Goal: Transaction & Acquisition: Purchase product/service

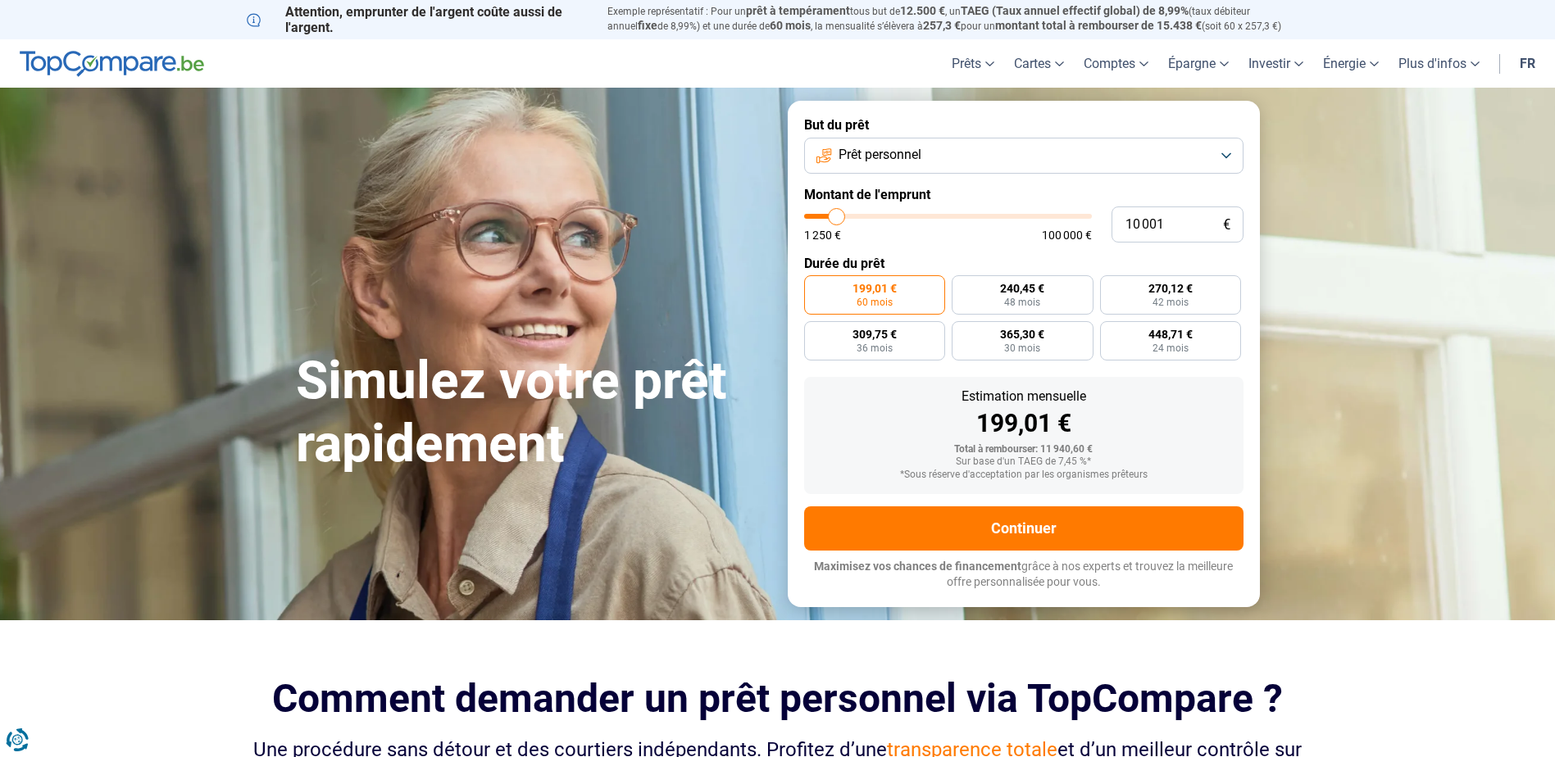
type input "11 500"
type input "11500"
type input "13 000"
type input "13000"
type input "15 500"
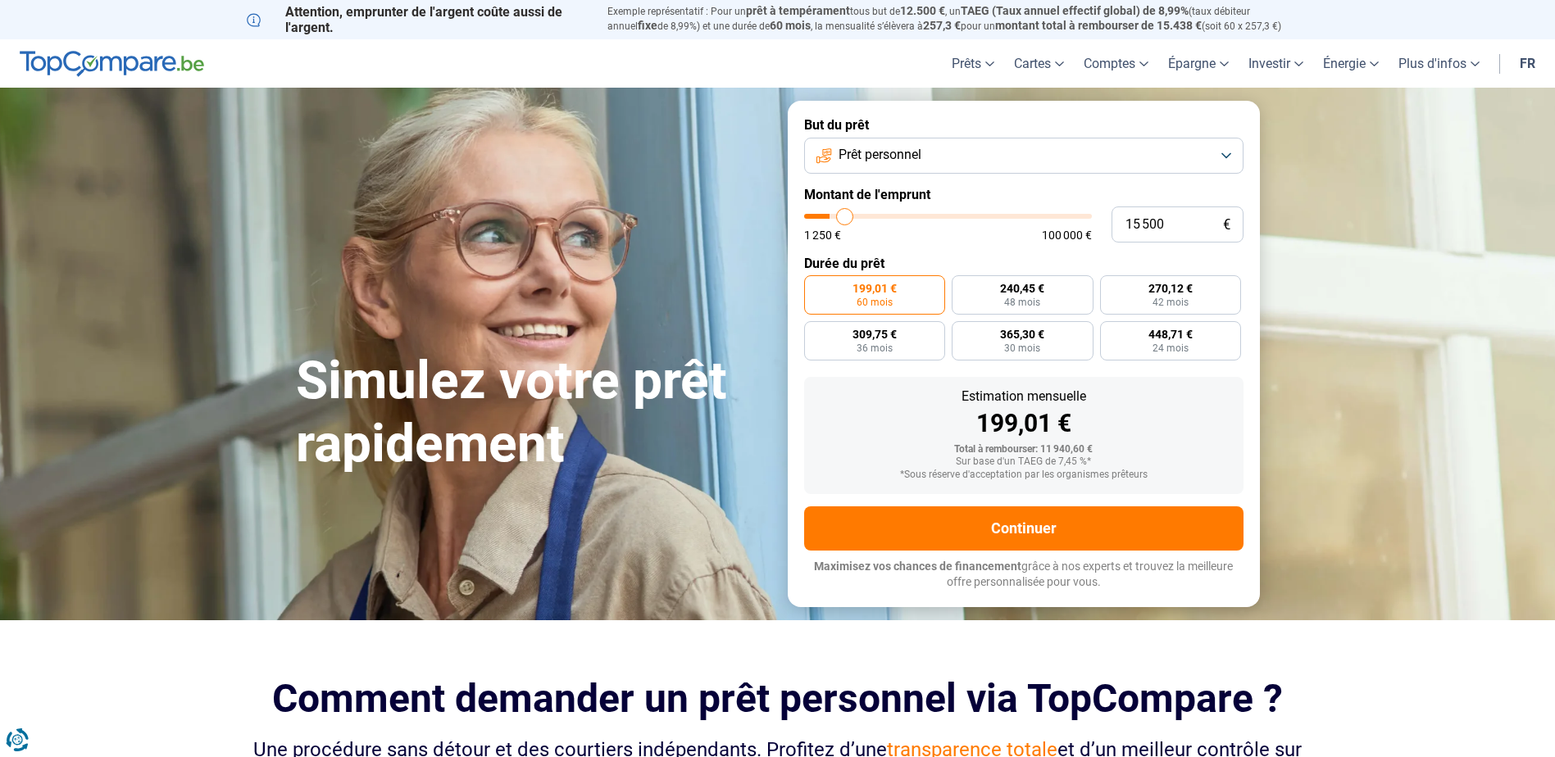
type input "15500"
type input "18 500"
type input "18500"
type input "26 000"
type input "26000"
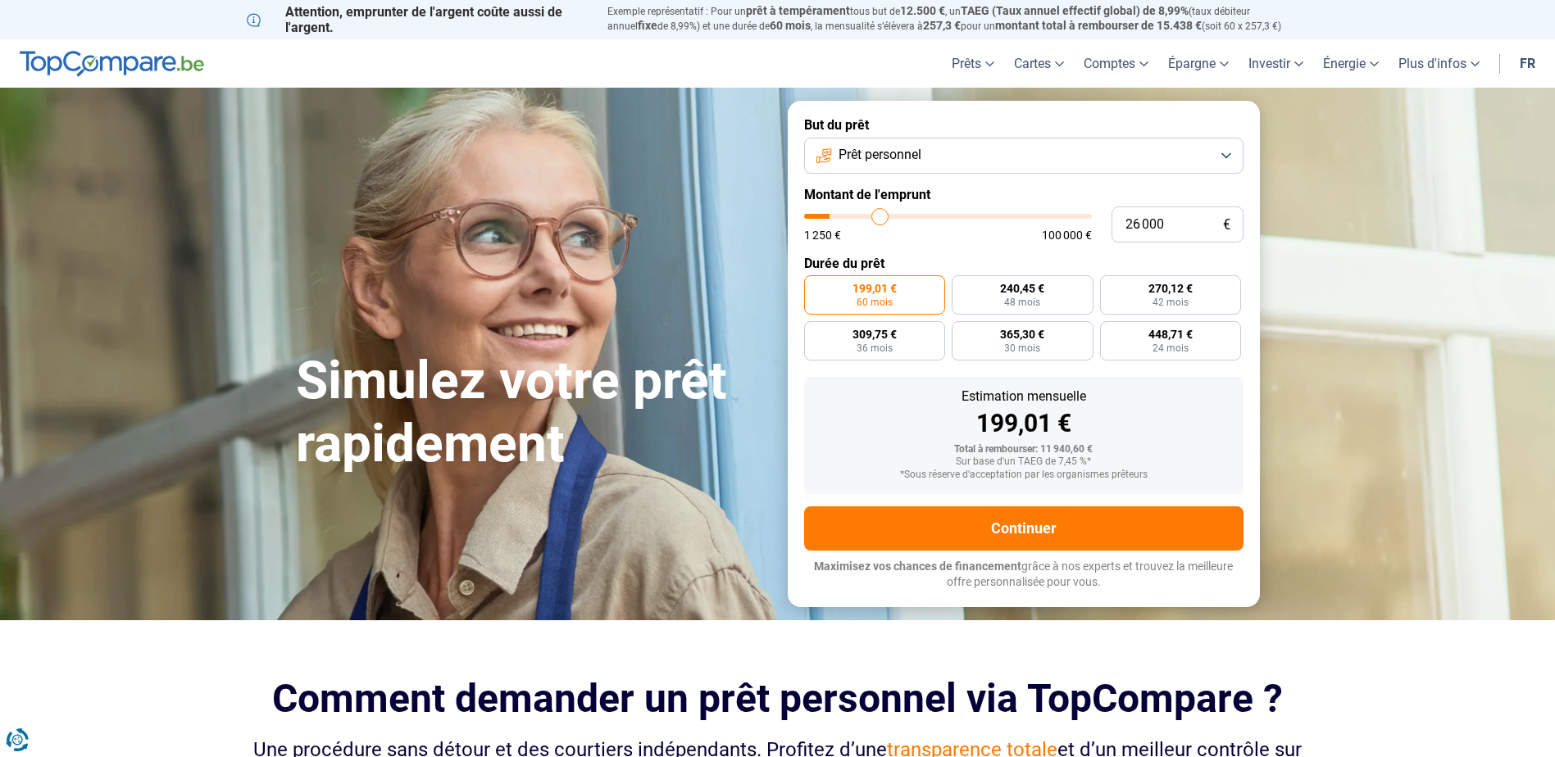
type input "36 500"
type input "36500"
type input "50 500"
type input "50500"
type input "72 000"
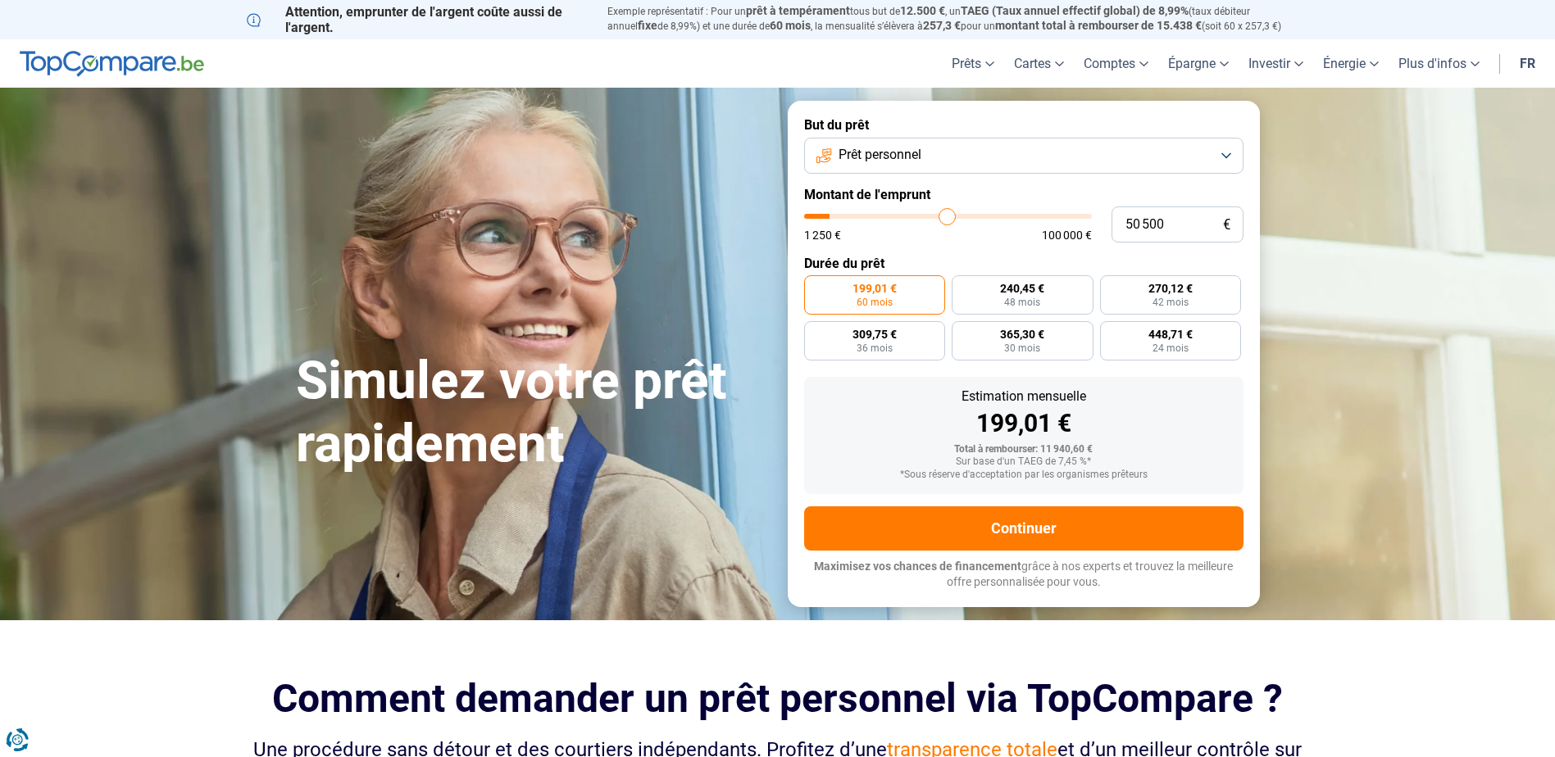
type input "72000"
type input "84 000"
type input "84000"
type input "92 750"
type input "92750"
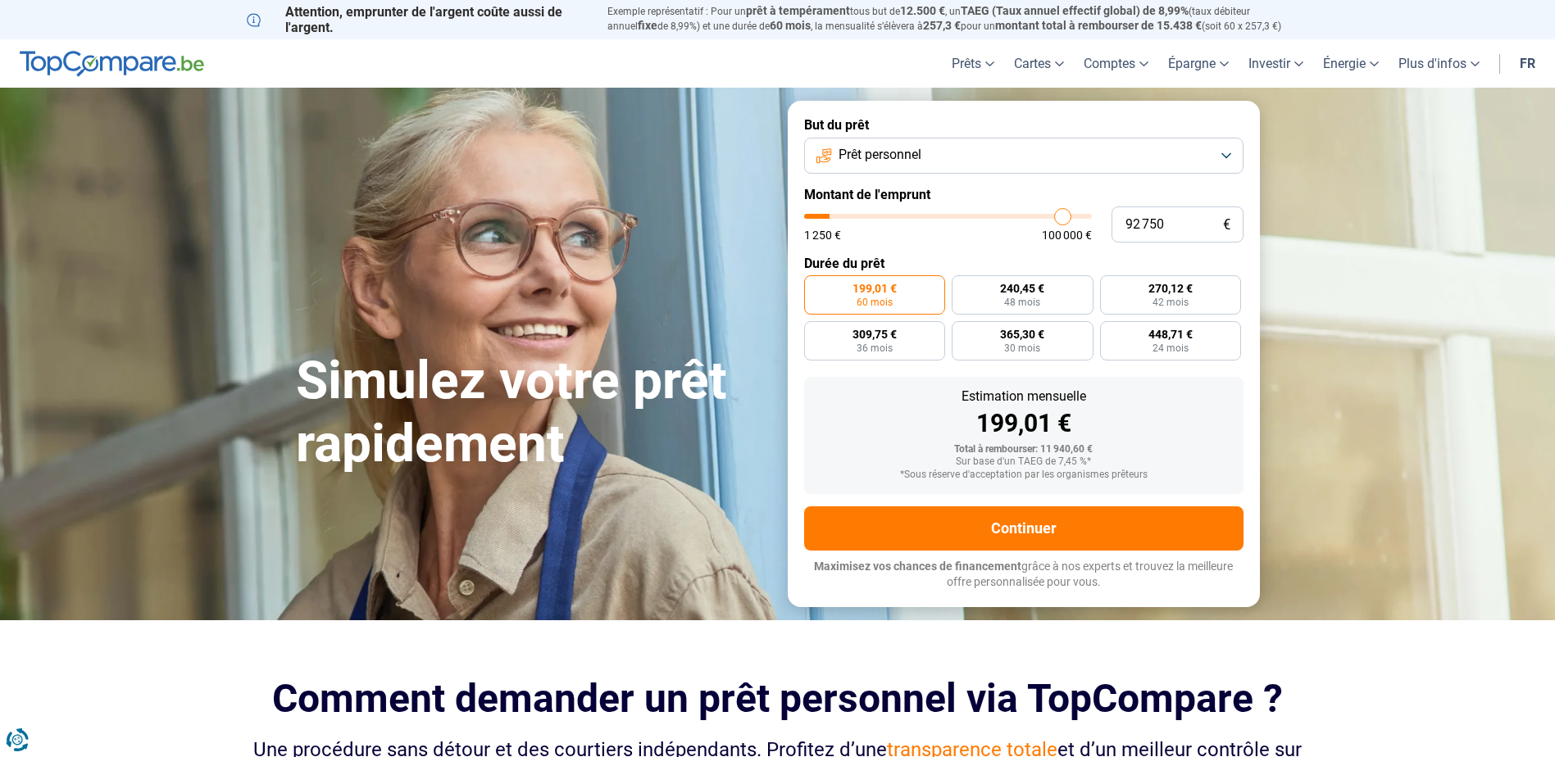
type input "100 000"
drag, startPoint x: 840, startPoint y: 216, endPoint x: 1119, endPoint y: 224, distance: 278.7
type input "100000"
click at [1092, 219] on input "range" at bounding box center [948, 216] width 288 height 5
radio input "false"
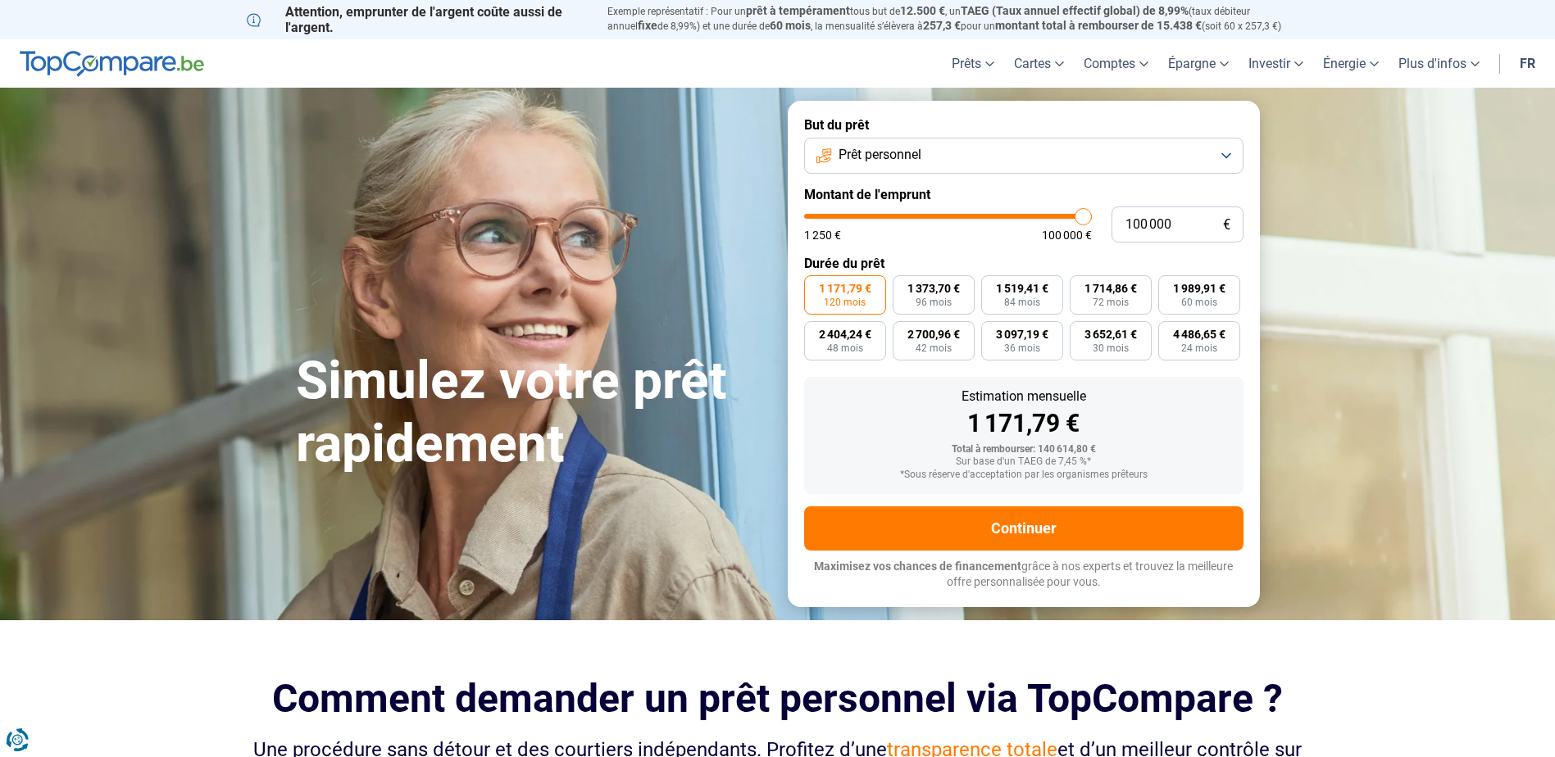
click at [864, 296] on label "1 171,79 € 120 mois" at bounding box center [845, 294] width 82 height 39
click at [815, 286] on input "1 171,79 € 120 mois" at bounding box center [809, 280] width 11 height 11
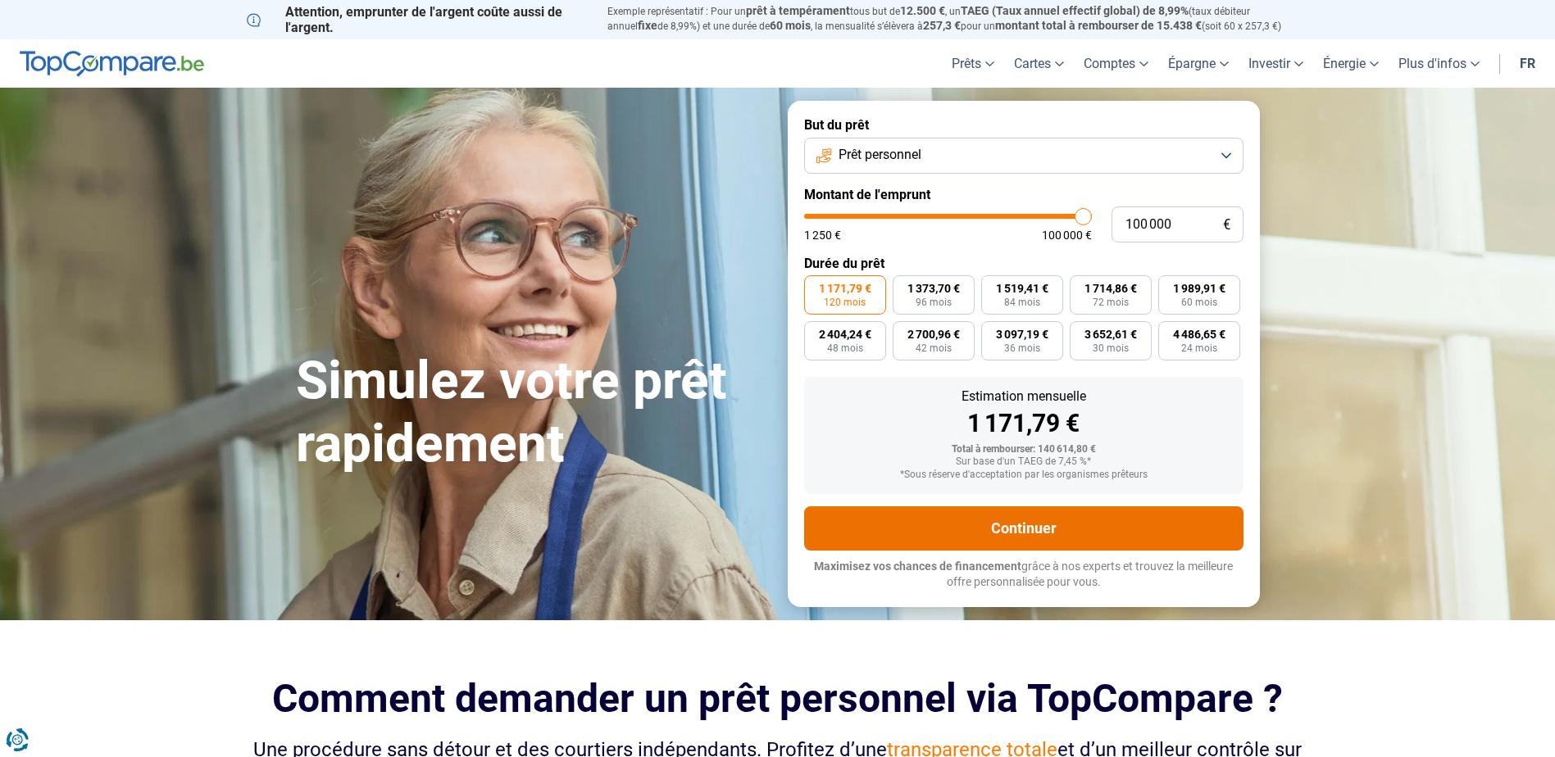
click at [1107, 528] on button "Continuer" at bounding box center [1023, 528] width 439 height 44
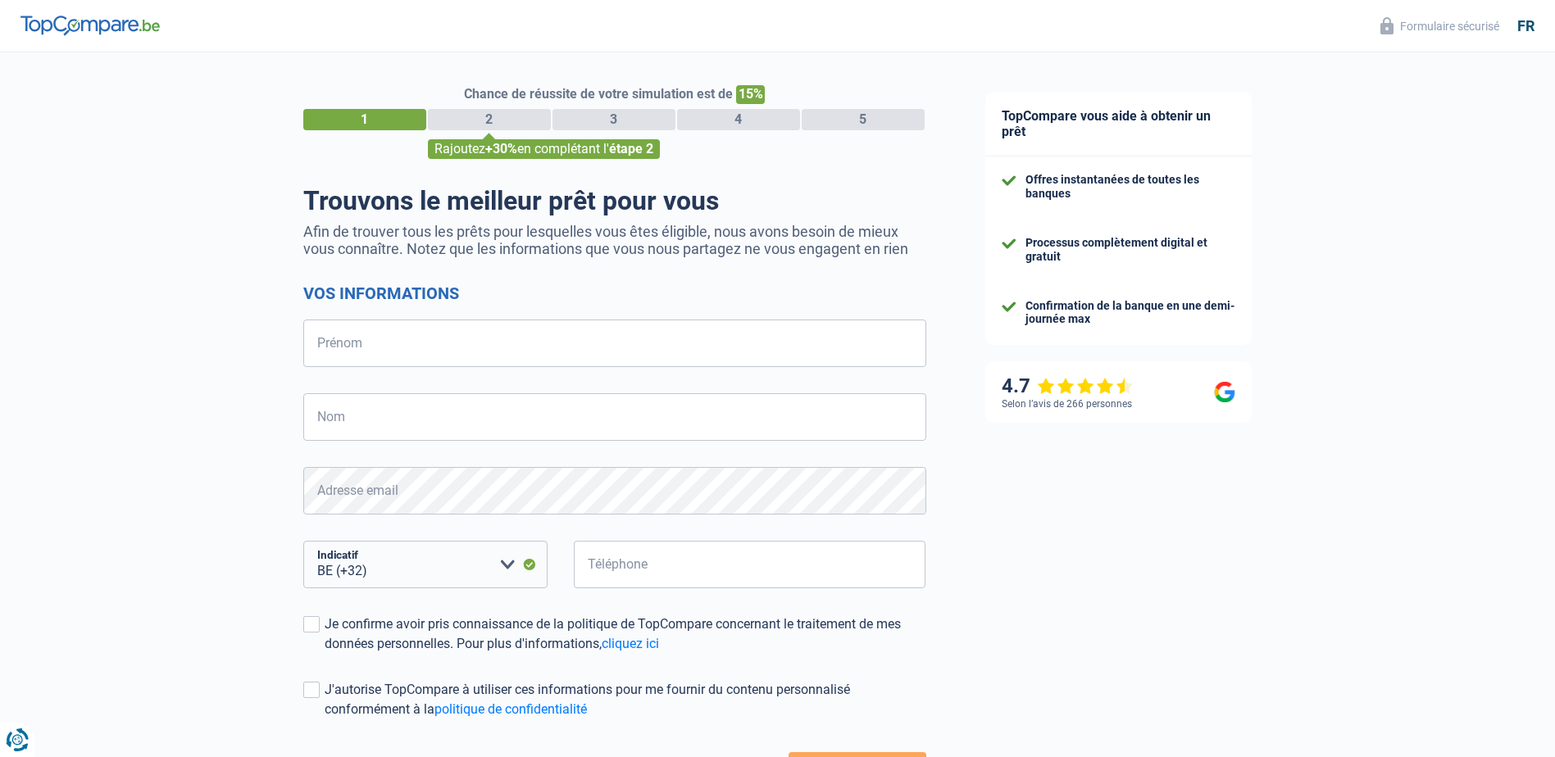
select select "32"
click at [755, 344] on input "Prénom" at bounding box center [614, 344] width 623 height 48
type input "Andrei"
type input "Gherman"
type input "466194458"
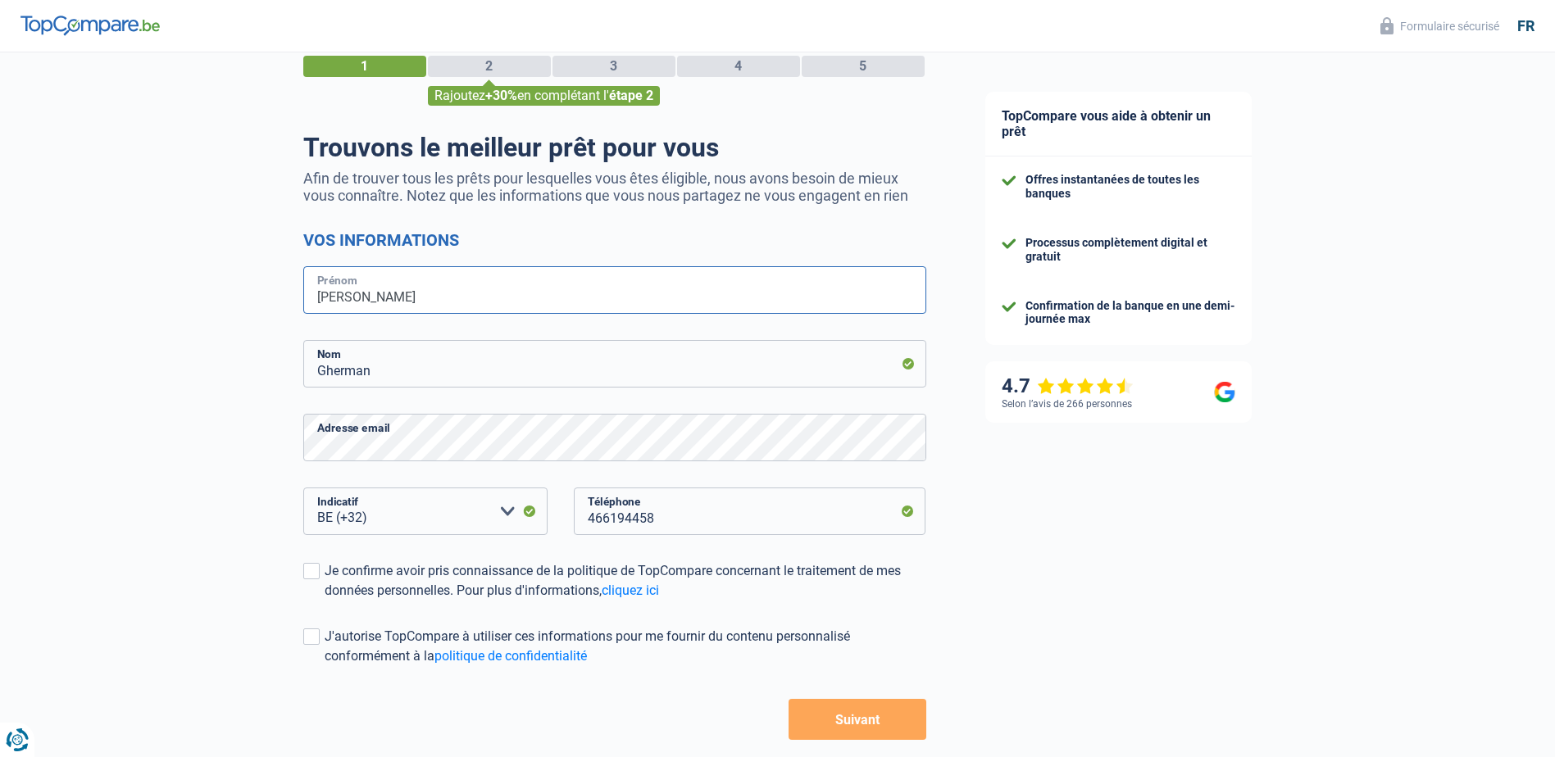
scroll to position [82, 0]
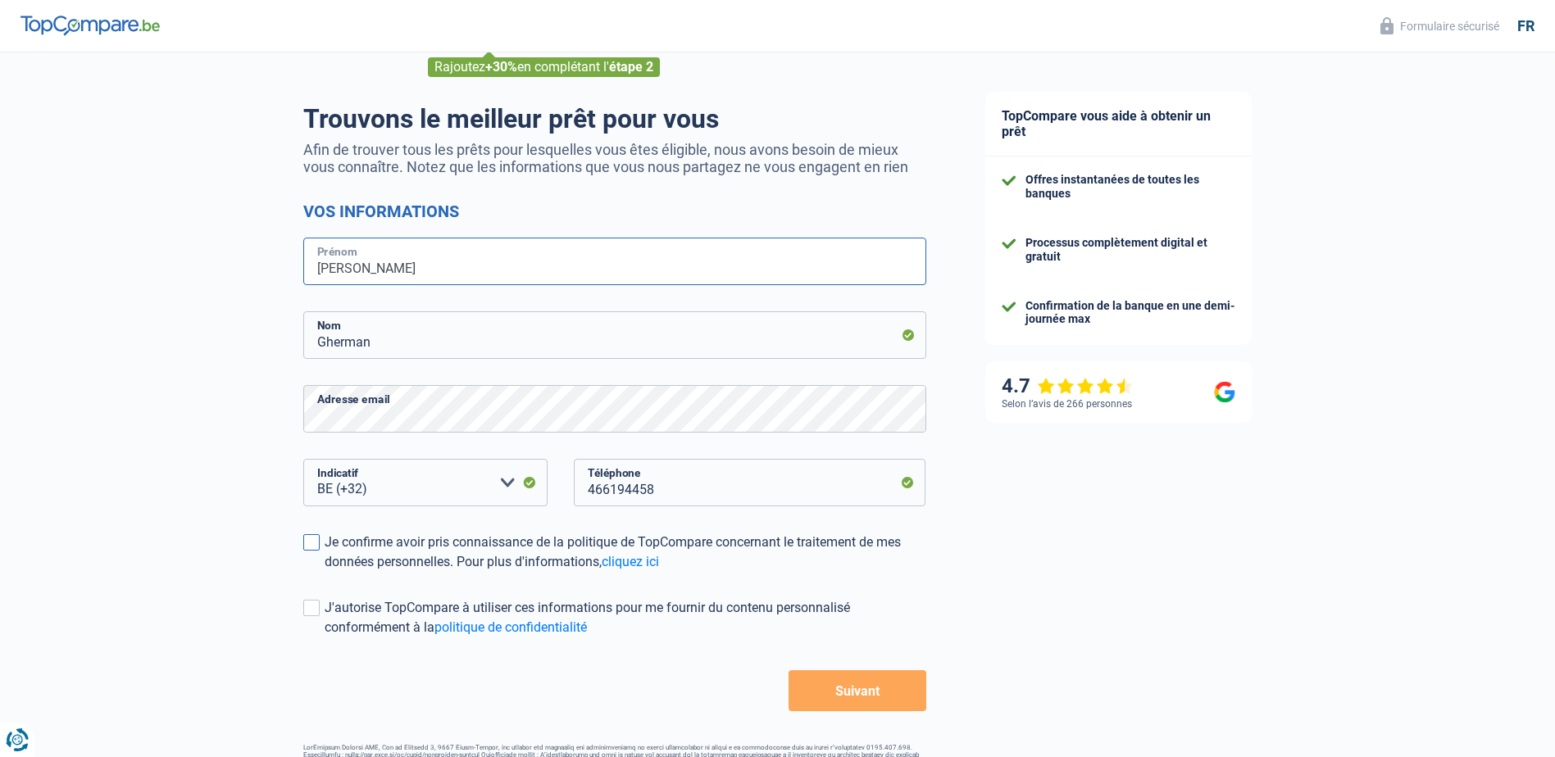
type input "Andrei"
click at [306, 541] on span at bounding box center [311, 542] width 16 height 16
click at [325, 572] on input "Je confirme avoir pris connaissance de la politique de TopCompare concernant le…" at bounding box center [325, 572] width 0 height 0
click at [316, 604] on span at bounding box center [311, 608] width 16 height 16
click at [325, 638] on input "J'autorise TopCompare à utiliser ces informations pour me fournir du contenu pe…" at bounding box center [325, 638] width 0 height 0
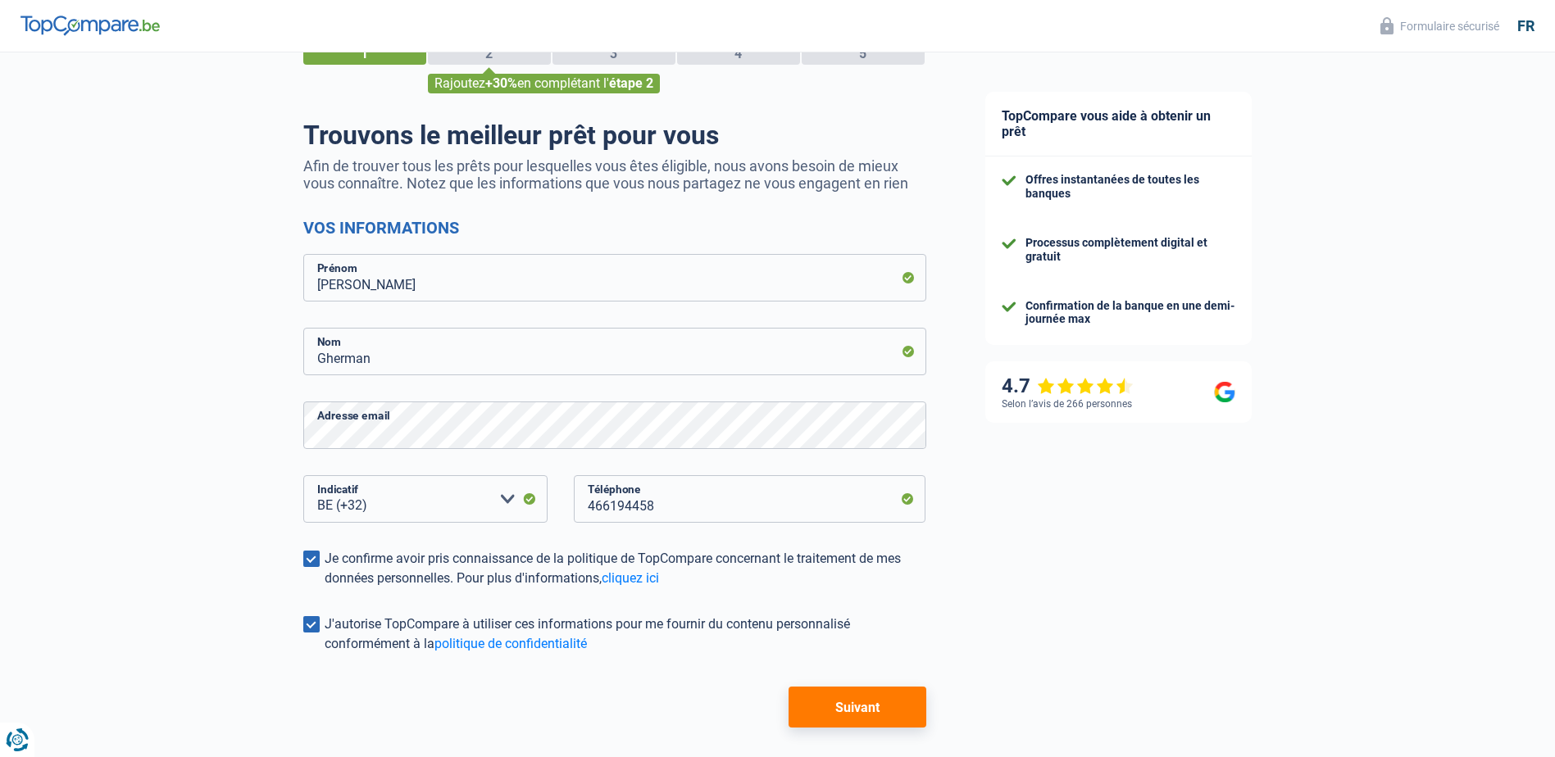
scroll to position [133, 0]
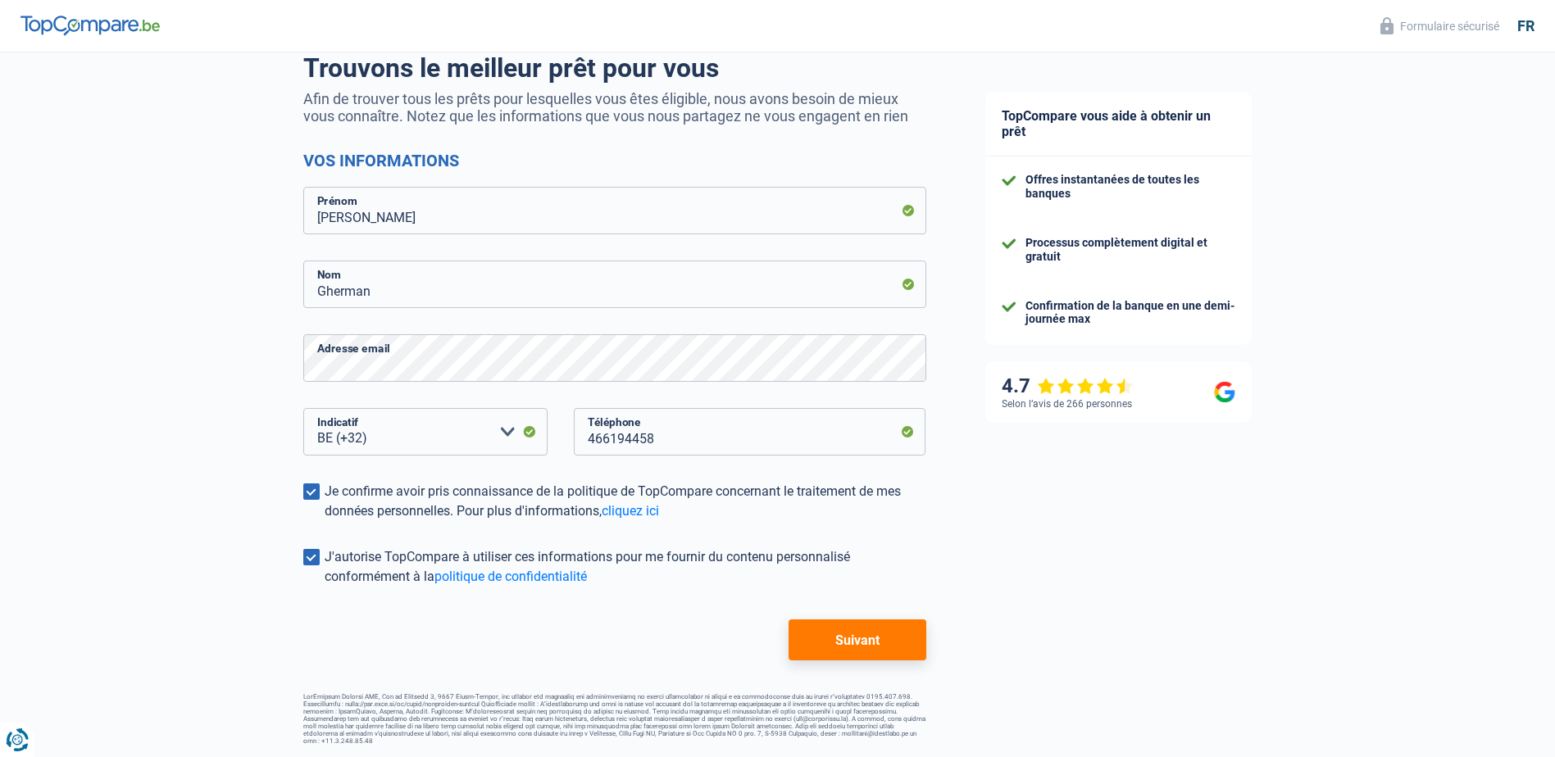
click at [863, 628] on button "Suivant" at bounding box center [856, 640] width 137 height 41
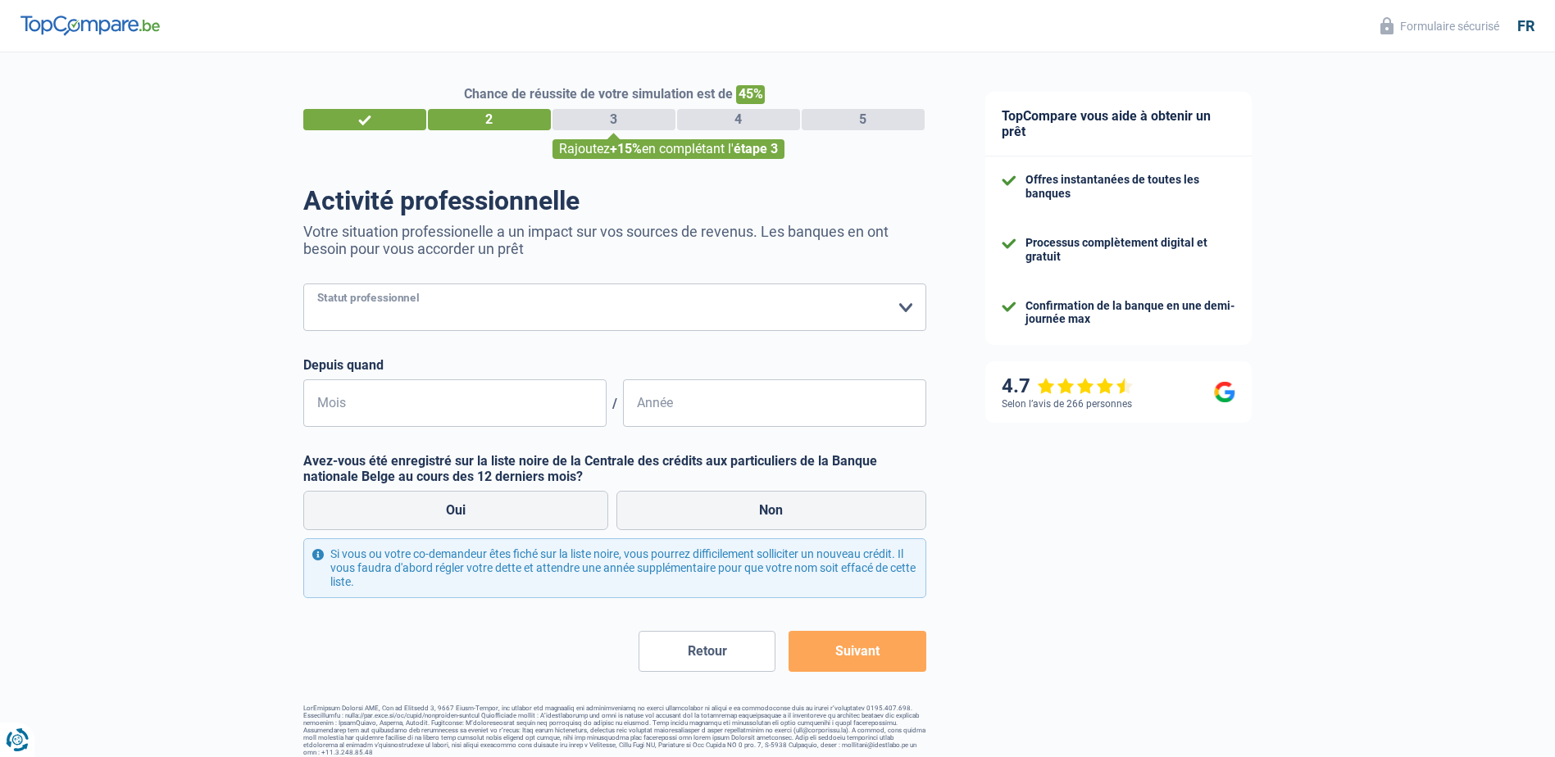
click at [493, 314] on select "Ouvrier Employé privé Employé public Invalide Indépendant Pensionné Chômeur Mut…" at bounding box center [614, 308] width 623 height 48
click at [303, 285] on select "Ouvrier Employé privé Employé public Invalide Indépendant Pensionné Chômeur Mut…" at bounding box center [614, 308] width 623 height 48
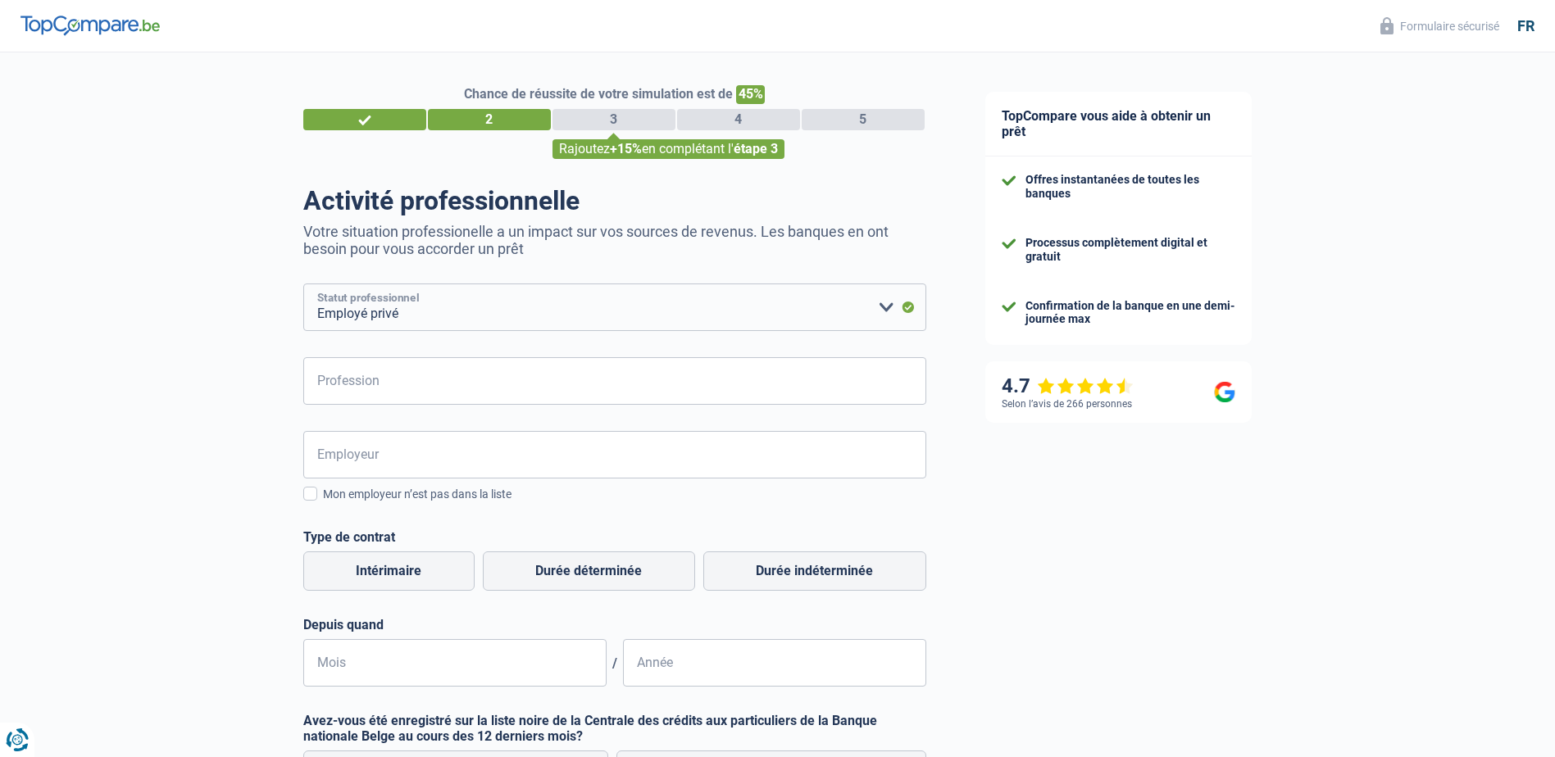
click at [506, 323] on select "Ouvrier Employé privé Employé public Invalide Indépendant Pensionné Chômeur Mut…" at bounding box center [614, 308] width 623 height 48
click at [303, 285] on select "Ouvrier Employé privé Employé public Invalide Indépendant Pensionné Chômeur Mut…" at bounding box center [614, 308] width 623 height 48
click at [473, 363] on input "Profession" at bounding box center [614, 381] width 623 height 48
click at [498, 303] on select "Ouvrier Employé privé Employé public Invalide Indépendant Pensionné Chômeur Mut…" at bounding box center [614, 308] width 623 height 48
click at [303, 285] on select "Ouvrier Employé privé Employé public Invalide Indépendant Pensionné Chômeur Mut…" at bounding box center [614, 308] width 623 height 48
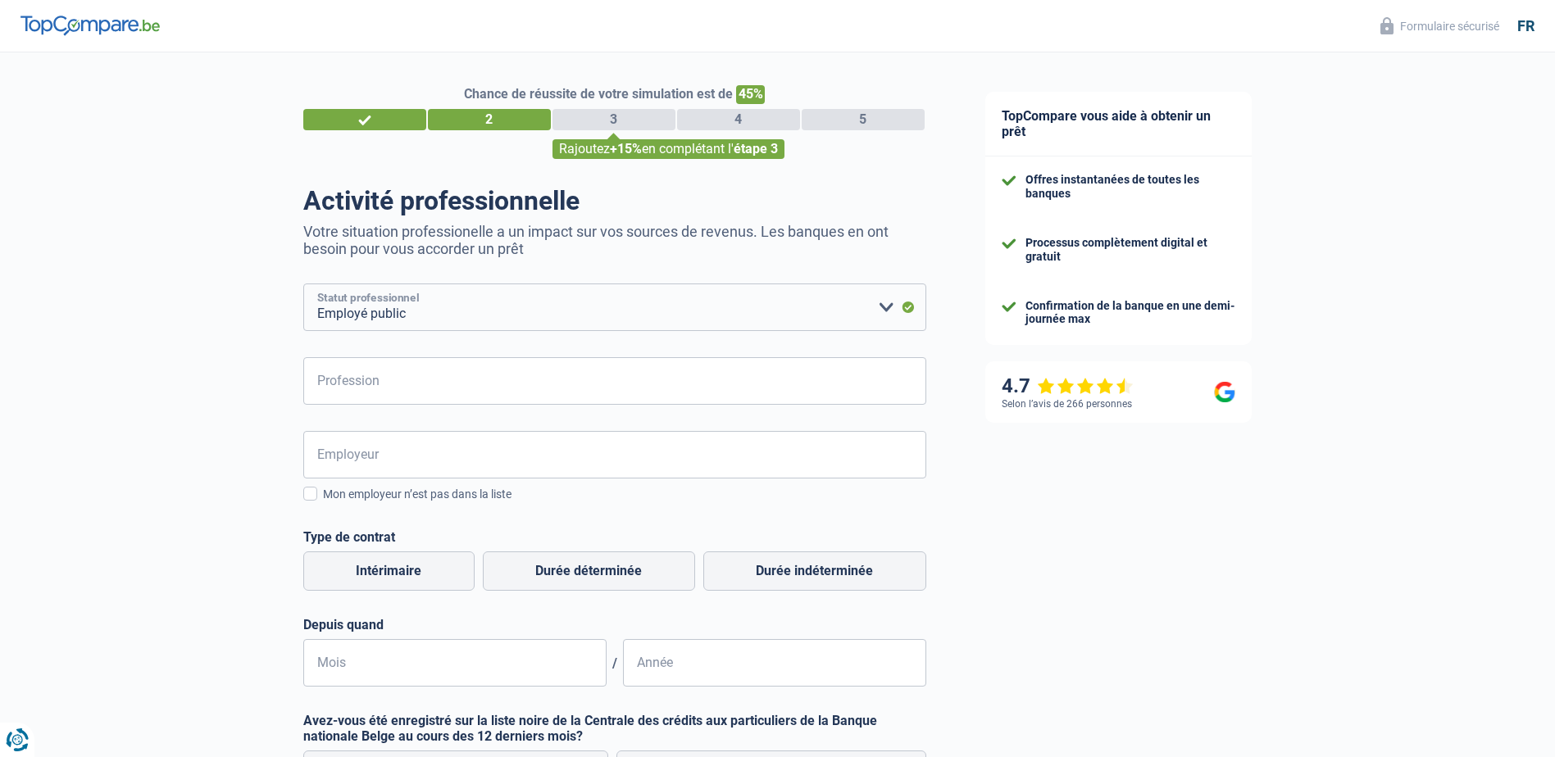
click at [521, 296] on select "Ouvrier Employé privé Employé public Invalide Indépendant Pensionné Chômeur Mut…" at bounding box center [614, 308] width 623 height 48
select select "privateEmployee"
click at [303, 285] on select "Ouvrier Employé privé Employé public Invalide Indépendant Pensionné Chômeur Mut…" at bounding box center [614, 308] width 623 height 48
click at [454, 384] on input "Profession" at bounding box center [614, 381] width 623 height 48
type input "Dispatcher"
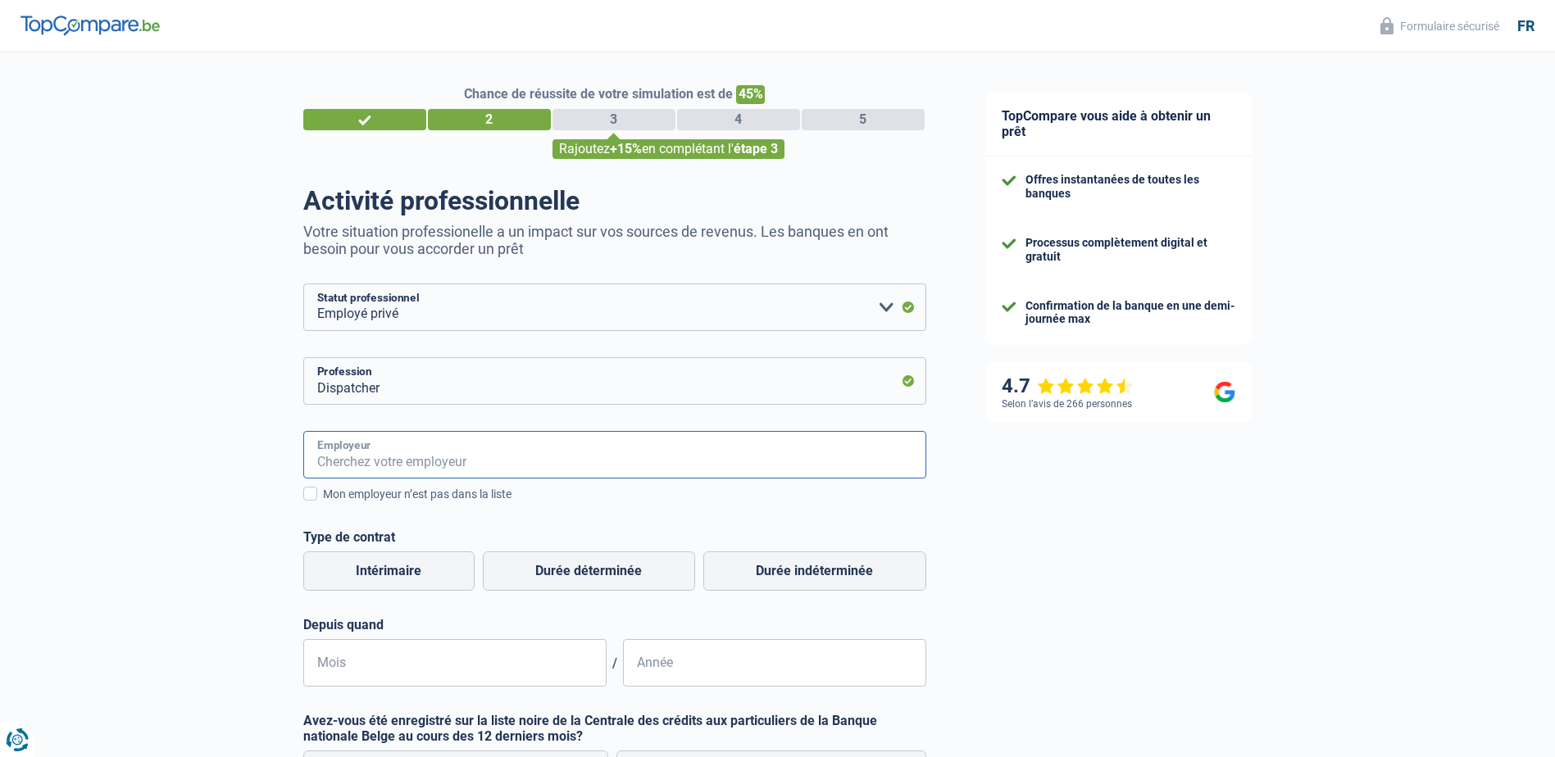
click at [455, 454] on input "Employeur" at bounding box center [614, 455] width 623 height 48
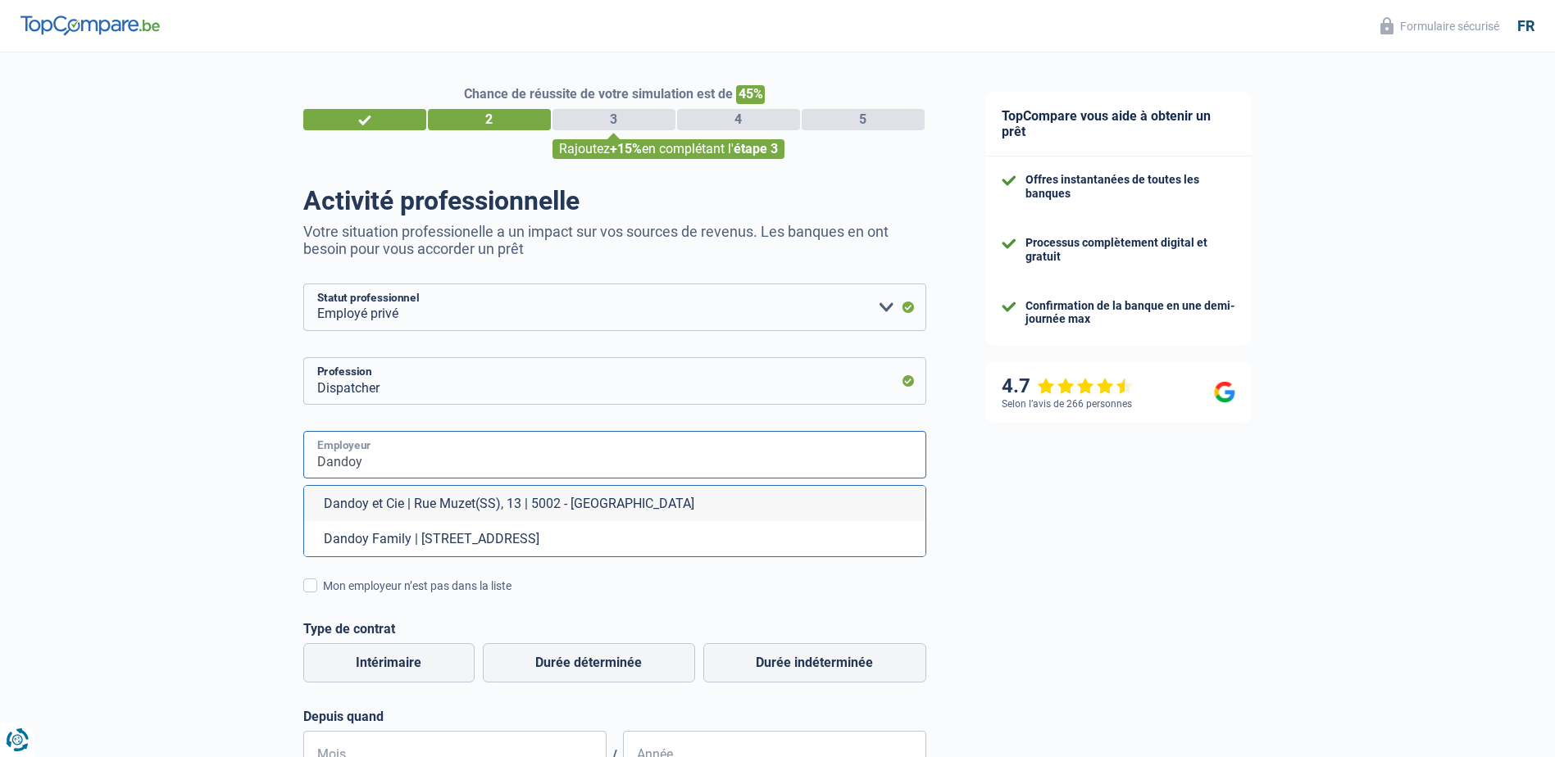
click at [530, 433] on input "Dandoy" at bounding box center [614, 455] width 623 height 48
click at [508, 435] on input "Dandoy" at bounding box center [614, 455] width 623 height 48
type input "Dandoy"
click at [234, 423] on div "Chance de réussite de votre simulation est de 45% 1 2 3 4 5 Rajoutez +15% en co…" at bounding box center [477, 580] width 955 height 1069
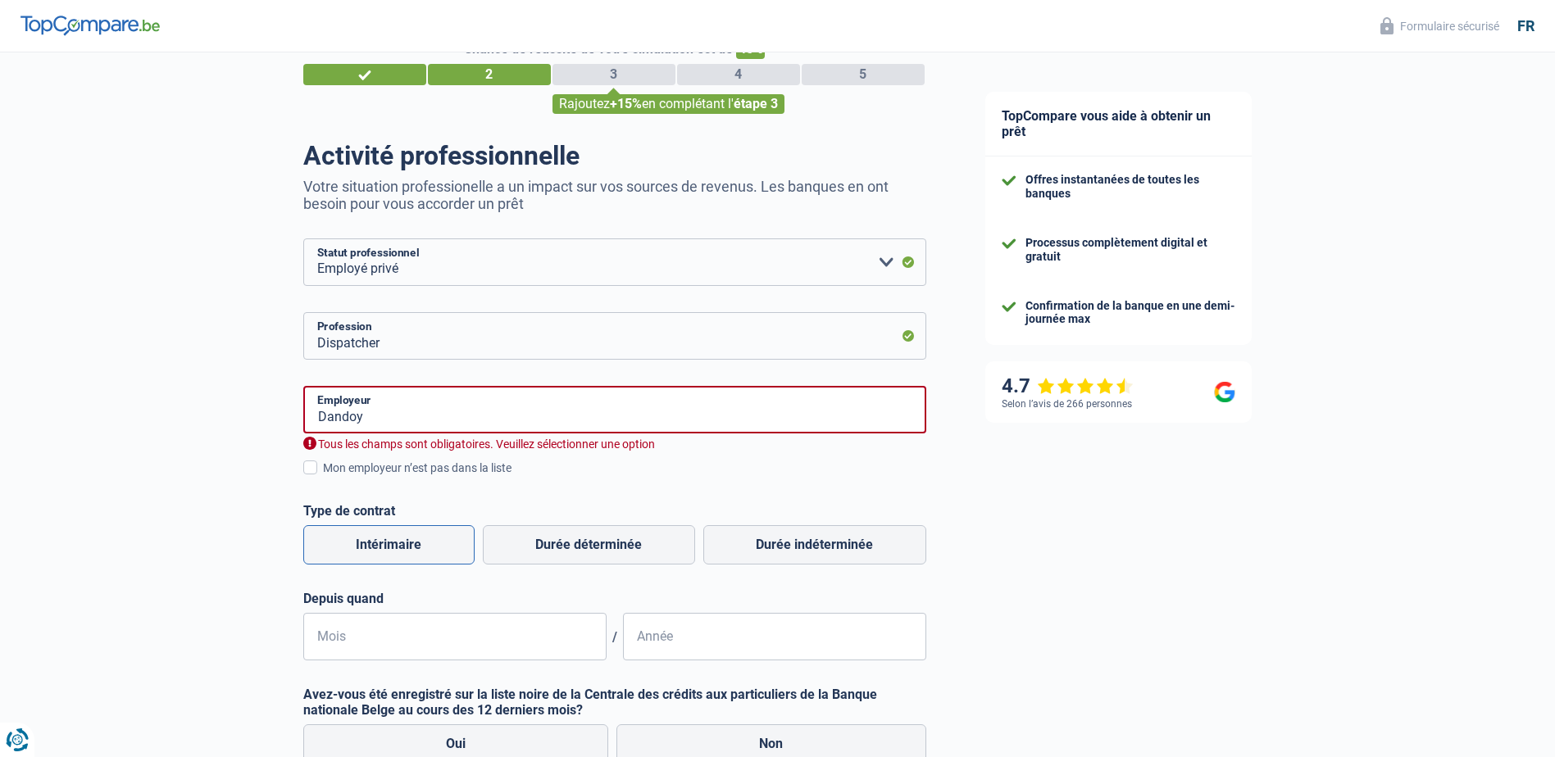
scroll to position [82, 0]
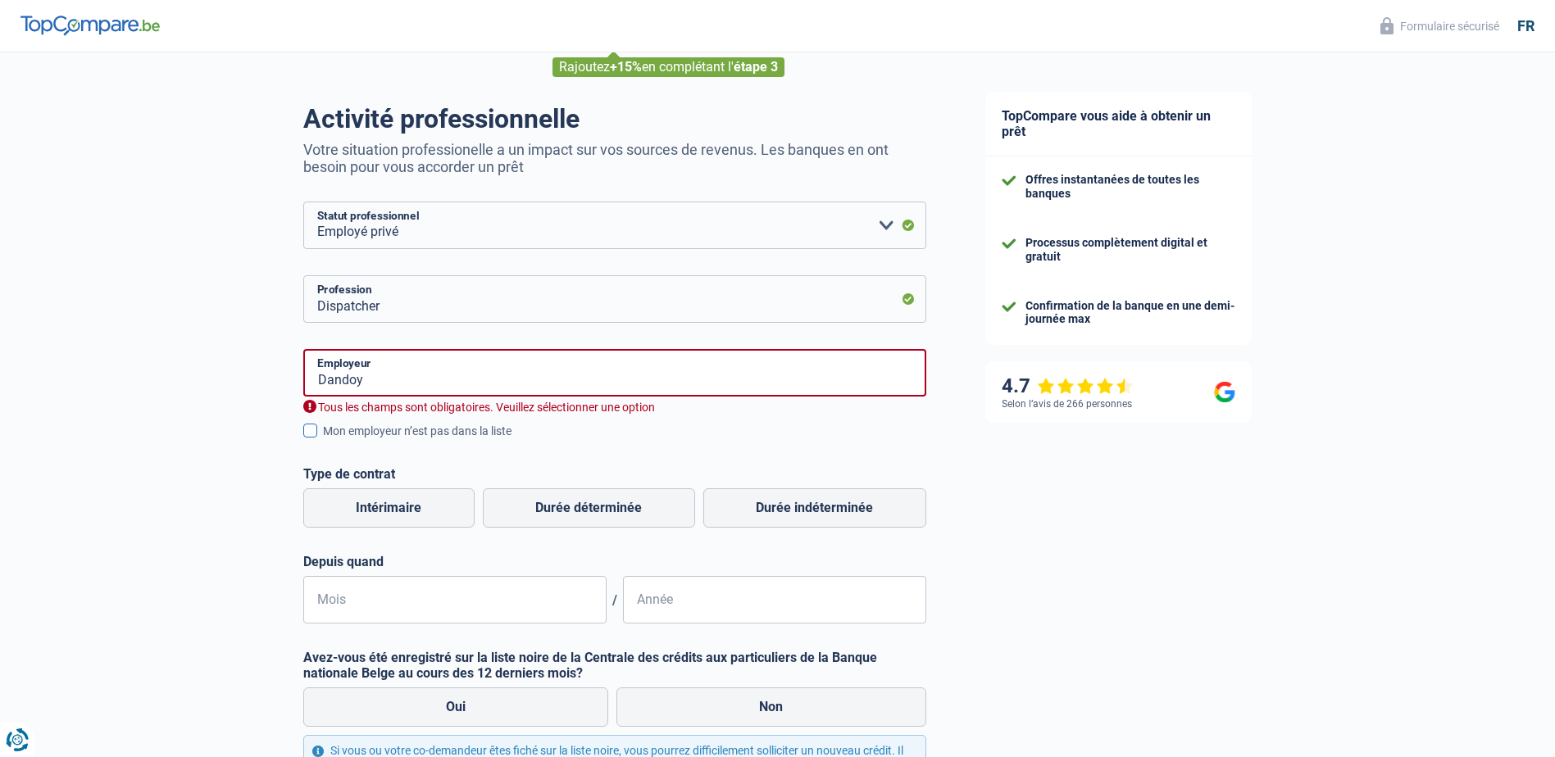
click at [311, 431] on span at bounding box center [310, 431] width 14 height 14
click at [323, 440] on input "Mon employeur n’est pas dans la liste" at bounding box center [323, 440] width 0 height 0
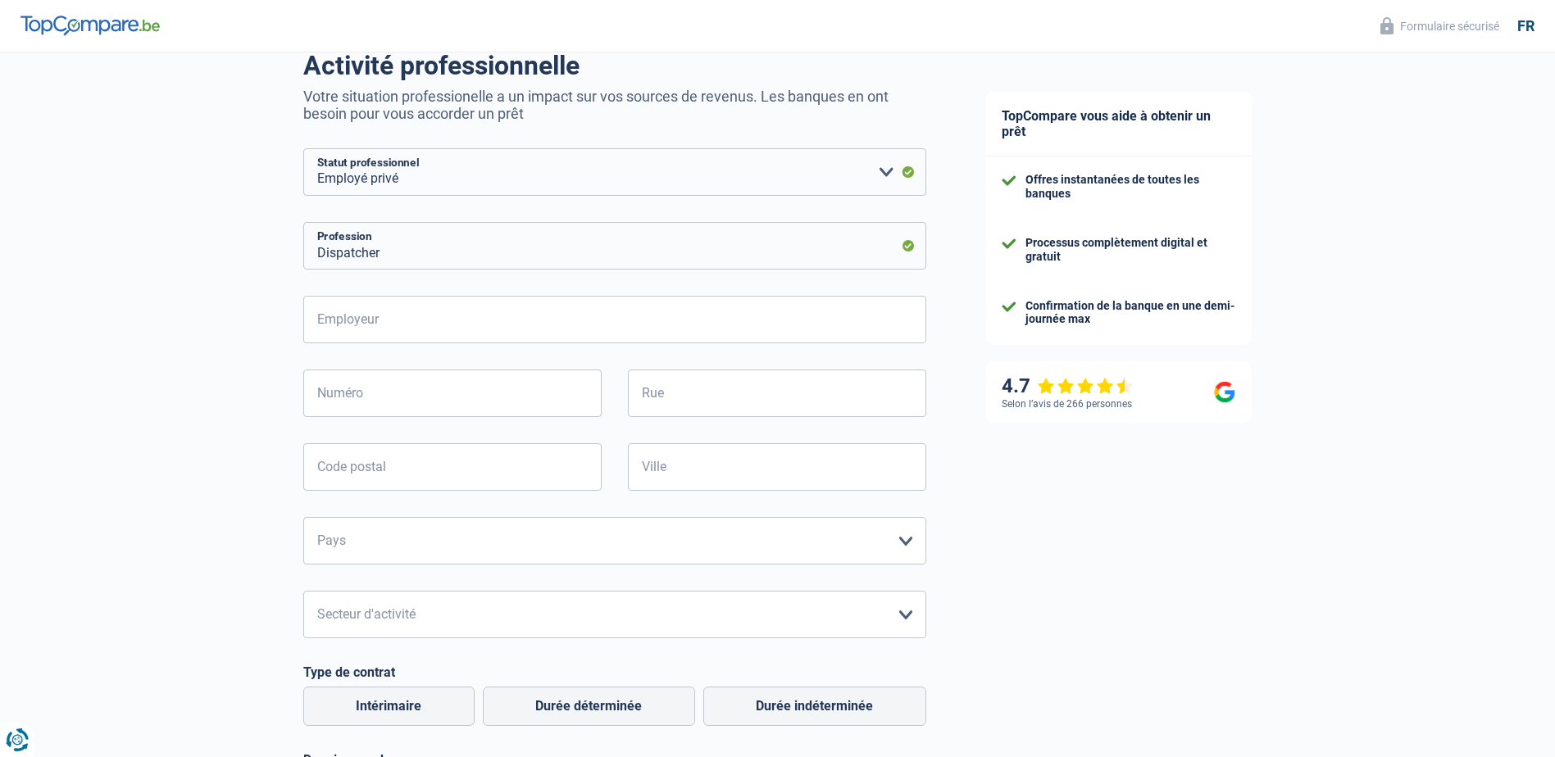
scroll to position [164, 0]
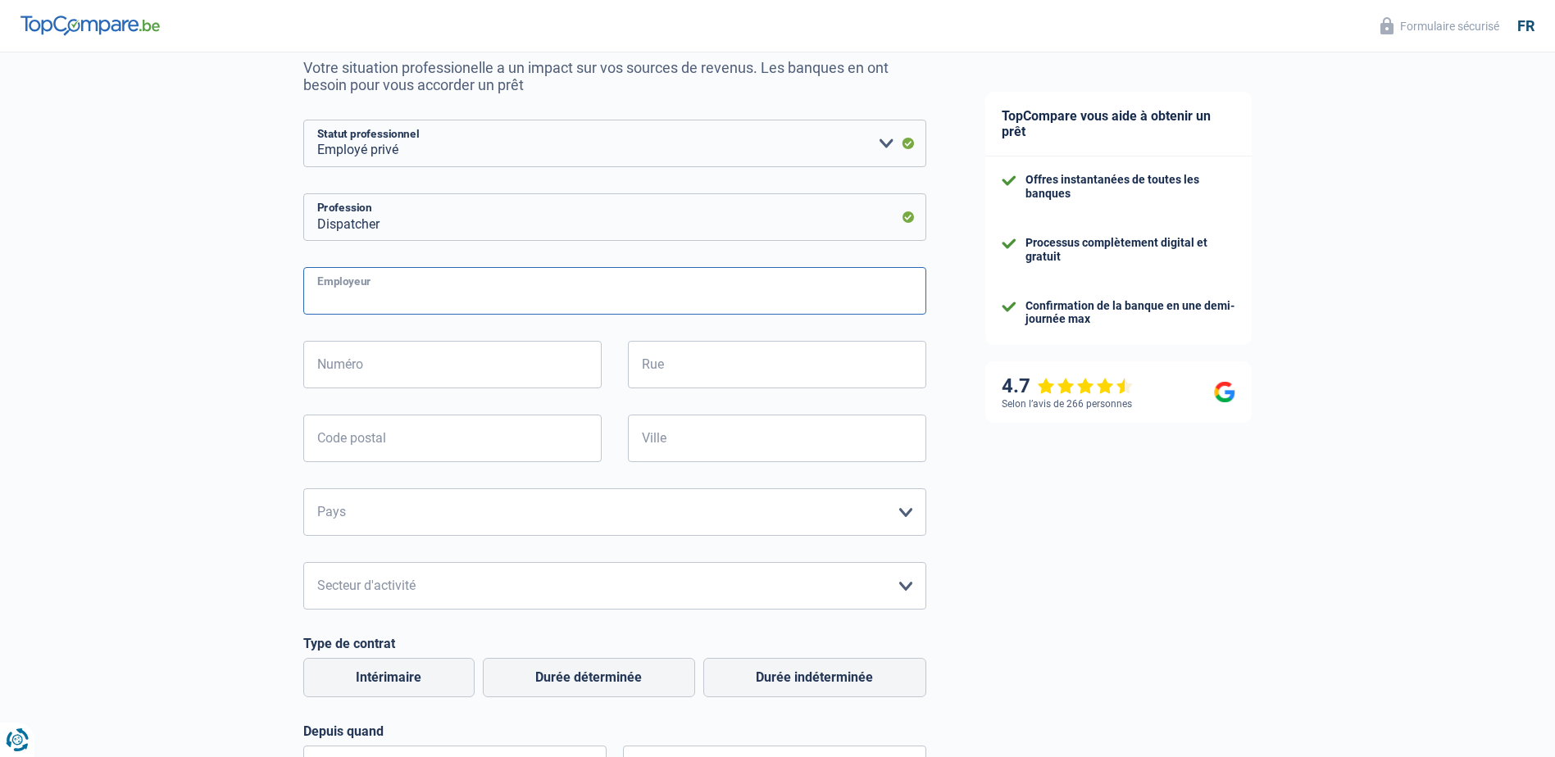
click at [458, 277] on input "Employeur" at bounding box center [614, 291] width 623 height 48
type input "Dandoy"
click at [461, 356] on input "Numéro" at bounding box center [452, 365] width 298 height 48
type input "515"
click at [786, 366] on input "Rue" at bounding box center [777, 365] width 298 height 48
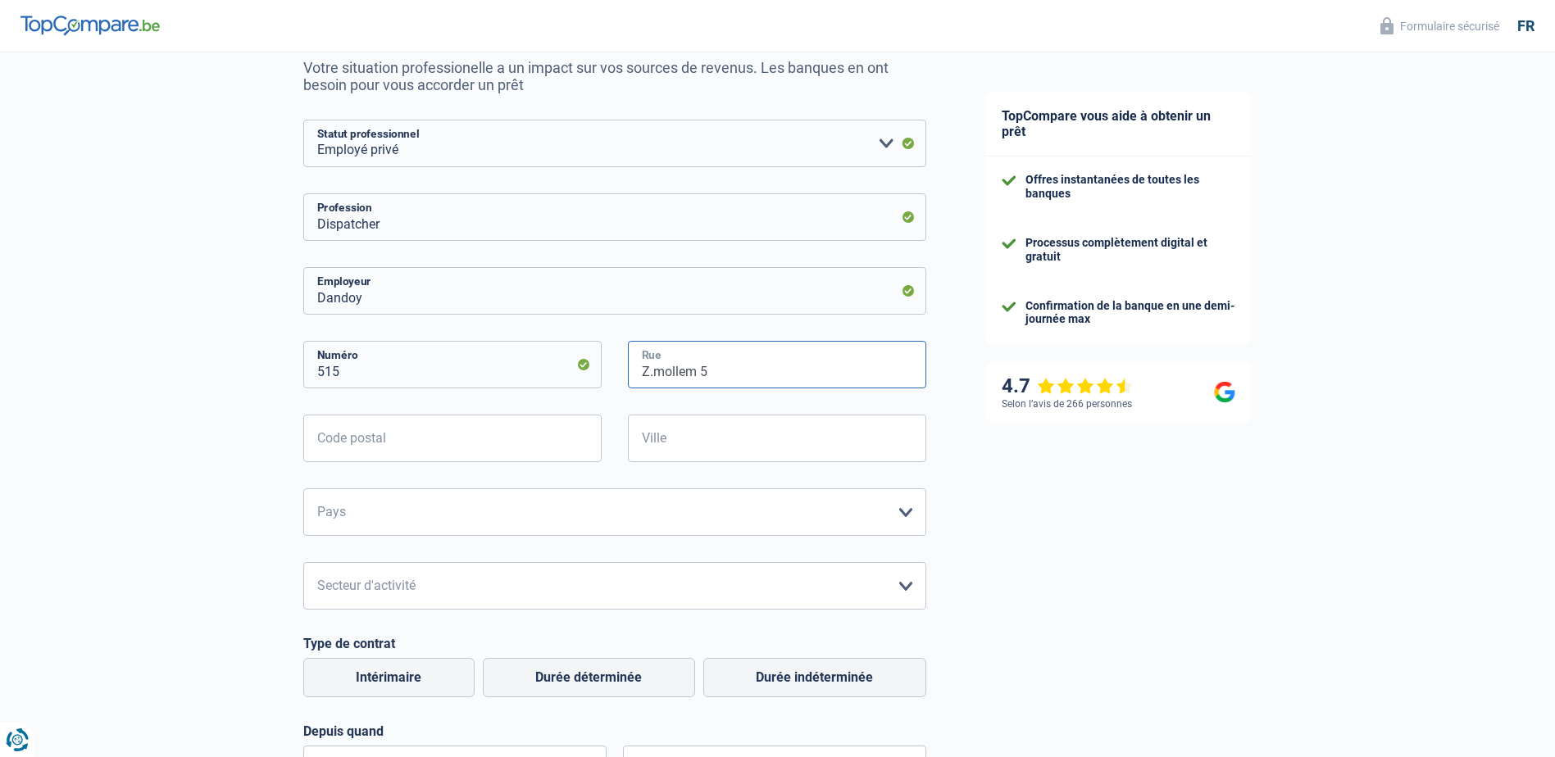
type input "Z.mollem 5"
click at [535, 431] on input "Code postal" at bounding box center [452, 439] width 298 height 48
type input "1730"
click at [774, 447] on input "Ville" at bounding box center [777, 439] width 298 height 48
type input "Asse"
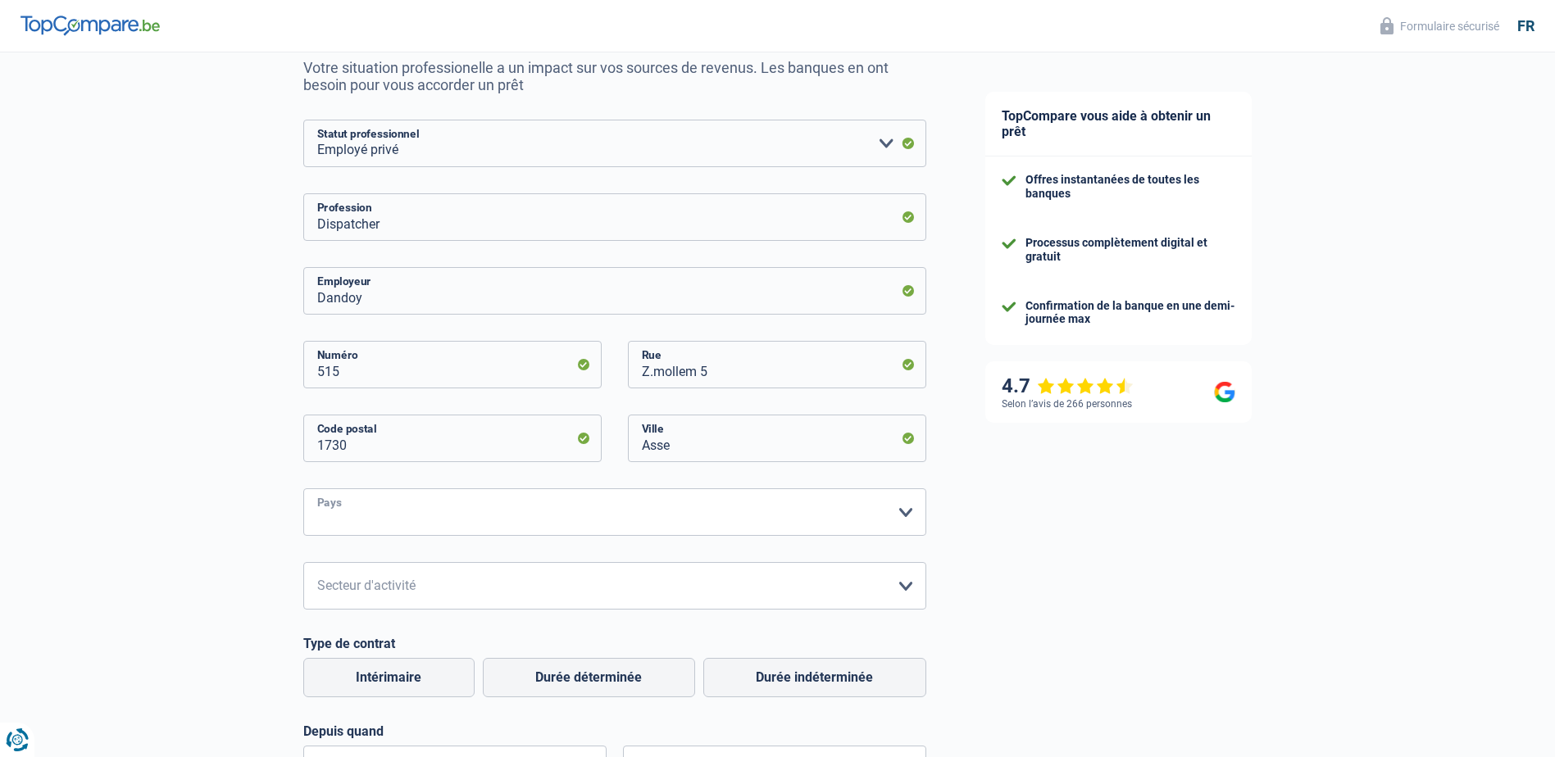
drag, startPoint x: 677, startPoint y: 500, endPoint x: 669, endPoint y: 497, distance: 8.6
click at [677, 500] on select "Belgique France Allemagne Italie Luxembourg Pays-Bas Espagne Suisse Veuillez sé…" at bounding box center [614, 512] width 623 height 48
select select "BE"
click at [303, 490] on select "Belgique France Allemagne Italie Luxembourg Pays-Bas Espagne Suisse Veuillez sé…" at bounding box center [614, 512] width 623 height 48
click at [625, 579] on select "Agriculture/Pêche Industrie Horeca Courier/Fitness/Taxi Construction Banques/As…" at bounding box center [614, 586] width 623 height 48
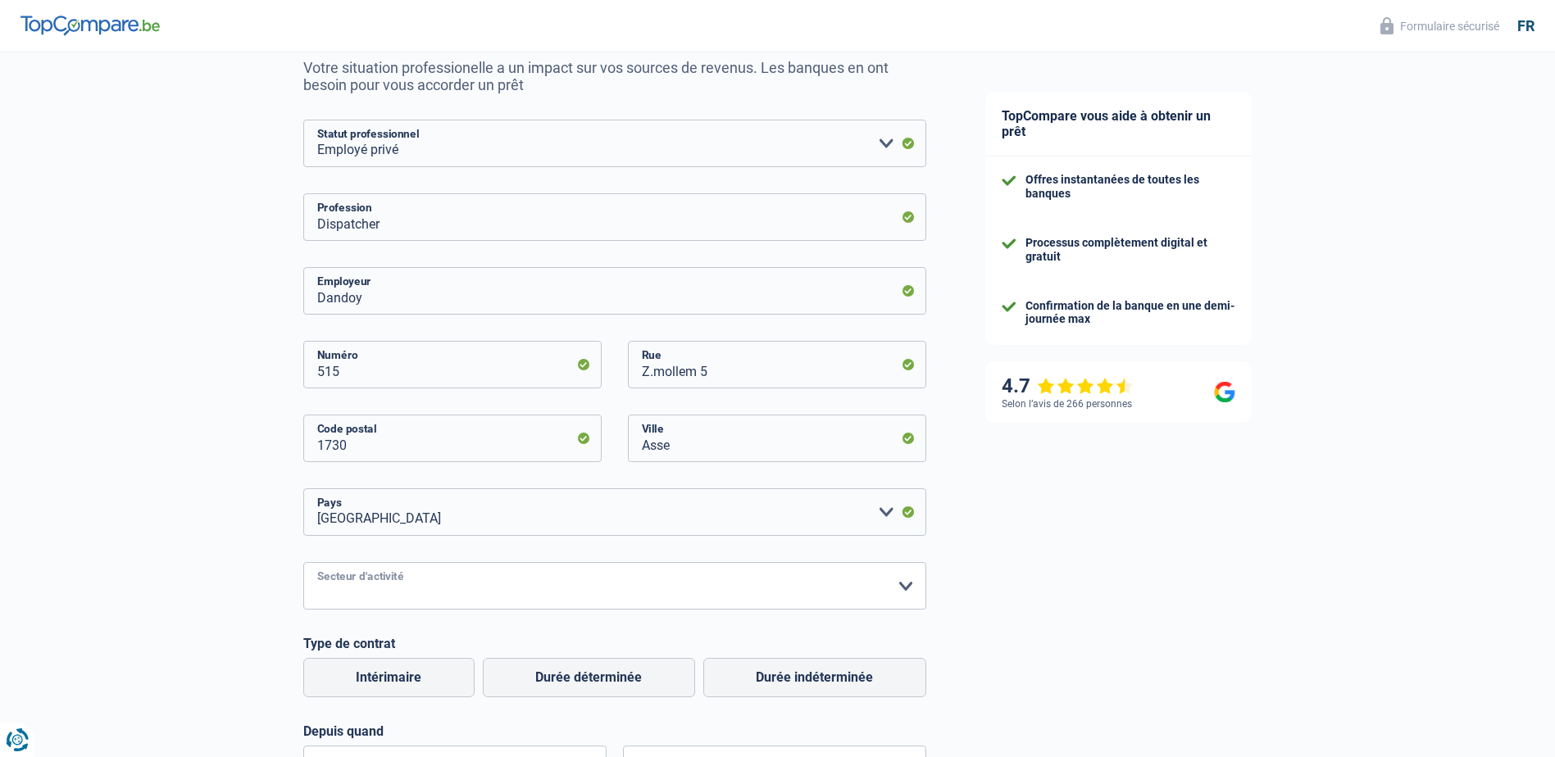
select select "bigCompanies"
click at [303, 564] on select "Agriculture/Pêche Industrie Horeca Courier/Fitness/Taxi Construction Banques/As…" at bounding box center [614, 586] width 623 height 48
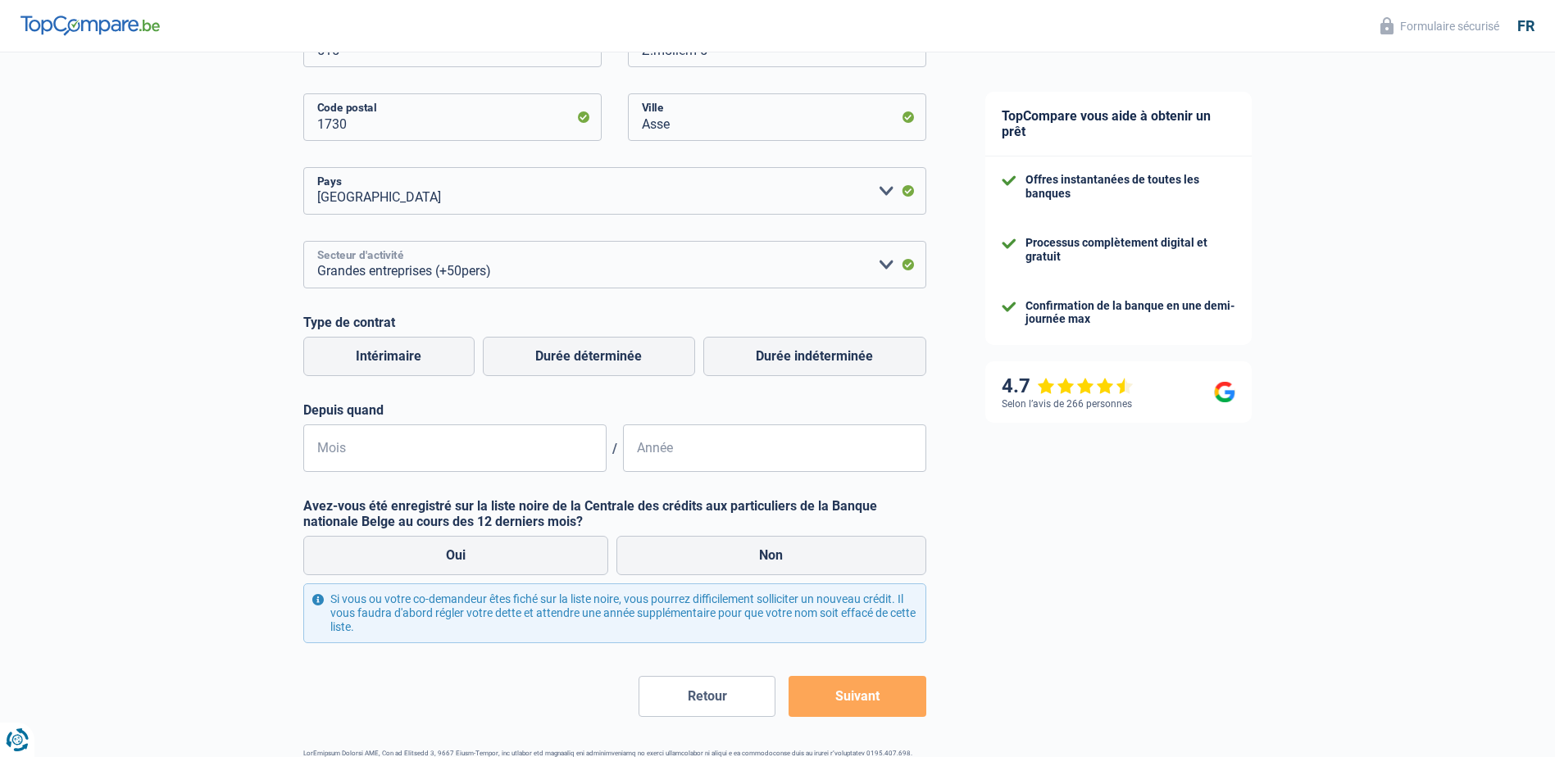
scroll to position [492, 0]
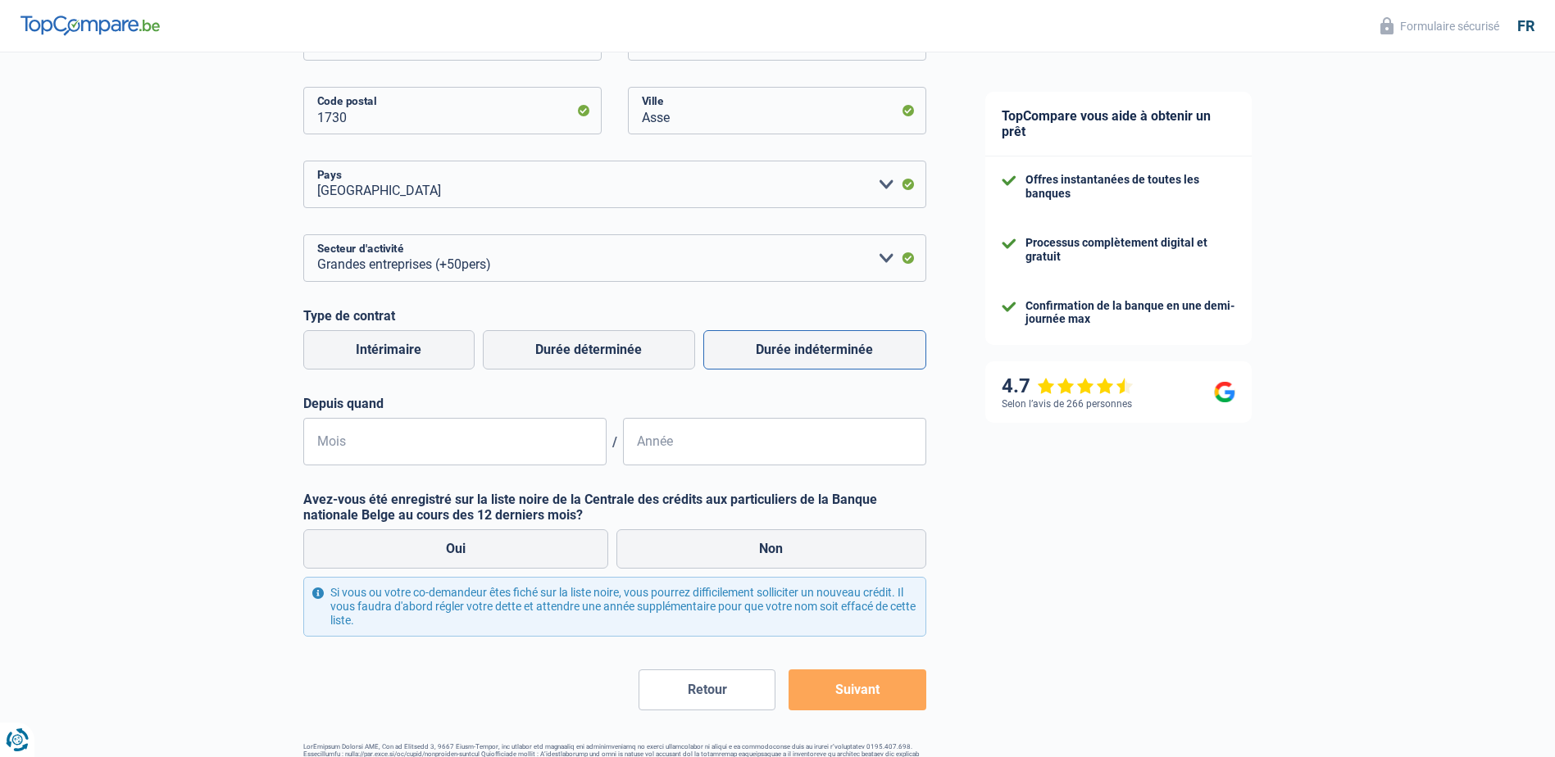
click at [816, 349] on label "Durée indéterminée" at bounding box center [814, 349] width 223 height 39
click at [816, 349] on input "Durée indéterminée" at bounding box center [814, 349] width 223 height 39
radio input "true"
click at [479, 442] on input "Mois" at bounding box center [454, 442] width 303 height 48
type input "05"
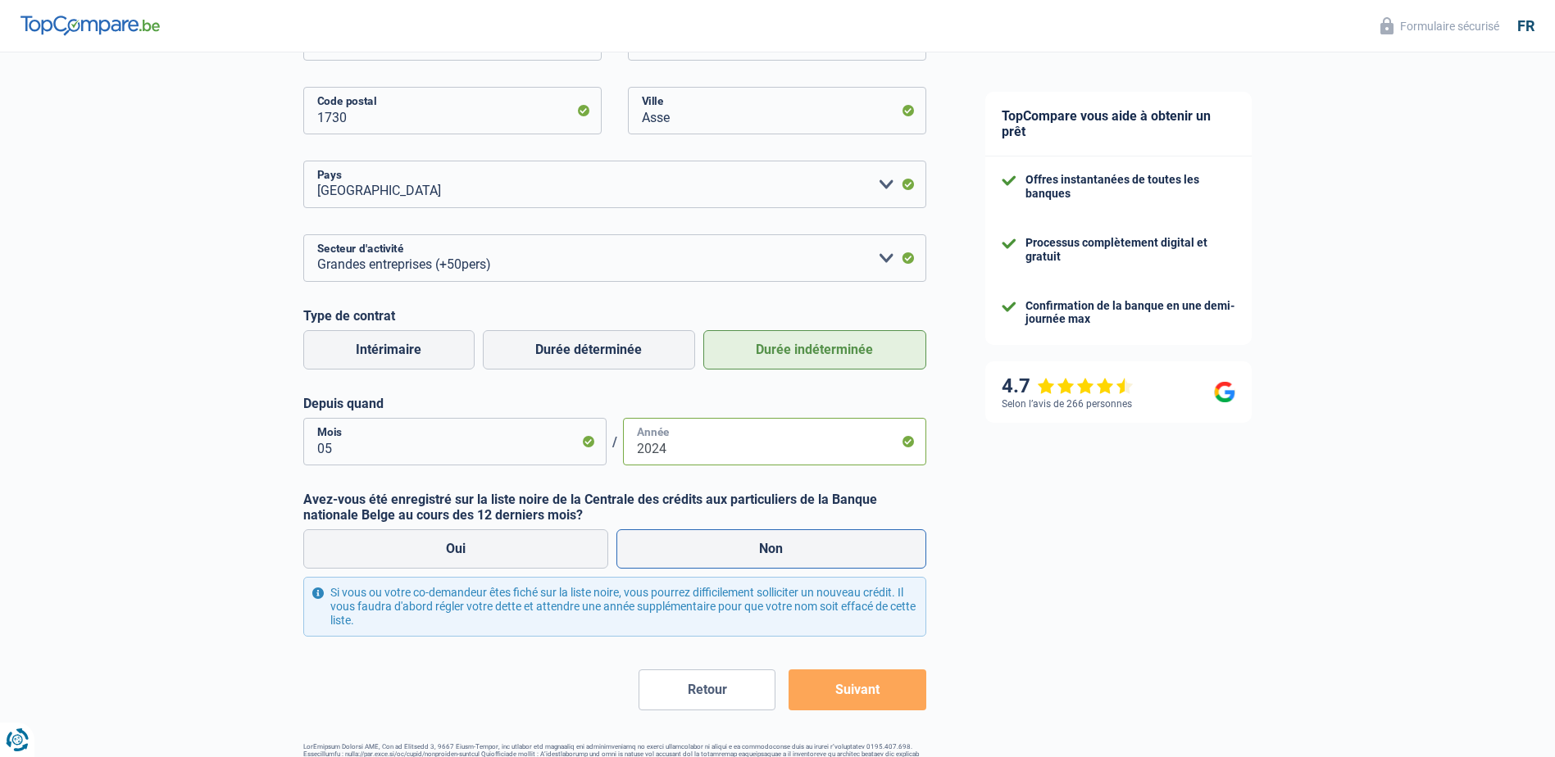
type input "2024"
click at [793, 540] on label "Non" at bounding box center [771, 548] width 310 height 39
click at [793, 540] on input "Non" at bounding box center [771, 548] width 310 height 39
radio input "true"
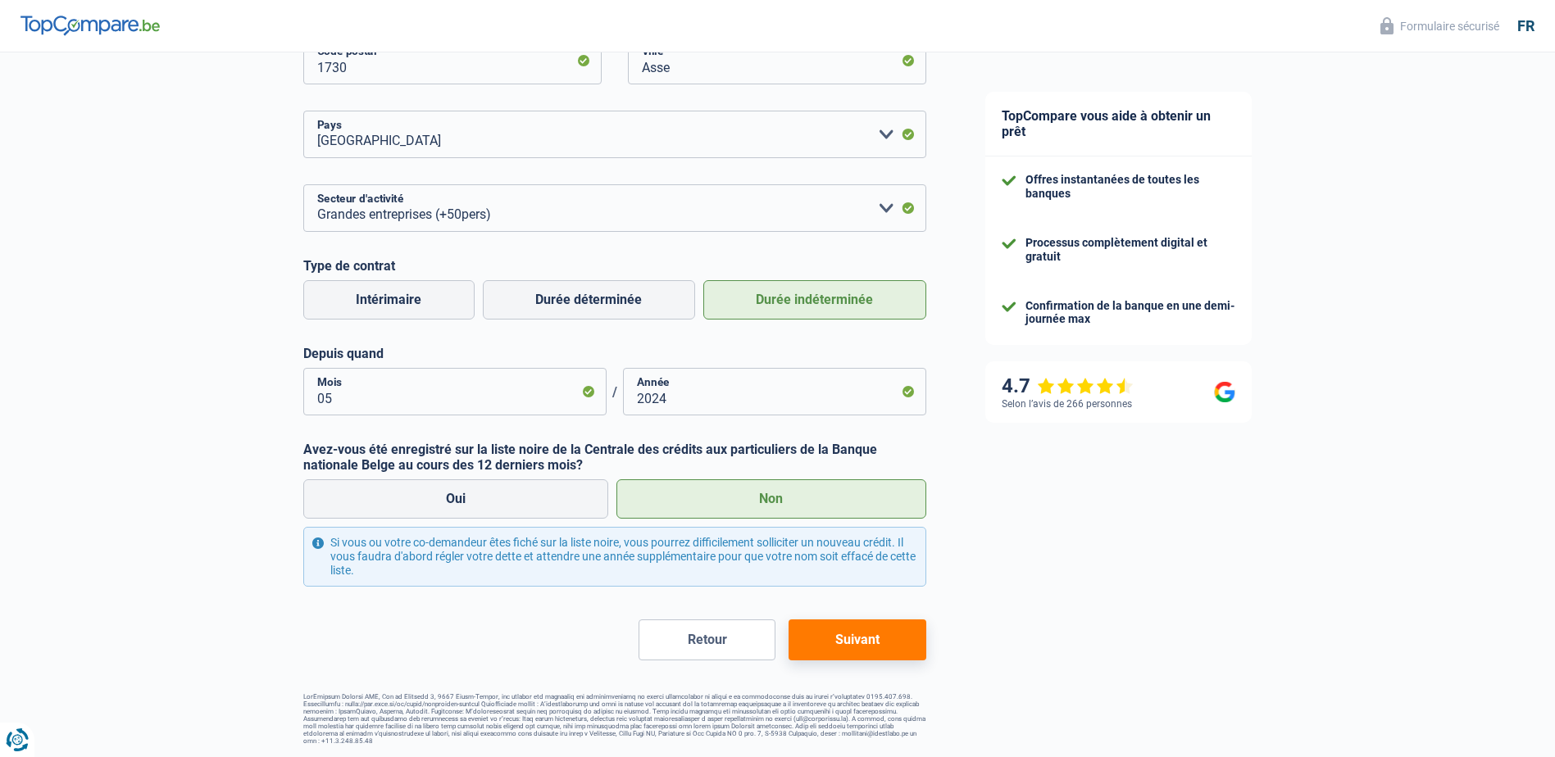
click at [856, 643] on button "Suivant" at bounding box center [856, 640] width 137 height 41
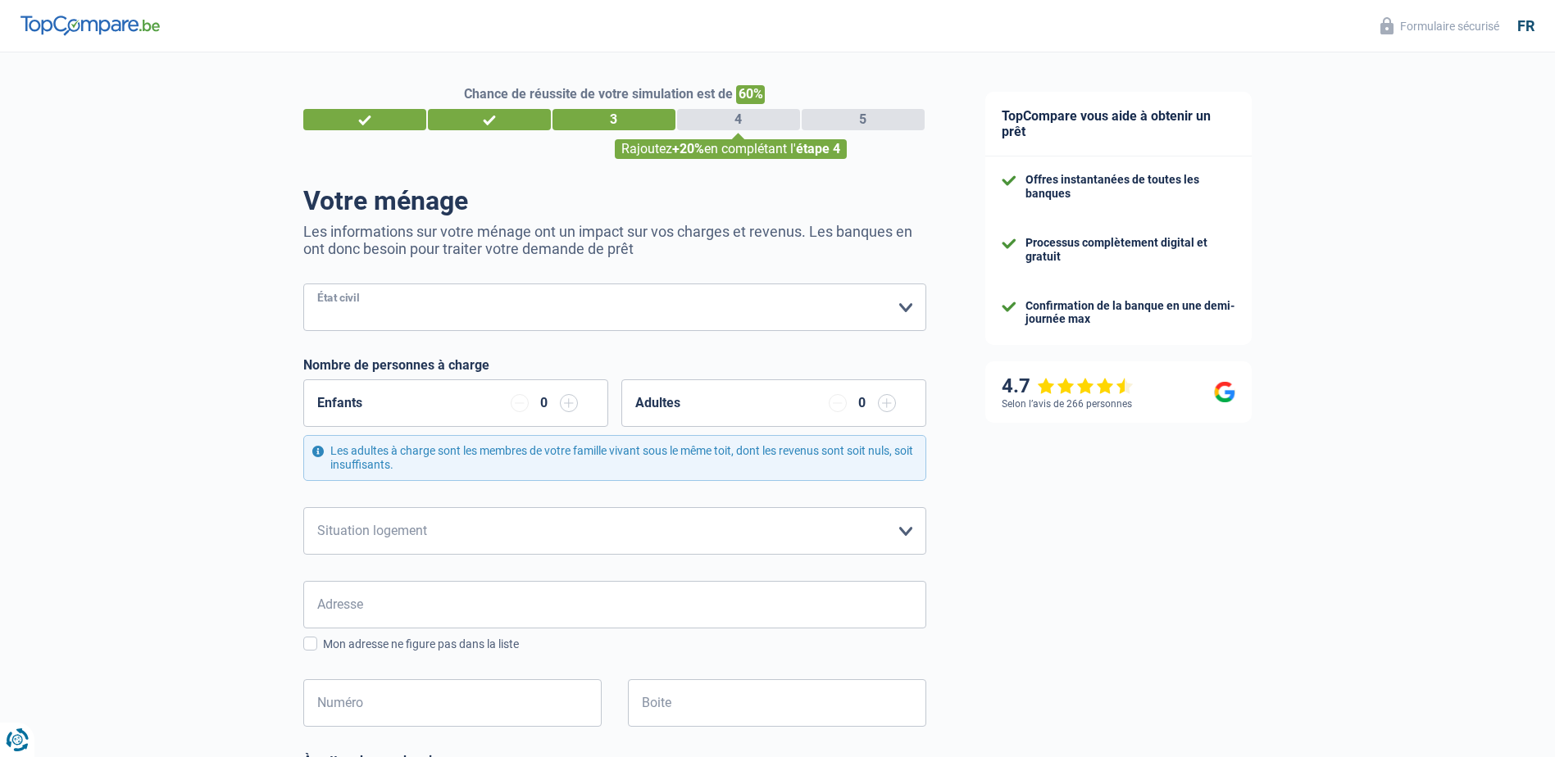
click at [678, 310] on select "Célibataire Marié(e) Cohabitant(e) légal(e) Divorcé(e) Veuf(ve) Séparé (de fait…" at bounding box center [614, 308] width 623 height 48
select select "single"
click at [303, 285] on select "Célibataire Marié(e) Cohabitant(e) légal(e) Divorcé(e) Veuf(ve) Séparé (de fait…" at bounding box center [614, 308] width 623 height 48
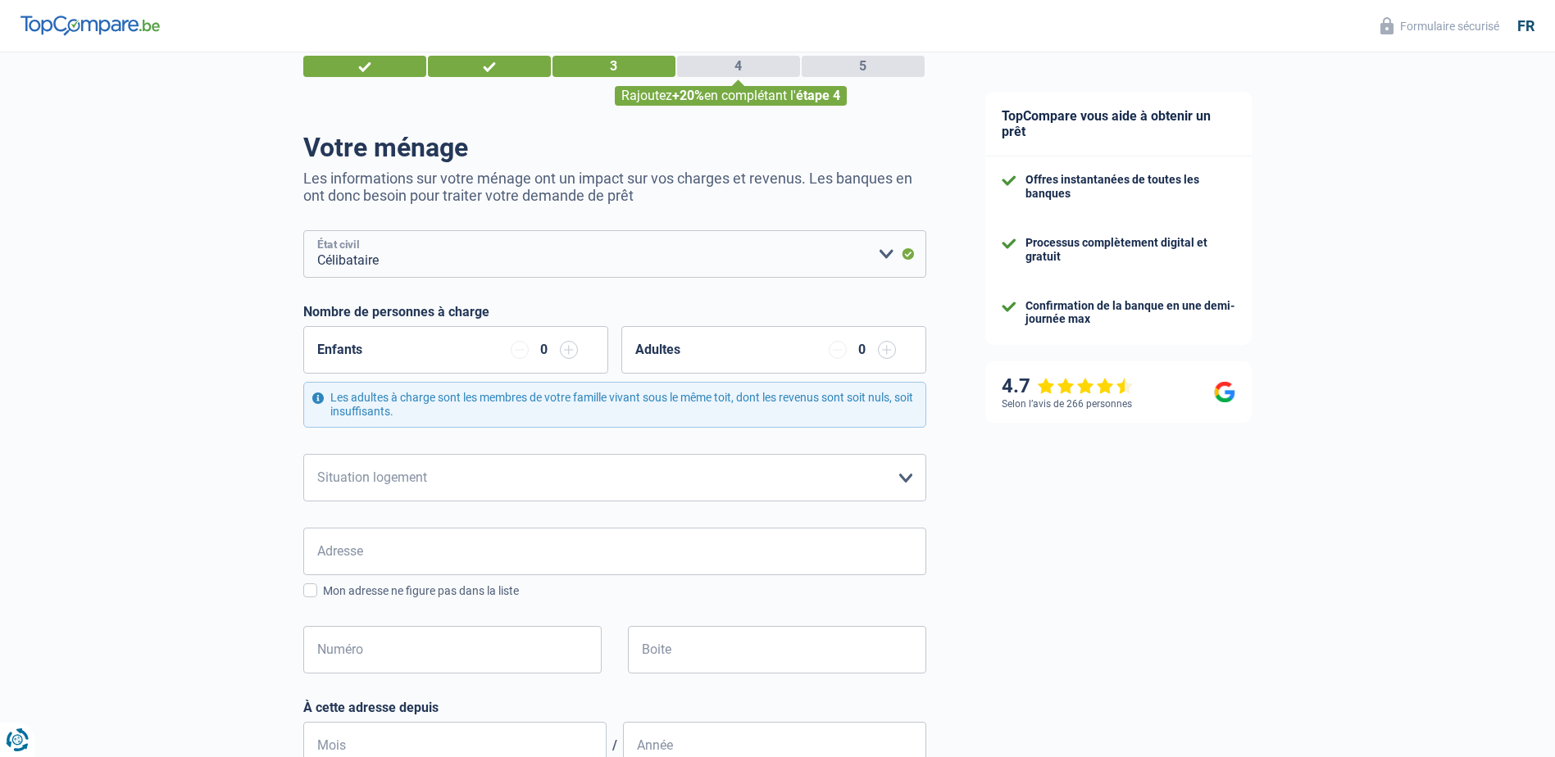
scroll to position [82, 0]
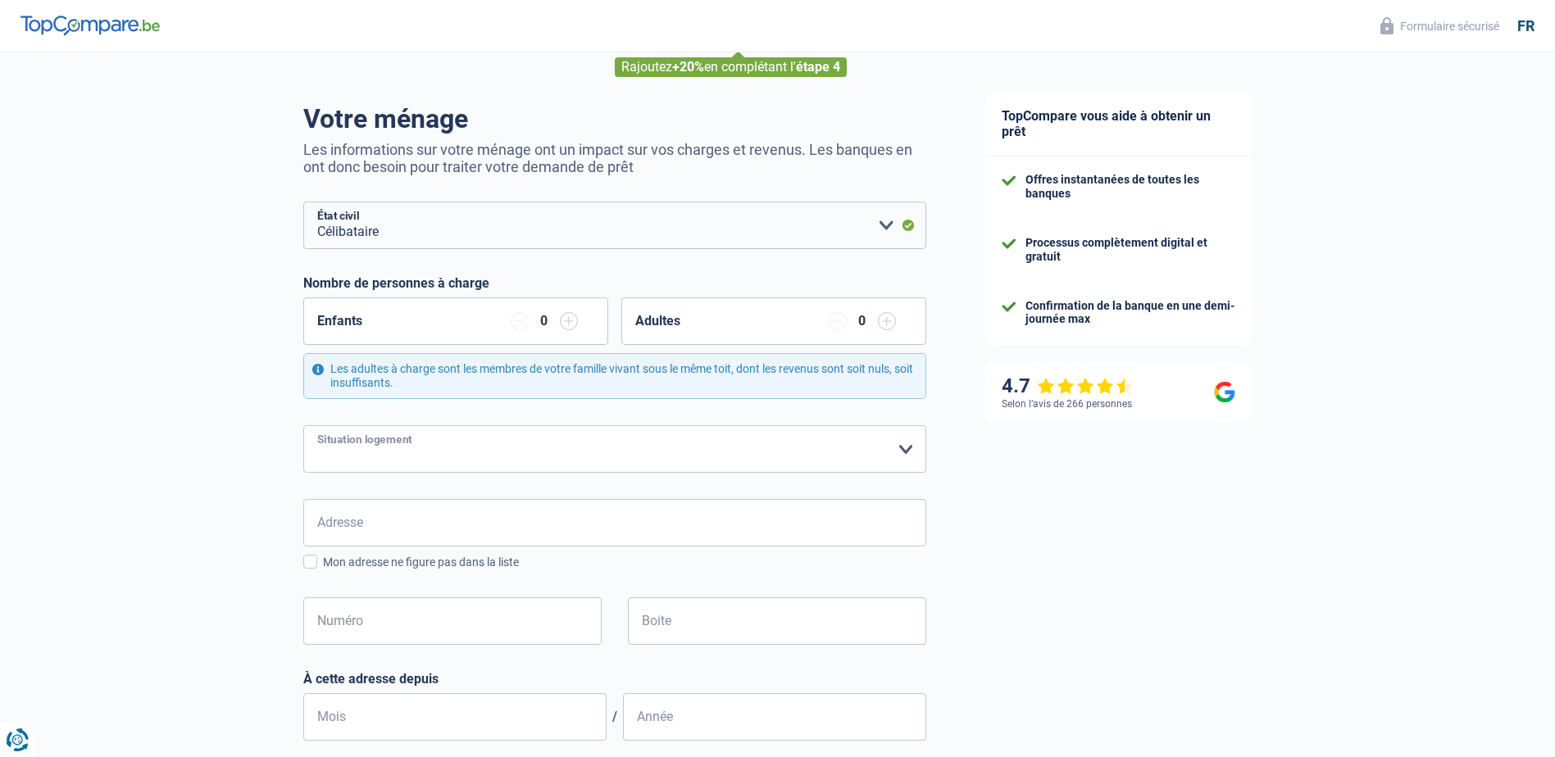
click at [642, 447] on select "Locataire Propriétaire avec prêt hypothécaire Propriétaire sans prêt hypothécai…" at bounding box center [614, 449] width 623 height 48
select select "liveWithParents"
click at [303, 426] on select "Locataire Propriétaire avec prêt hypothécaire Propriétaire sans prêt hypothécai…" at bounding box center [614, 449] width 623 height 48
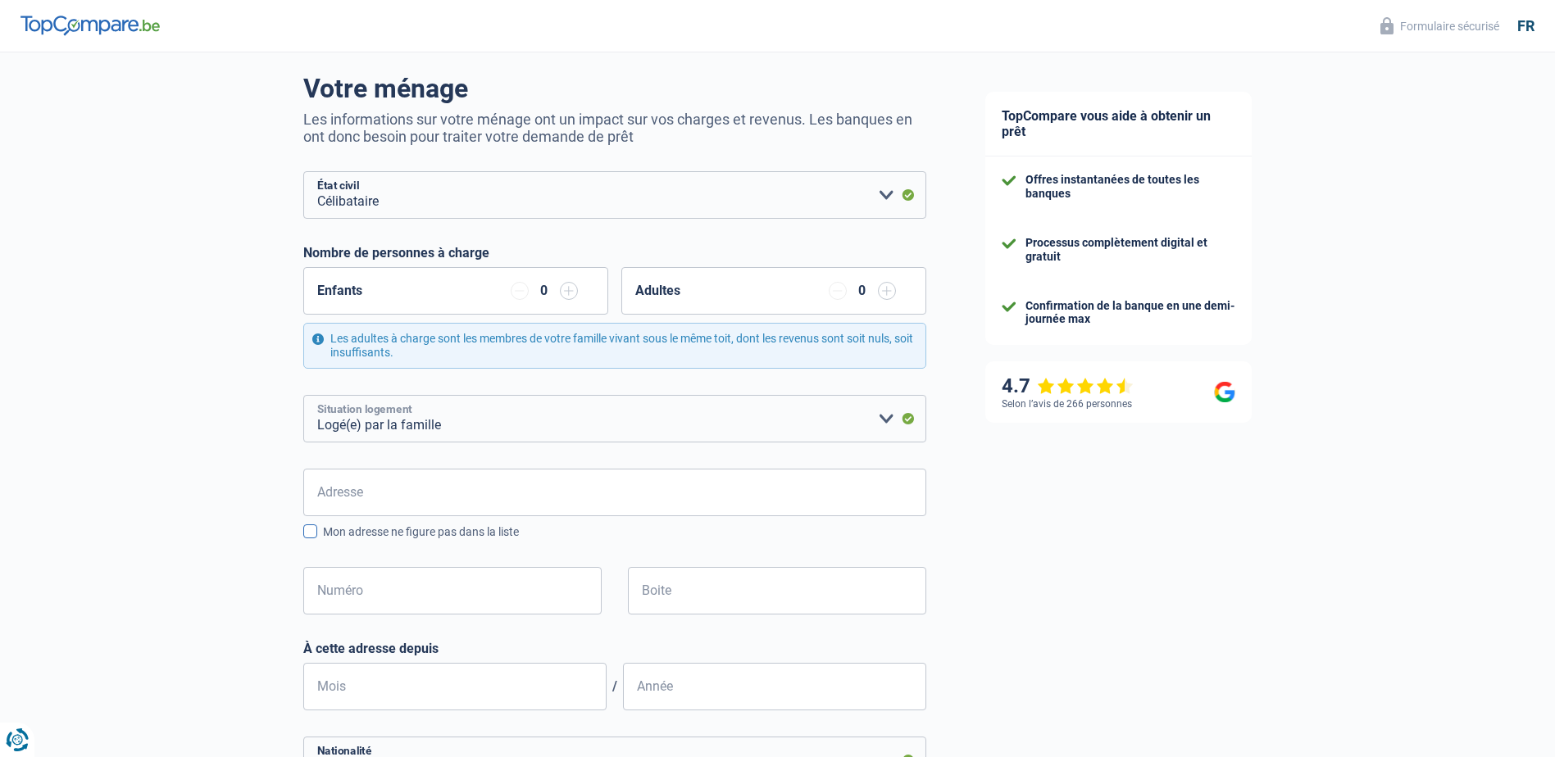
scroll to position [164, 0]
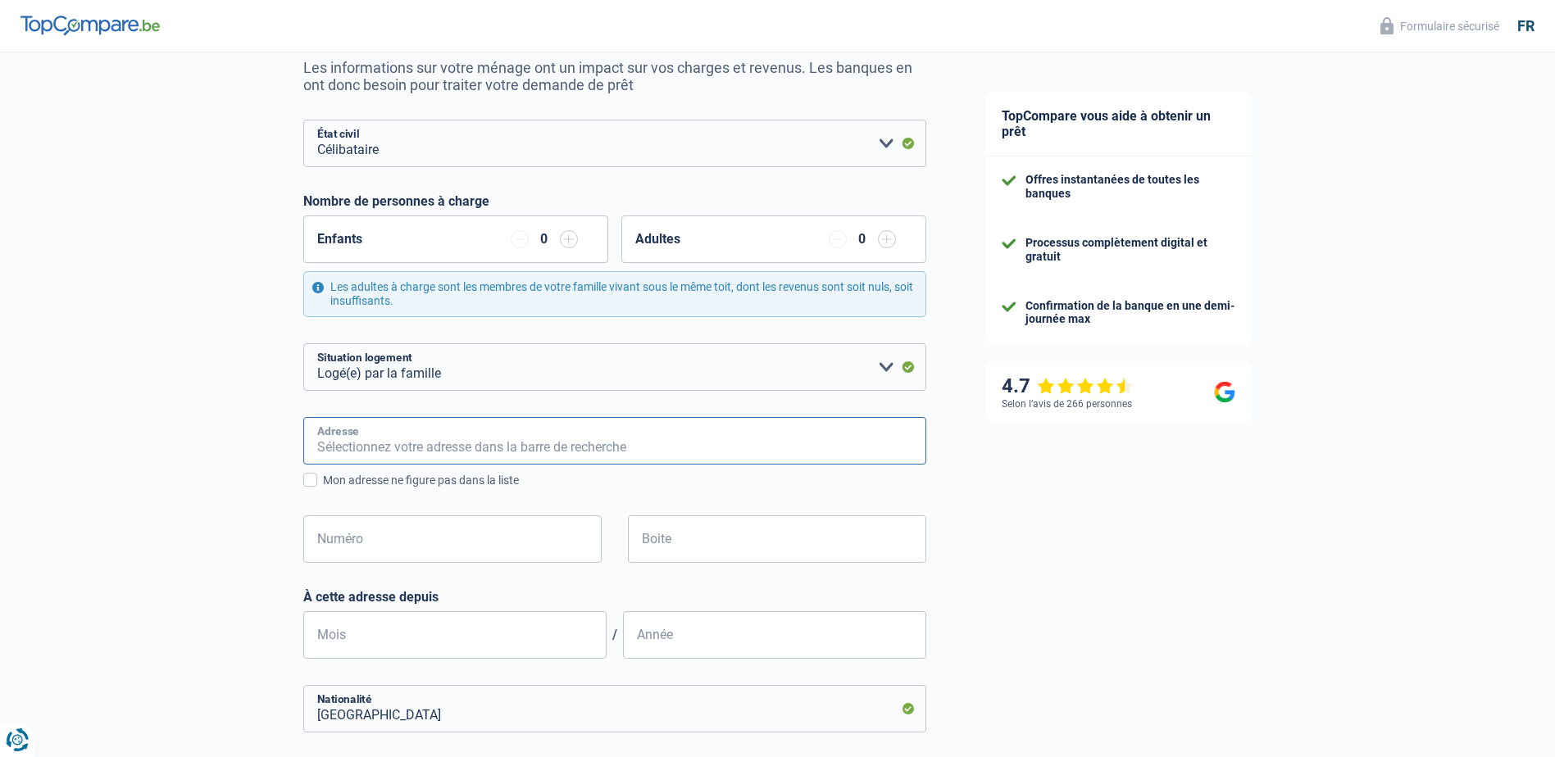
click at [622, 446] on input "Adresse" at bounding box center [614, 441] width 623 height 48
type input "Rue Roi Albert 1er nr 20"
type input "Belgique"
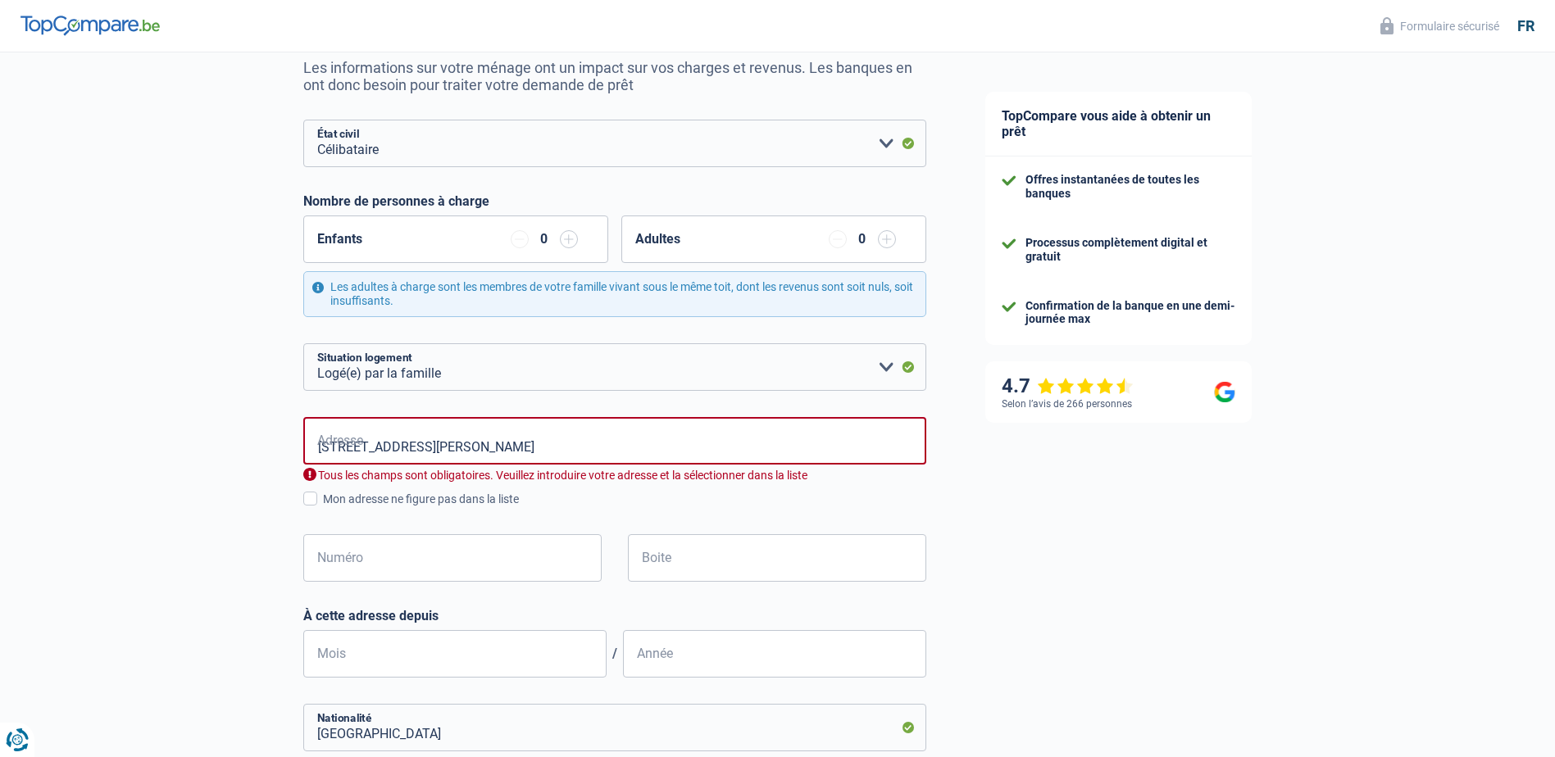
type input "Belgique"
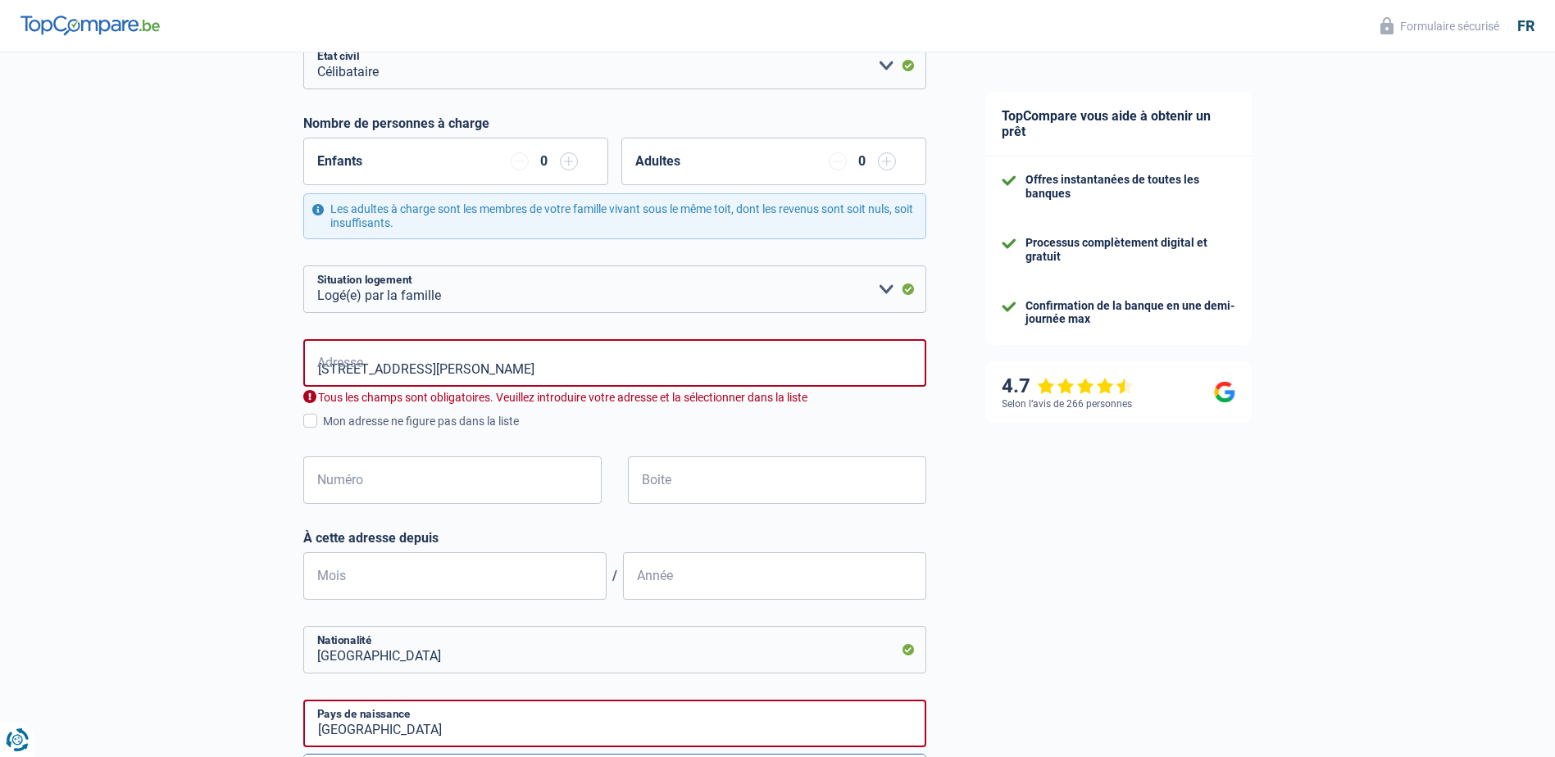
scroll to position [246, 0]
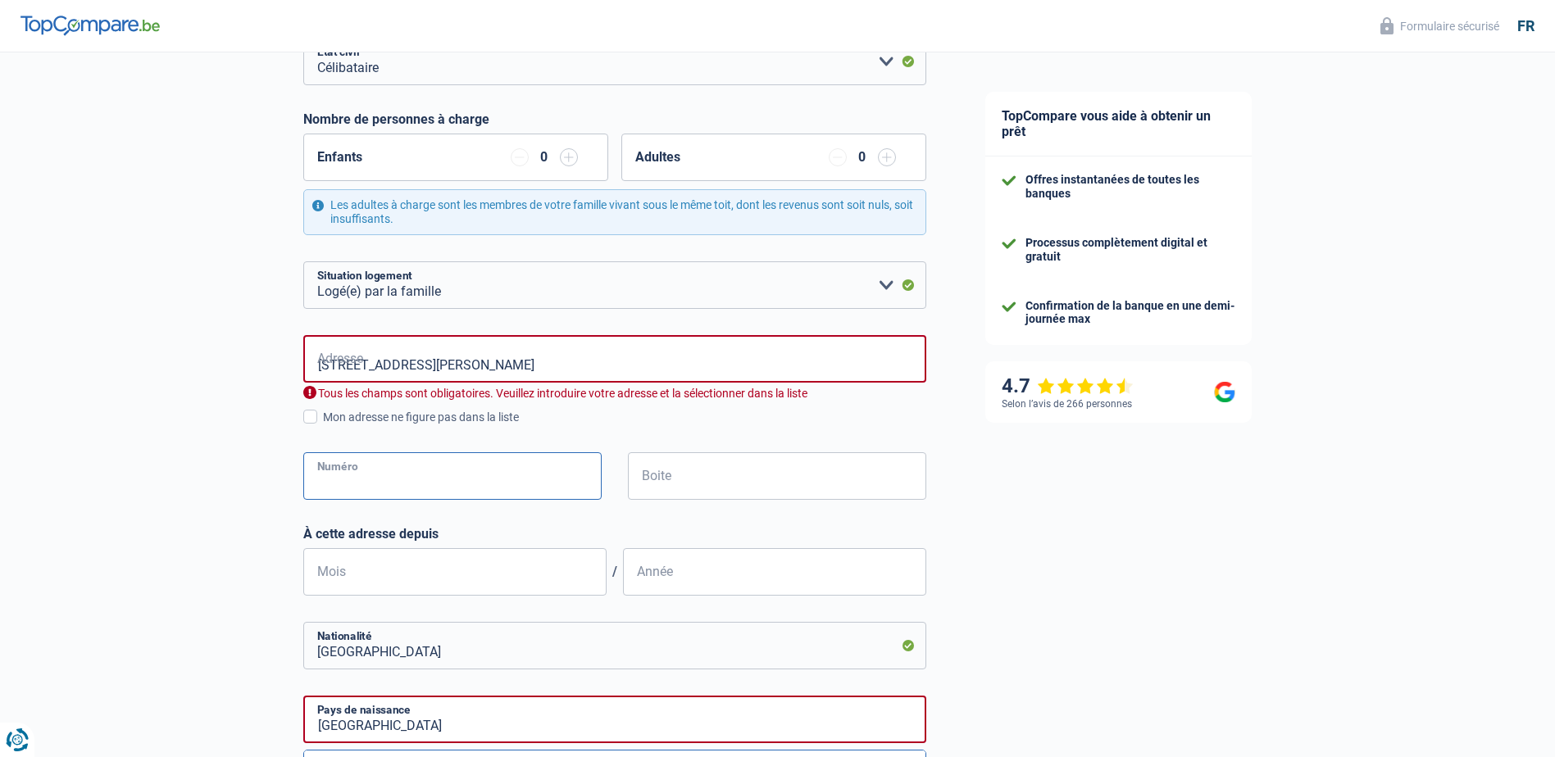
click at [552, 474] on input "Numéro" at bounding box center [452, 476] width 298 height 48
click at [509, 365] on input "Rue Roi Albert 1er nr 20" at bounding box center [614, 359] width 623 height 48
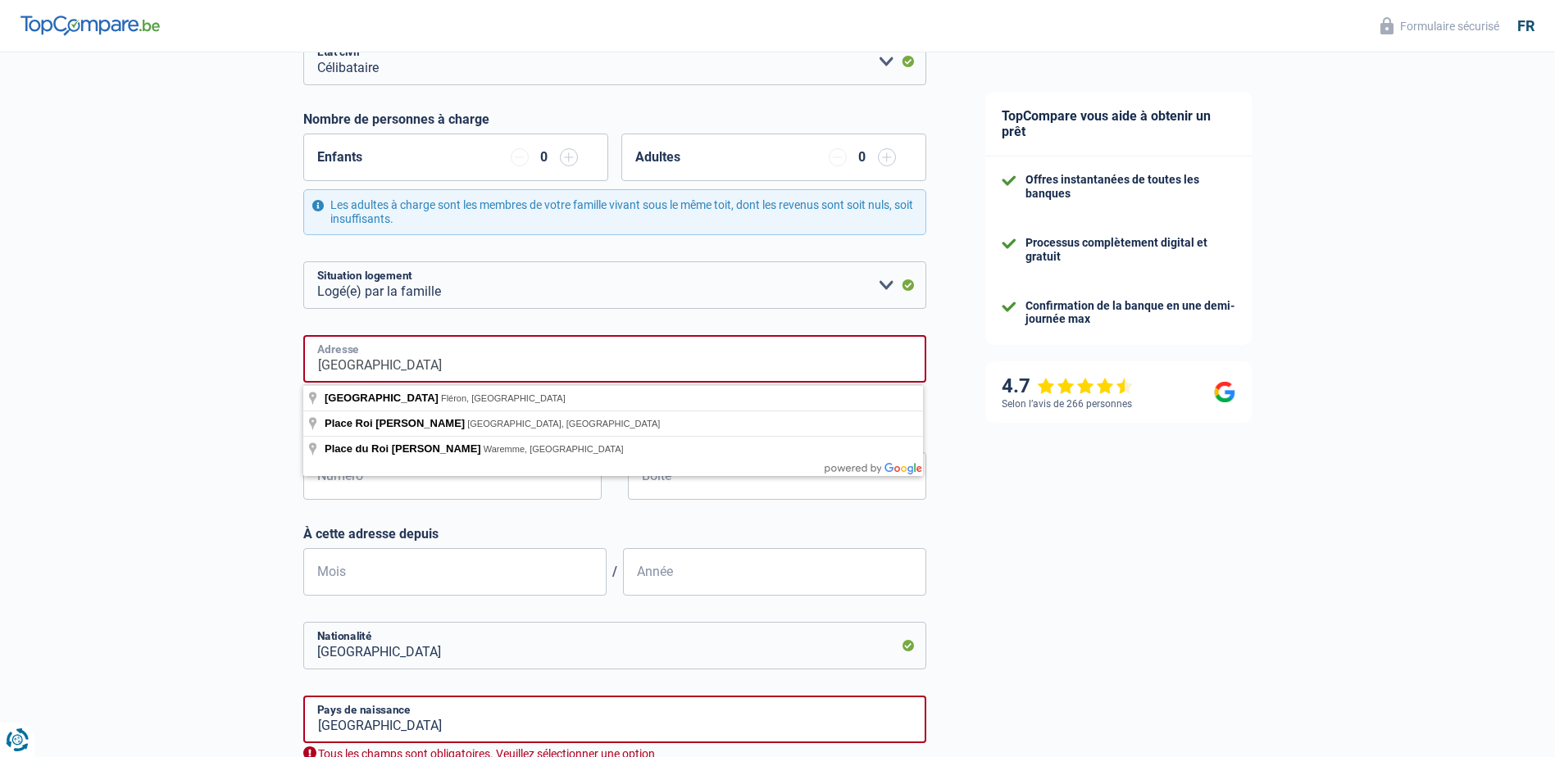
click at [598, 363] on input "Rue Roi Albert 1er" at bounding box center [614, 359] width 623 height 48
click at [542, 354] on input "Rue Roi Albert 1er" at bounding box center [614, 359] width 623 height 48
type input "Rue Roi Albert 1er"
click at [227, 315] on div "Chance de réussite de votre simulation est de 60% 1 2 3 4 5 Rajoutez +20% en co…" at bounding box center [477, 437] width 955 height 1274
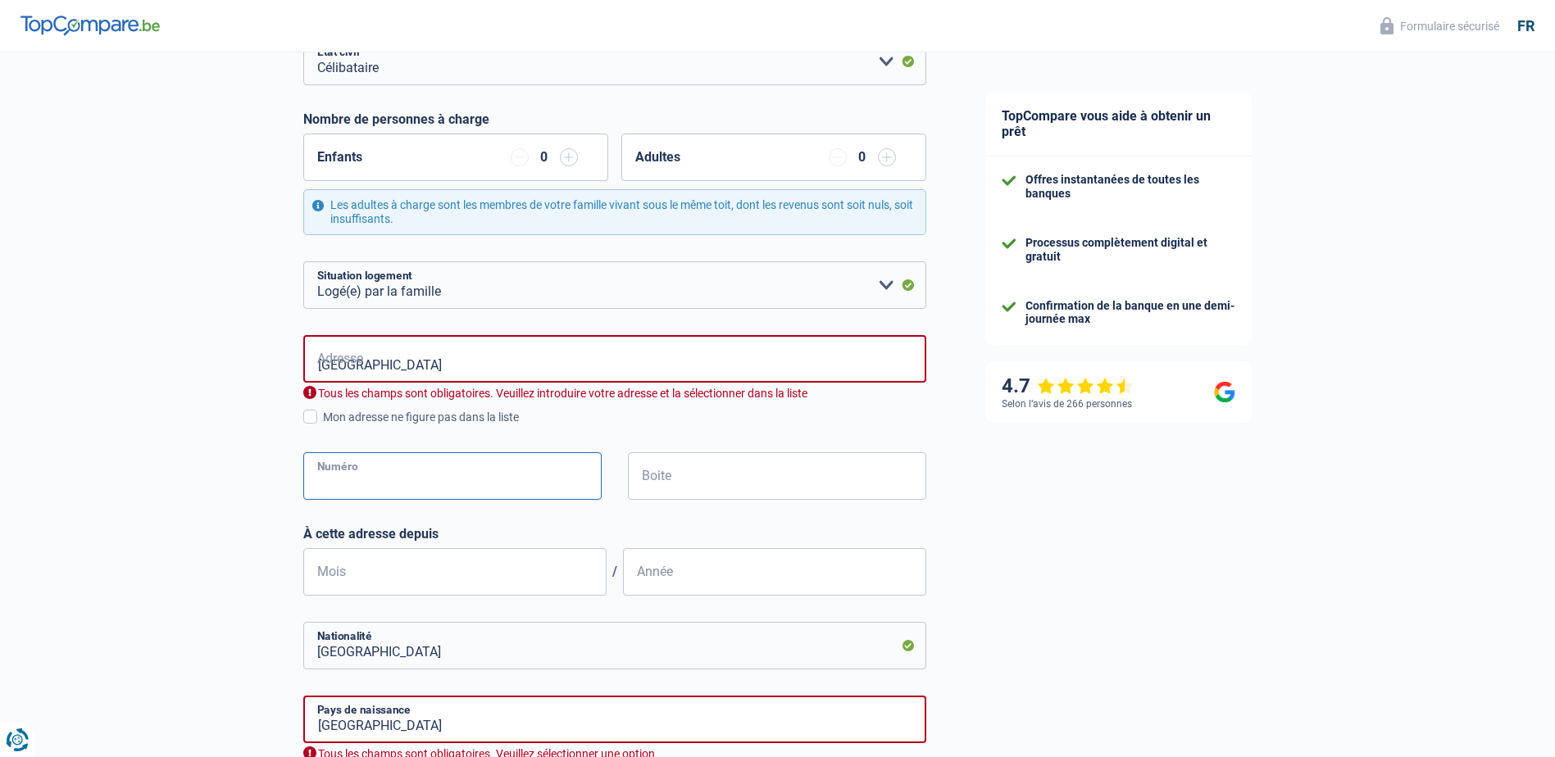
click at [416, 467] on input "Numéro" at bounding box center [452, 476] width 298 height 48
click at [313, 422] on span at bounding box center [310, 417] width 14 height 14
click at [323, 426] on input "Mon adresse ne figure pas dans la liste" at bounding box center [323, 426] width 0 height 0
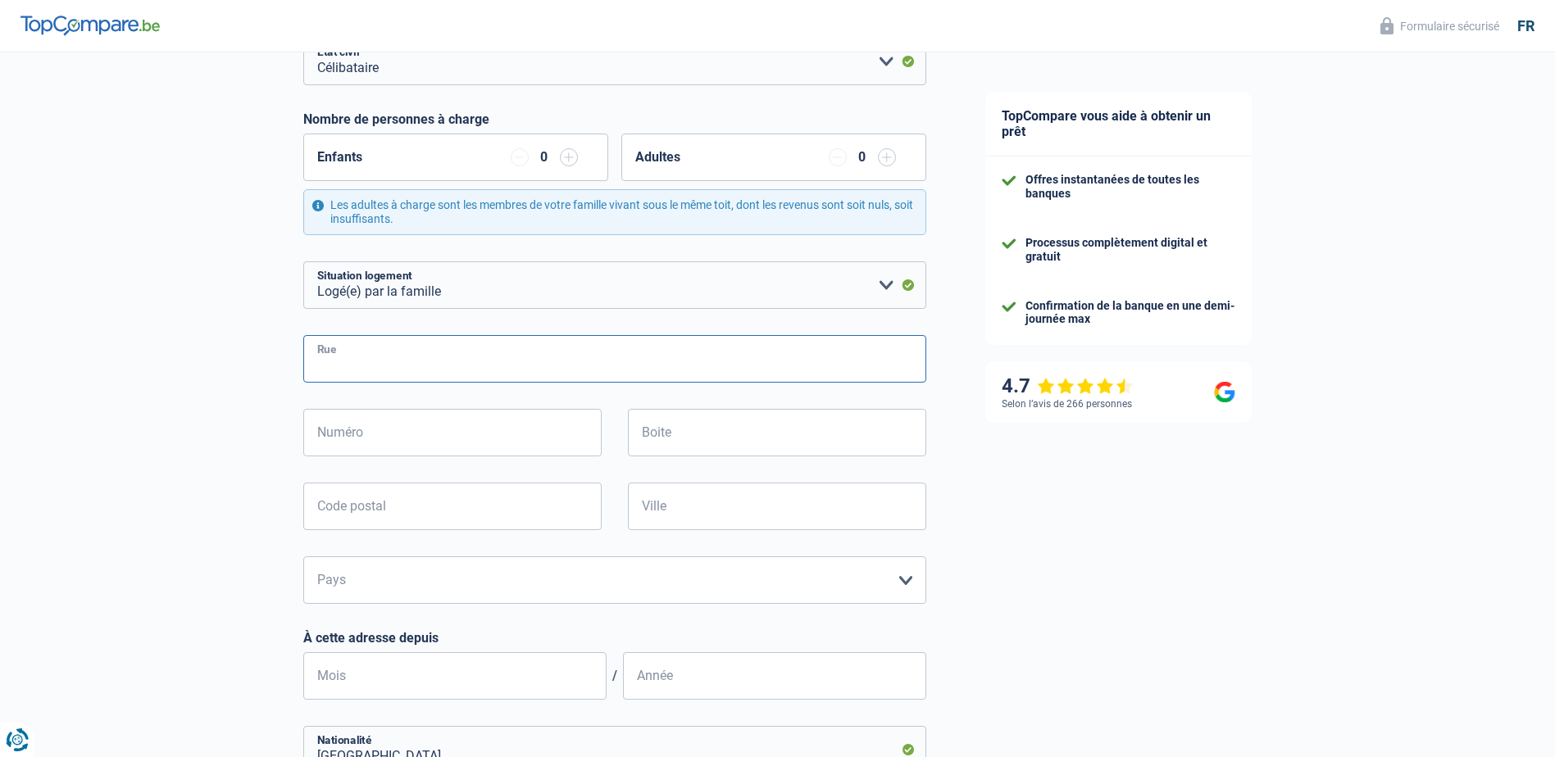
click at [361, 354] on input "Rue" at bounding box center [614, 359] width 623 height 48
type input "Rue Roi Albert 1er nr 20"
type input "1er"
click at [797, 432] on input "Boite" at bounding box center [777, 433] width 298 height 48
type input "20"
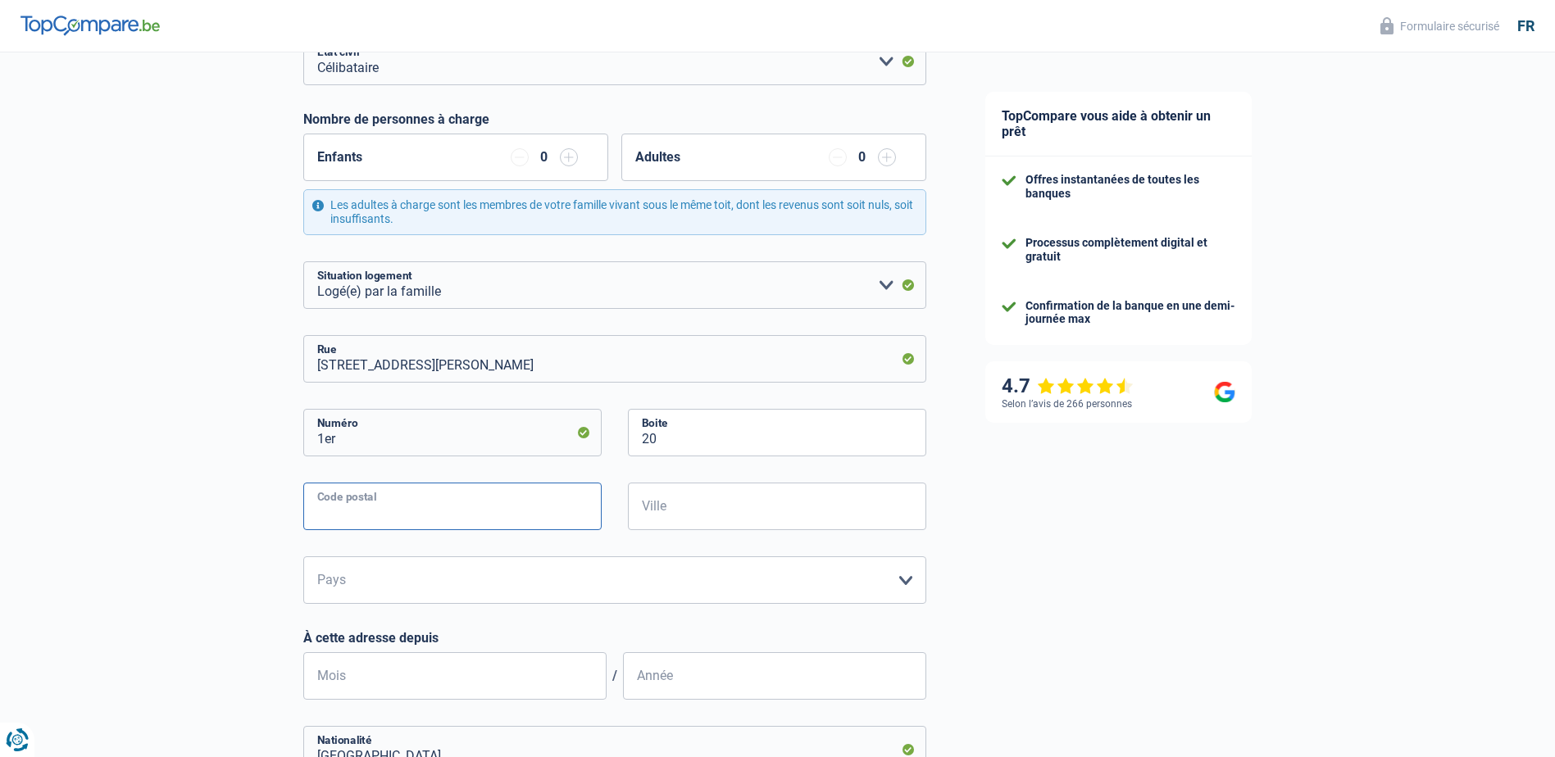
click at [497, 512] on input "Code postal" at bounding box center [452, 507] width 298 height 48
type input "7850"
click at [756, 506] on input "Ville" at bounding box center [777, 507] width 298 height 48
type input "Enghien"
click at [457, 562] on select "Belgique Luxembourg Veuillez sélectionner une option" at bounding box center [614, 580] width 623 height 48
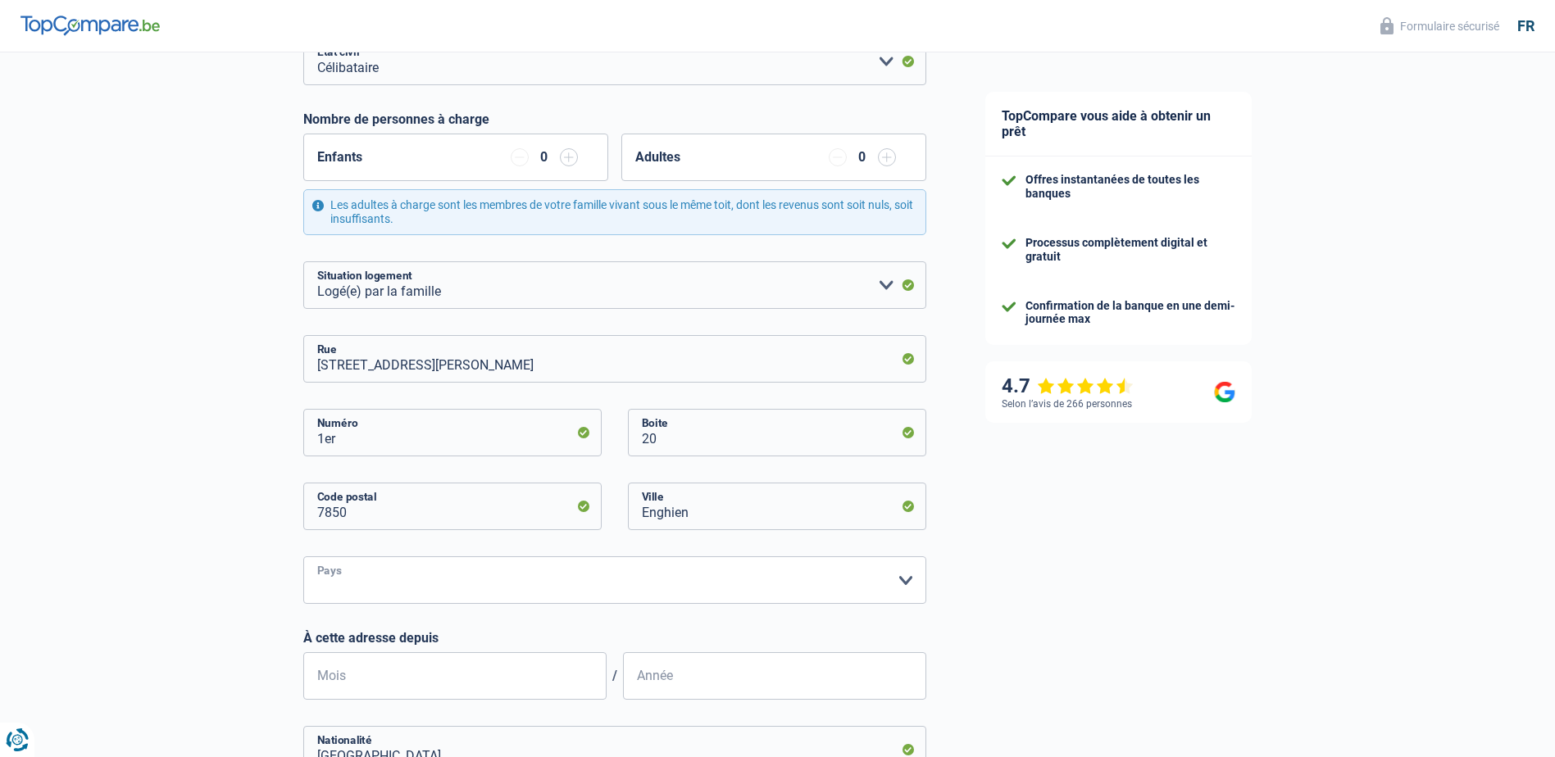
select select "BE"
click at [303, 557] on select "Belgique Luxembourg Veuillez sélectionner une option" at bounding box center [614, 580] width 623 height 48
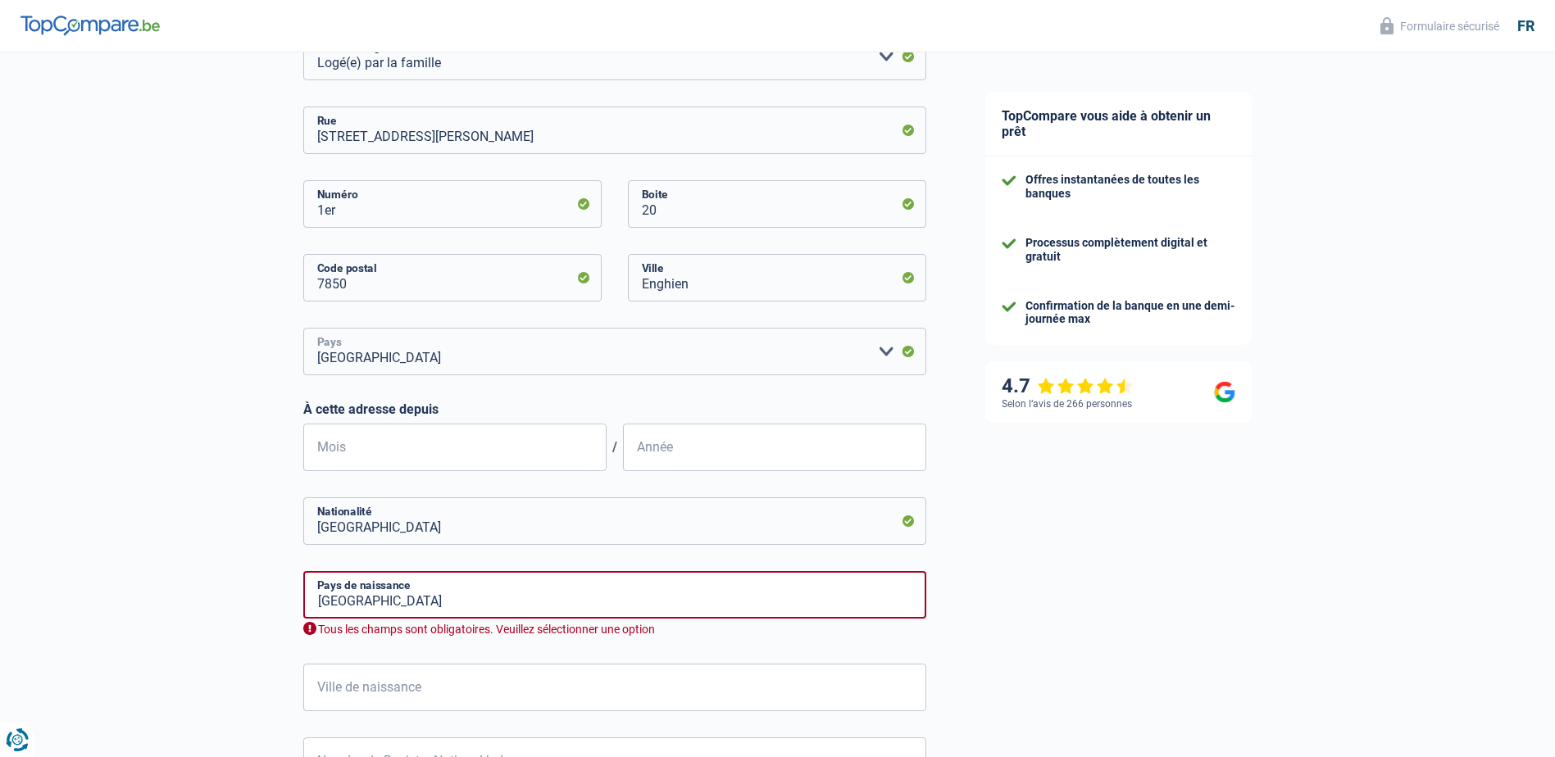
scroll to position [492, 0]
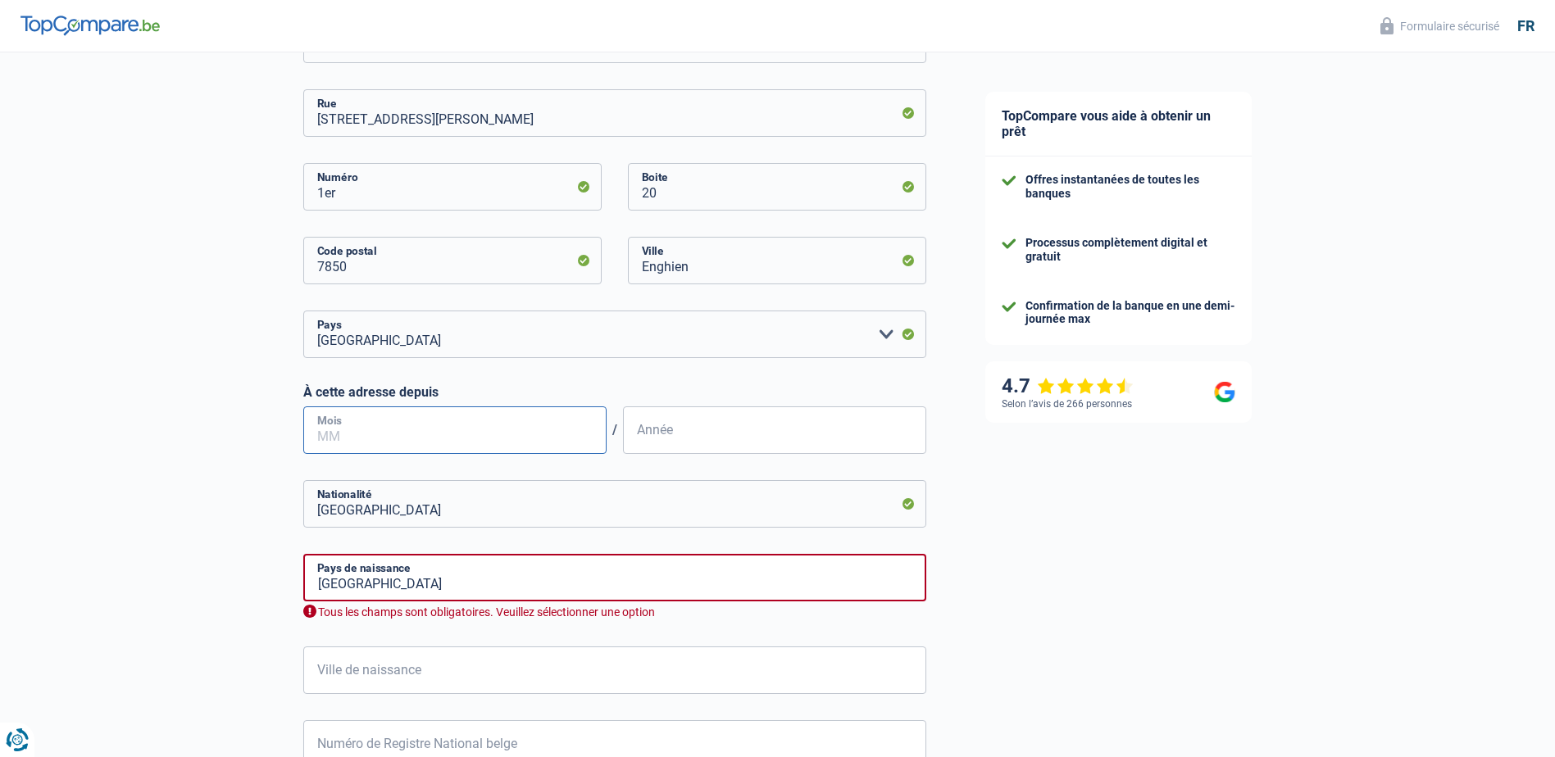
click at [525, 421] on input "Mois" at bounding box center [454, 430] width 303 height 48
type input "02"
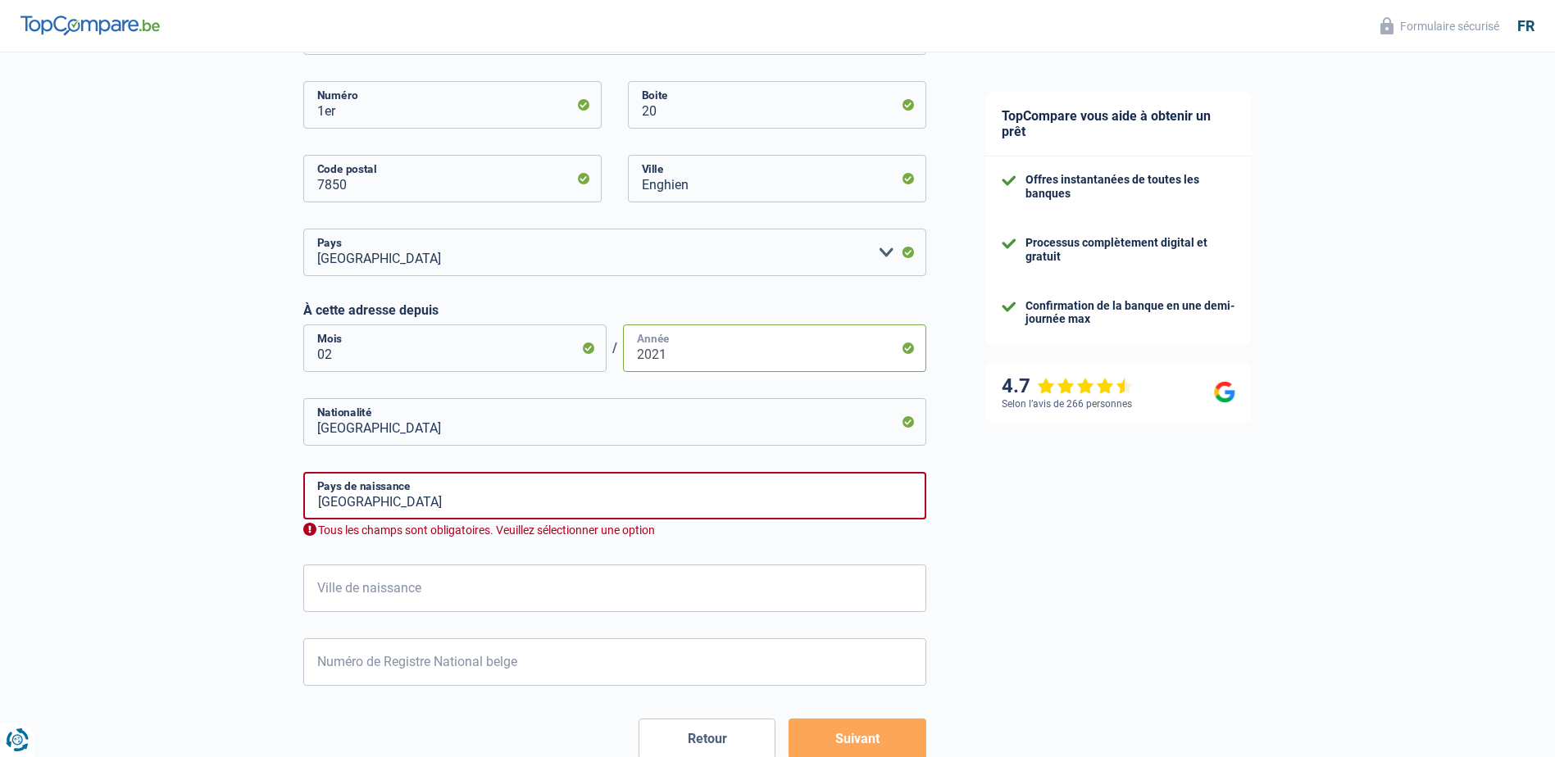
type input "2021"
click at [445, 422] on input "Belgique" at bounding box center [614, 422] width 623 height 48
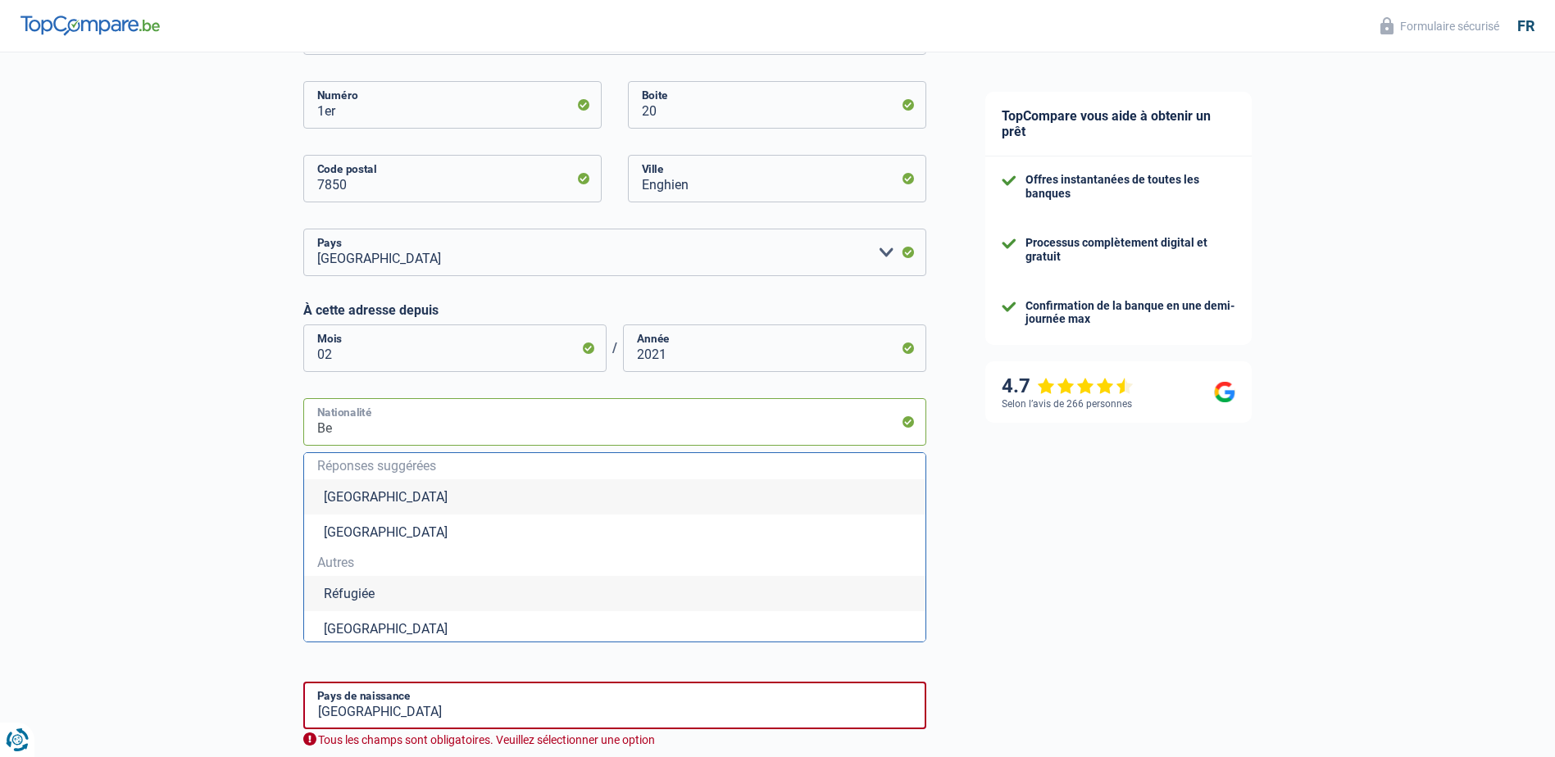
type input "B"
type input "r"
type input "o"
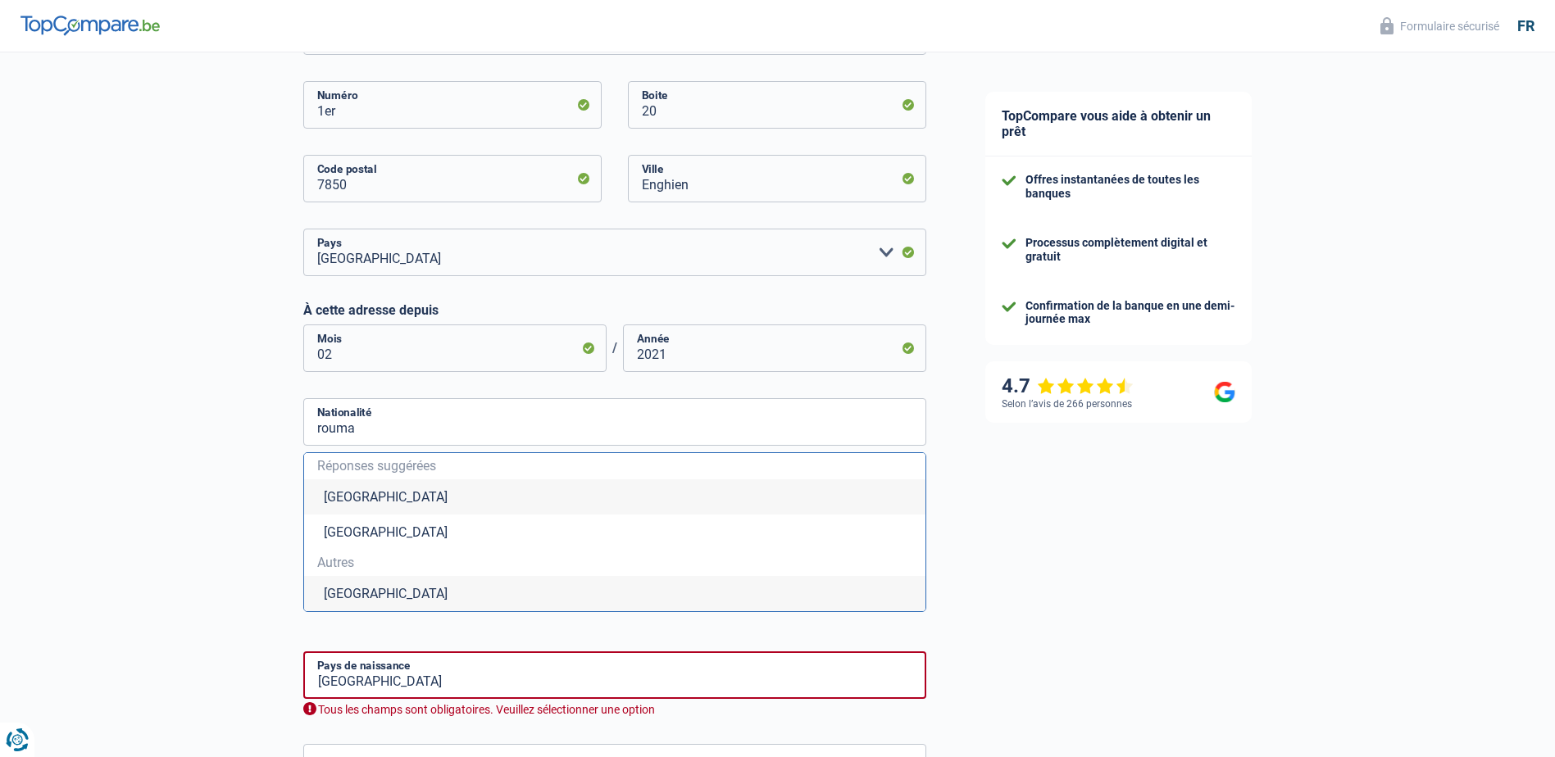
click at [429, 593] on li "Roumanie" at bounding box center [614, 593] width 621 height 35
type input "Roumanie"
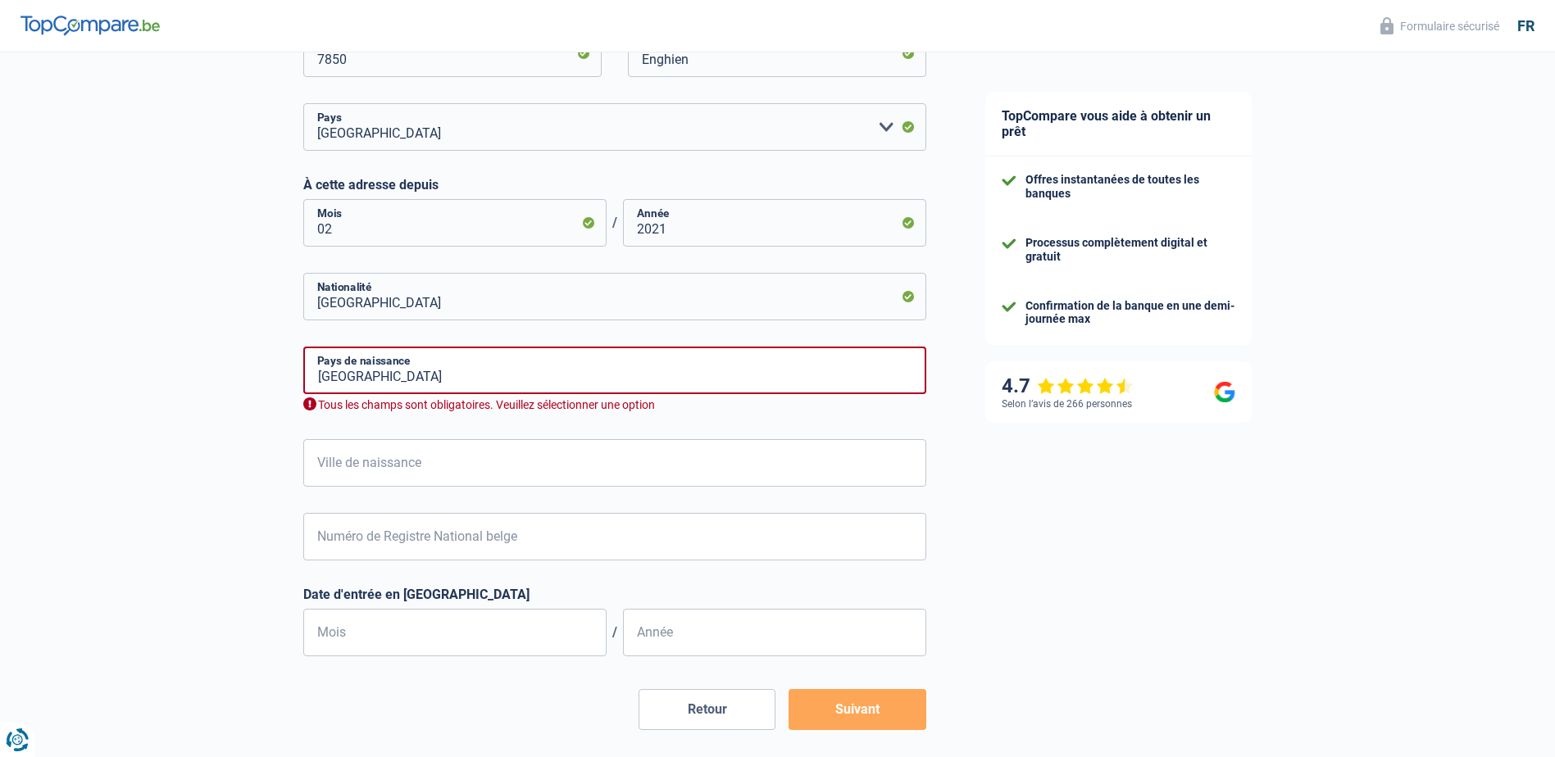
scroll to position [738, 0]
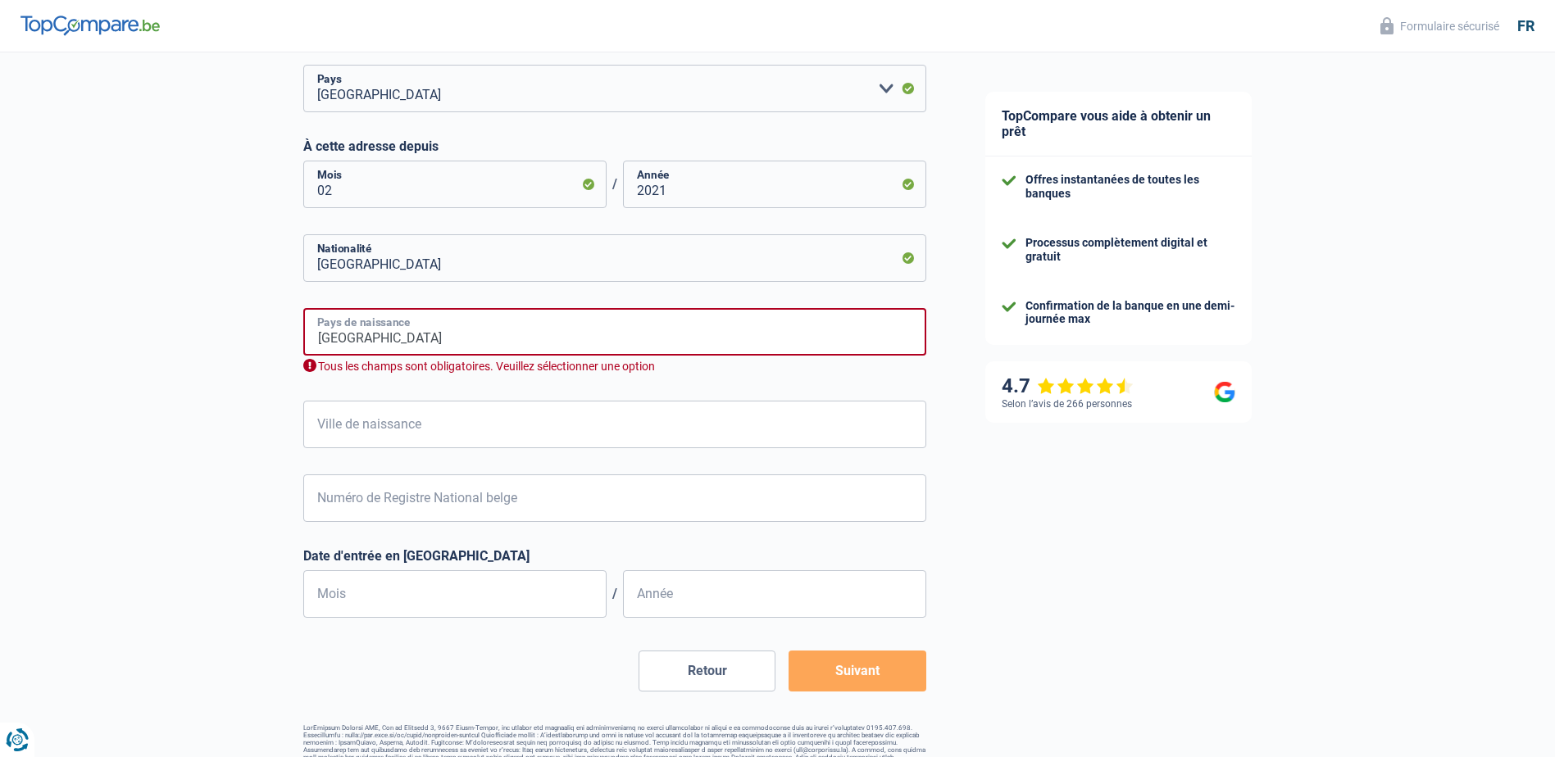
click at [433, 332] on input "Belgique" at bounding box center [614, 332] width 623 height 48
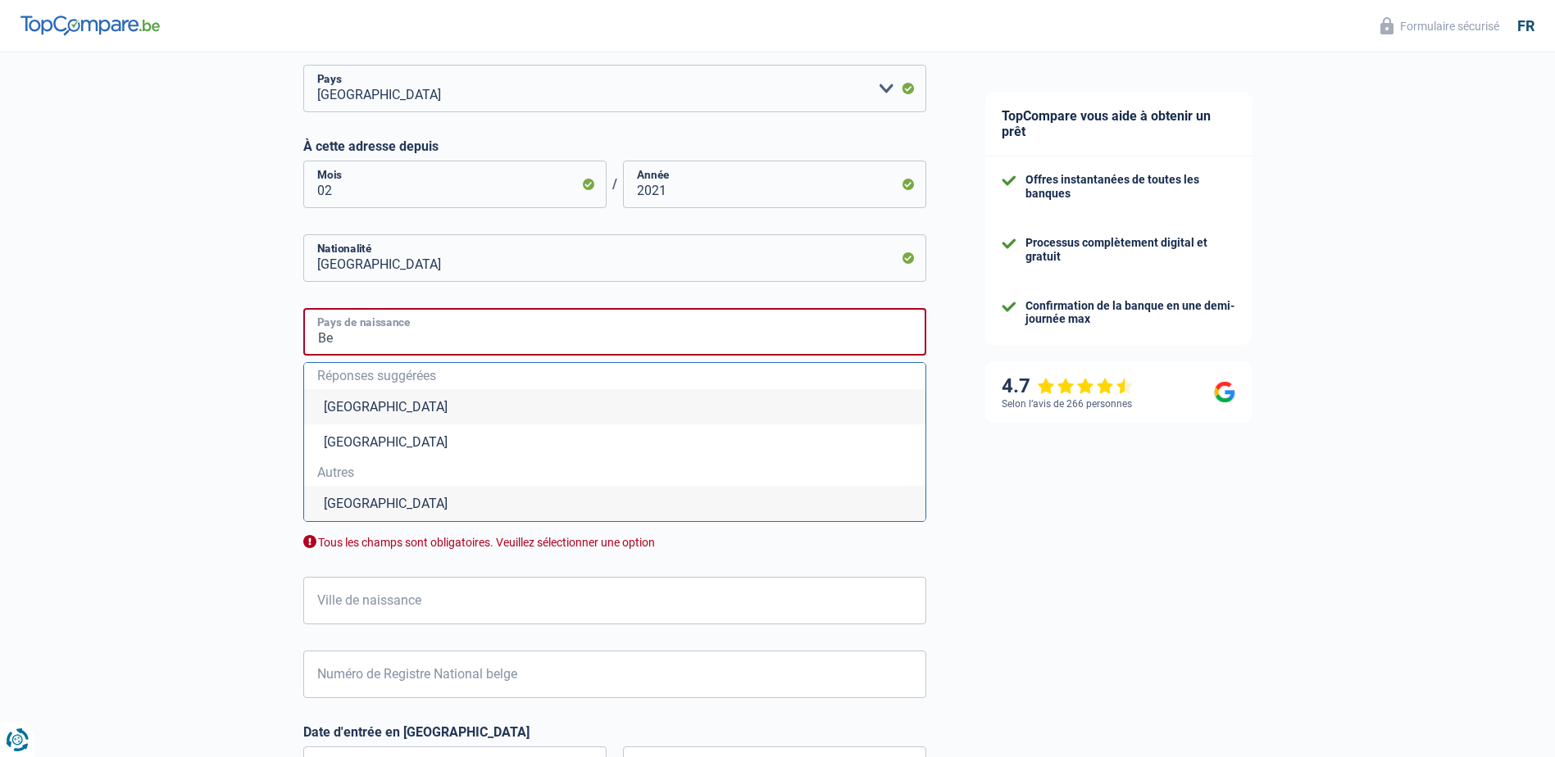
type input "B"
click at [479, 506] on li "Roumanie" at bounding box center [614, 503] width 621 height 35
type input "Roumanie"
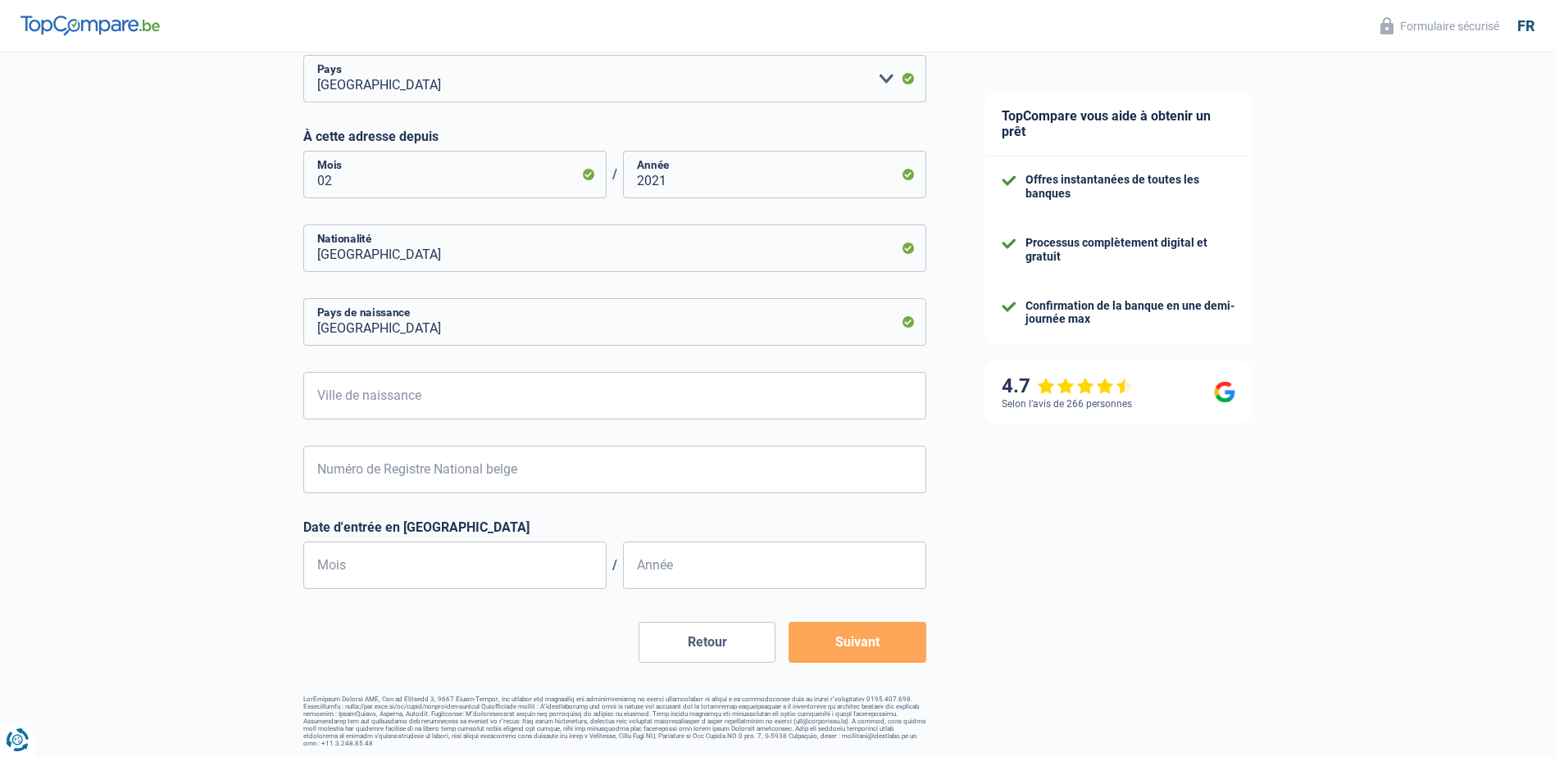
scroll to position [750, 0]
click at [493, 384] on input "Ville de naissance" at bounding box center [614, 394] width 623 height 48
type input "Botosani"
click at [500, 459] on input "Numéro de Registre National belge" at bounding box center [614, 467] width 623 height 48
type input "99.01.27-651.43"
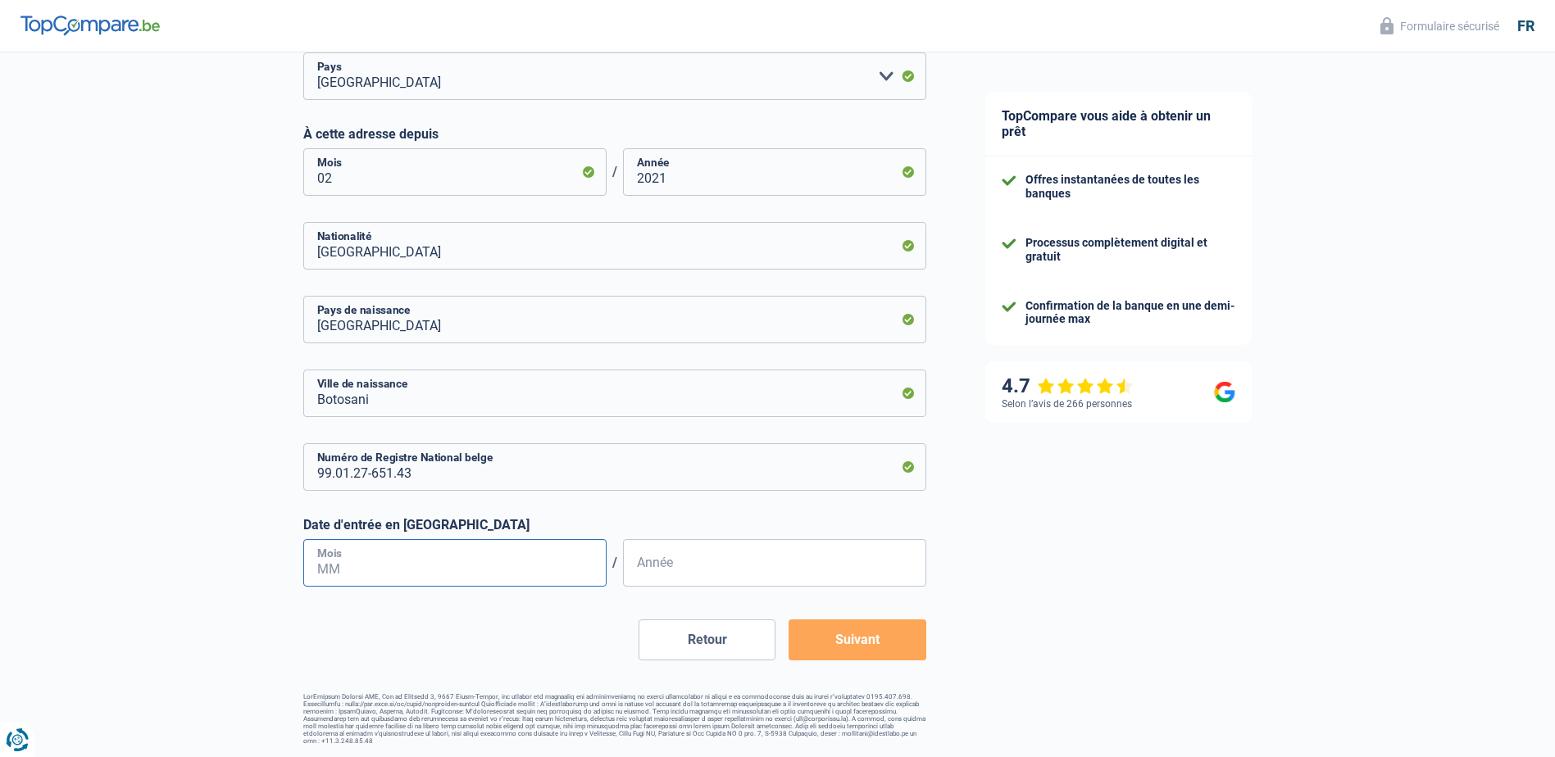
click at [515, 556] on input "Mois" at bounding box center [454, 563] width 303 height 48
type input "09"
type input "2018"
click at [829, 633] on button "Suivant" at bounding box center [856, 640] width 137 height 41
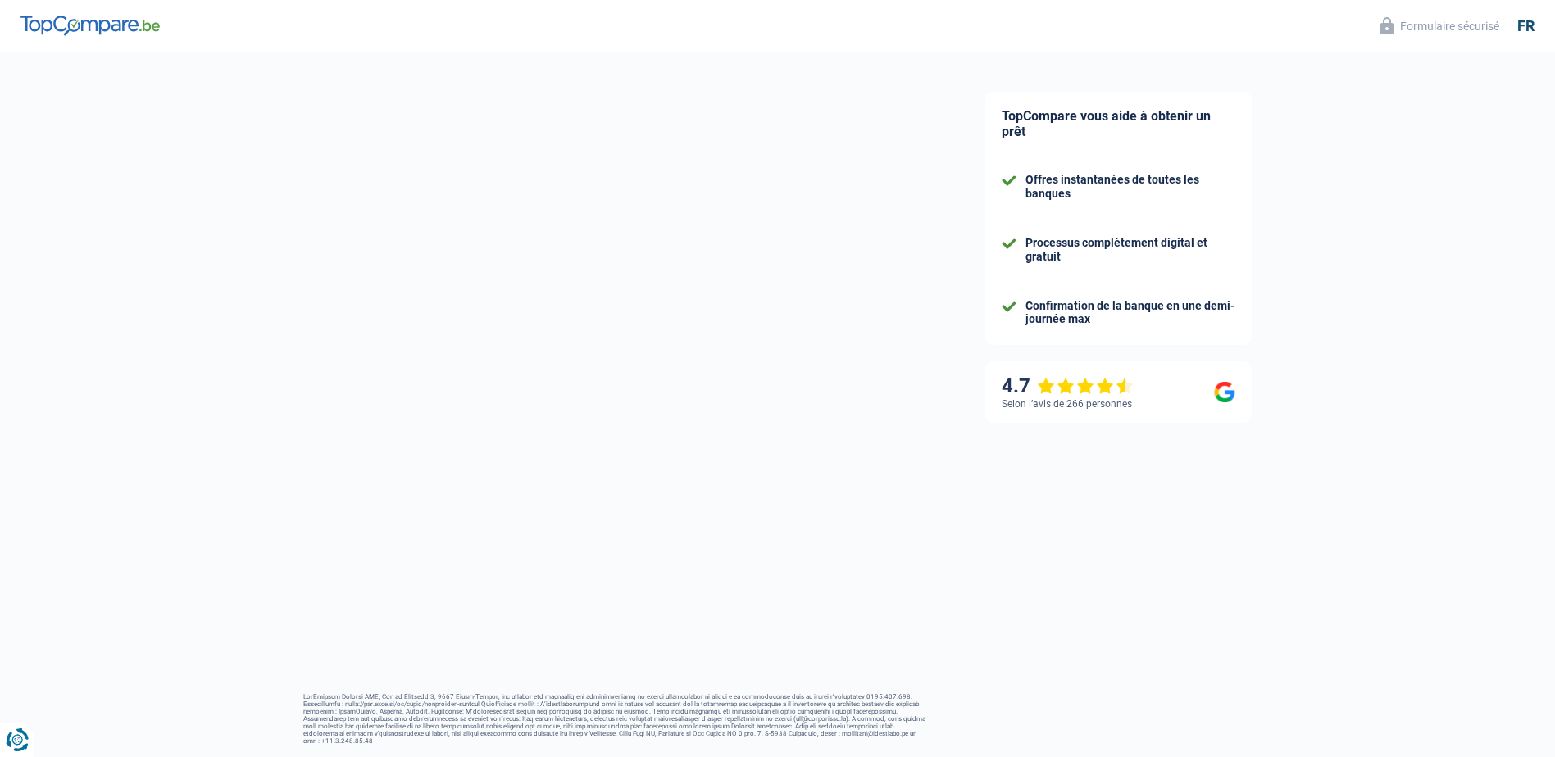
select select "netSalary"
select select "mealVouchers"
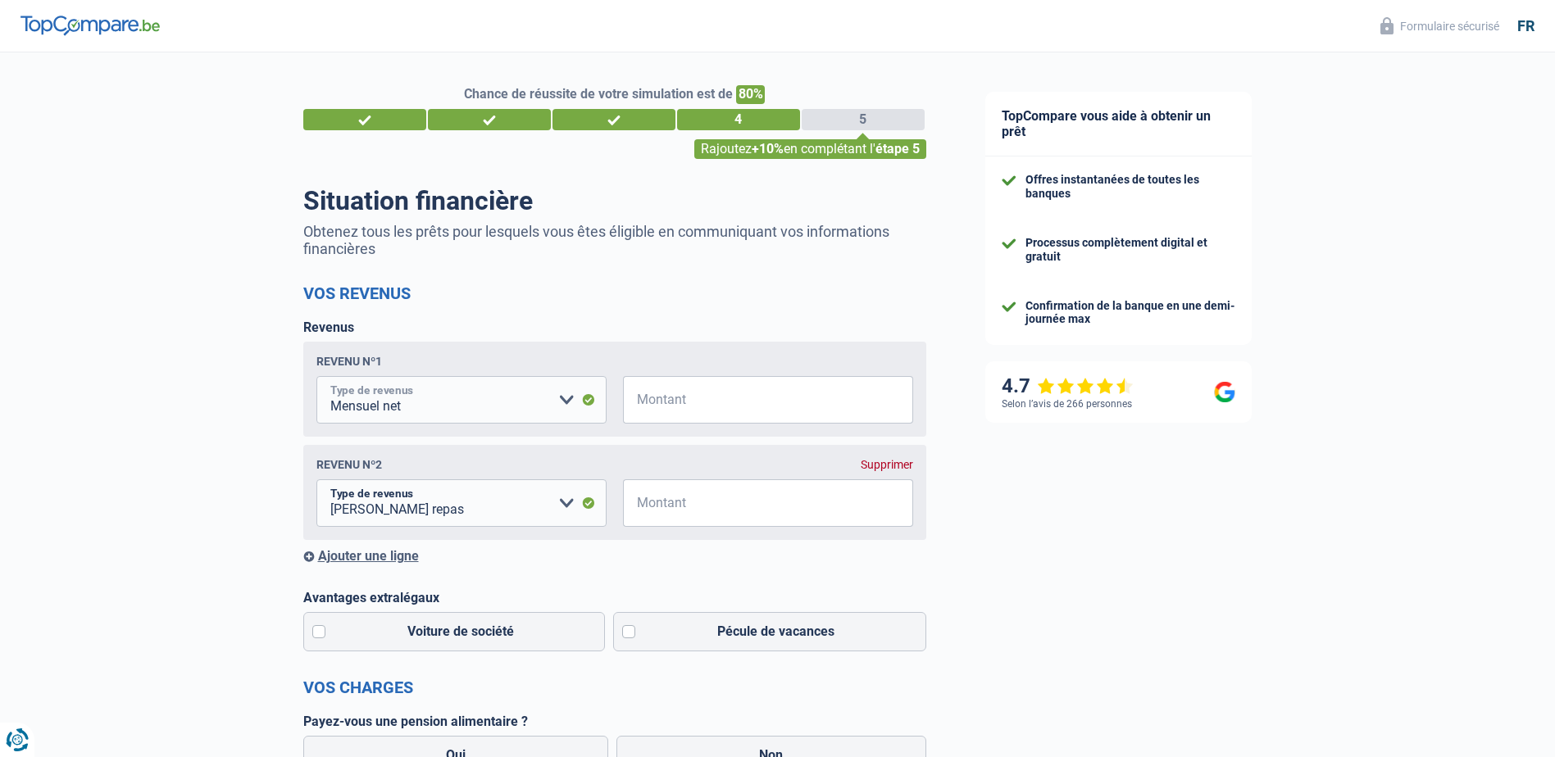
click at [566, 400] on select "Allocation d'handicap Allocations chômage Allocations familiales Chèques repas …" at bounding box center [461, 400] width 290 height 48
click at [617, 261] on div "Situation financière Obtenez tous les prêts pour lesquels vous êtes éligible en…" at bounding box center [614, 693] width 623 height 1016
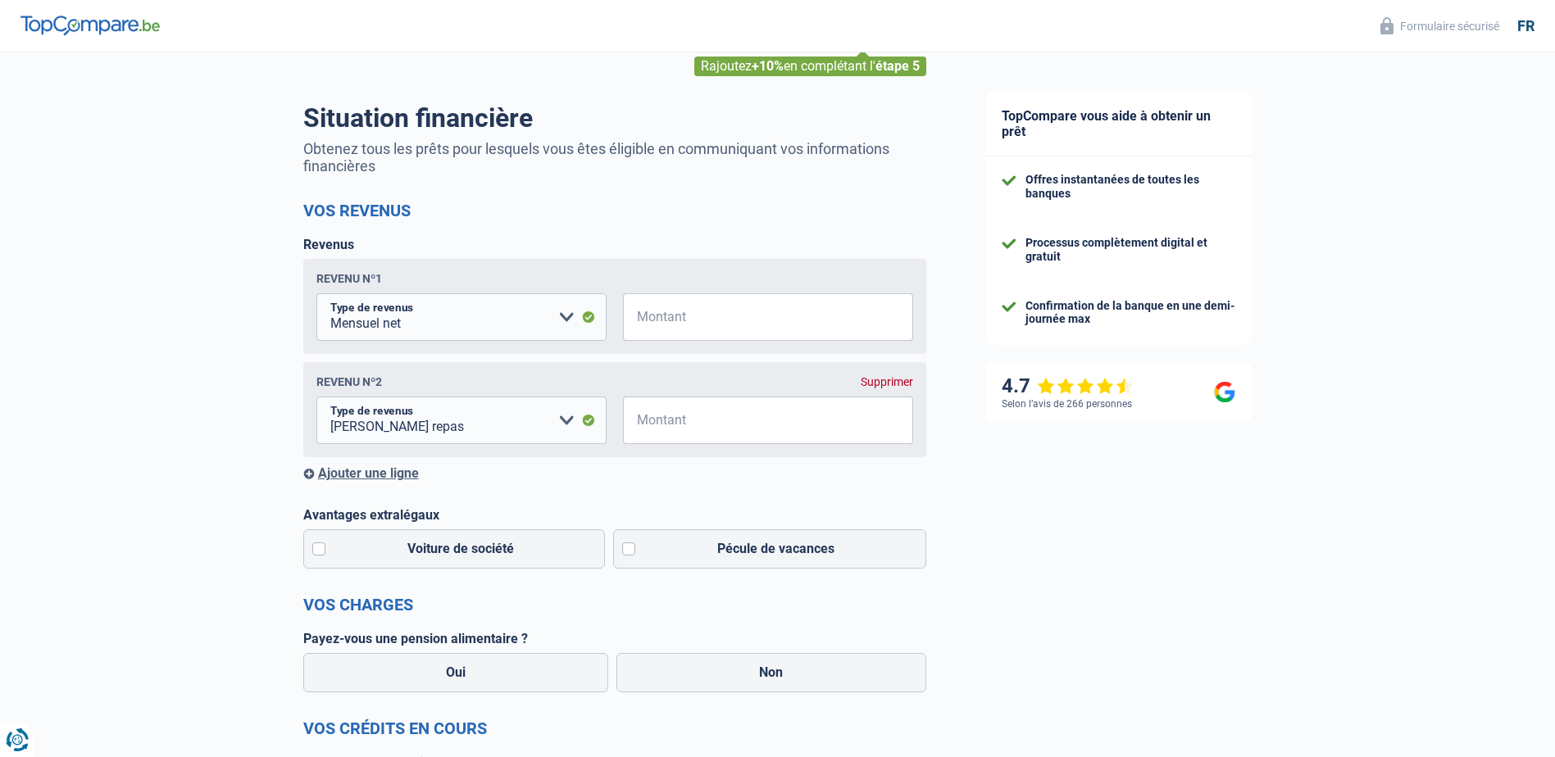
scroll to position [82, 0]
click at [736, 314] on input "Montant" at bounding box center [778, 318] width 270 height 48
type input "2.300"
click at [714, 438] on input "Montant" at bounding box center [778, 421] width 270 height 48
type input "150"
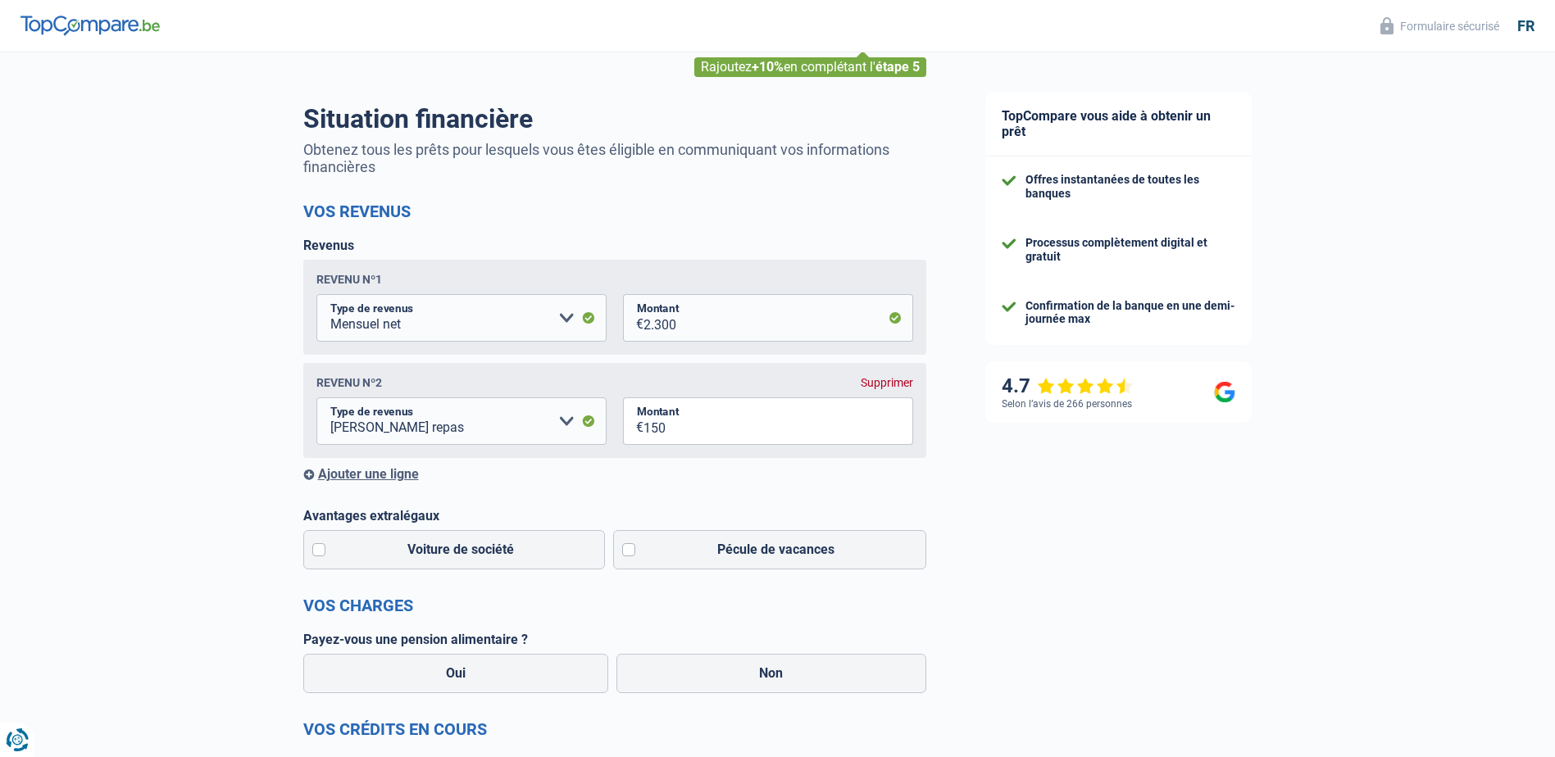
click at [725, 470] on div "Ajouter une ligne" at bounding box center [614, 474] width 623 height 16
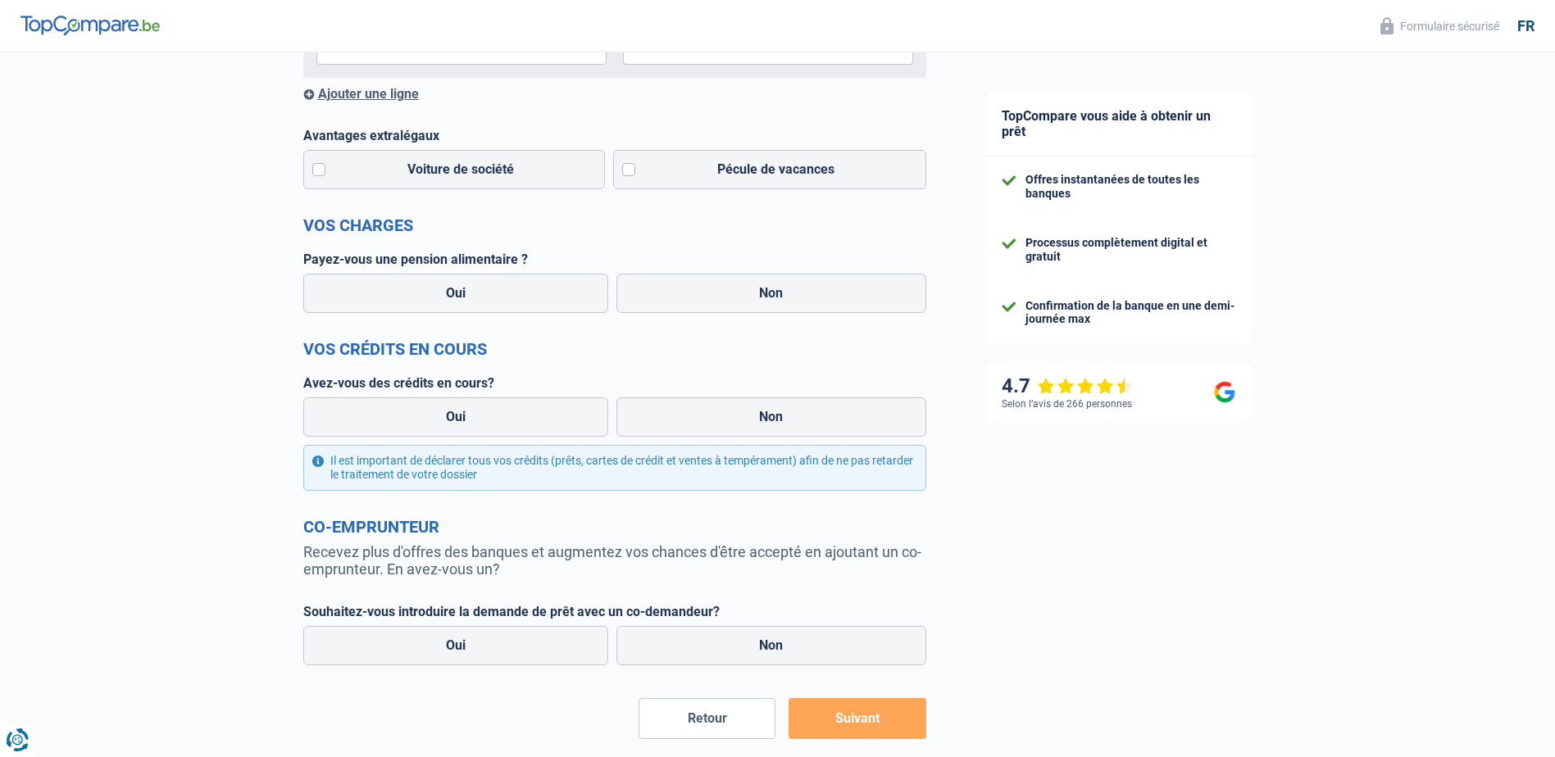
scroll to position [566, 0]
click at [681, 293] on label "Non" at bounding box center [771, 292] width 310 height 39
click at [681, 293] on input "Non" at bounding box center [771, 292] width 310 height 39
radio input "true"
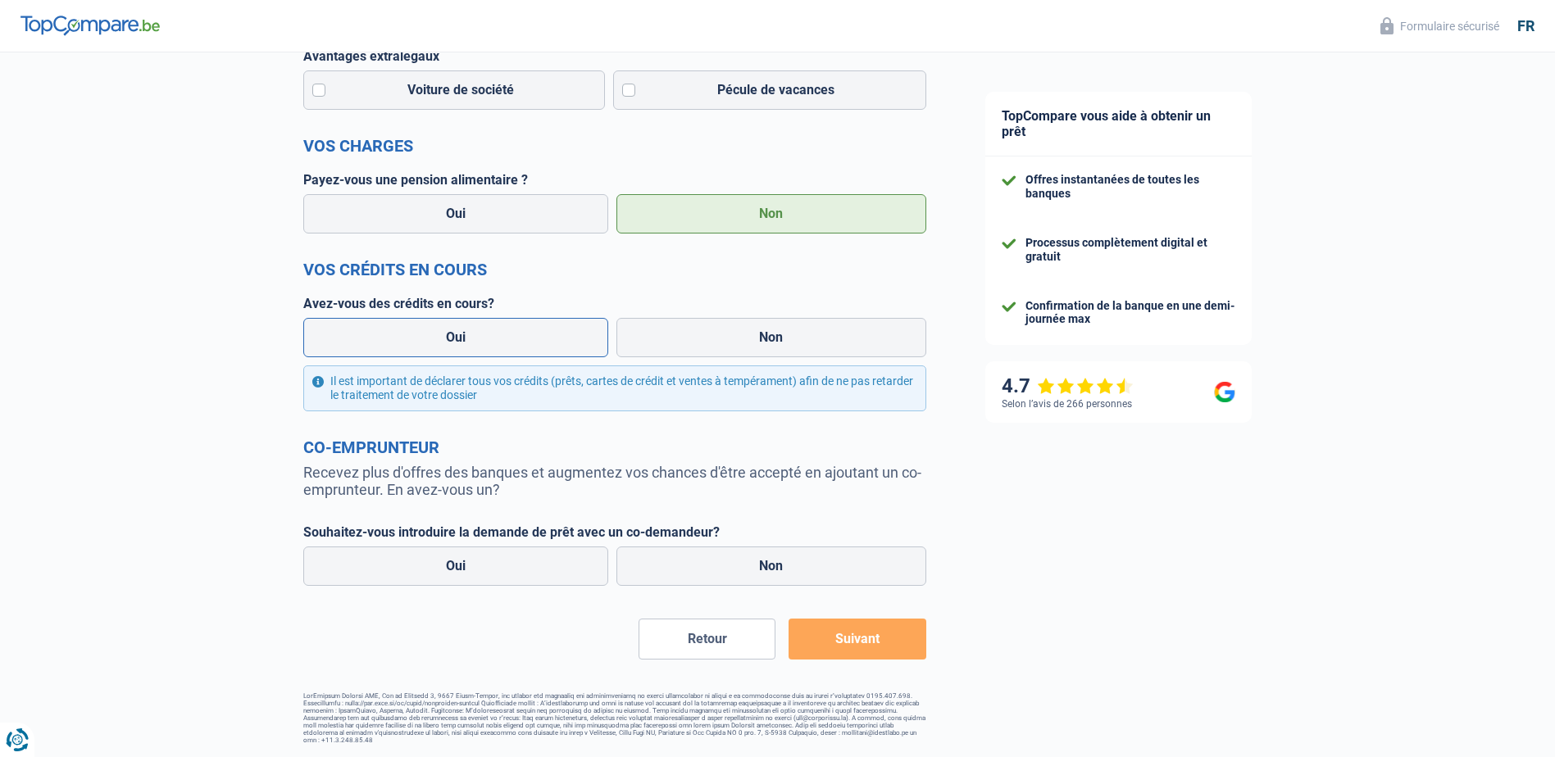
click at [530, 352] on label "Oui" at bounding box center [456, 337] width 306 height 39
click at [530, 352] on input "Oui" at bounding box center [456, 337] width 306 height 39
radio input "true"
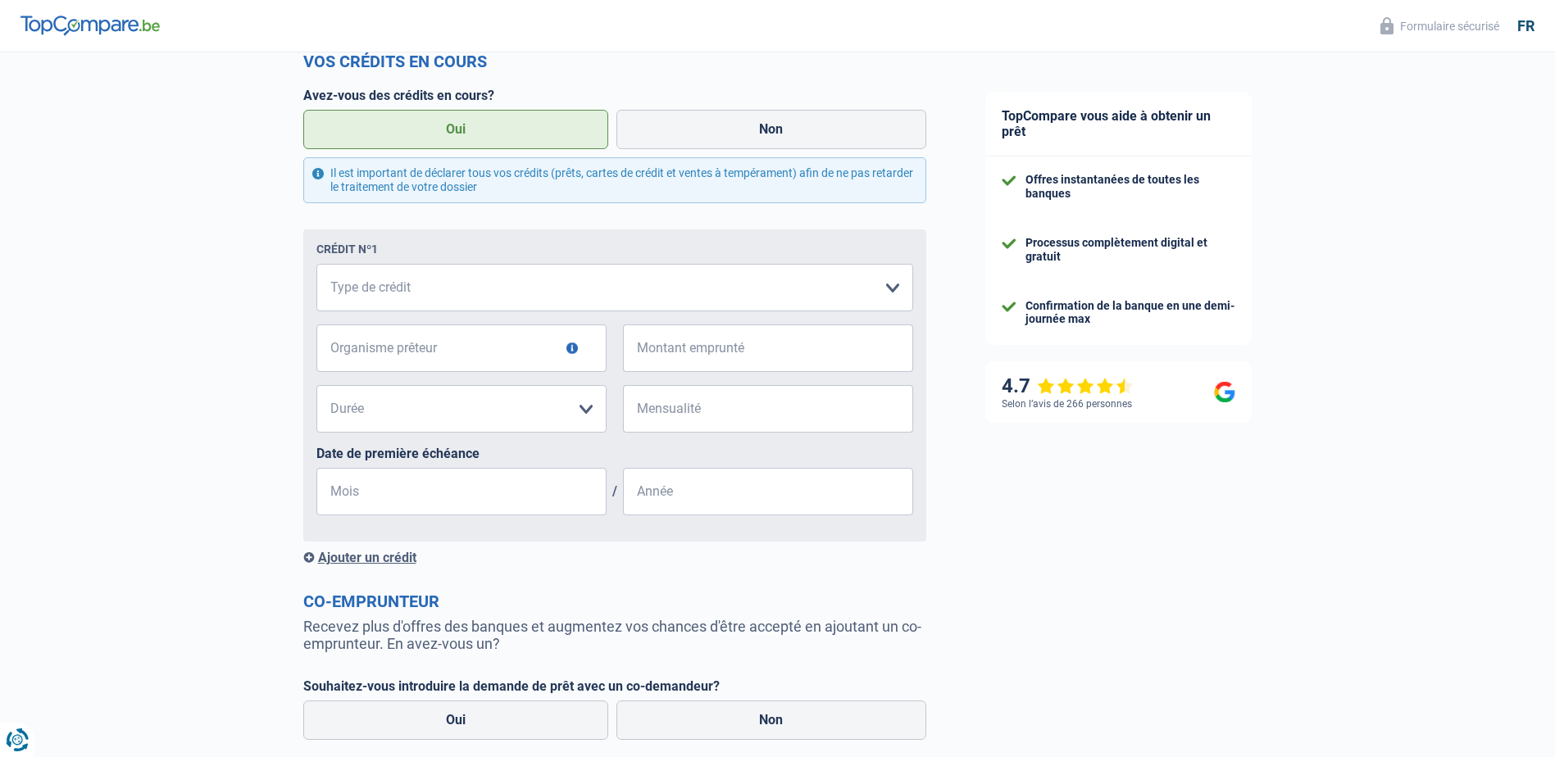
scroll to position [1011, 0]
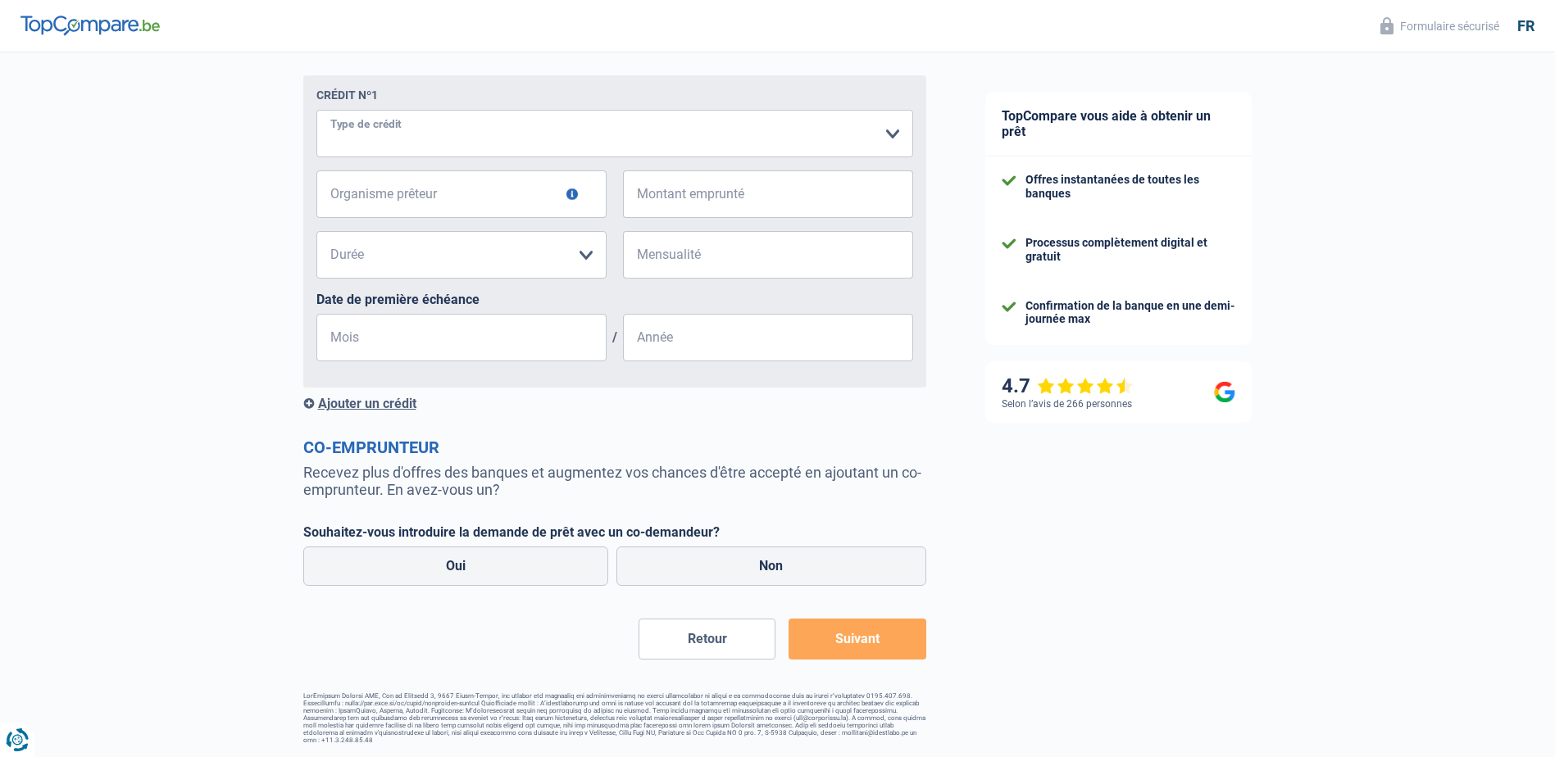
click at [529, 127] on select "Carte ou ouverture de crédit Prêt hypothécaire Vente à tempérament Prêt à tempé…" at bounding box center [614, 134] width 597 height 48
select select "carLoan"
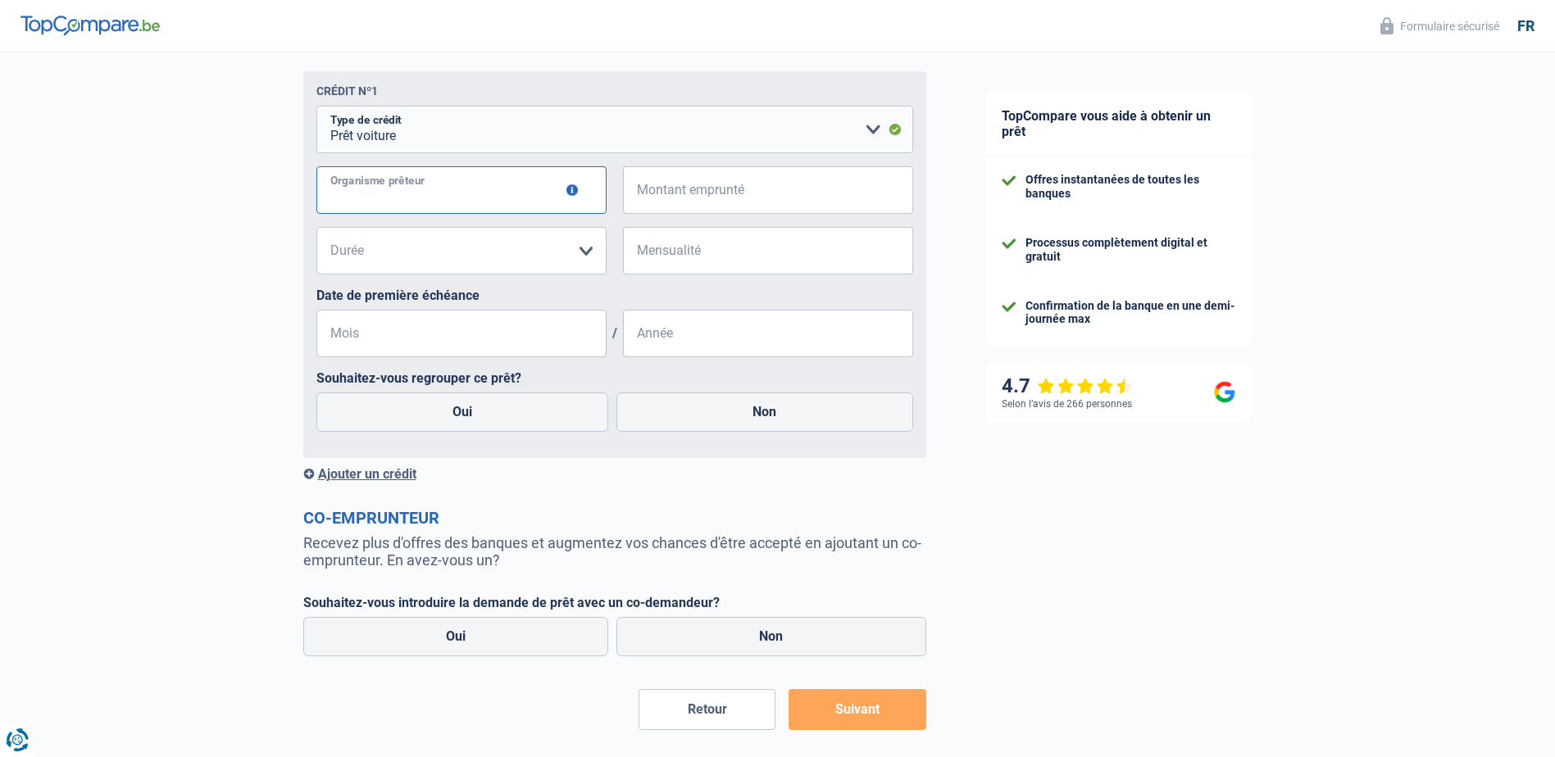
click at [521, 197] on input "Organisme prêteur" at bounding box center [461, 190] width 290 height 48
click at [341, 200] on input "rrecords Credits" at bounding box center [461, 190] width 290 height 48
type input "records Credits"
click at [689, 198] on input "Montant emprunté" at bounding box center [778, 190] width 270 height 48
type input "26.000"
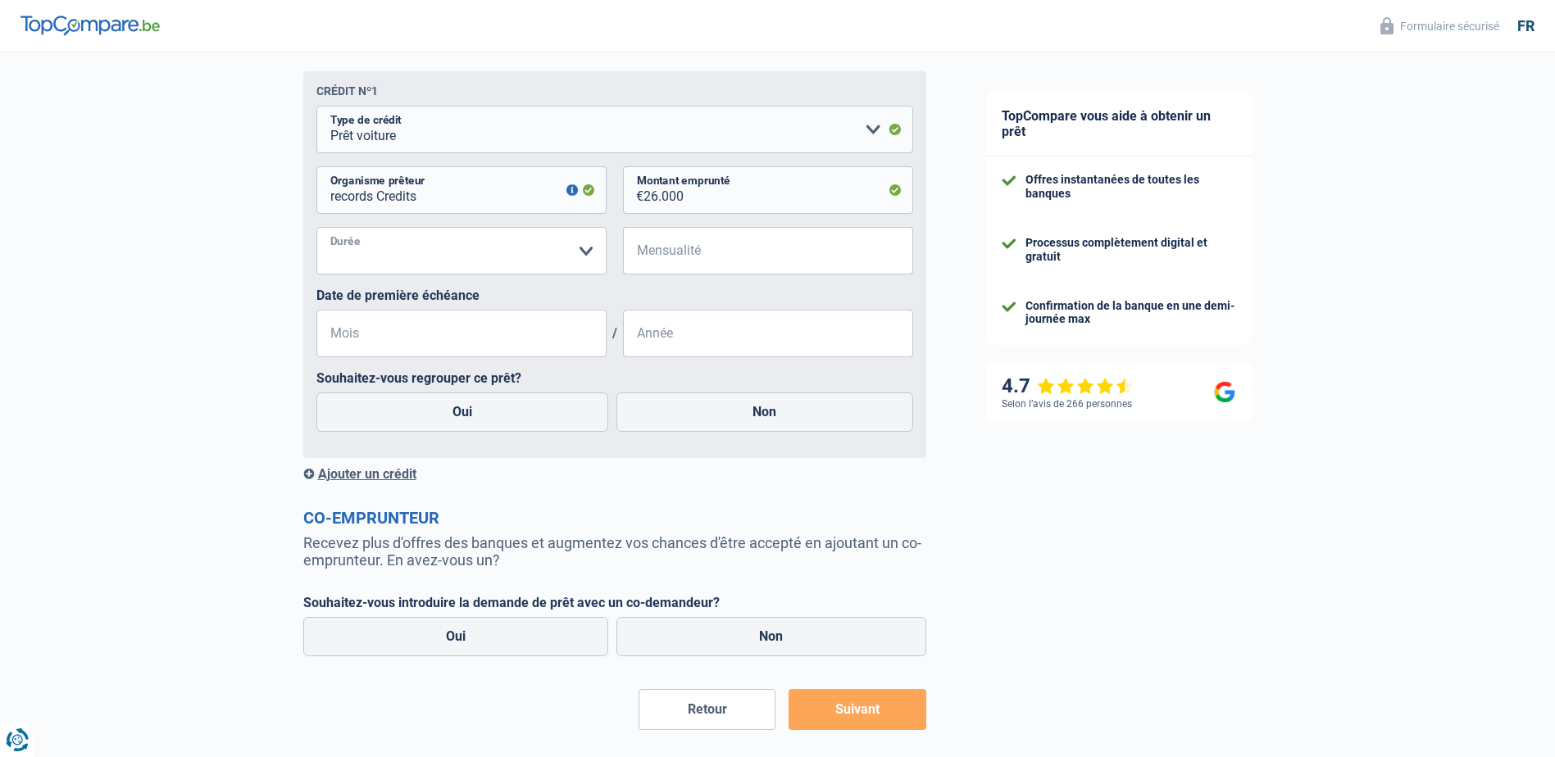
click at [547, 243] on select "12 mois 18 mois 24 mois 30 mois 36 mois 42 mois 48 mois 60 mois 72 mois 84 mois…" at bounding box center [461, 251] width 290 height 48
select select "60"
click at [316, 231] on select "12 mois 18 mois 24 mois 30 mois 36 mois 42 mois 48 mois 60 mois 72 mois 84 mois…" at bounding box center [461, 251] width 290 height 48
click at [736, 266] on input "Mensualité" at bounding box center [778, 251] width 270 height 48
type input "430"
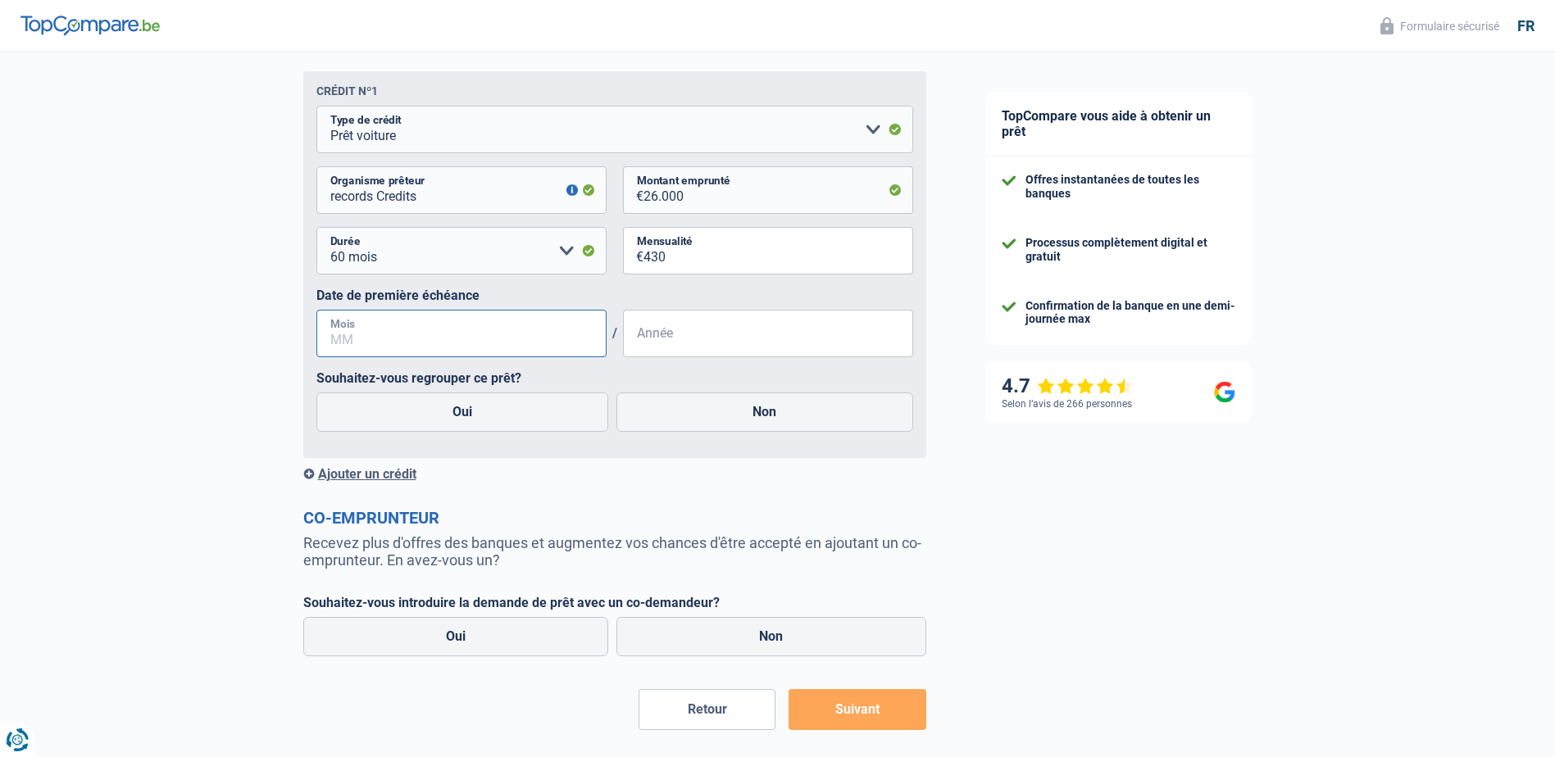
click at [502, 325] on input "Mois" at bounding box center [461, 334] width 290 height 48
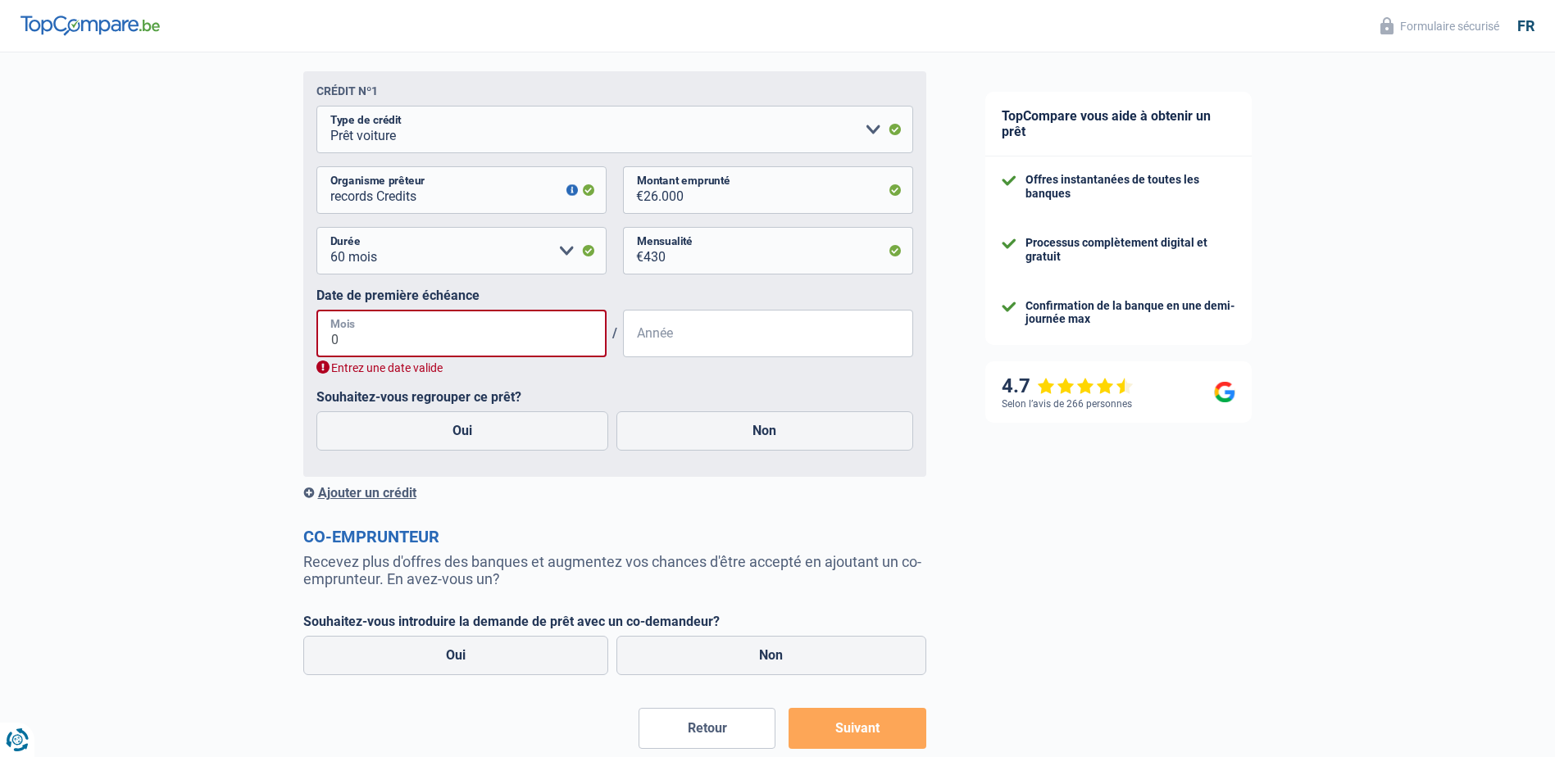
type input "06"
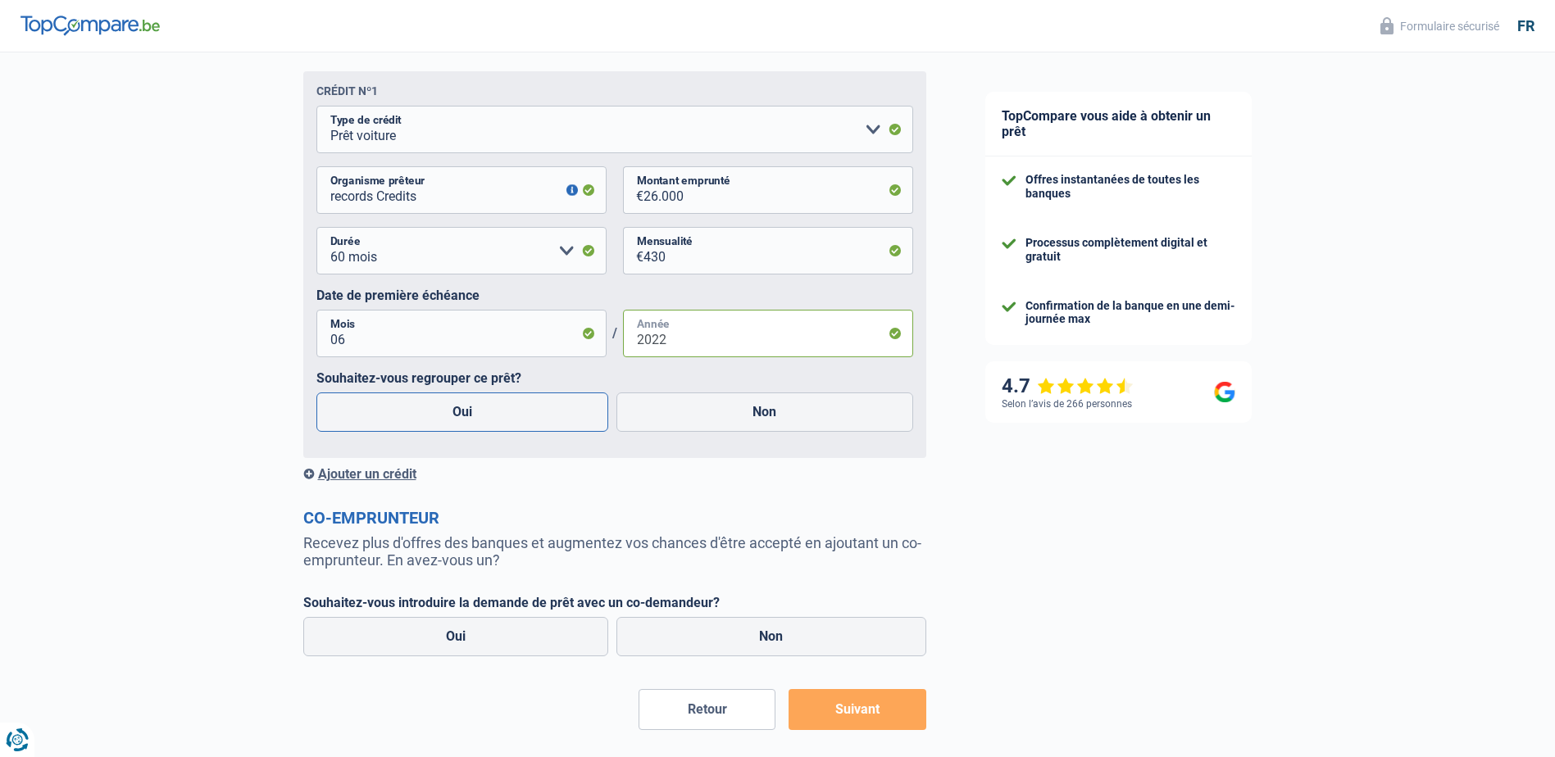
type input "2022"
click at [528, 405] on label "Oui" at bounding box center [462, 412] width 293 height 39
click at [528, 405] on input "Oui" at bounding box center [462, 412] width 293 height 39
radio input "true"
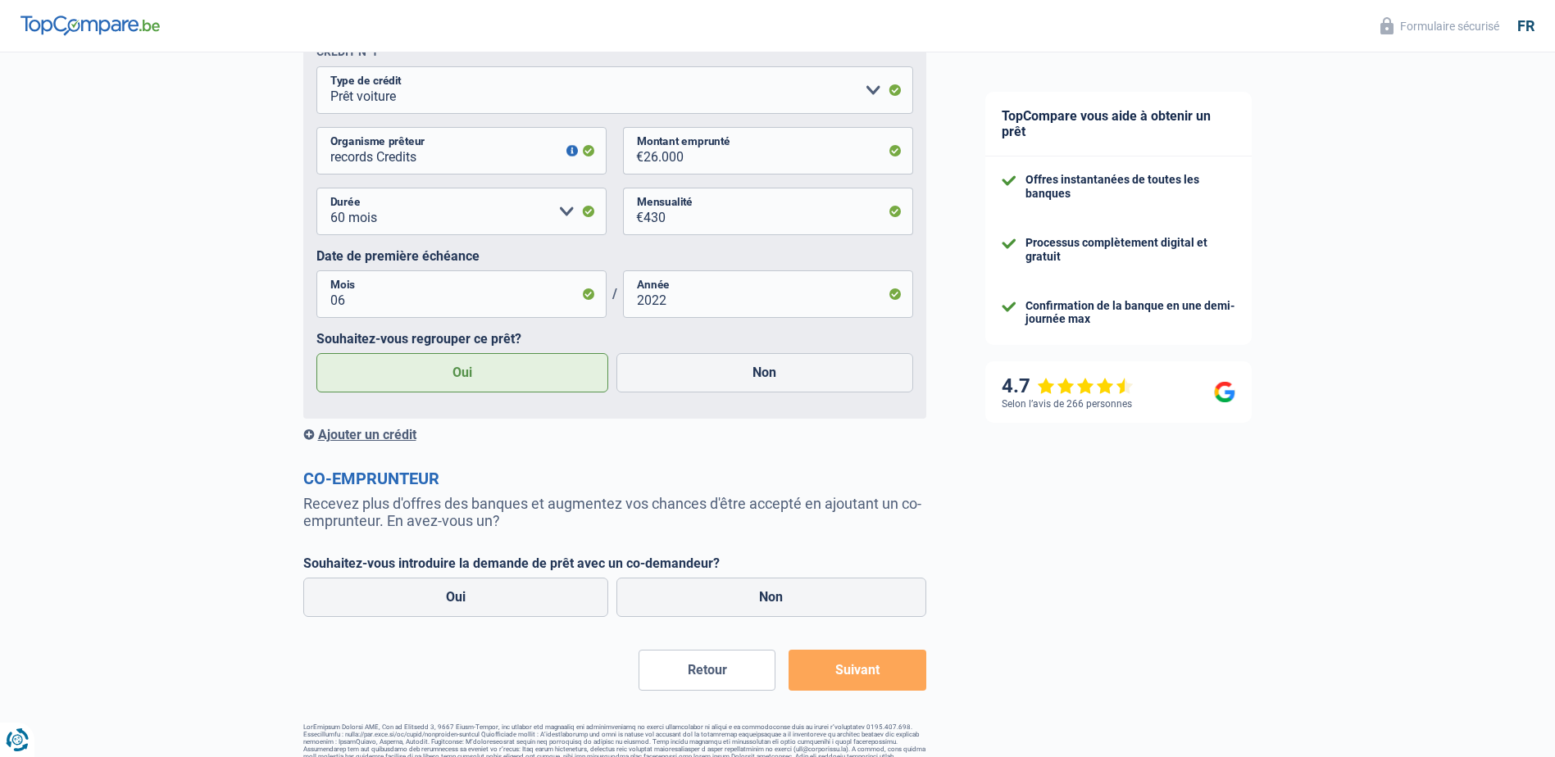
scroll to position [1086, 0]
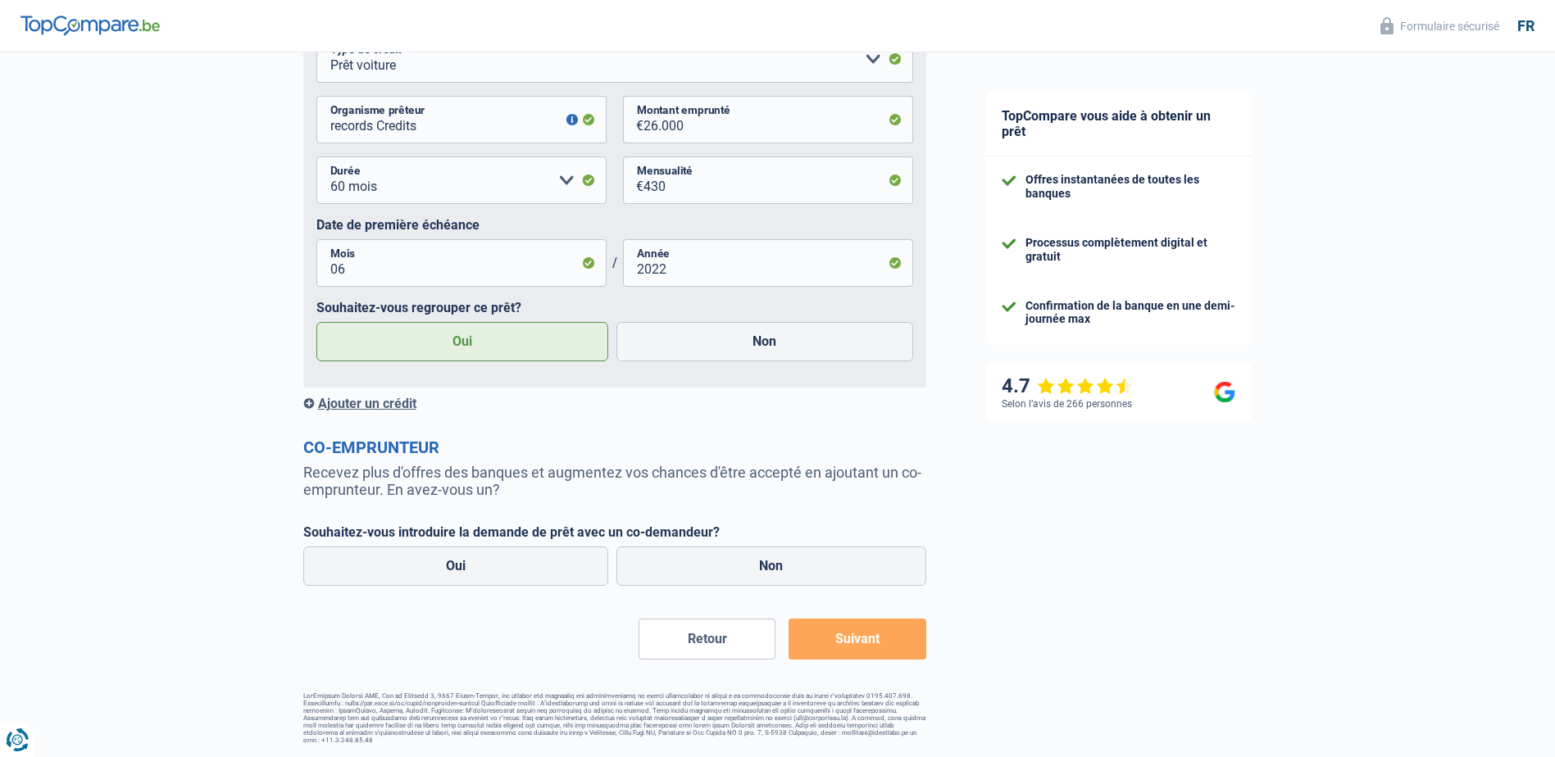
click at [377, 402] on div "Ajouter un crédit" at bounding box center [614, 404] width 623 height 16
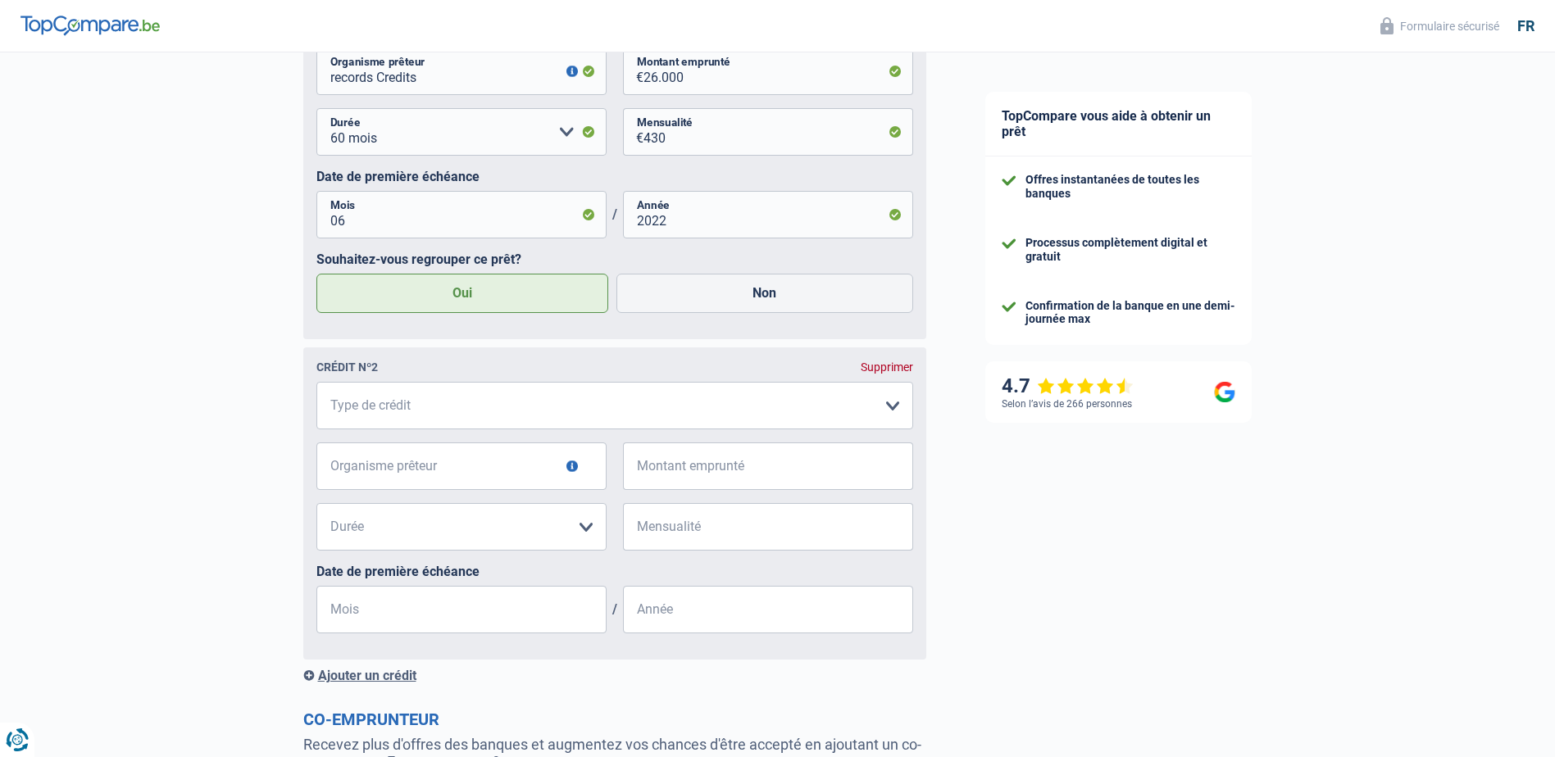
scroll to position [1168, 0]
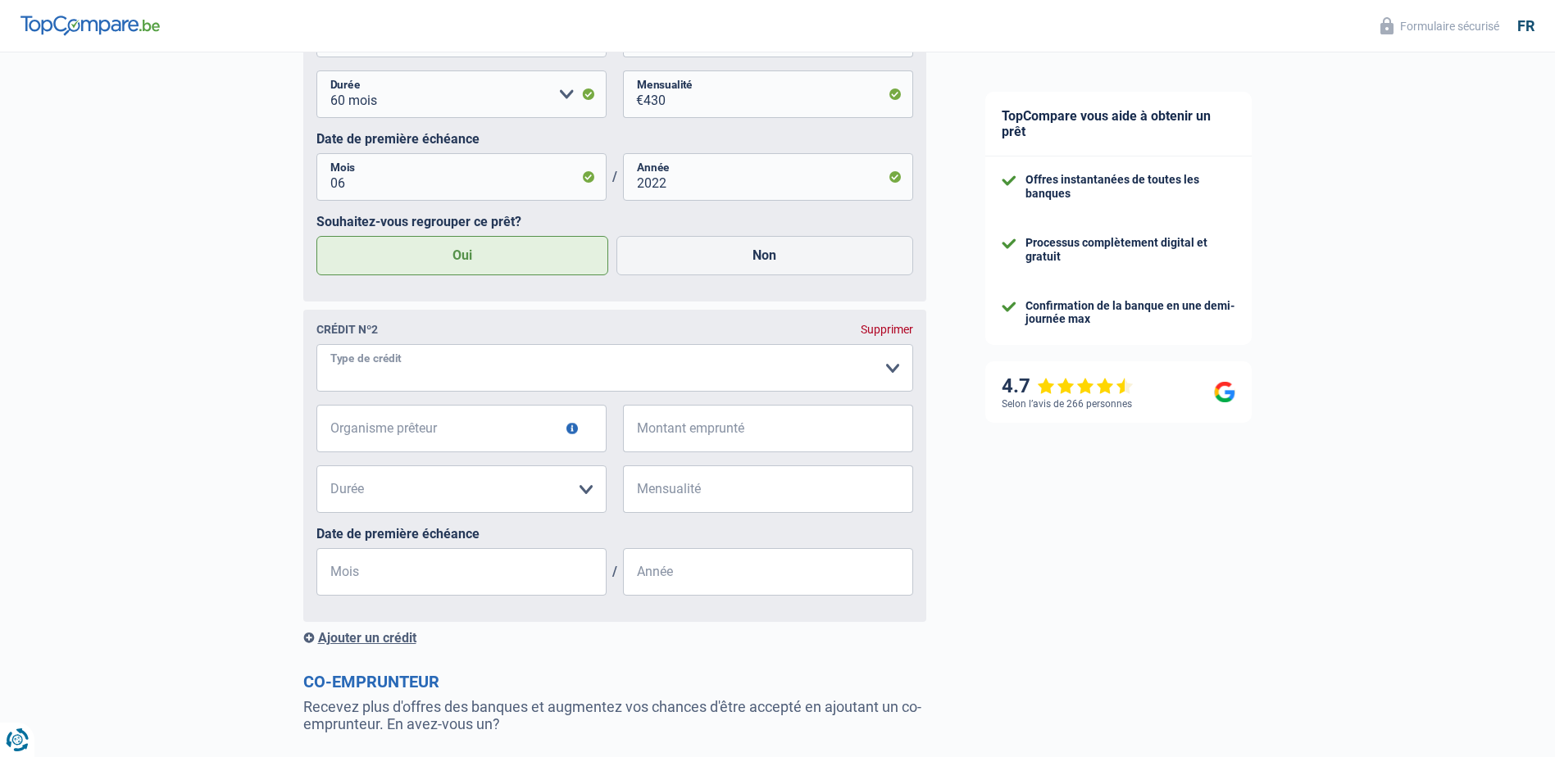
click at [462, 388] on select "Carte ou ouverture de crédit Prêt hypothécaire Vente à tempérament Prêt à tempé…" at bounding box center [614, 368] width 597 height 48
click at [482, 364] on select "Carte ou ouverture de crédit Prêt hypothécaire Vente à tempérament Prêt à tempé…" at bounding box center [614, 368] width 597 height 48
select select "carLoan"
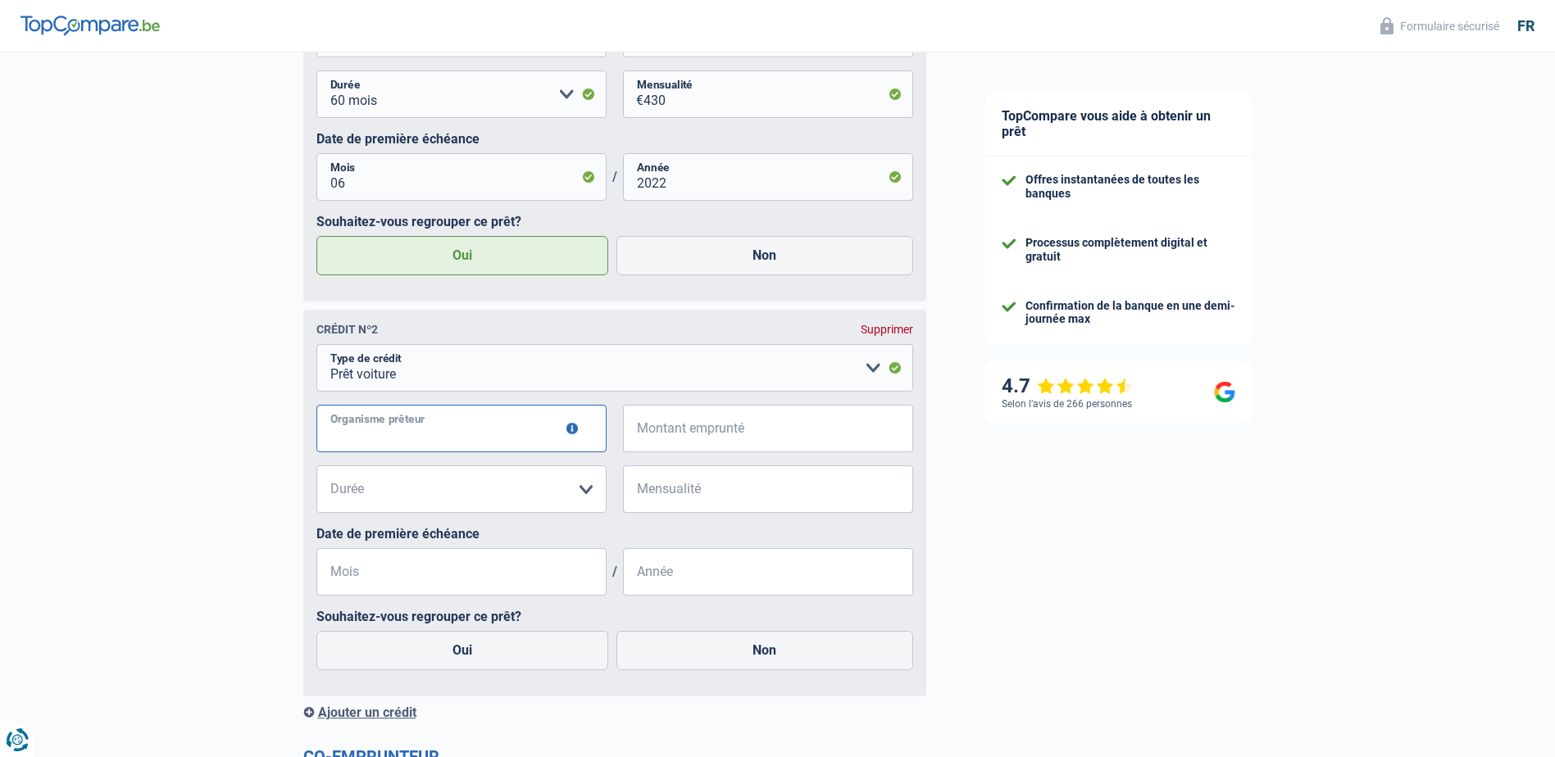
click at [493, 432] on input "Organisme prêteur" at bounding box center [461, 429] width 290 height 48
type input "ING"
click at [785, 435] on input "Montant emprunté" at bounding box center [778, 429] width 270 height 48
type input "7.000"
drag, startPoint x: 533, startPoint y: 515, endPoint x: 535, endPoint y: 504, distance: 10.8
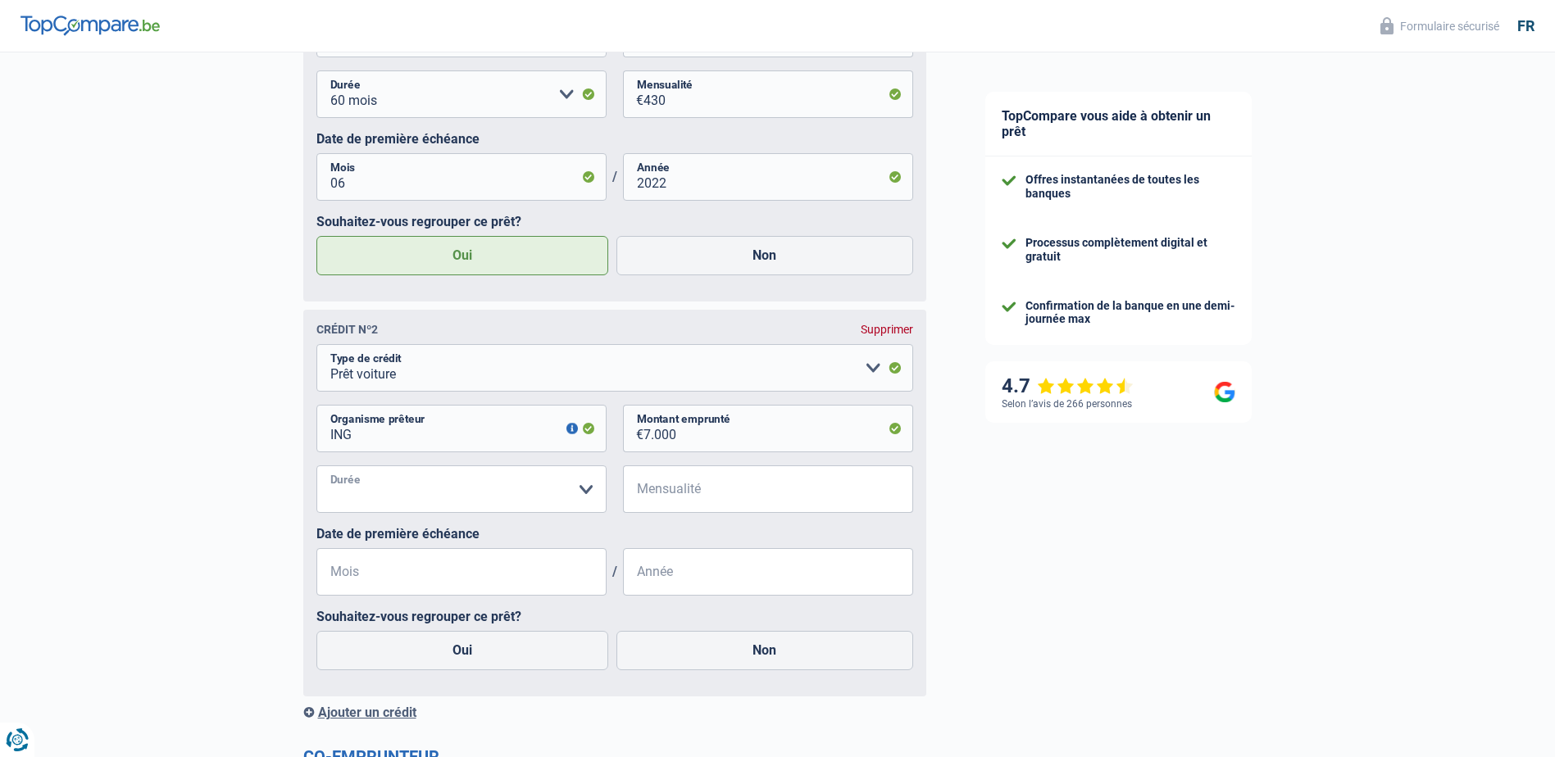
click at [533, 513] on select "12 mois 18 mois 24 mois 30 mois 36 mois 42 mois Veuillez sélectionner une option" at bounding box center [461, 489] width 290 height 48
click at [519, 483] on select "12 mois 18 mois 24 mois 30 mois 36 mois 42 mois Veuillez sélectionner une option" at bounding box center [461, 489] width 290 height 48
click at [546, 479] on select "12 mois 18 mois 24 mois 30 mois 36 mois 42 mois Veuillez sélectionner une option" at bounding box center [461, 489] width 290 height 48
select select "42"
click at [316, 470] on select "12 mois 18 mois 24 mois 30 mois 36 mois 42 mois Veuillez sélectionner une option" at bounding box center [461, 489] width 290 height 48
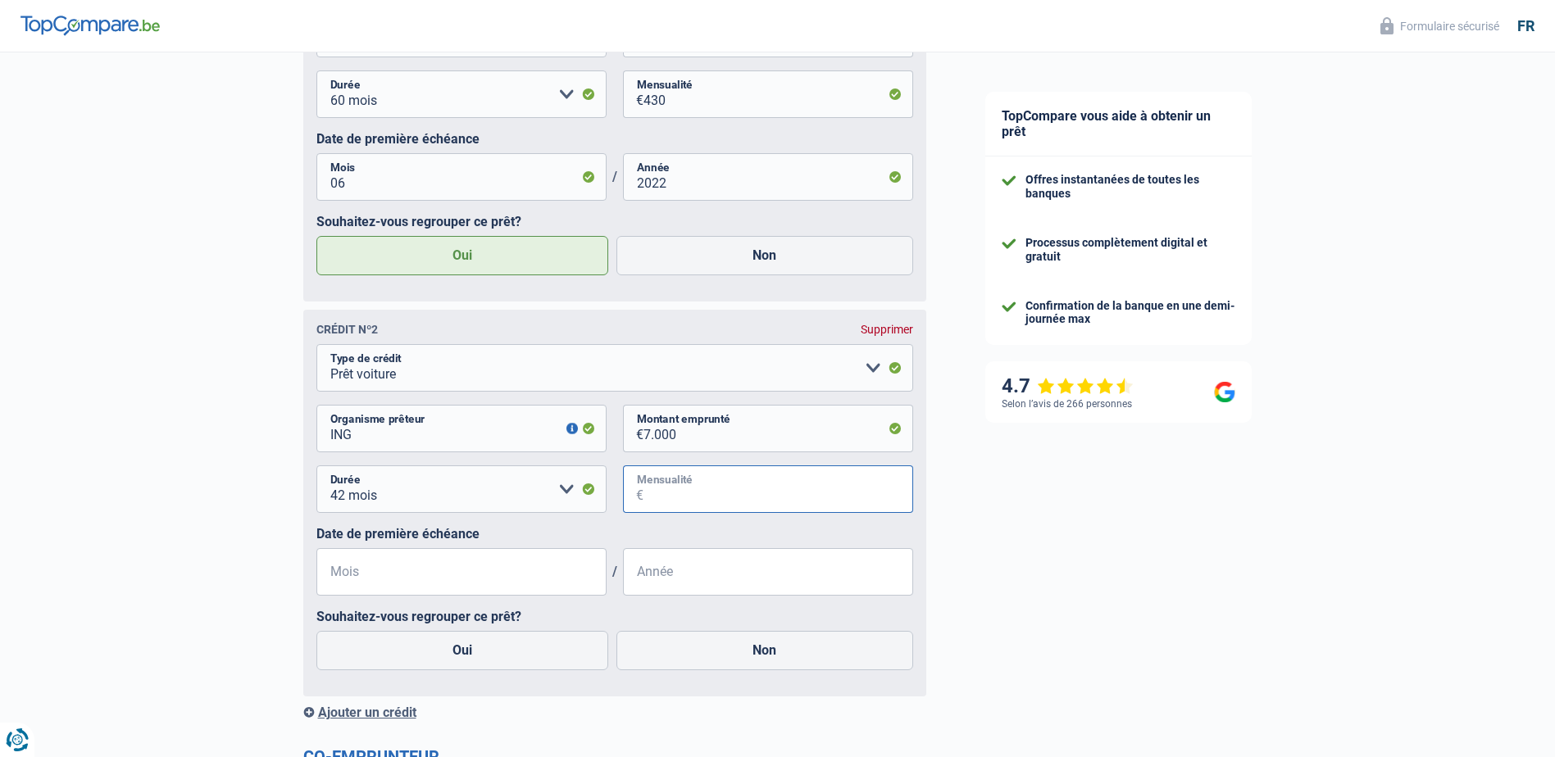
click at [711, 510] on input "Mensualité" at bounding box center [778, 489] width 270 height 48
type input "184"
click at [495, 561] on input "Mois" at bounding box center [461, 572] width 290 height 48
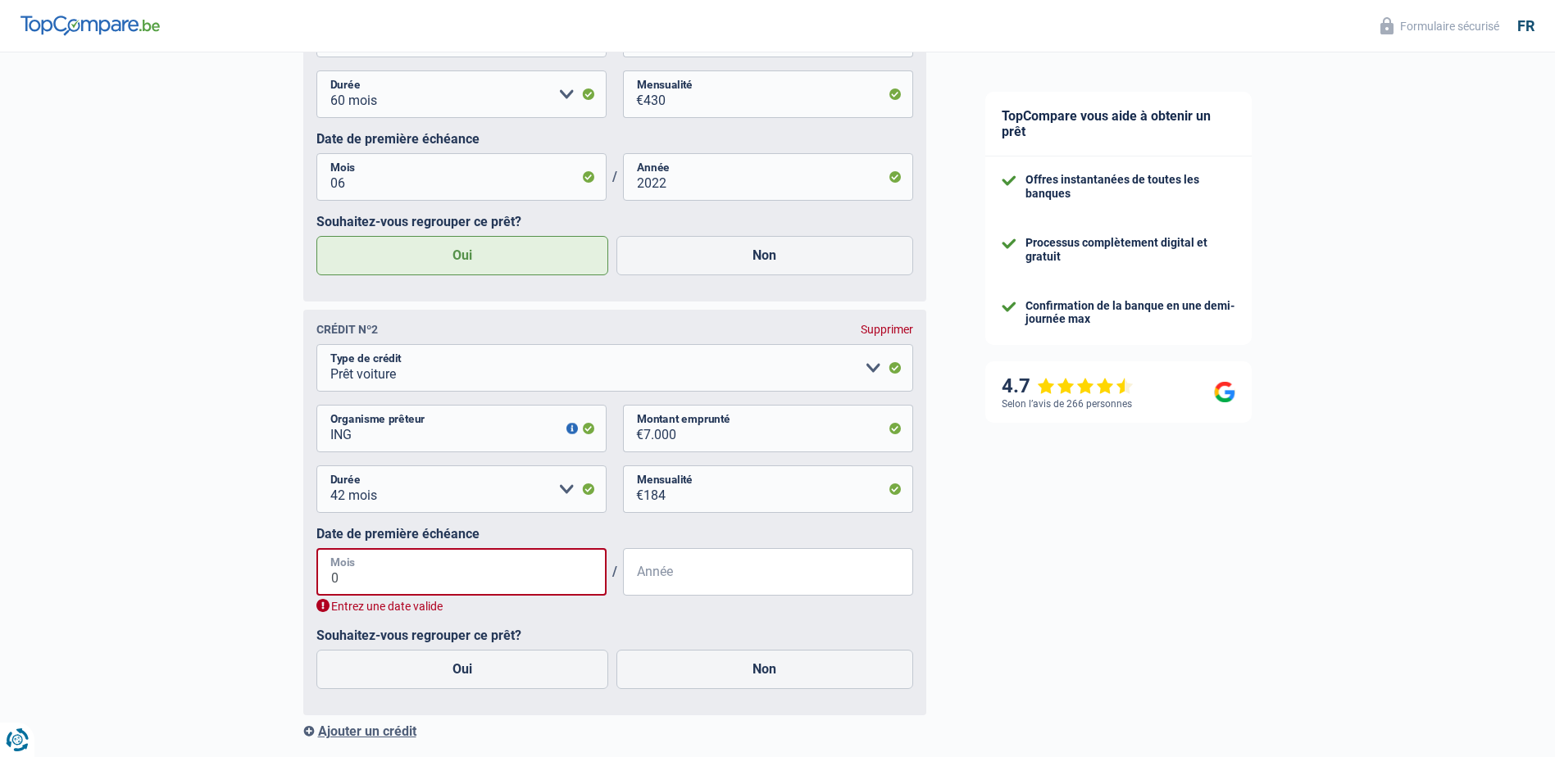
type input "06"
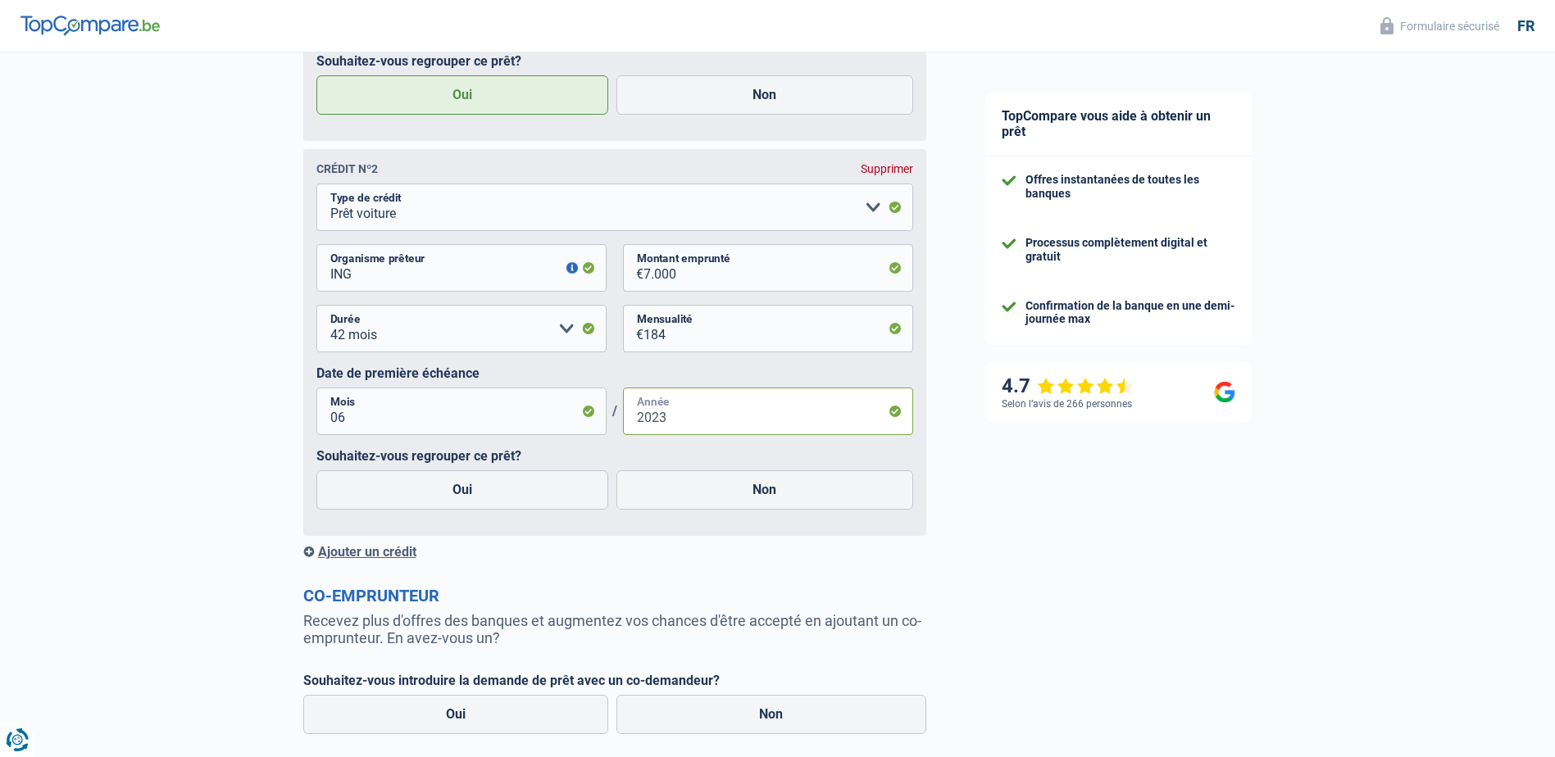
scroll to position [1332, 0]
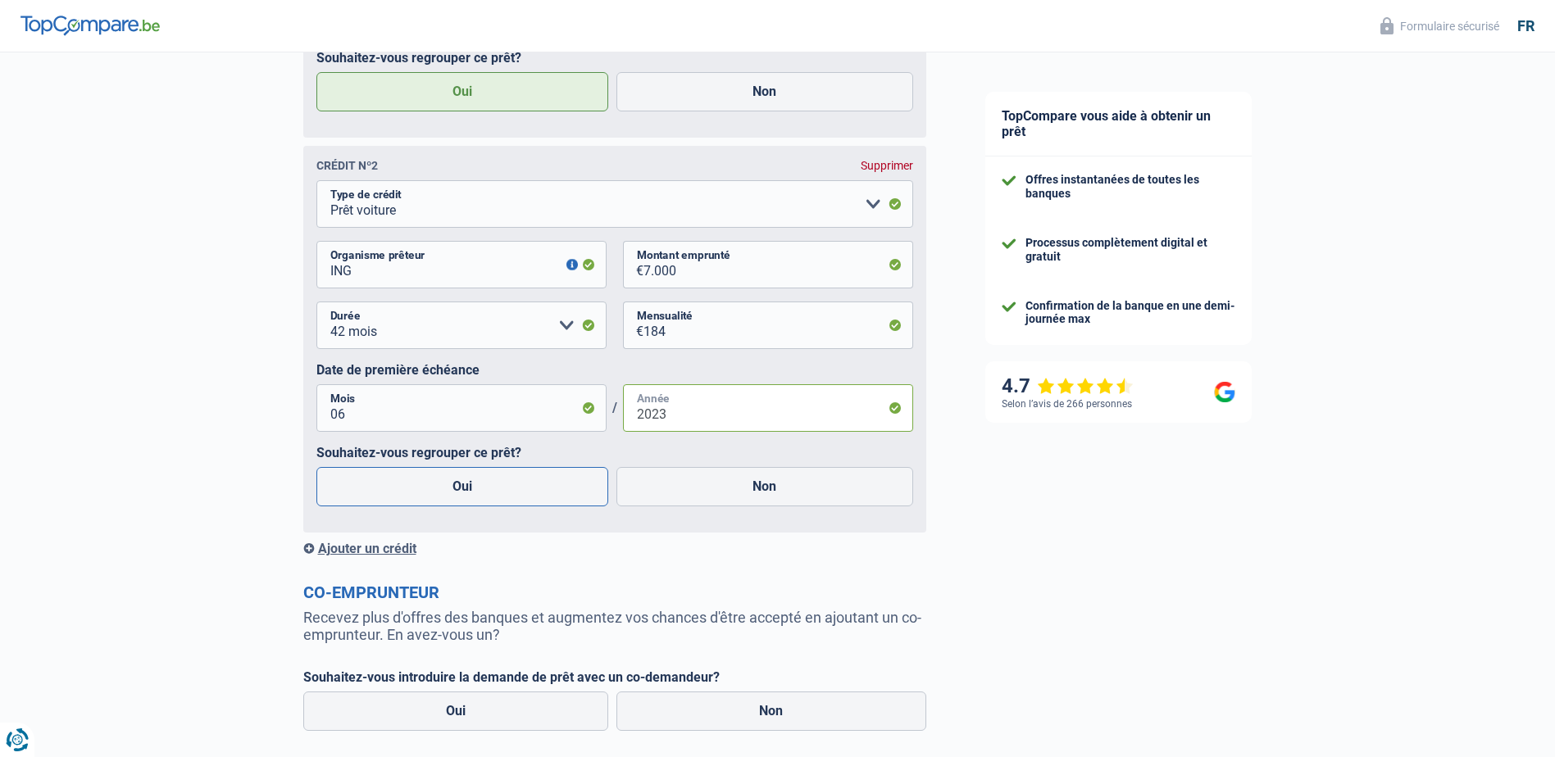
type input "2023"
click at [571, 478] on label "Oui" at bounding box center [462, 486] width 293 height 39
click at [571, 478] on input "Oui" at bounding box center [462, 486] width 293 height 39
radio input "true"
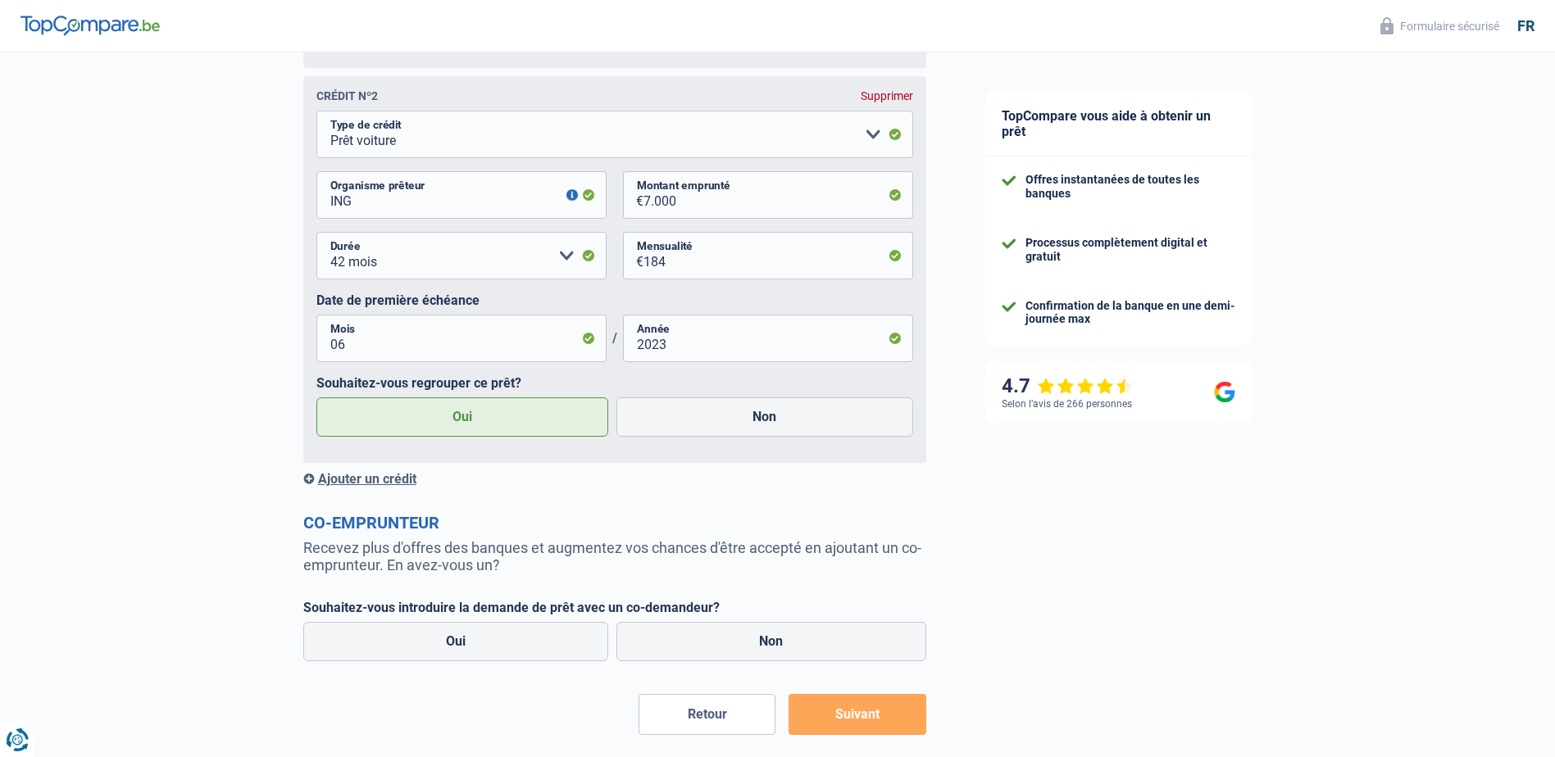
scroll to position [1482, 0]
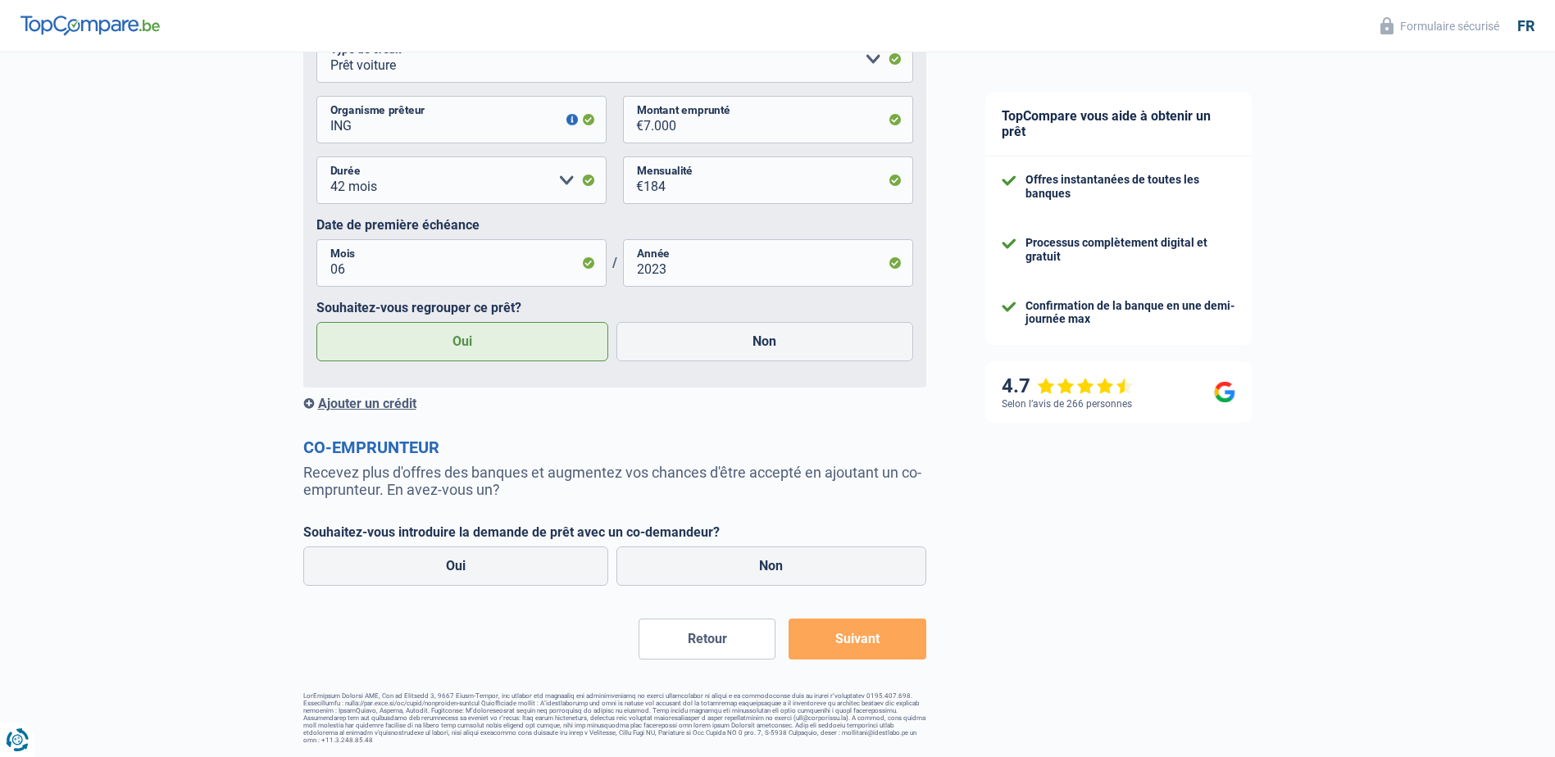
click at [361, 402] on div "Ajouter un crédit" at bounding box center [614, 404] width 623 height 16
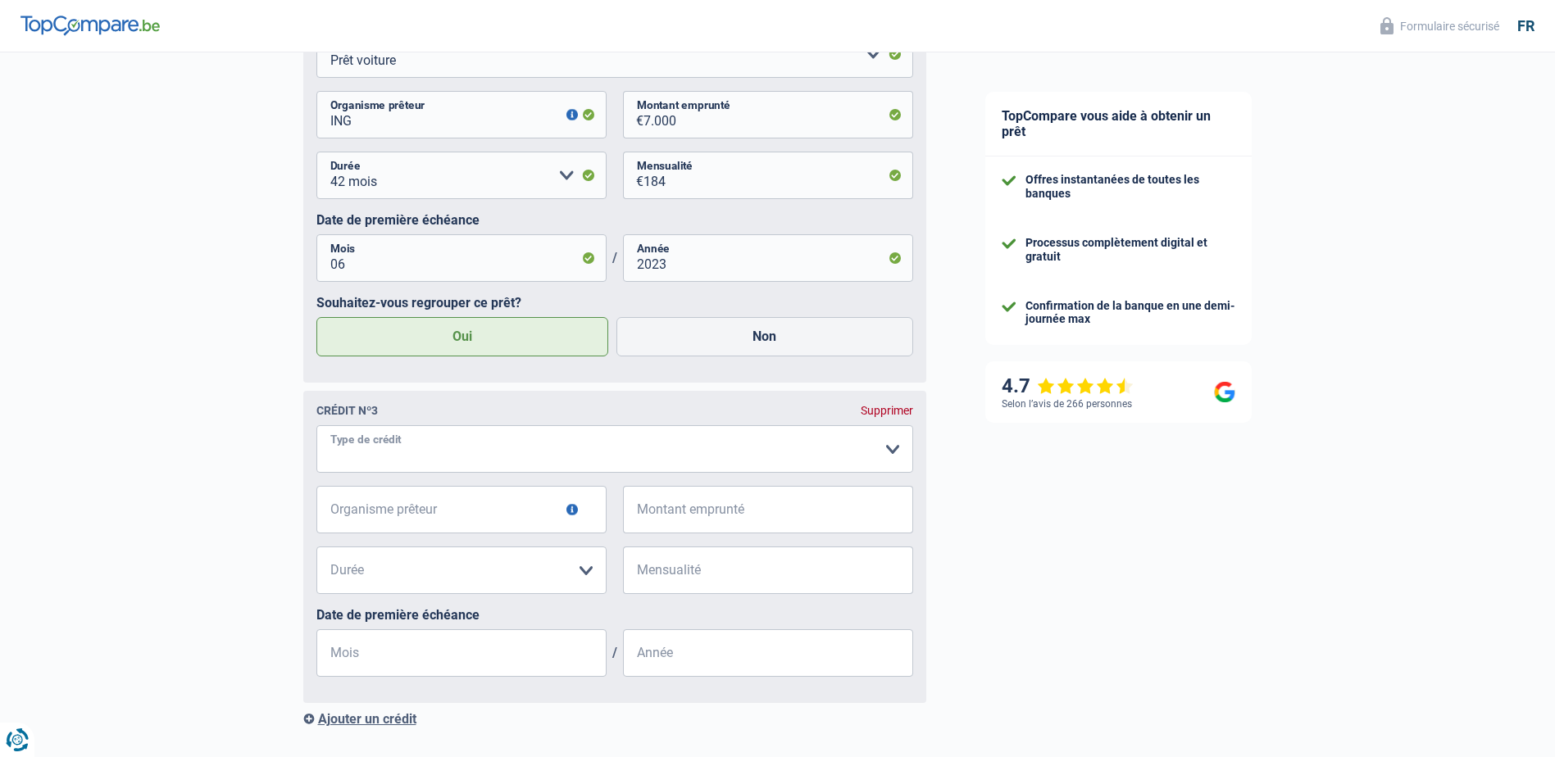
click at [443, 452] on select "Carte ou ouverture de crédit Prêt hypothécaire Vente à tempérament Prêt à tempé…" at bounding box center [614, 449] width 597 height 48
select select "carLoan"
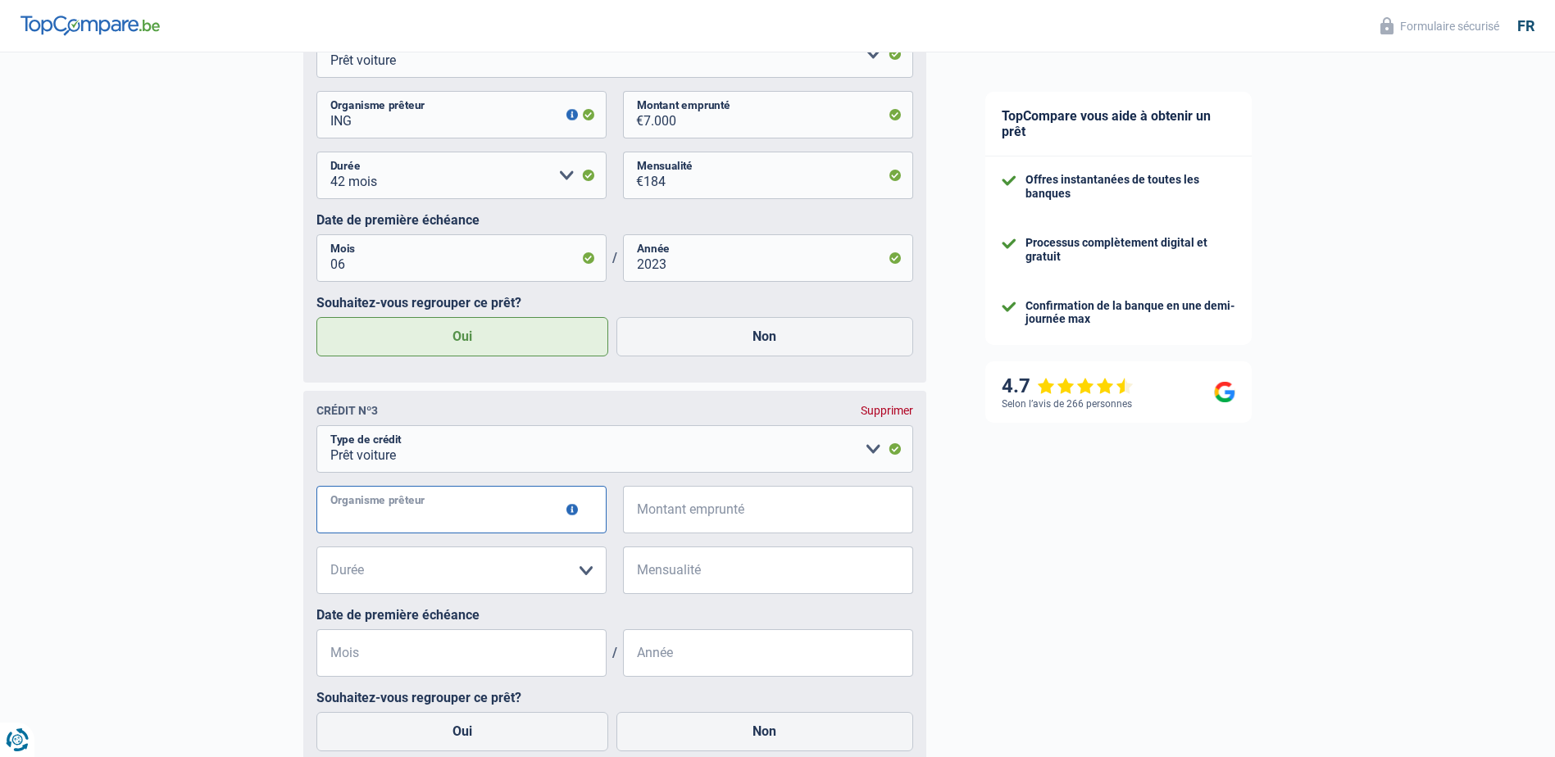
click at [490, 508] on input "Organisme prêteur" at bounding box center [461, 510] width 290 height 48
type input "Alpha credit"
click at [729, 515] on input "Montant emprunté" at bounding box center [778, 510] width 270 height 48
type input "18.000"
click at [479, 556] on select "12 mois 18 mois 24 mois 30 mois 36 mois 42 mois 48 mois 60 mois 72 mois 84 mois…" at bounding box center [461, 571] width 290 height 48
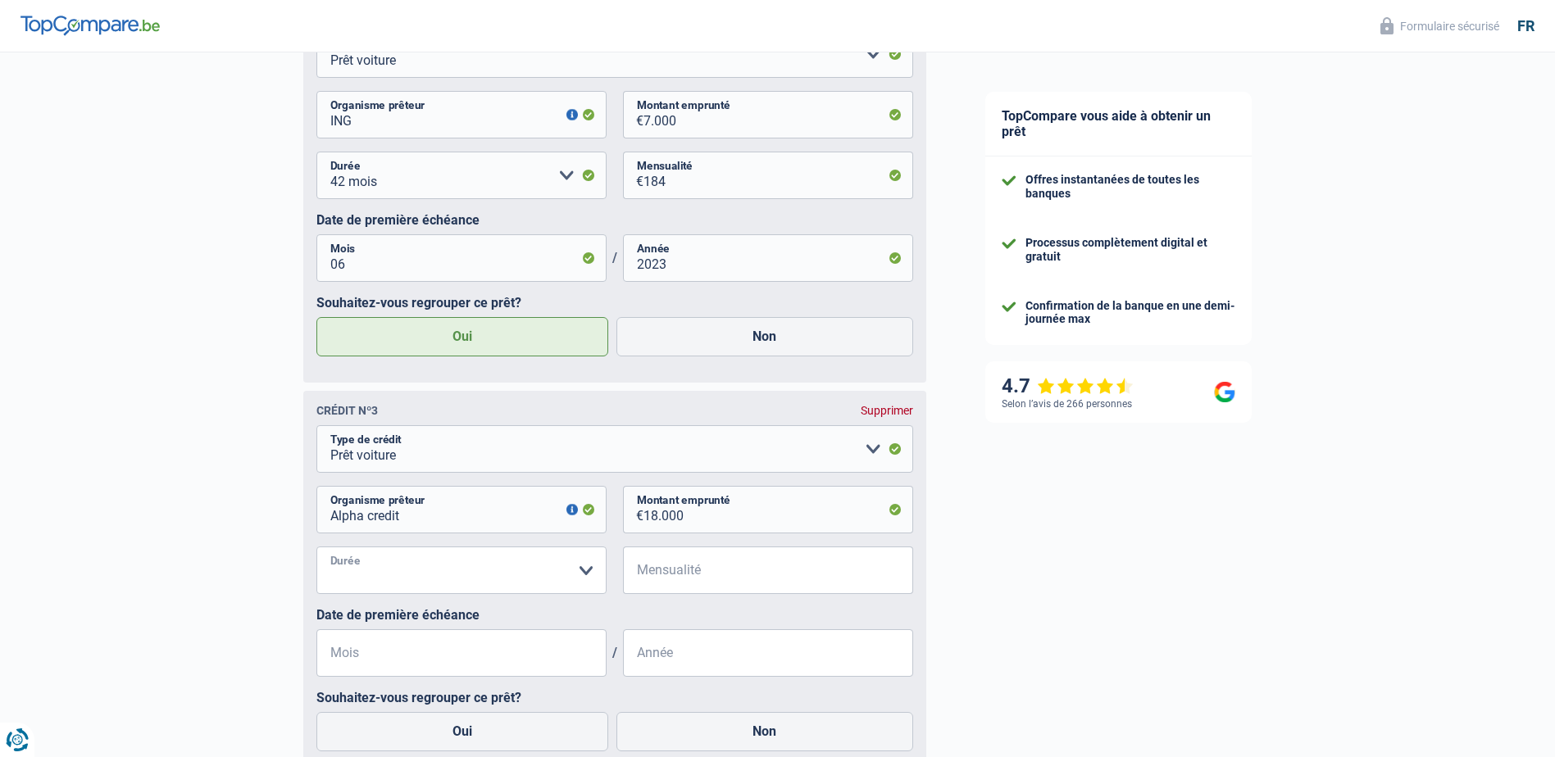
select select "60"
click at [316, 552] on select "12 mois 18 mois 24 mois 30 mois 36 mois 42 mois 48 mois 60 mois 72 mois 84 mois…" at bounding box center [461, 571] width 290 height 48
click at [730, 569] on input "Mensualité" at bounding box center [778, 571] width 270 height 48
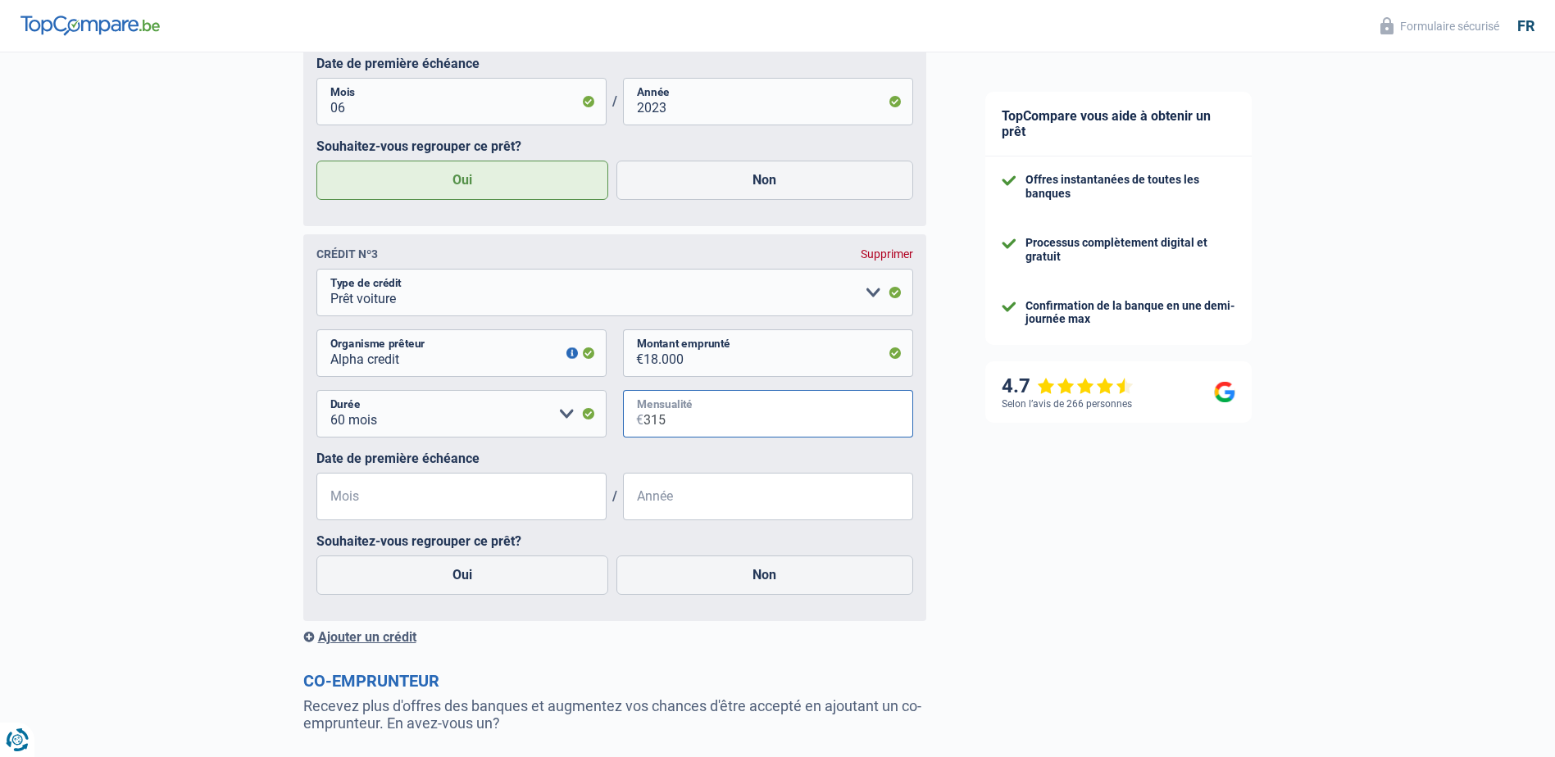
scroll to position [1645, 0]
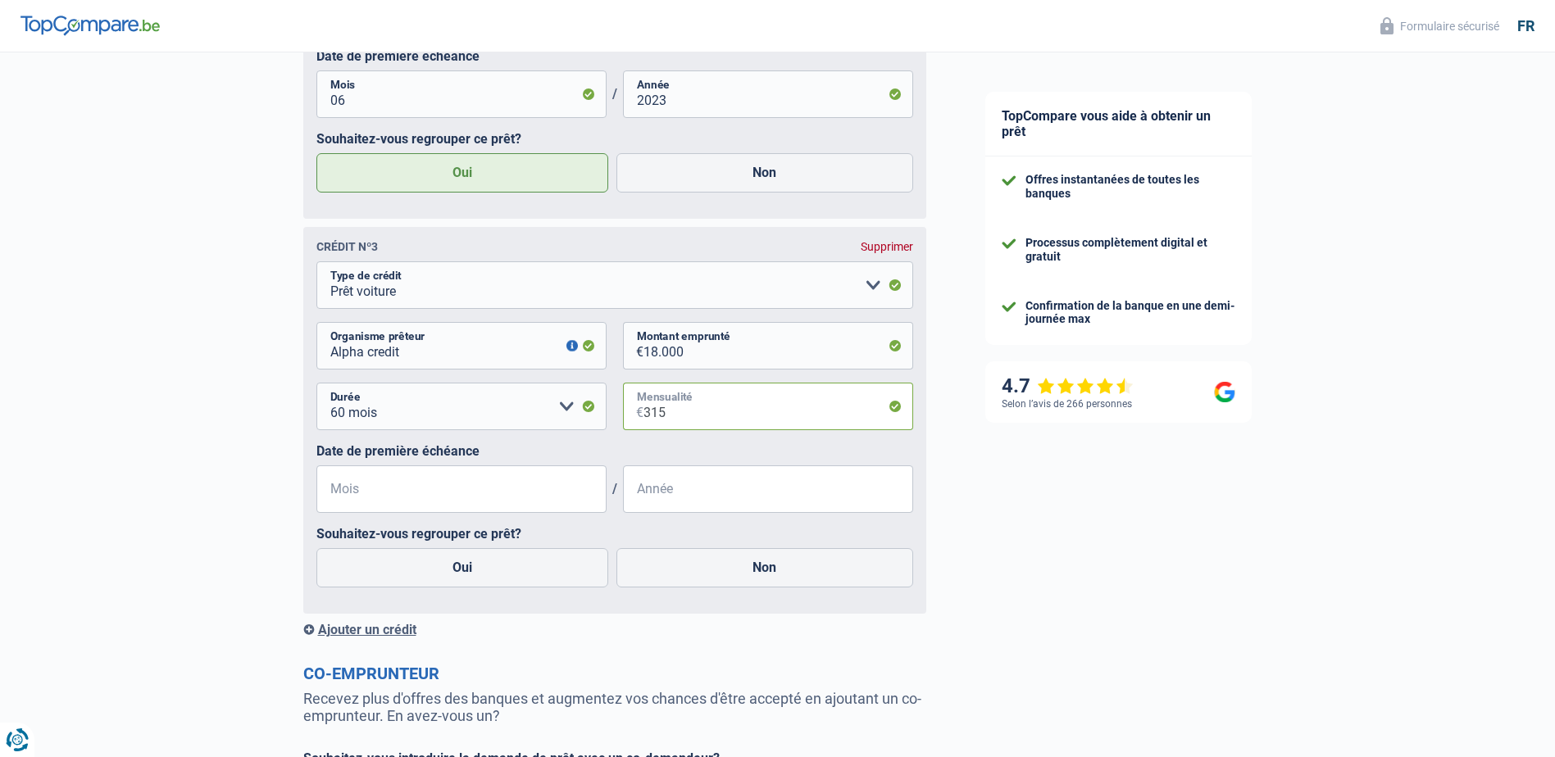
type input "315"
click at [529, 476] on input "Mois" at bounding box center [461, 489] width 290 height 48
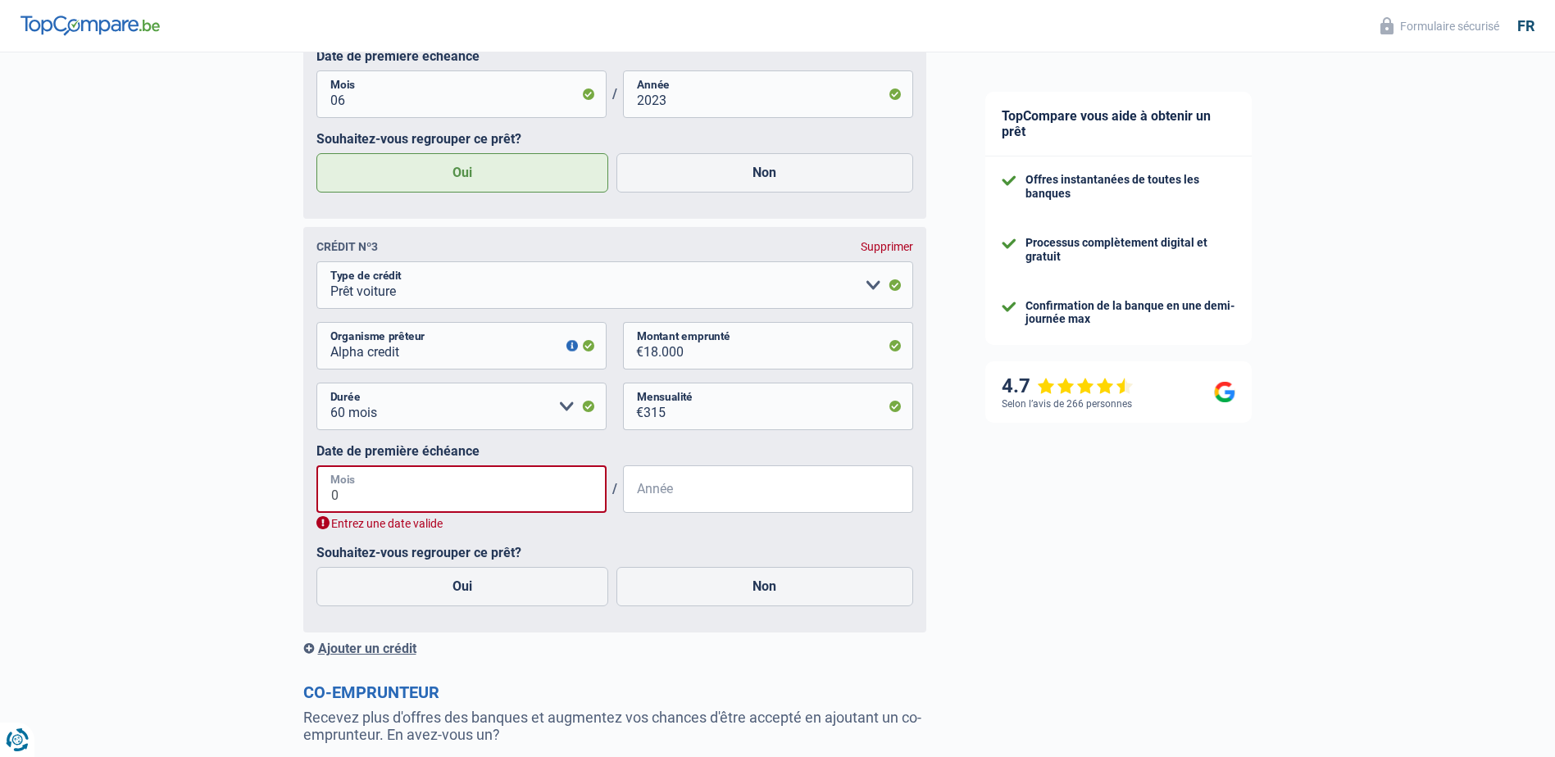
type input "08"
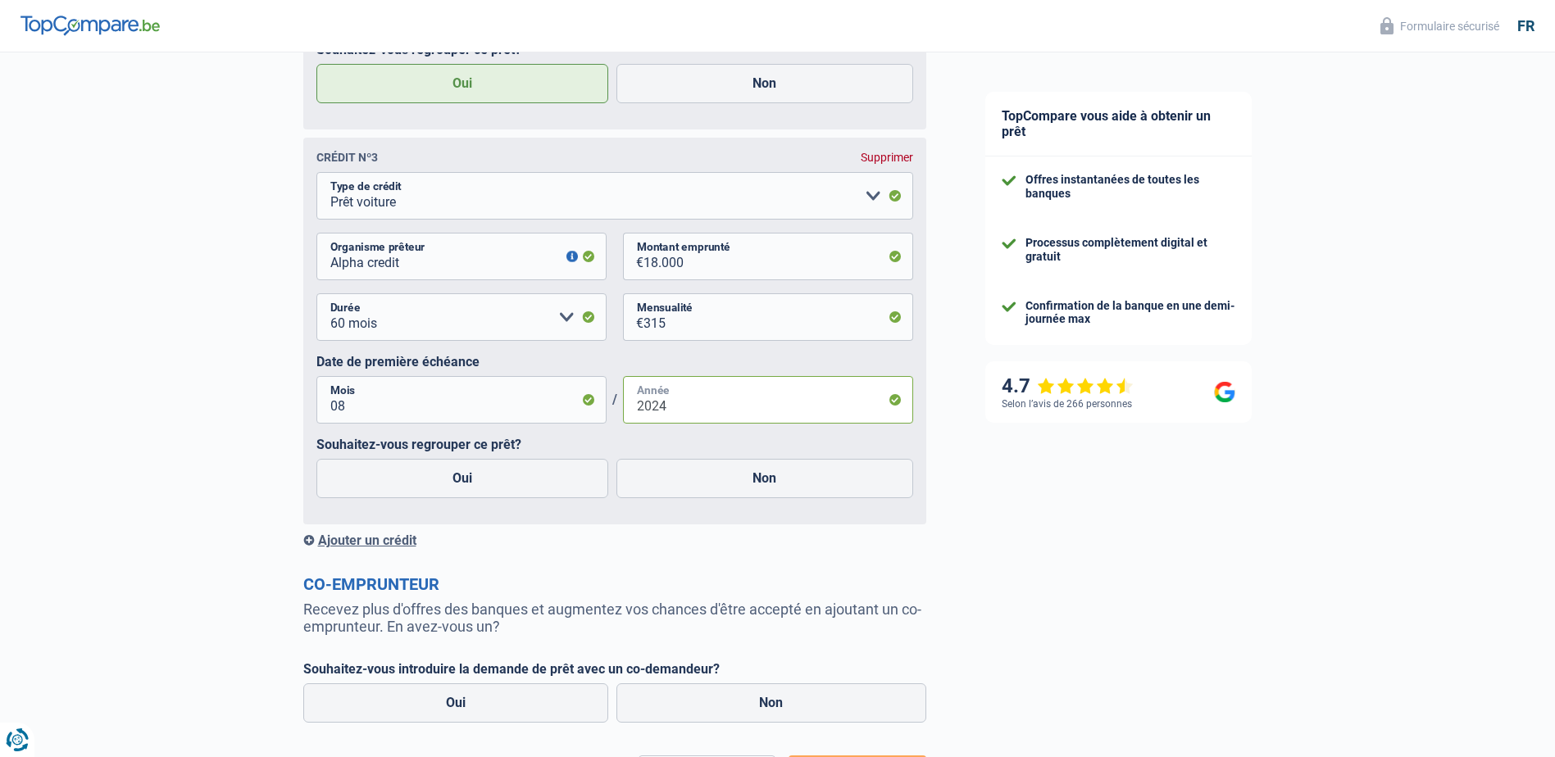
scroll to position [1877, 0]
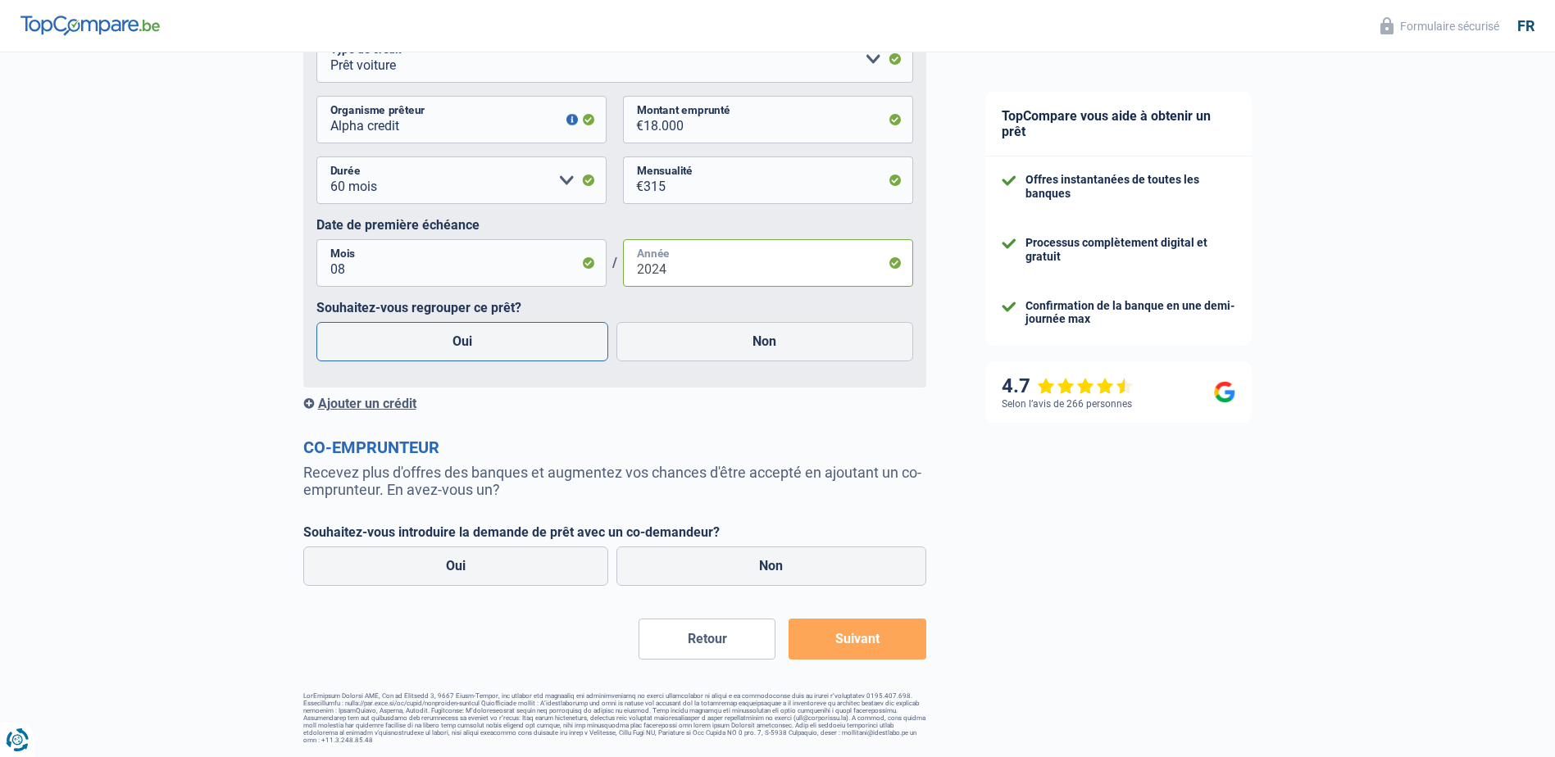
type input "2024"
click at [501, 338] on label "Oui" at bounding box center [462, 341] width 293 height 39
click at [501, 338] on input "Oui" at bounding box center [462, 341] width 293 height 39
radio input "true"
click at [388, 404] on div "Ajouter un crédit" at bounding box center [614, 404] width 623 height 16
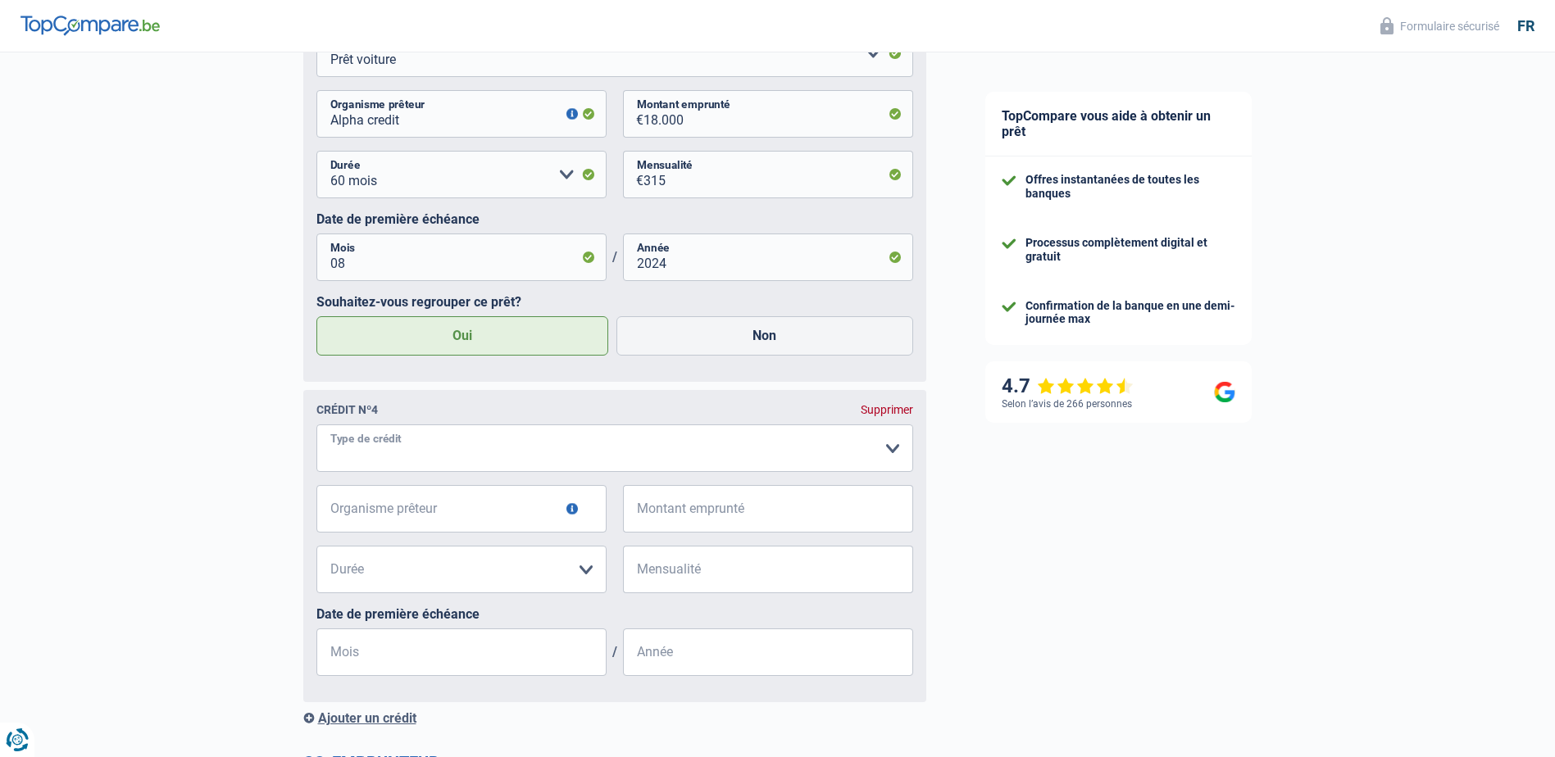
click at [420, 438] on select "Carte ou ouverture de crédit Prêt hypothécaire Vente à tempérament Prêt à tempé…" at bounding box center [614, 448] width 597 height 48
select select "cardOrCredit"
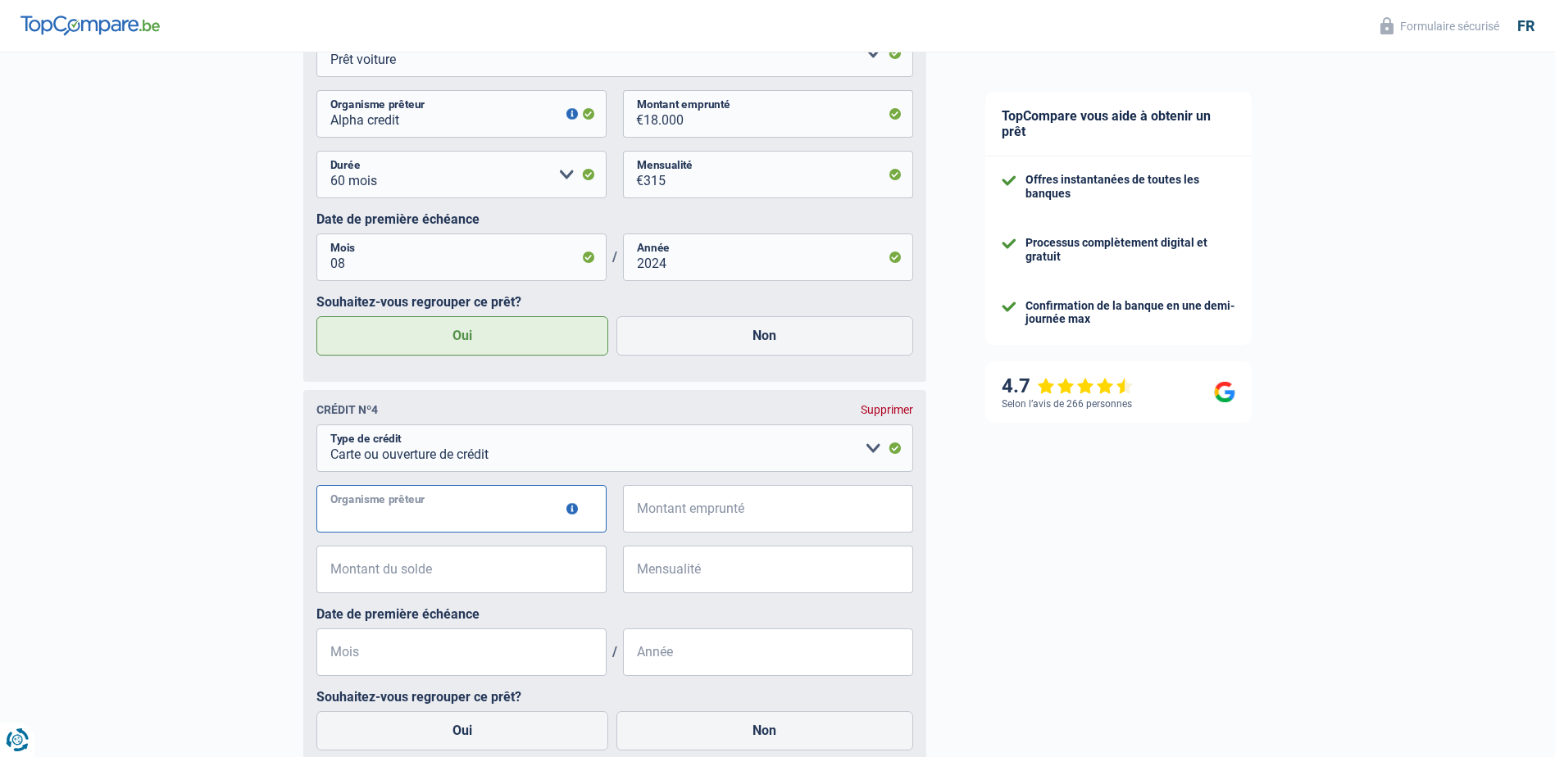
click at [493, 508] on input "Organisme prêteur" at bounding box center [461, 509] width 290 height 48
type input "BuyWay"
click at [824, 497] on input "Montant emprunté" at bounding box center [778, 509] width 270 height 48
type input "2.500"
click at [506, 571] on input "Montant du solde" at bounding box center [472, 570] width 270 height 48
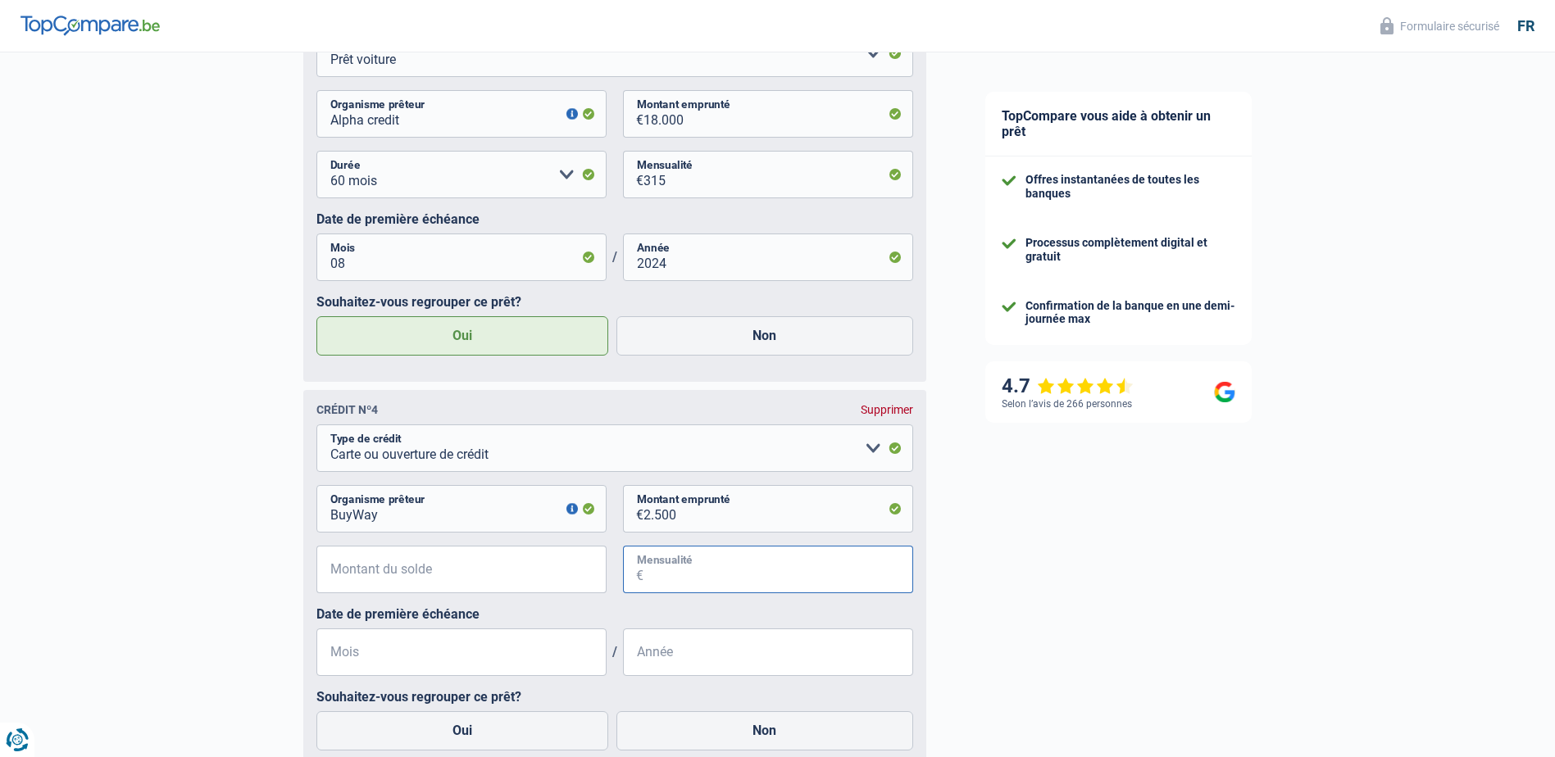
click at [692, 583] on input "Mensualité" at bounding box center [778, 570] width 270 height 48
type input "174"
click at [493, 571] on input "Montant du solde" at bounding box center [472, 570] width 270 height 48
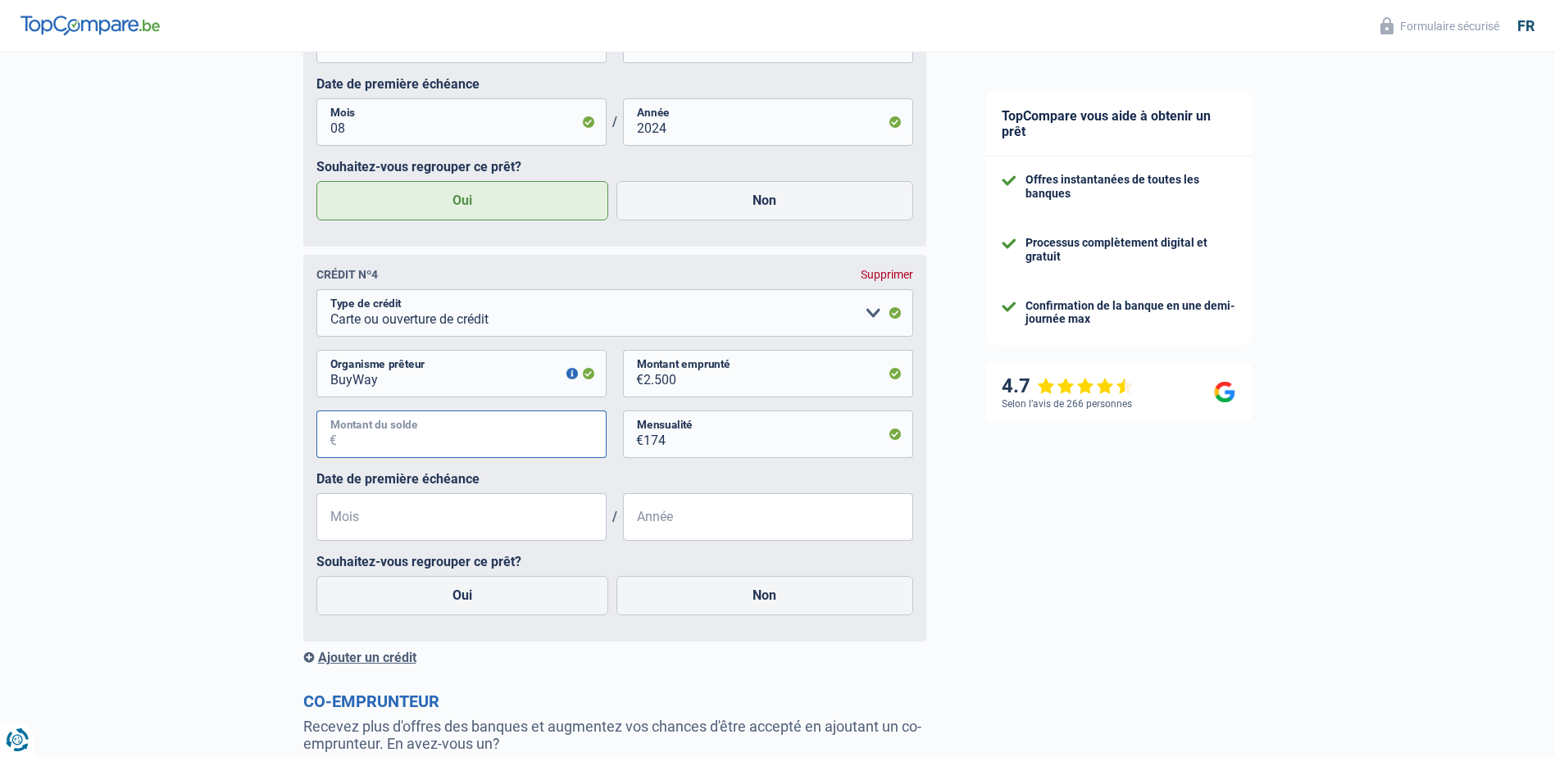
scroll to position [2041, 0]
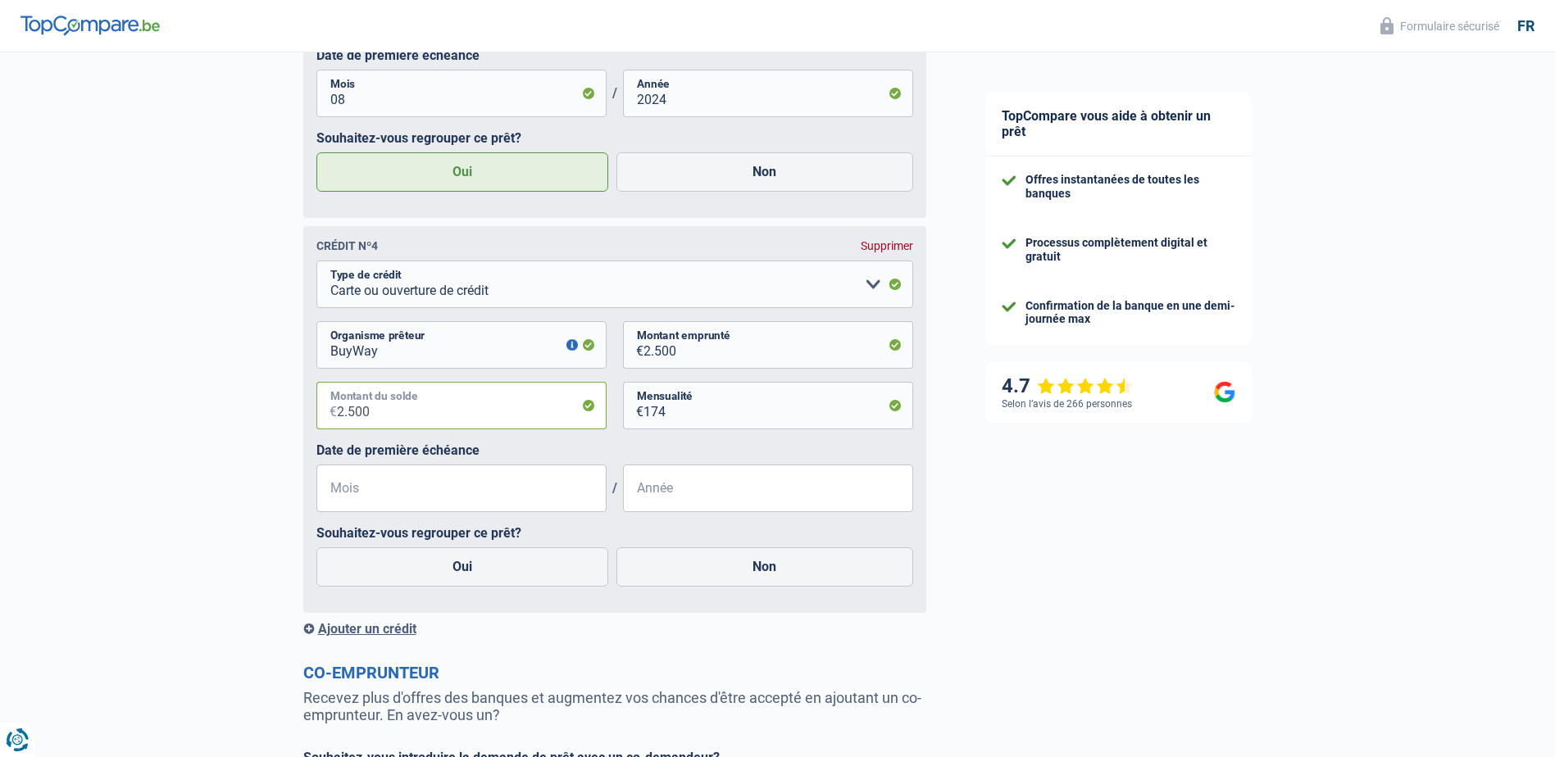
type input "2.500"
click at [502, 482] on input "Mois" at bounding box center [461, 489] width 290 height 48
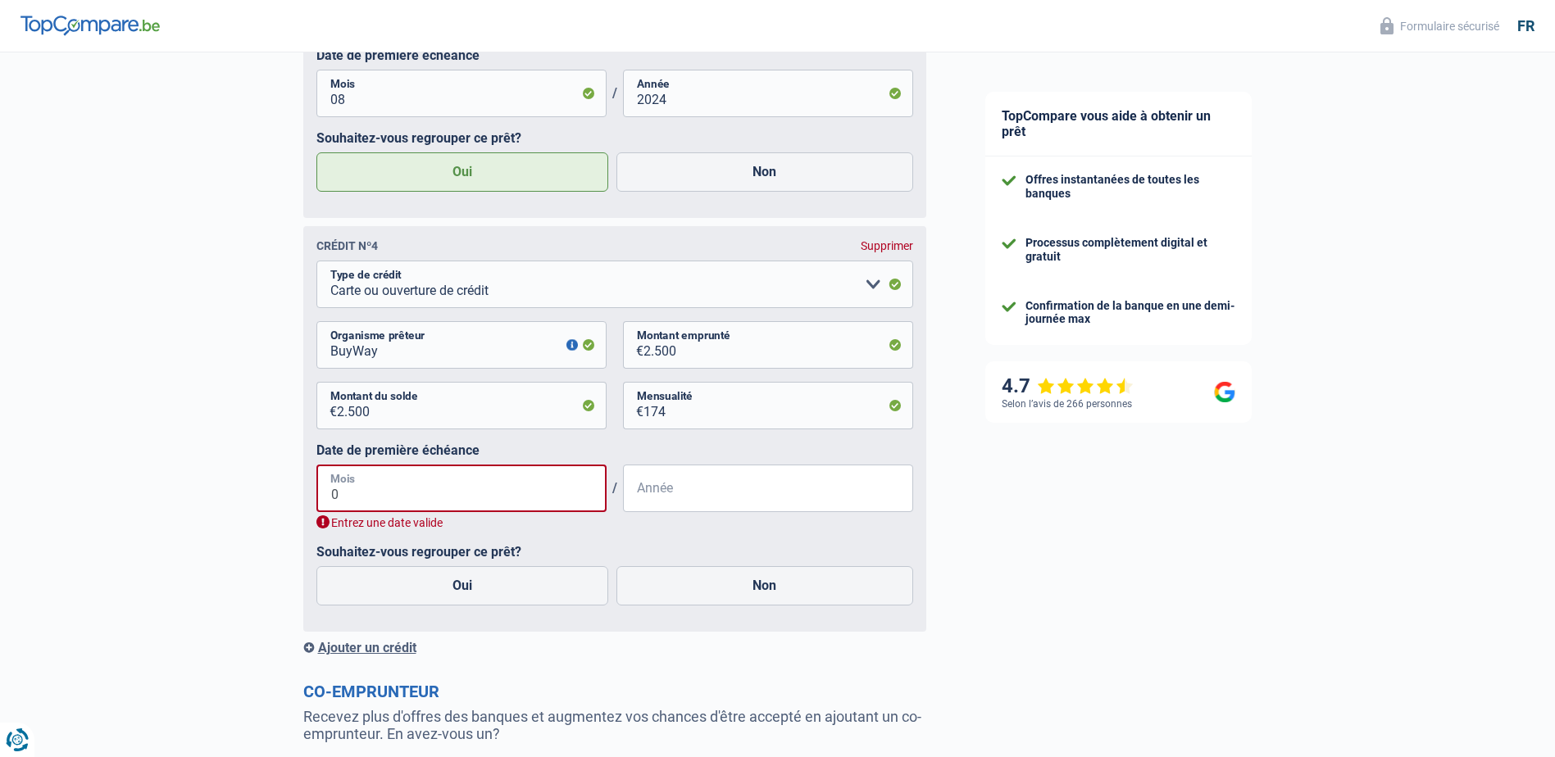
type input "02"
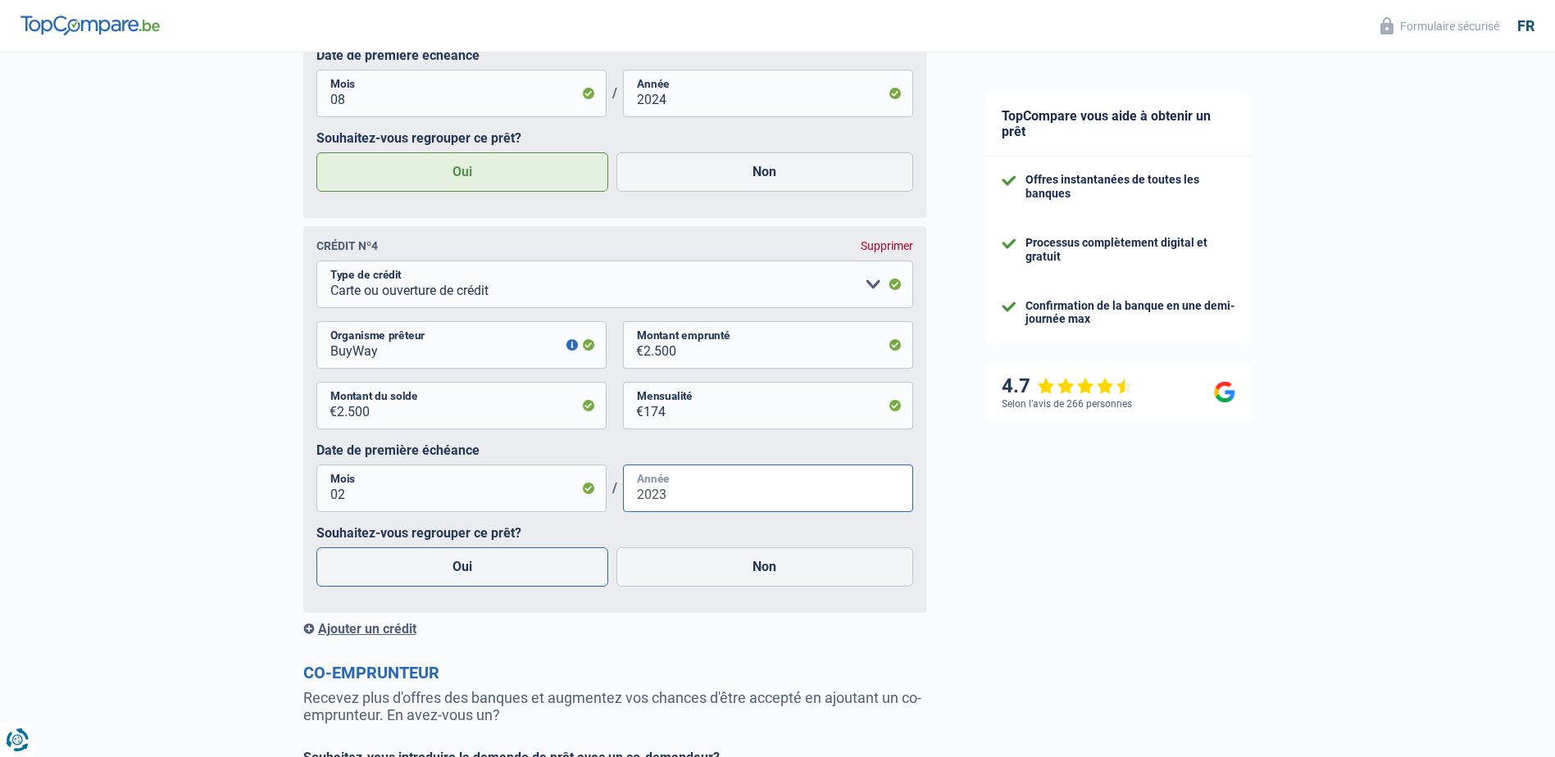
type input "2023"
click at [515, 565] on label "Oui" at bounding box center [462, 566] width 293 height 39
click at [515, 565] on input "Oui" at bounding box center [462, 566] width 293 height 39
radio input "true"
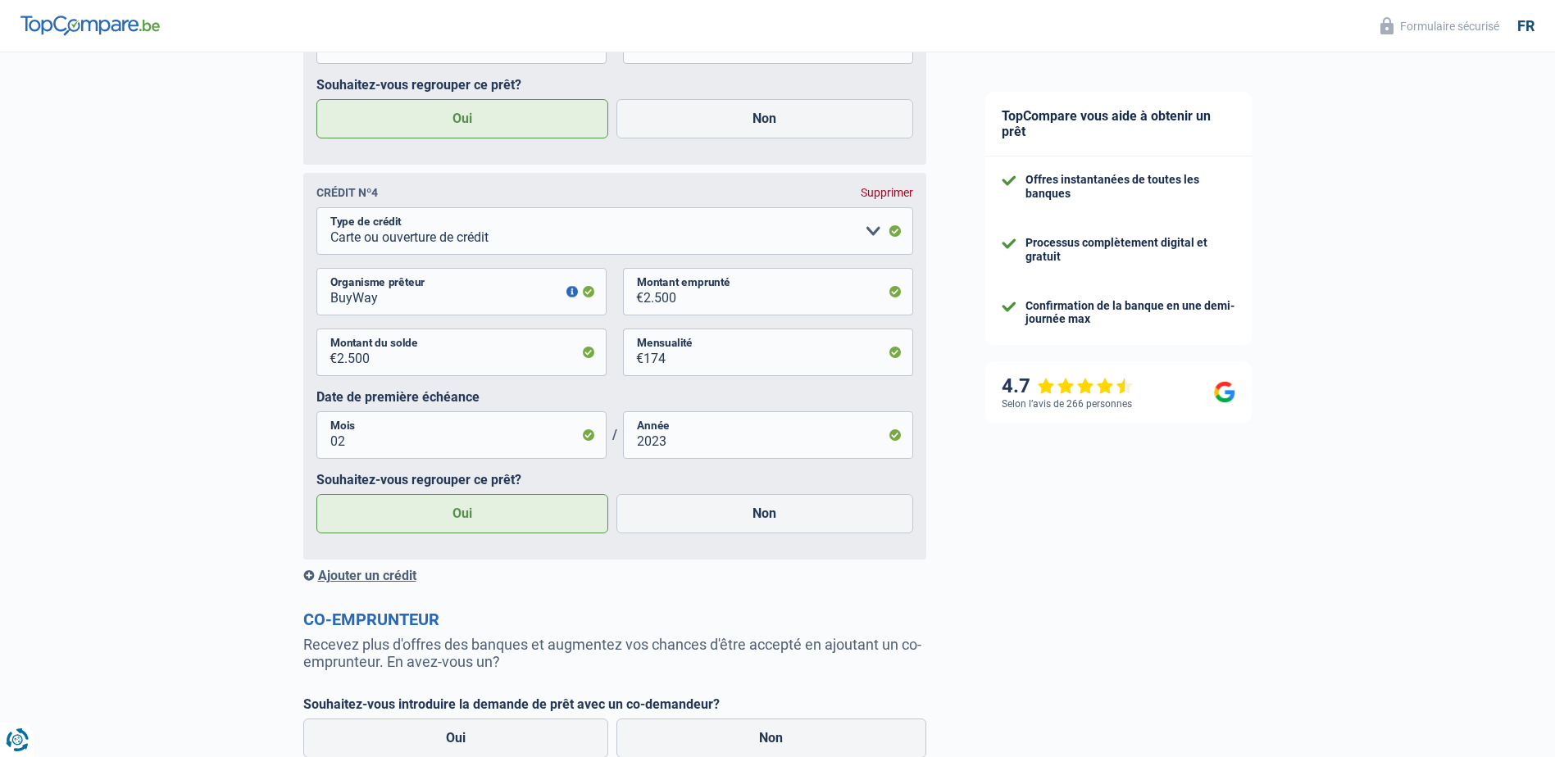
scroll to position [2123, 0]
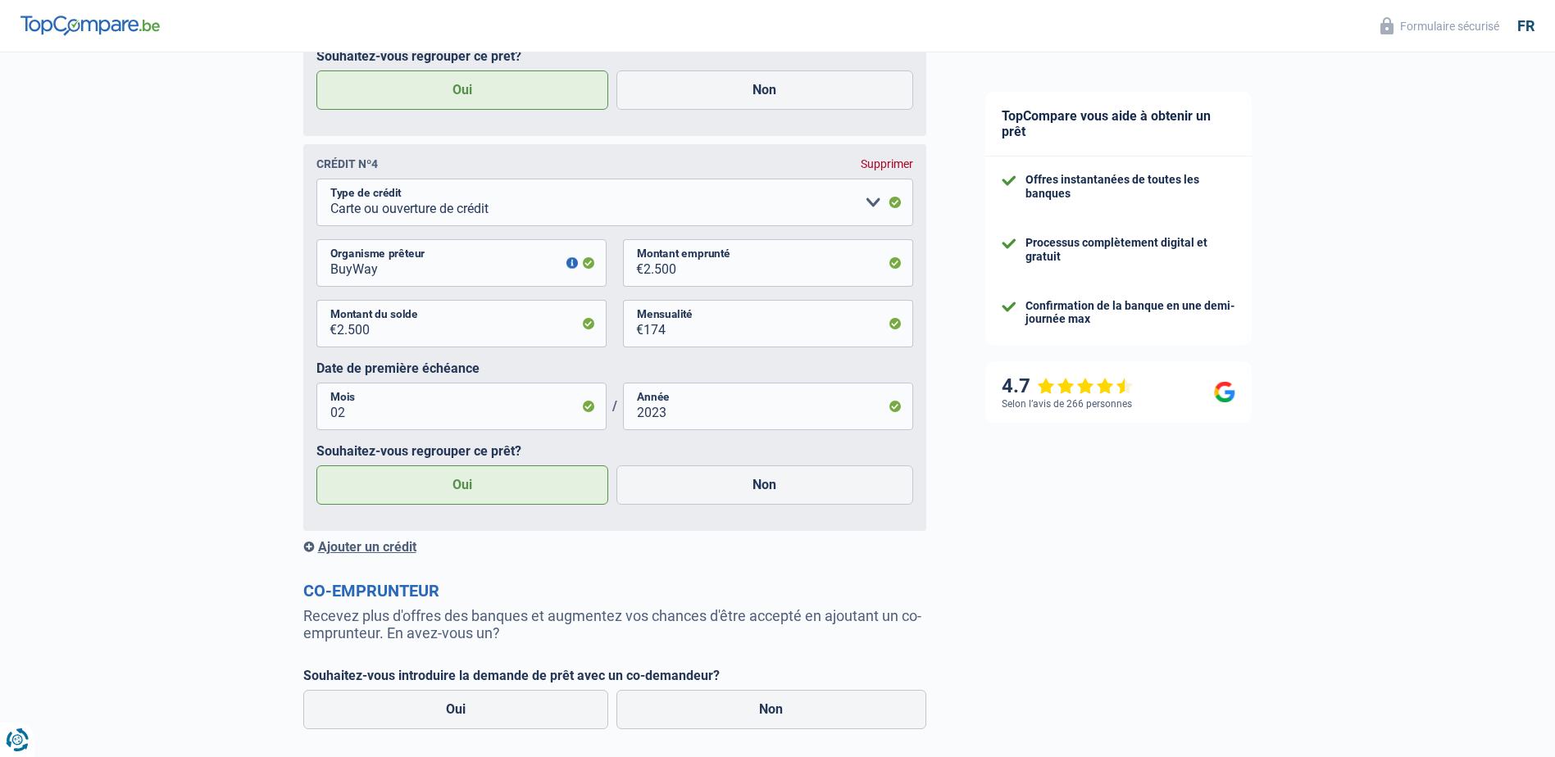
click at [380, 552] on div "Ajouter un crédit" at bounding box center [614, 547] width 623 height 16
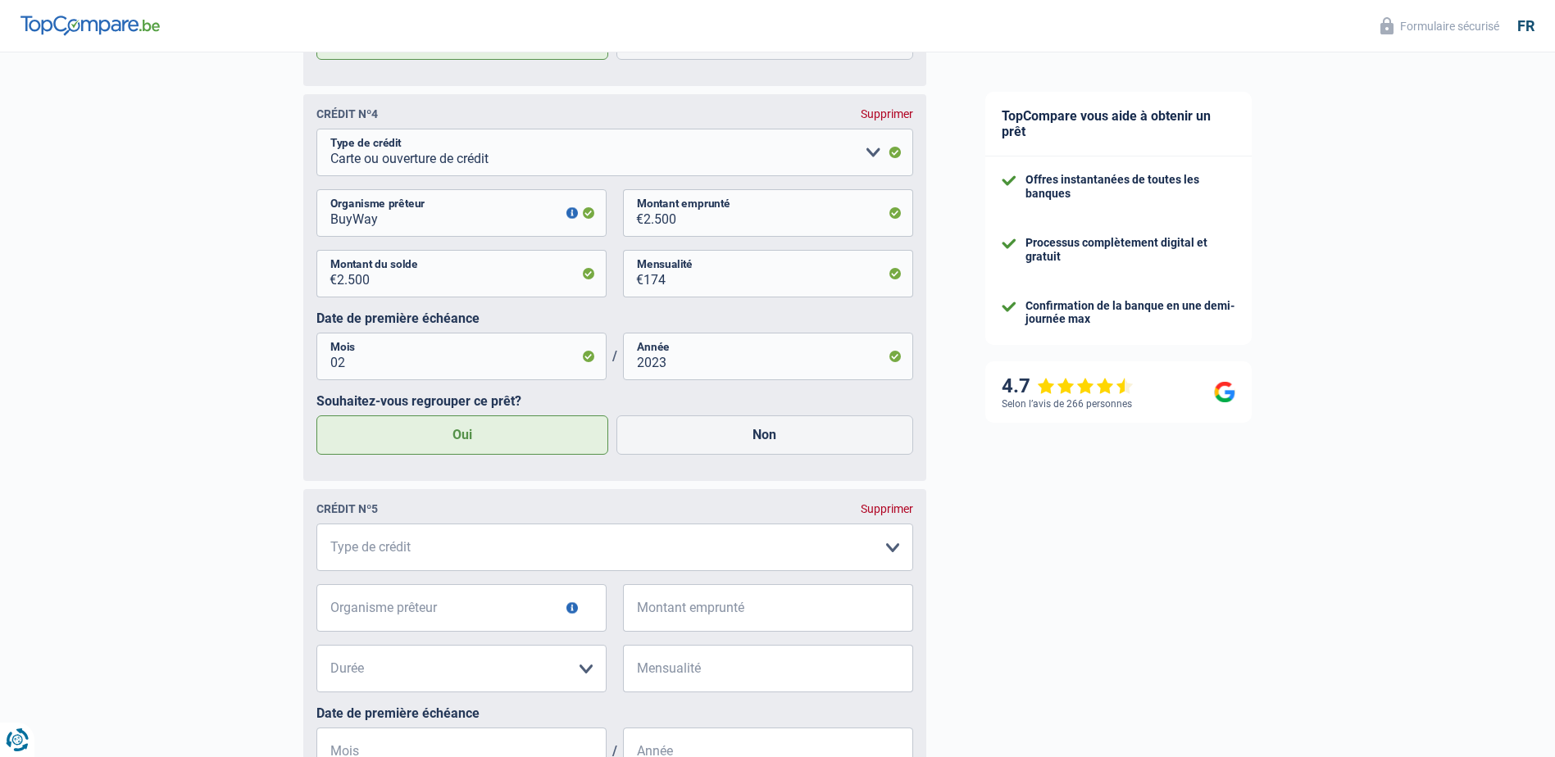
scroll to position [2287, 0]
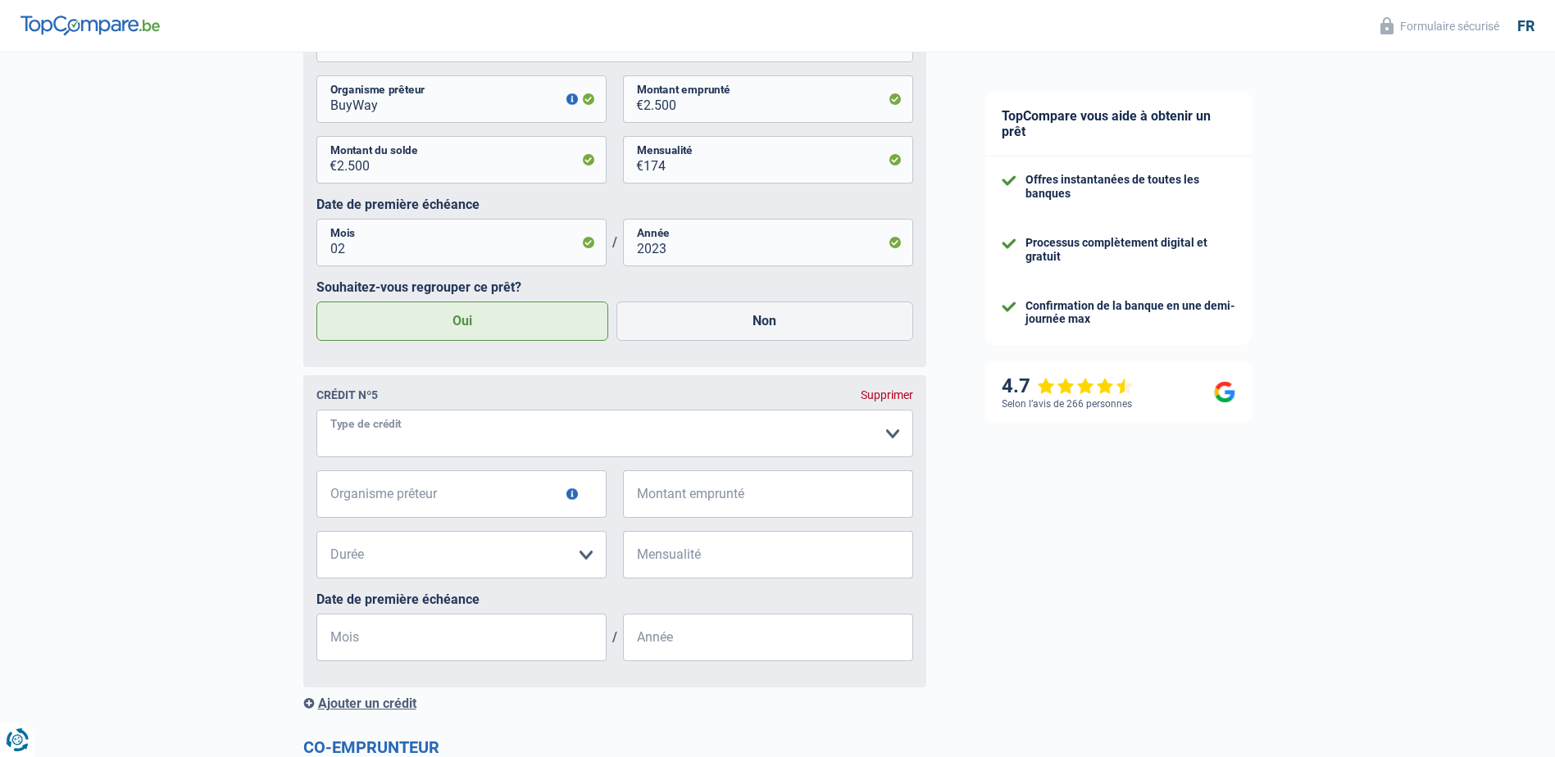
click at [479, 436] on select "Carte ou ouverture de crédit Prêt hypothécaire Vente à tempérament Prêt à tempé…" at bounding box center [614, 434] width 597 height 48
click at [473, 448] on select "Carte ou ouverture de crédit Prêt hypothécaire Vente à tempérament Prêt à tempé…" at bounding box center [614, 434] width 597 height 48
click at [316, 417] on select "Carte ou ouverture de crédit Prêt hypothécaire Vente à tempérament Prêt à tempé…" at bounding box center [614, 434] width 597 height 48
click at [479, 445] on select "Carte ou ouverture de crédit Prêt hypothécaire Vente à tempérament Prêt à tempé…" at bounding box center [614, 434] width 597 height 48
select select "cardOrCredit"
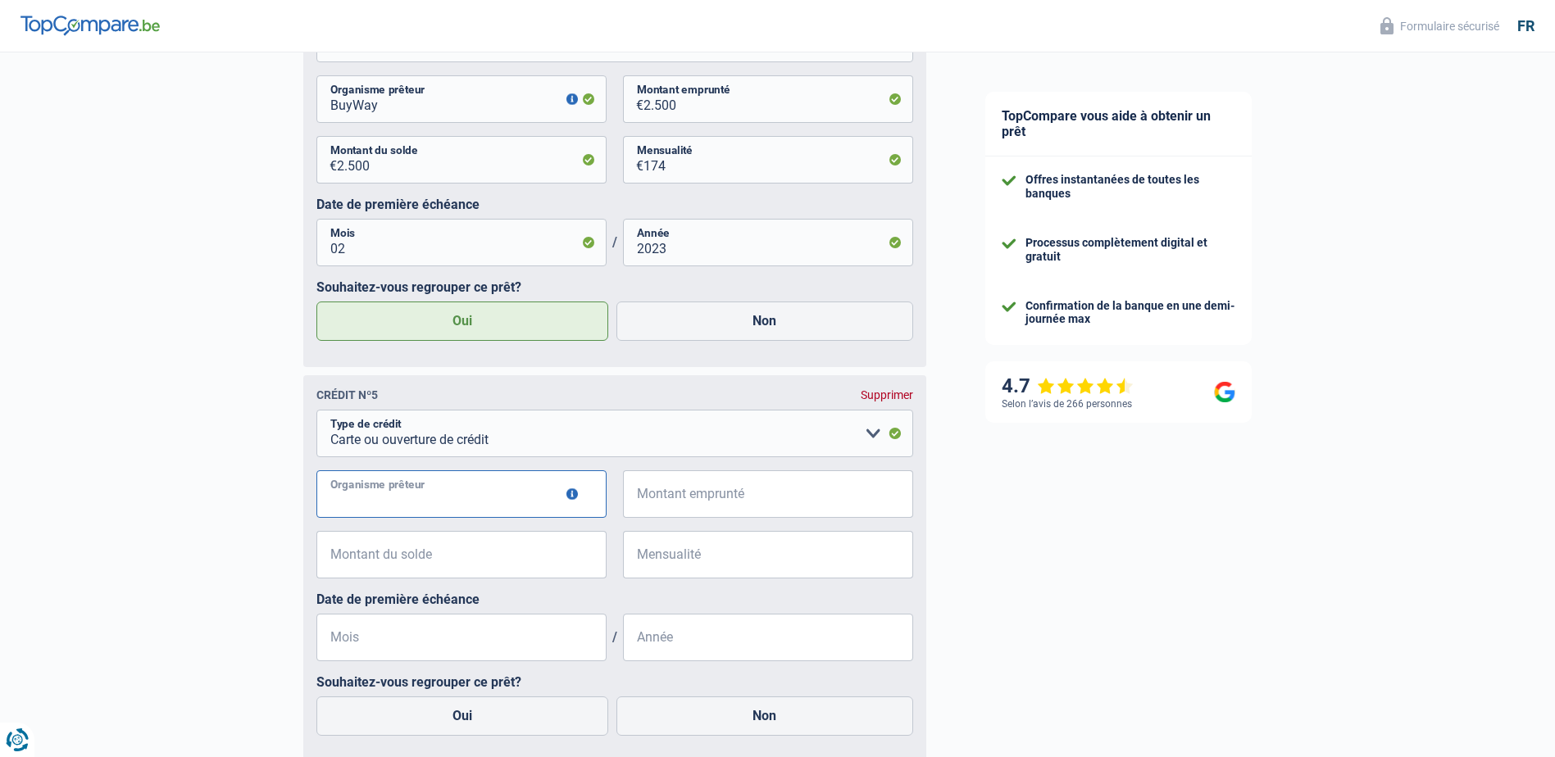
click at [519, 489] on input "Organisme prêteur" at bounding box center [461, 494] width 290 height 48
type input "BuyWay"
click at [739, 498] on input "Montant emprunté" at bounding box center [778, 494] width 270 height 48
type input "2.000"
click at [527, 572] on input "Montant du solde" at bounding box center [472, 555] width 270 height 48
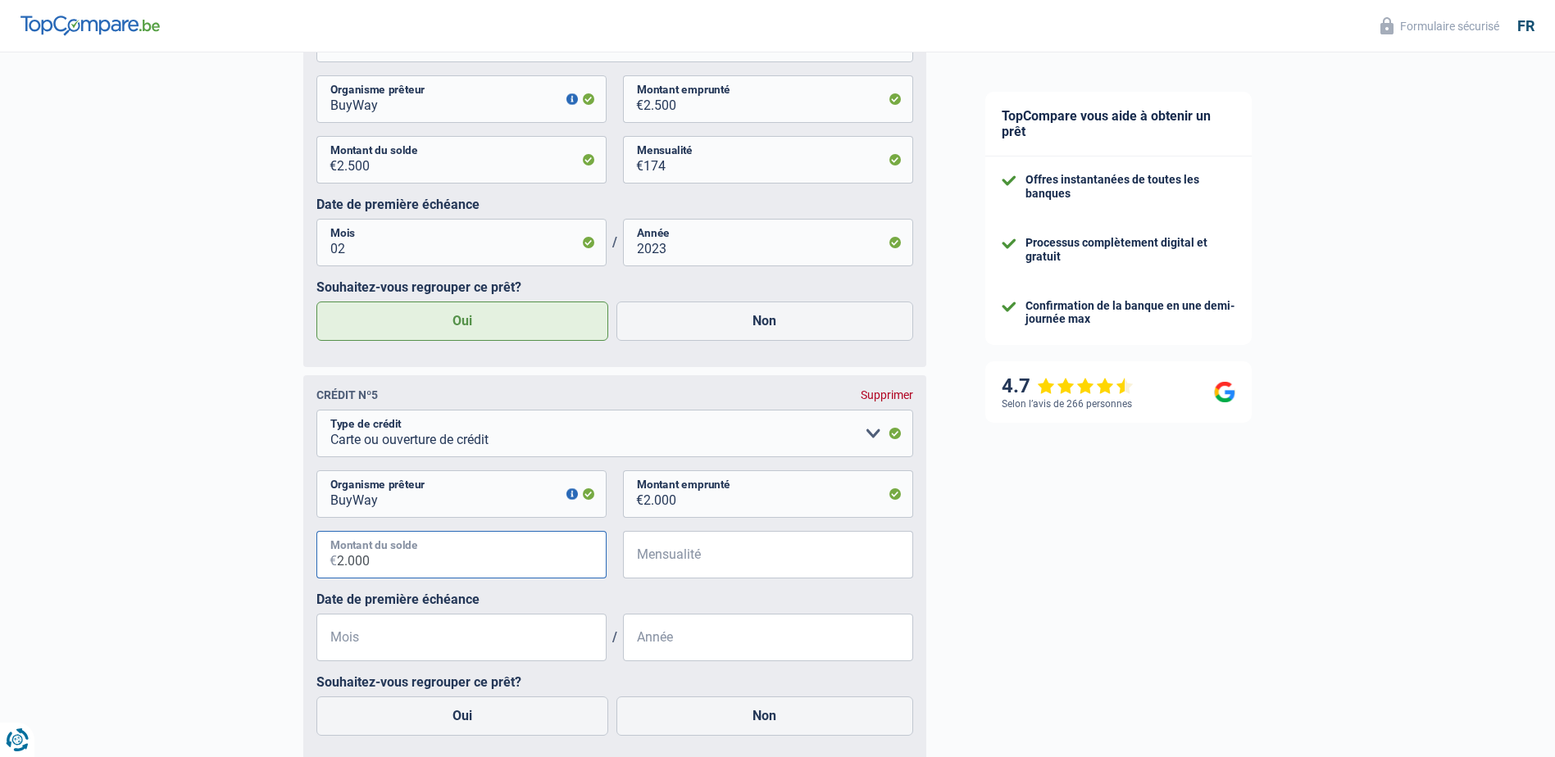
type input "2.000"
click at [708, 579] on input "Mensualité" at bounding box center [778, 555] width 270 height 48
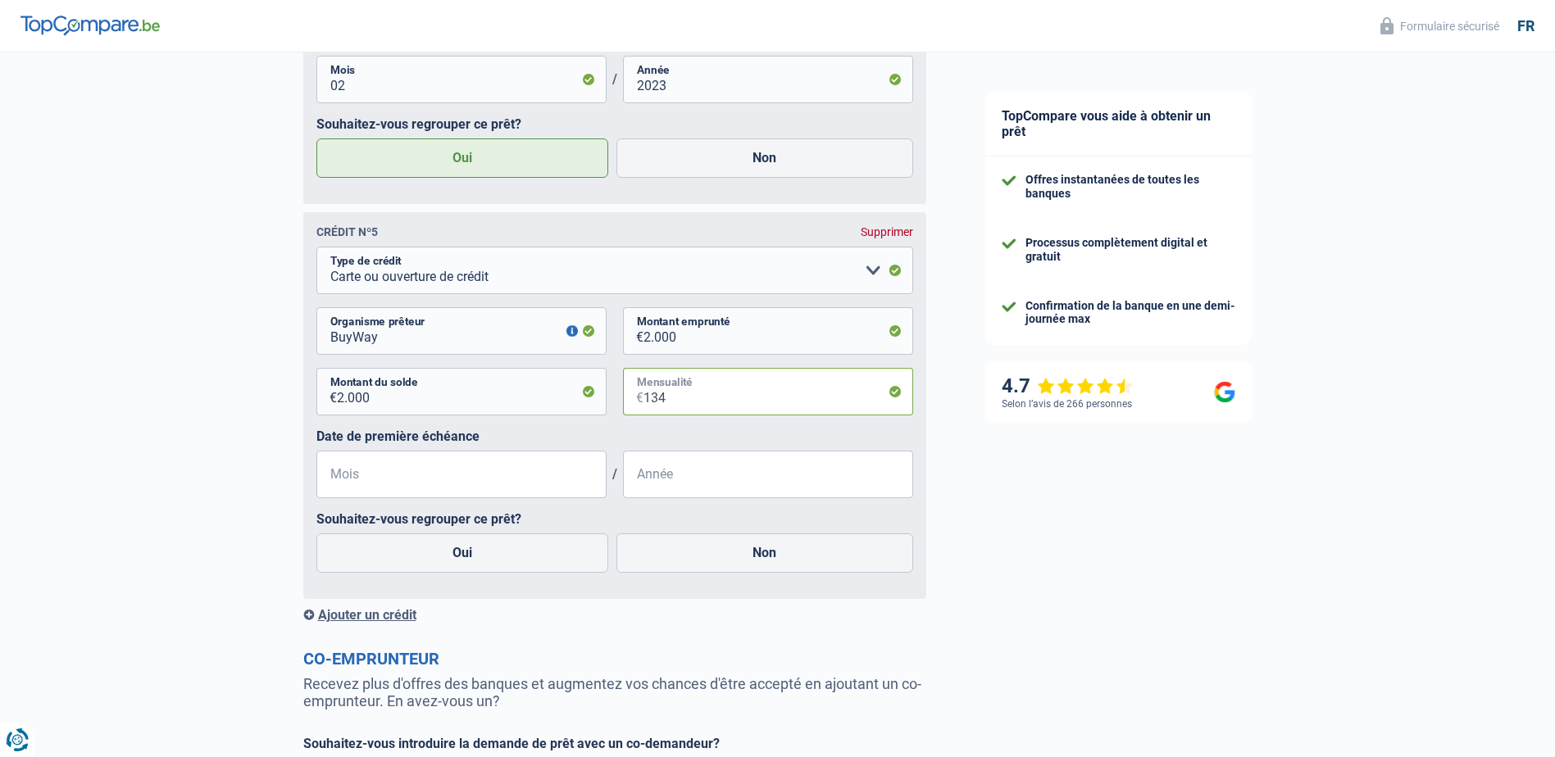
scroll to position [2451, 0]
type input "134"
click at [495, 472] on input "Mois" at bounding box center [461, 474] width 290 height 48
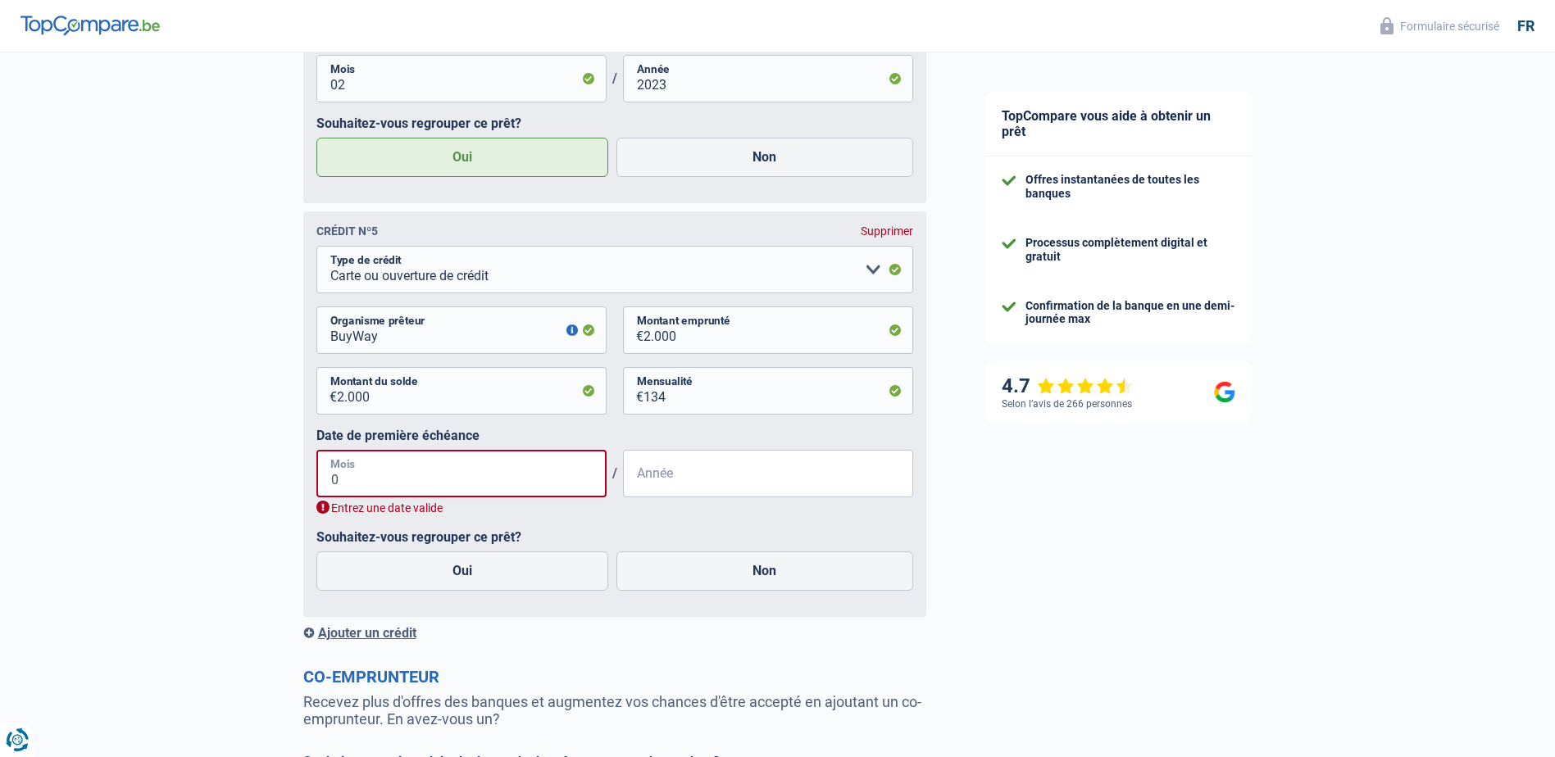
type input "03"
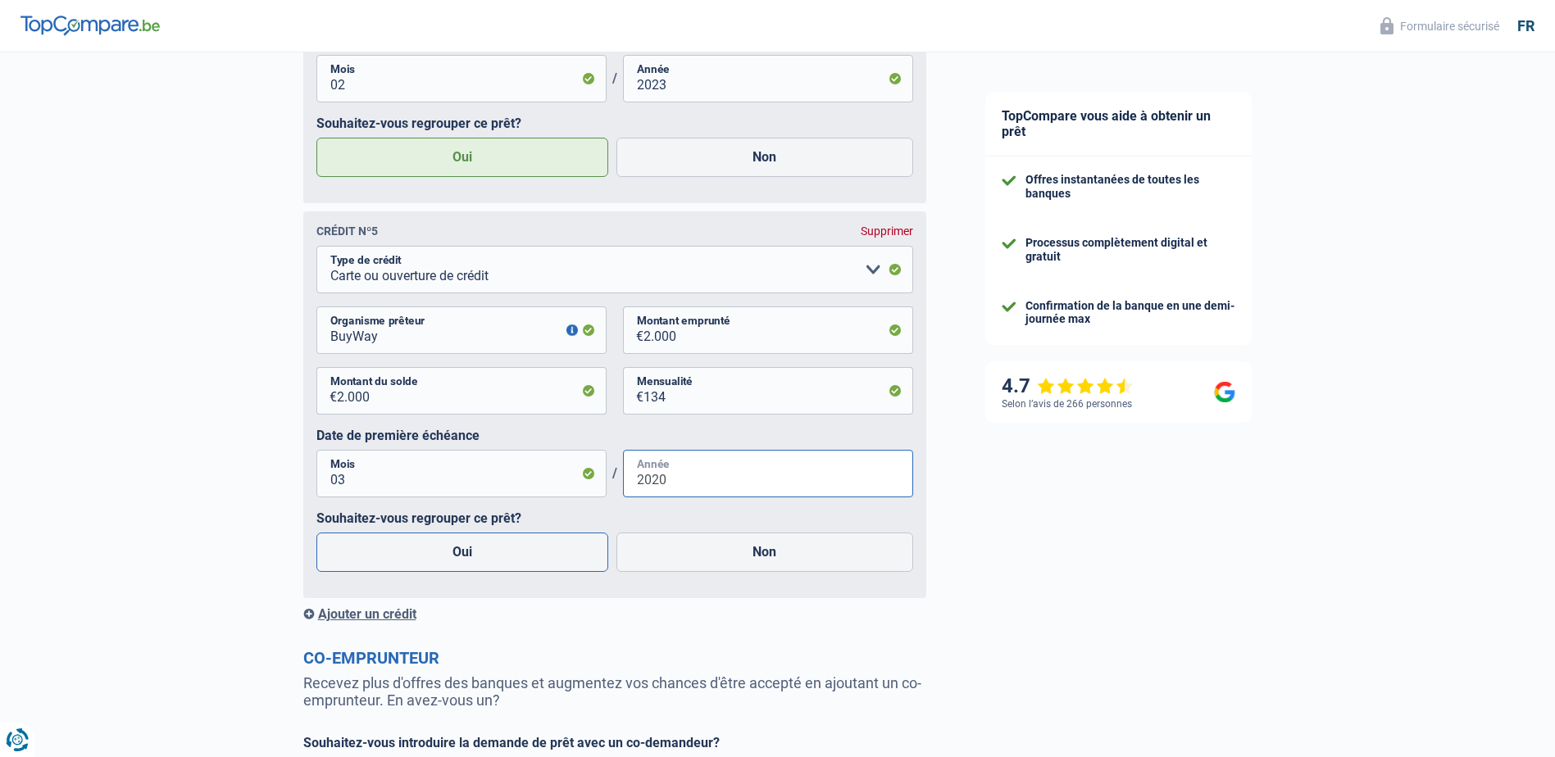
type input "2020"
click at [547, 558] on label "Oui" at bounding box center [462, 552] width 293 height 39
click at [547, 558] on input "Oui" at bounding box center [462, 552] width 293 height 39
radio input "true"
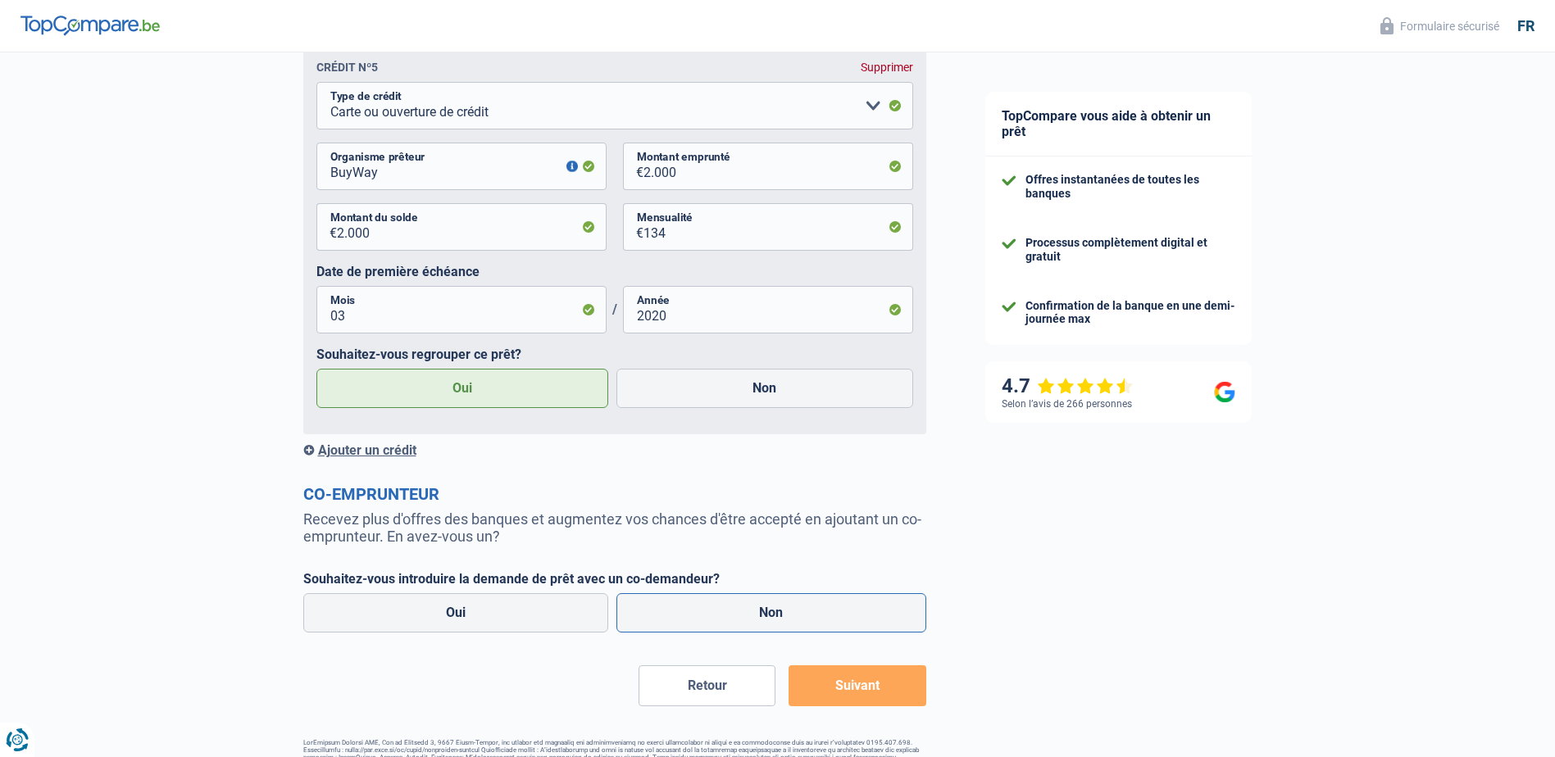
click at [744, 616] on label "Non" at bounding box center [771, 612] width 310 height 39
click at [744, 616] on input "Non" at bounding box center [771, 612] width 310 height 39
radio input "true"
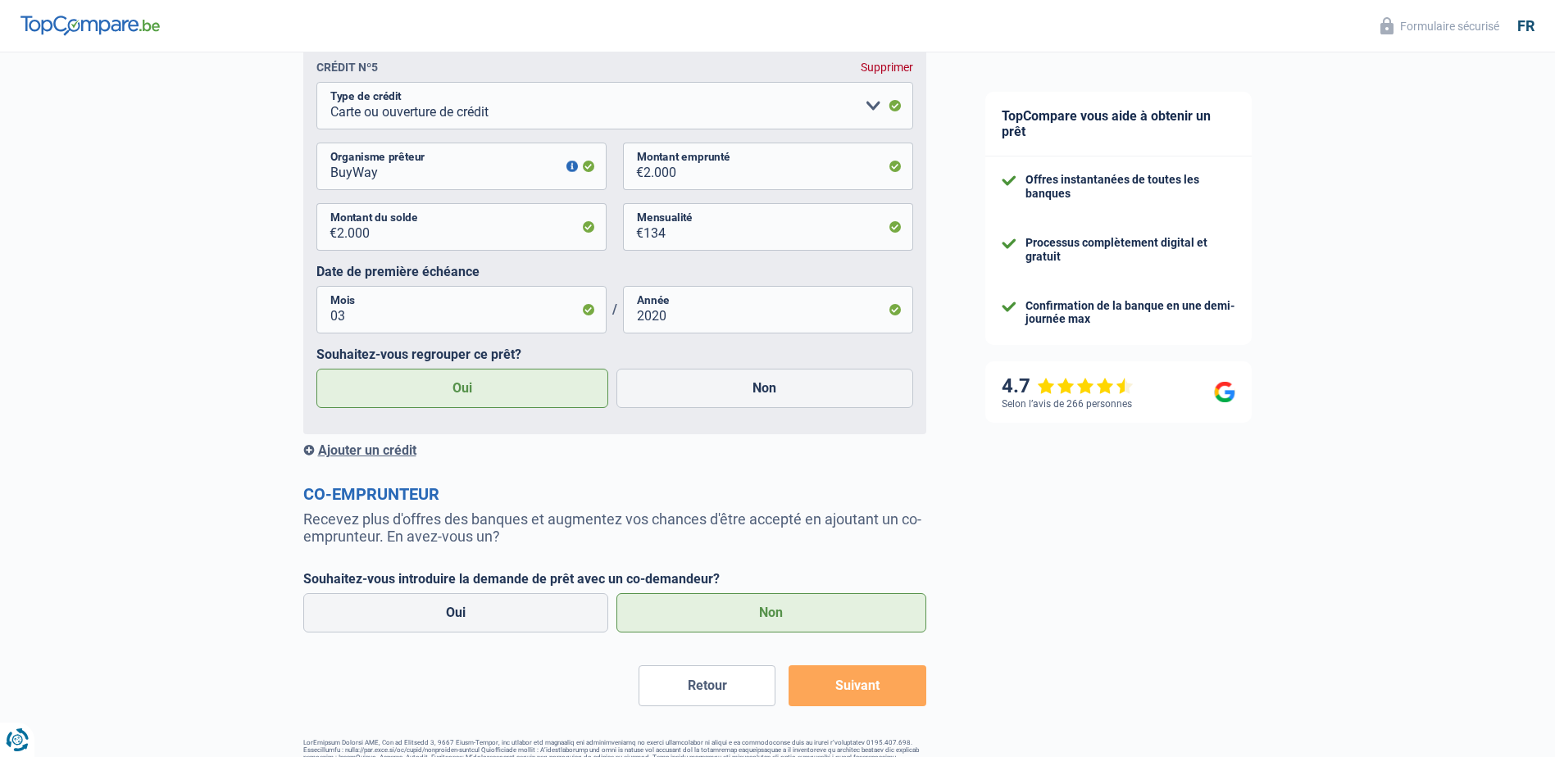
click at [856, 695] on button "Suivant" at bounding box center [856, 685] width 137 height 41
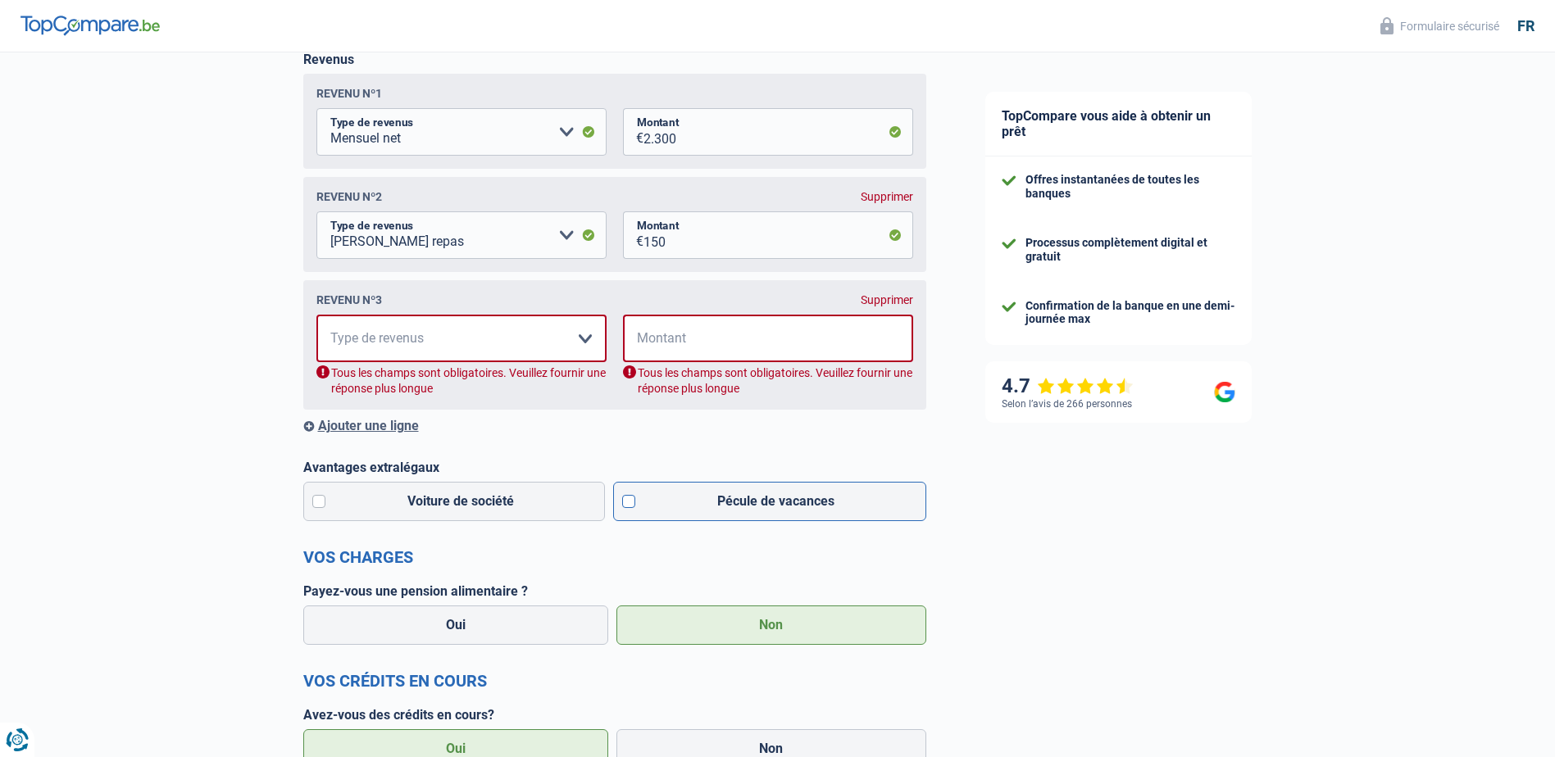
scroll to position [266, 0]
click at [531, 347] on select "Allocation d'handicap Allocations chômage Allocations familiales Chèques repas …" at bounding box center [461, 341] width 290 height 48
click at [311, 310] on div "Revenu nº3 Supprimer Allocation d'handicap Allocations chômage Allocations fami…" at bounding box center [614, 347] width 623 height 129
click at [741, 332] on input "Montant" at bounding box center [778, 341] width 269 height 48
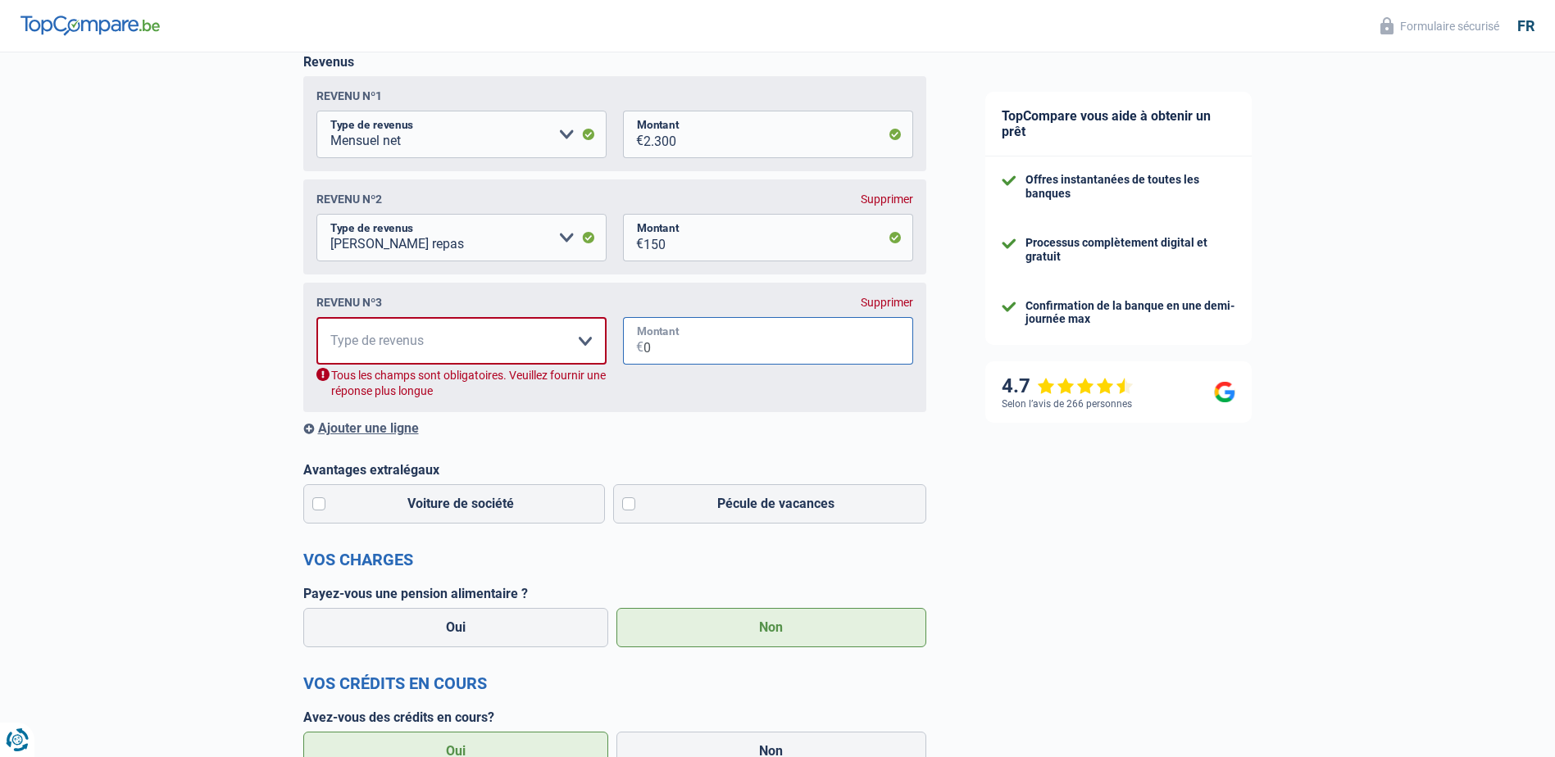
type input "0"
click at [665, 423] on div "Revenus Revenu nº1 Allocation d'handicap Allocations chômage Allocations famili…" at bounding box center [614, 245] width 623 height 382
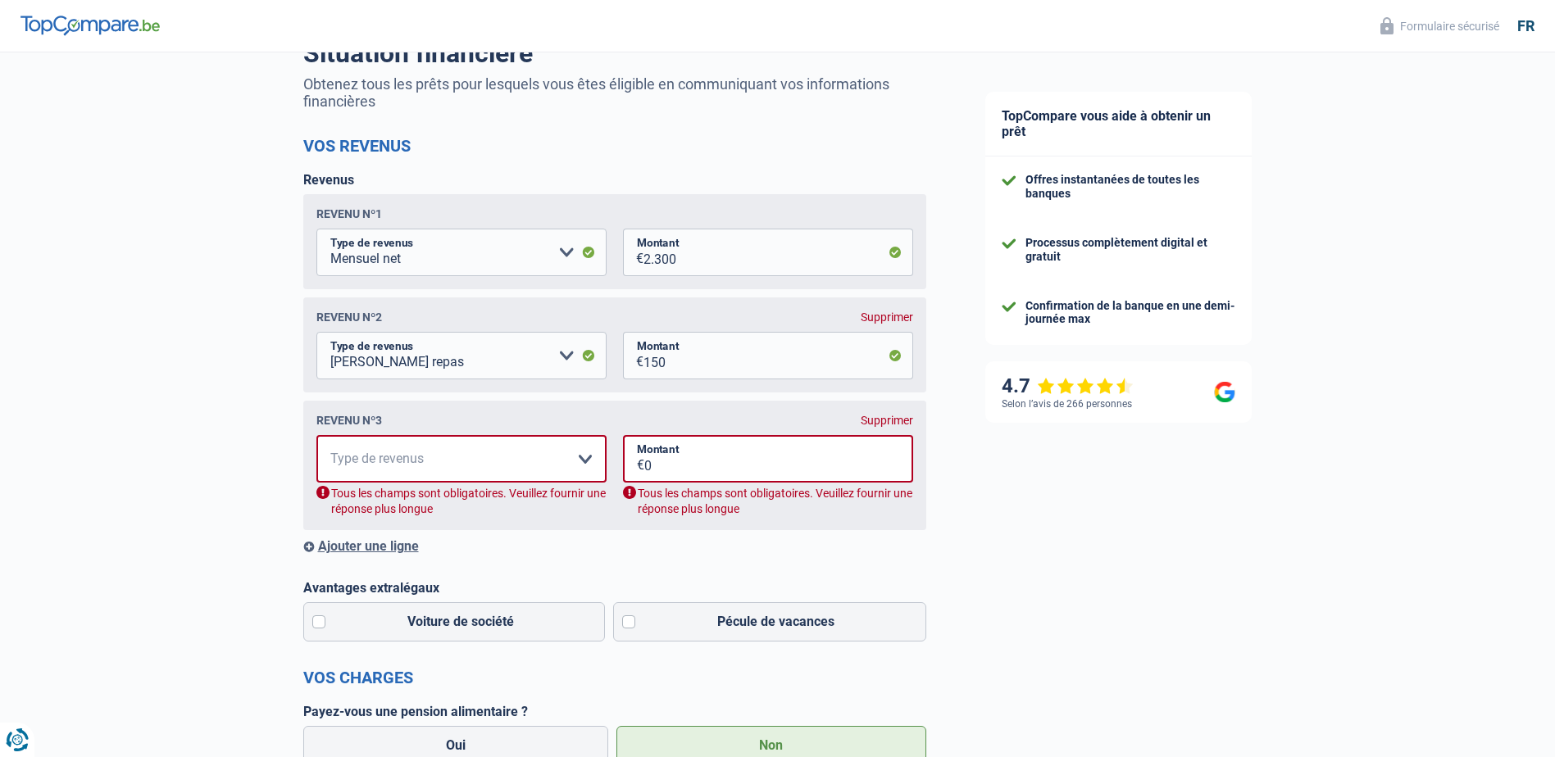
scroll to position [184, 0]
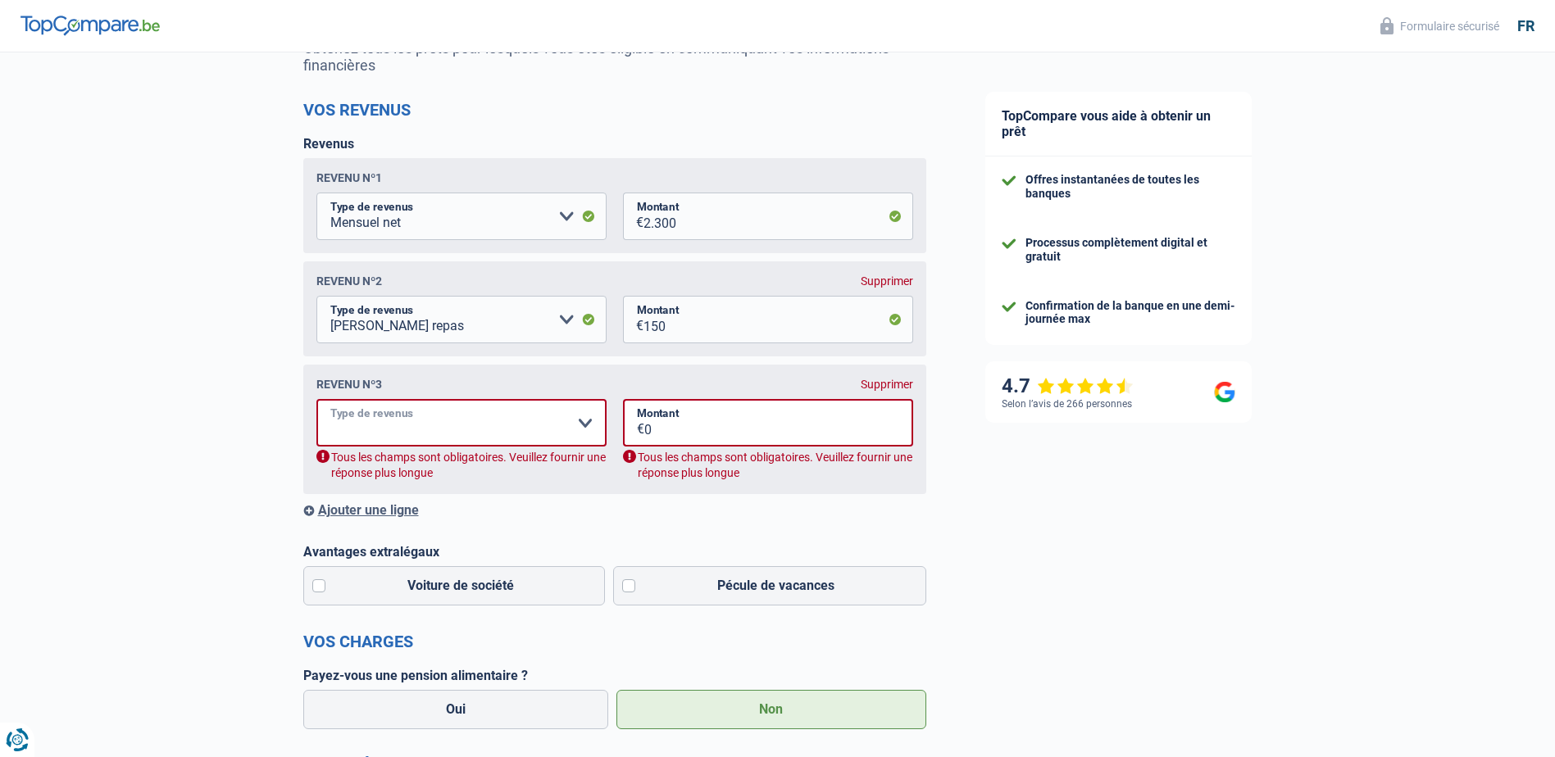
click at [525, 411] on select "Allocation d'handicap Allocations chômage Allocations familiales Chèques repas …" at bounding box center [461, 423] width 290 height 48
select select "netSalary"
click at [316, 403] on select "Allocation d'handicap Allocations chômage Allocations familiales Chèques repas …" at bounding box center [461, 423] width 290 height 48
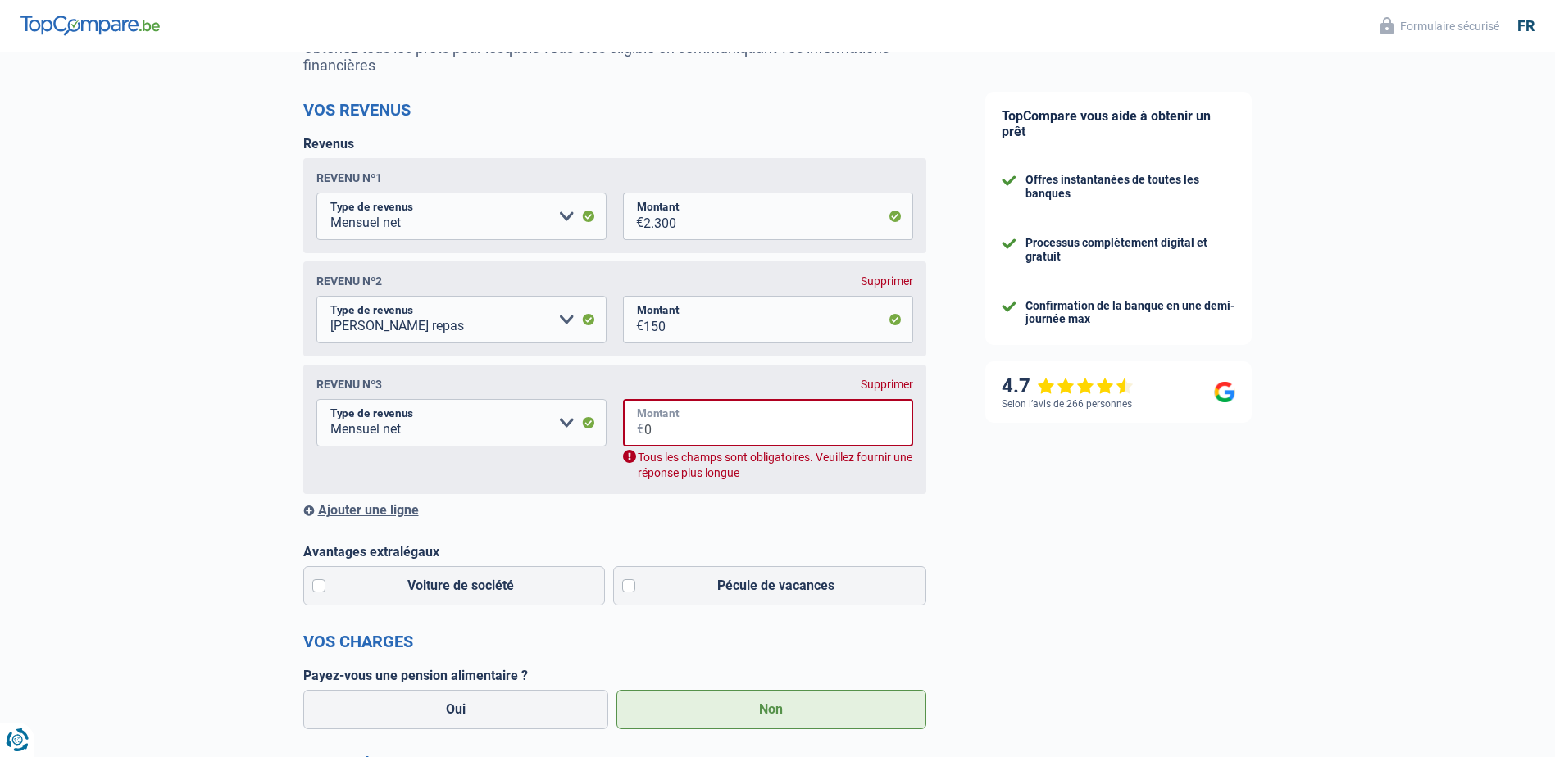
click at [688, 430] on input "0" at bounding box center [778, 423] width 269 height 48
click at [576, 455] on fieldset "Allocation d'handicap Allocations chômage Allocations familiales Chèques repas …" at bounding box center [614, 440] width 597 height 82
click at [685, 425] on input "0" at bounding box center [778, 423] width 269 height 48
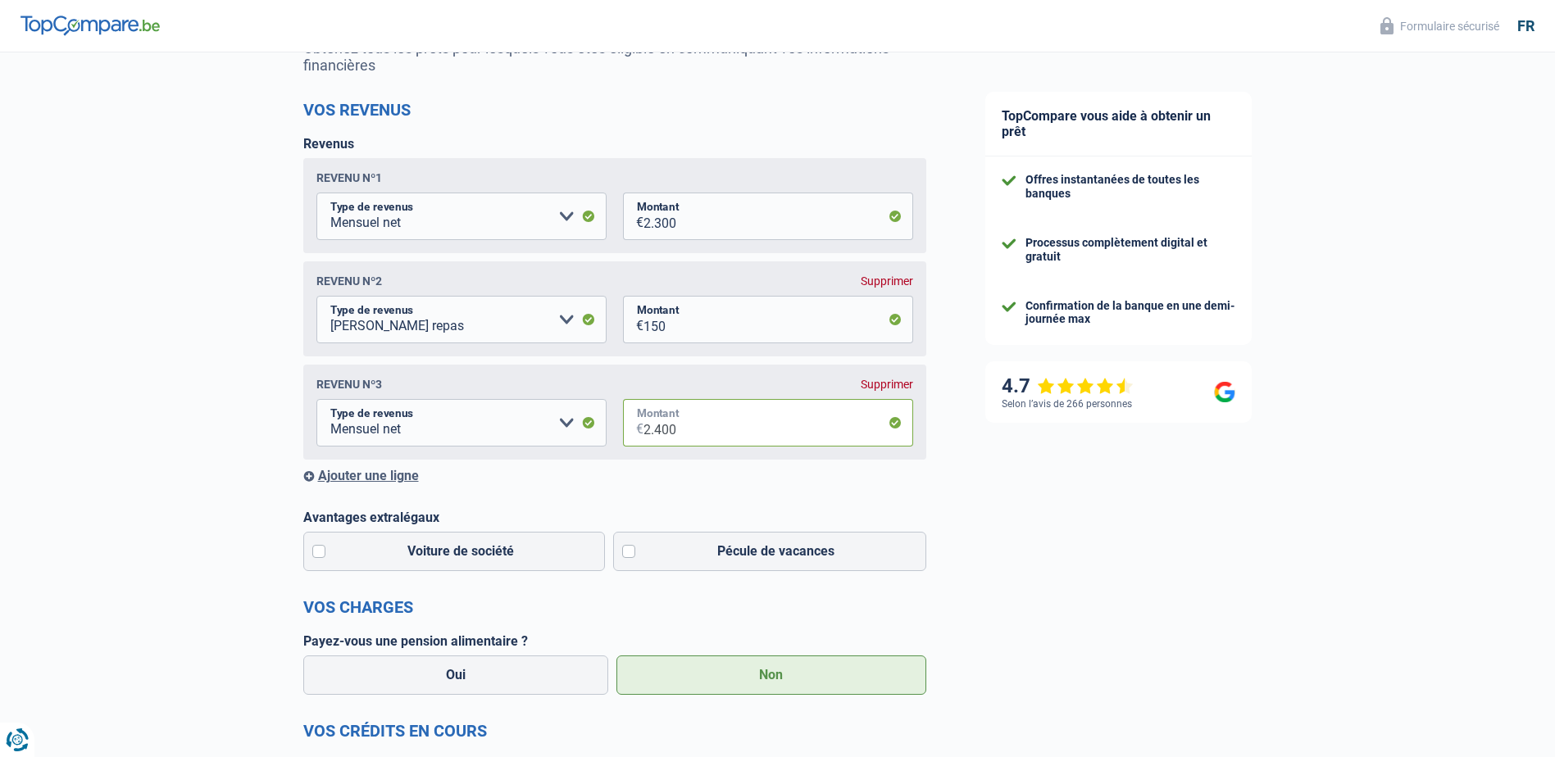
type input "2.400"
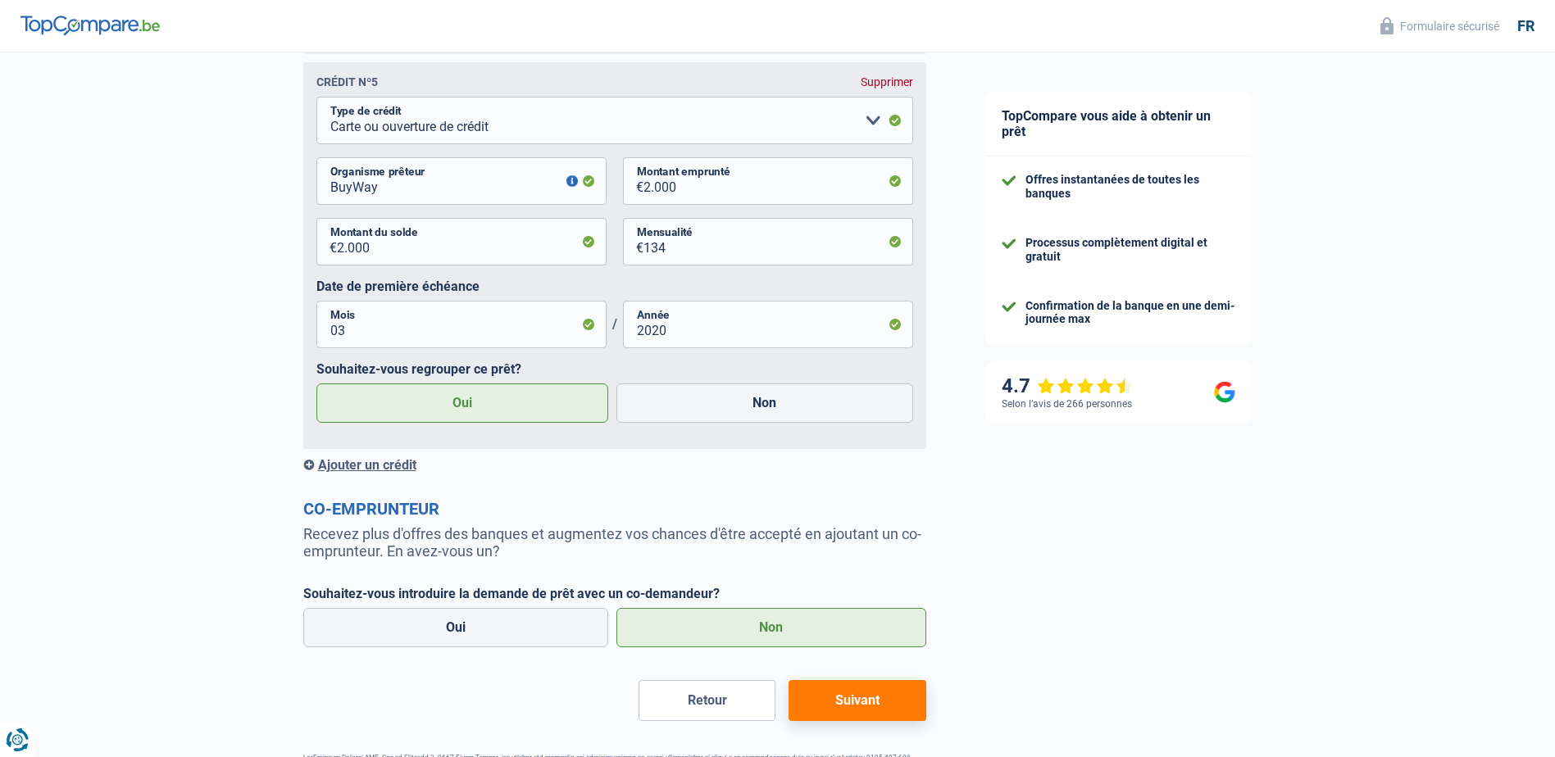
scroll to position [2669, 0]
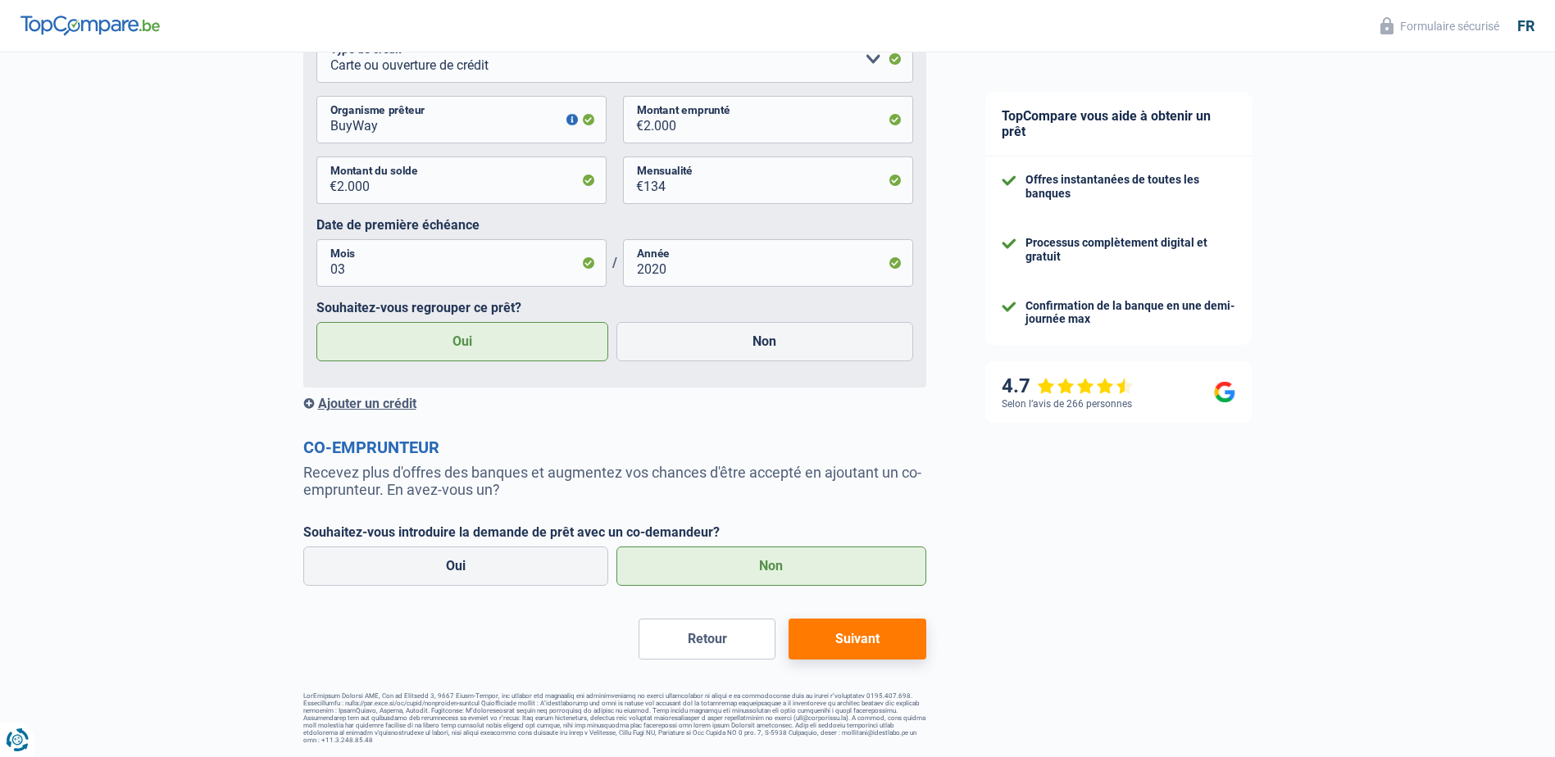
click at [856, 642] on button "Suivant" at bounding box center [856, 639] width 137 height 41
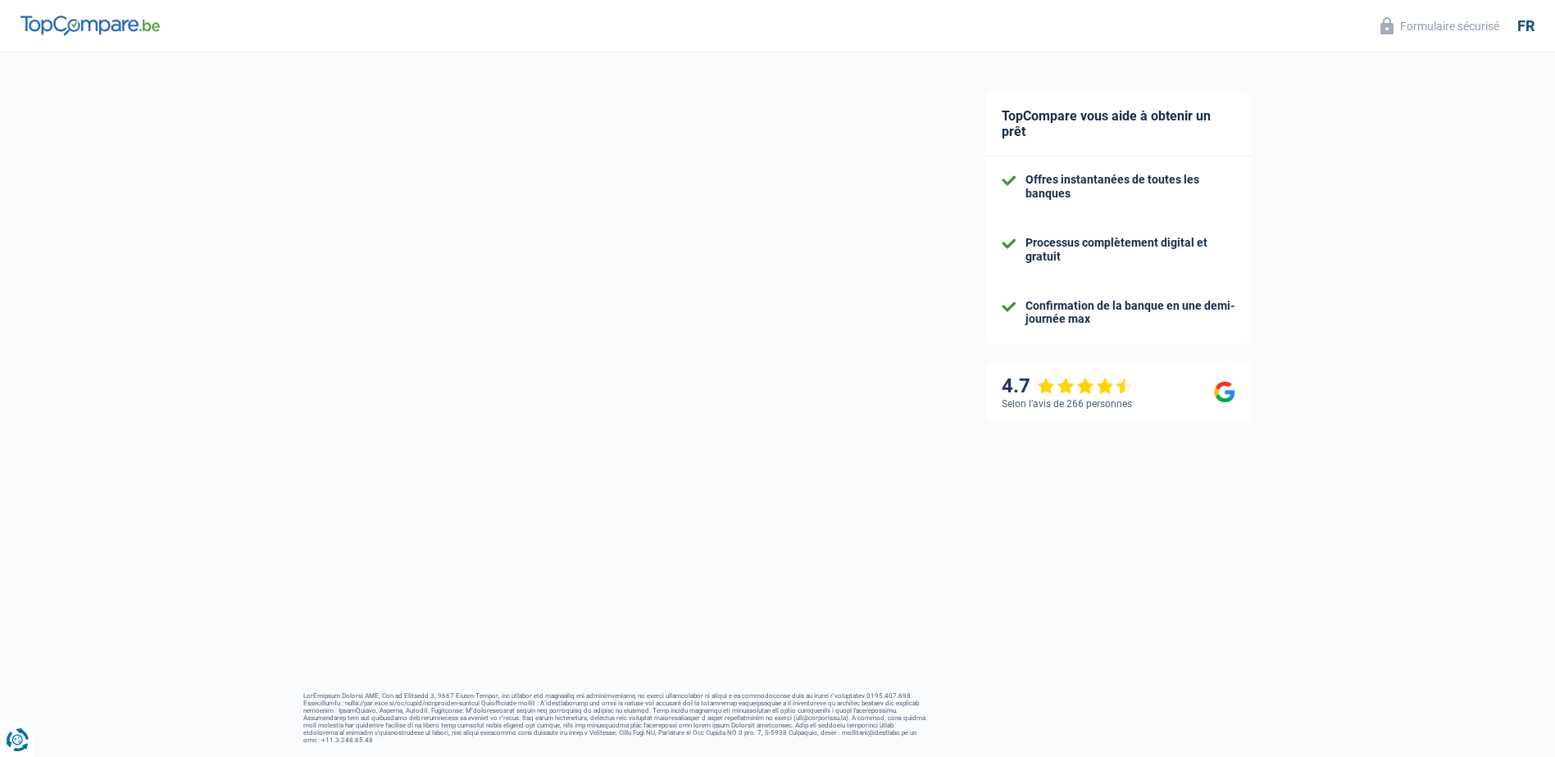
select select "refinancing"
select select "120"
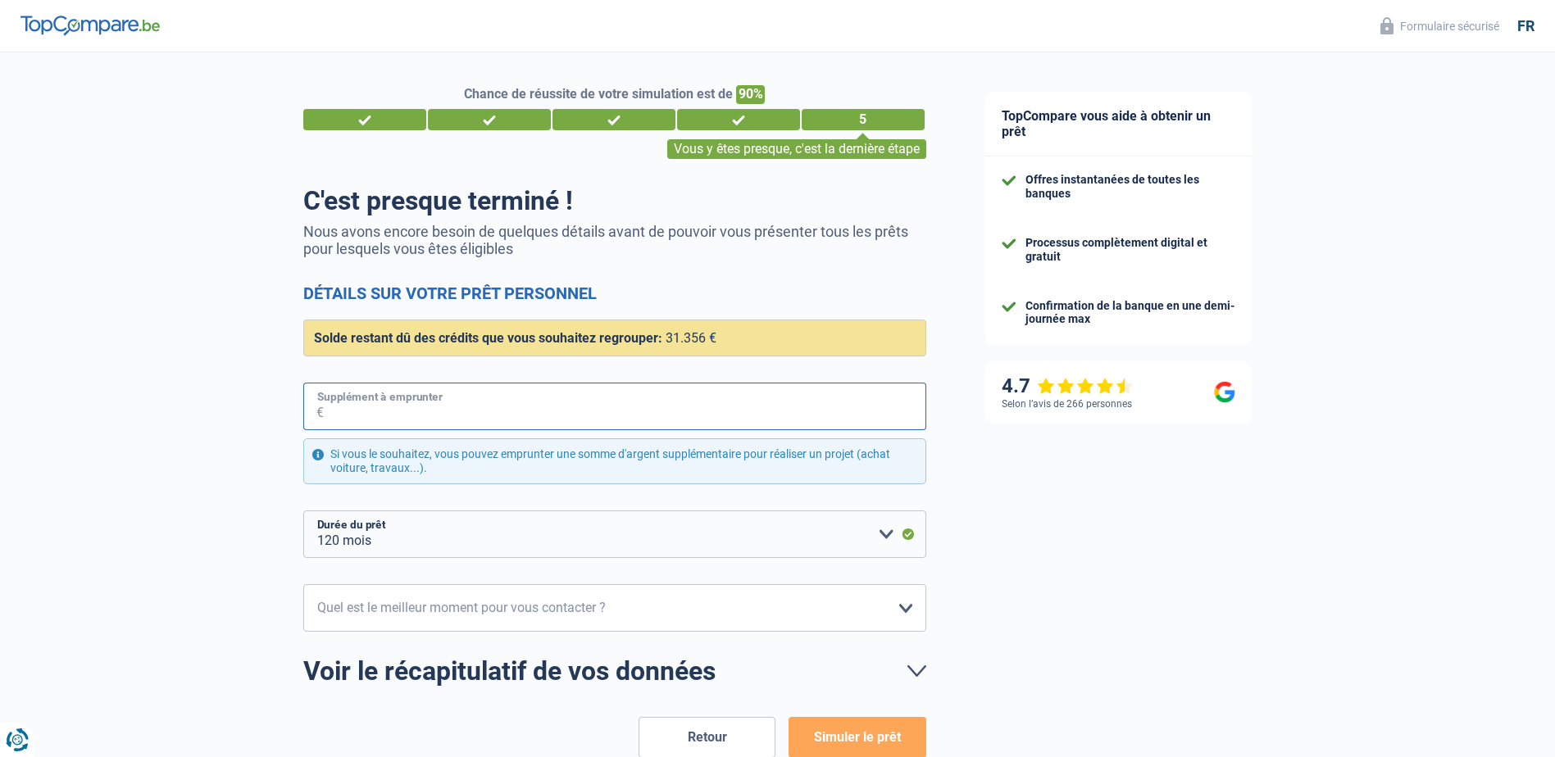
click at [620, 412] on input "Supplément à emprunter" at bounding box center [625, 407] width 602 height 48
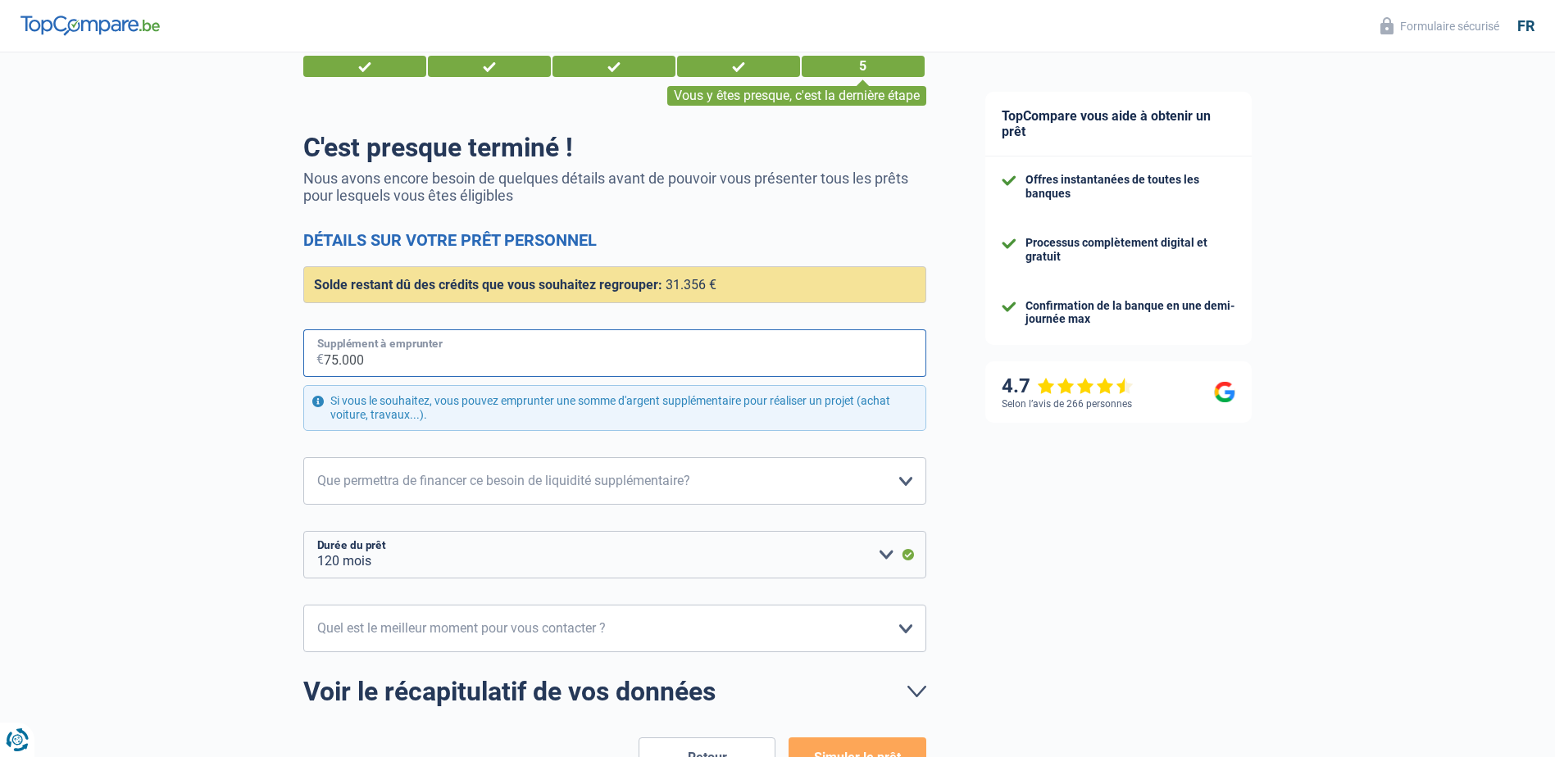
scroll to position [82, 0]
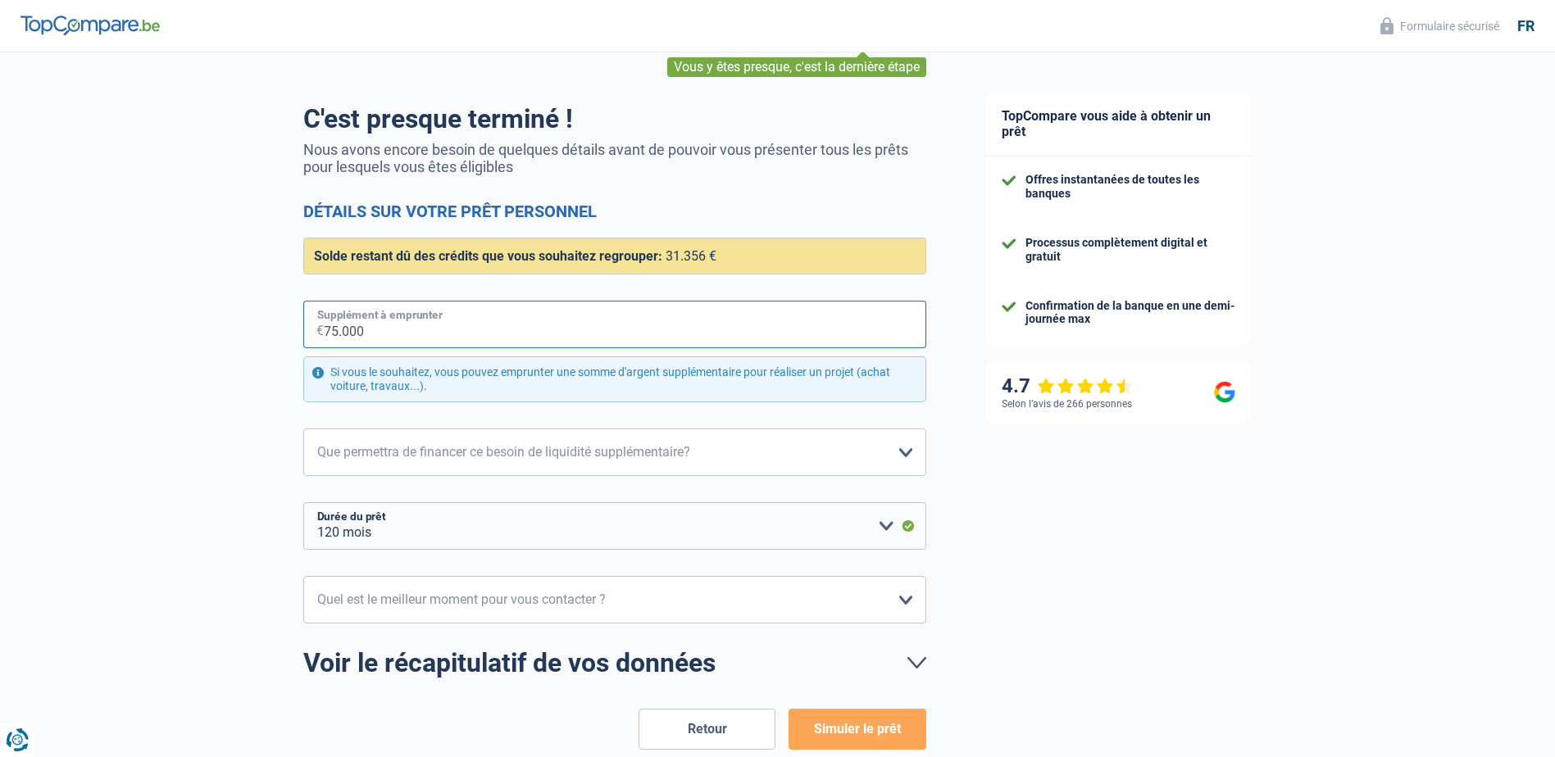
type input "75.000"
click at [605, 442] on select "Confort maison: meubles, textile, peinture, électroménager, outillage non-profe…" at bounding box center [614, 453] width 623 height 48
select select "car"
click at [303, 429] on select "Confort maison: meubles, textile, peinture, électroménager, outillage non-profe…" at bounding box center [614, 453] width 623 height 48
click at [546, 533] on select "12 mois 18 mois 24 mois 30 mois 36 mois 42 mois 48 mois 60 mois 72 mois 84 mois…" at bounding box center [614, 526] width 623 height 48
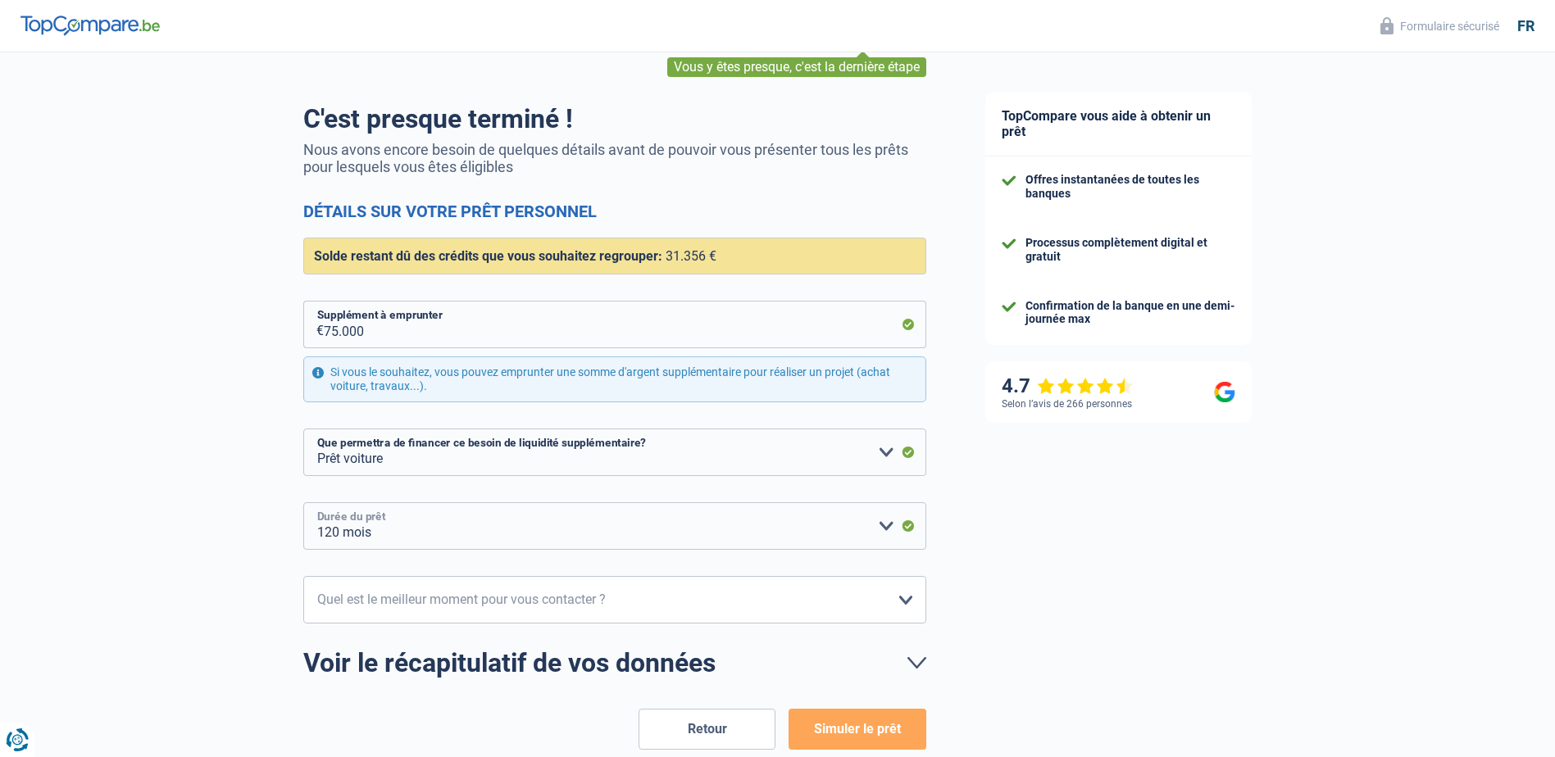
click at [303, 503] on select "12 mois 18 mois 24 mois 30 mois 36 mois 42 mois 48 mois 60 mois 72 mois 84 mois…" at bounding box center [614, 526] width 623 height 48
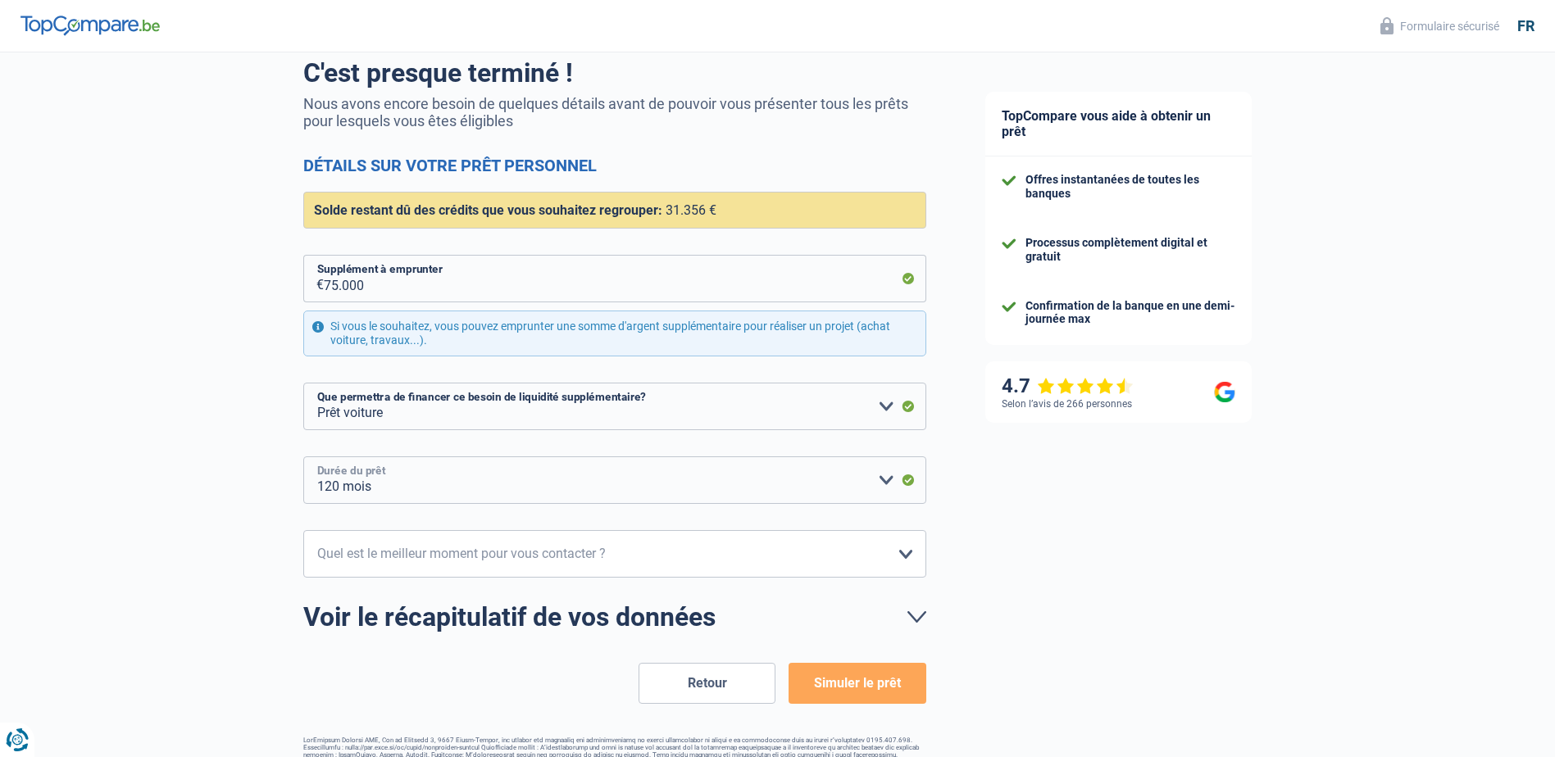
scroll to position [171, 0]
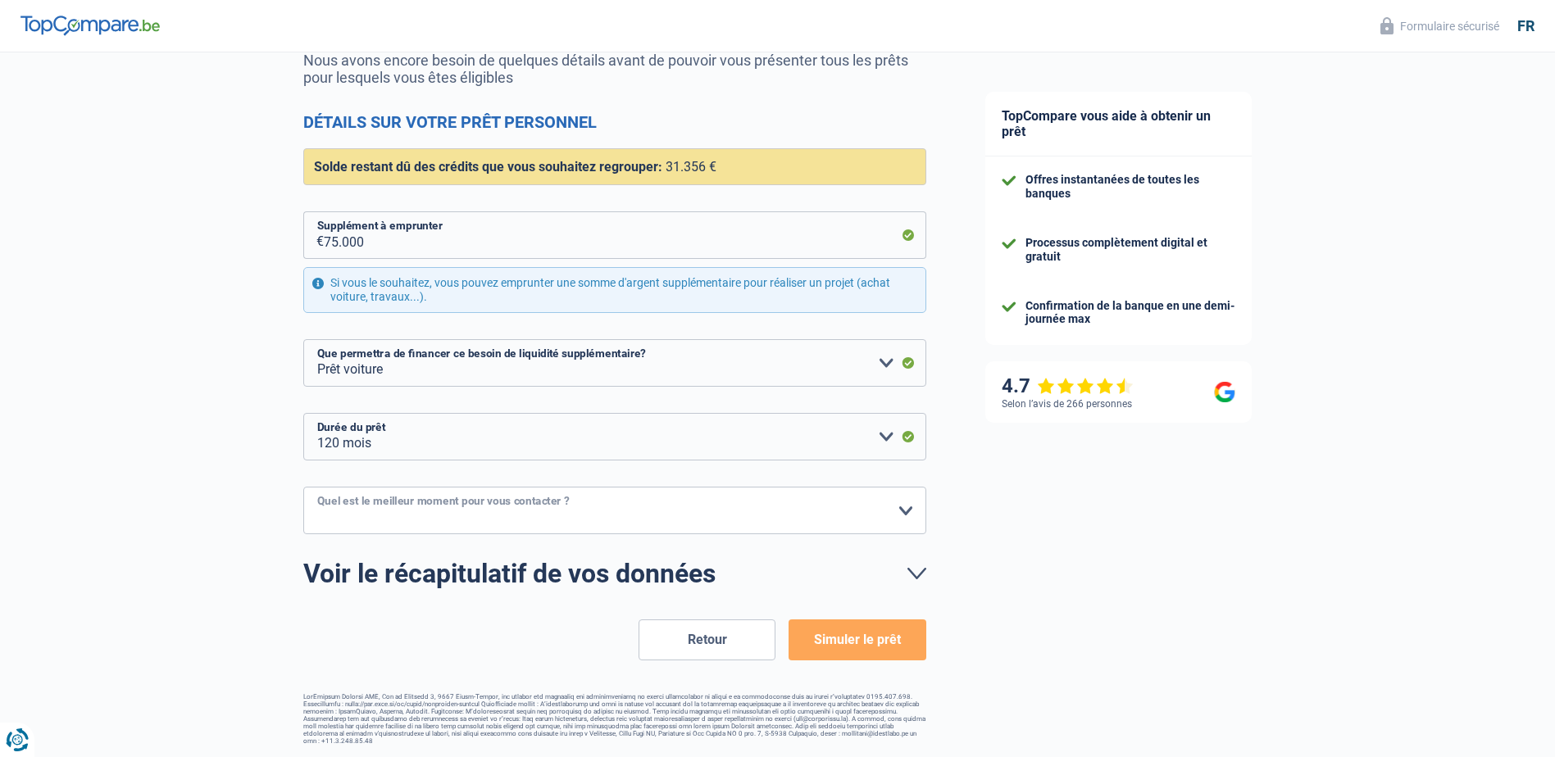
click at [617, 501] on select "10h-12h 12h-14h 14h-16h 16h-18h Veuillez sélectionner une option" at bounding box center [614, 511] width 623 height 48
select select "10-12"
click at [303, 488] on select "10h-12h 12h-14h 14h-16h 16h-18h Veuillez sélectionner une option" at bounding box center [614, 511] width 623 height 48
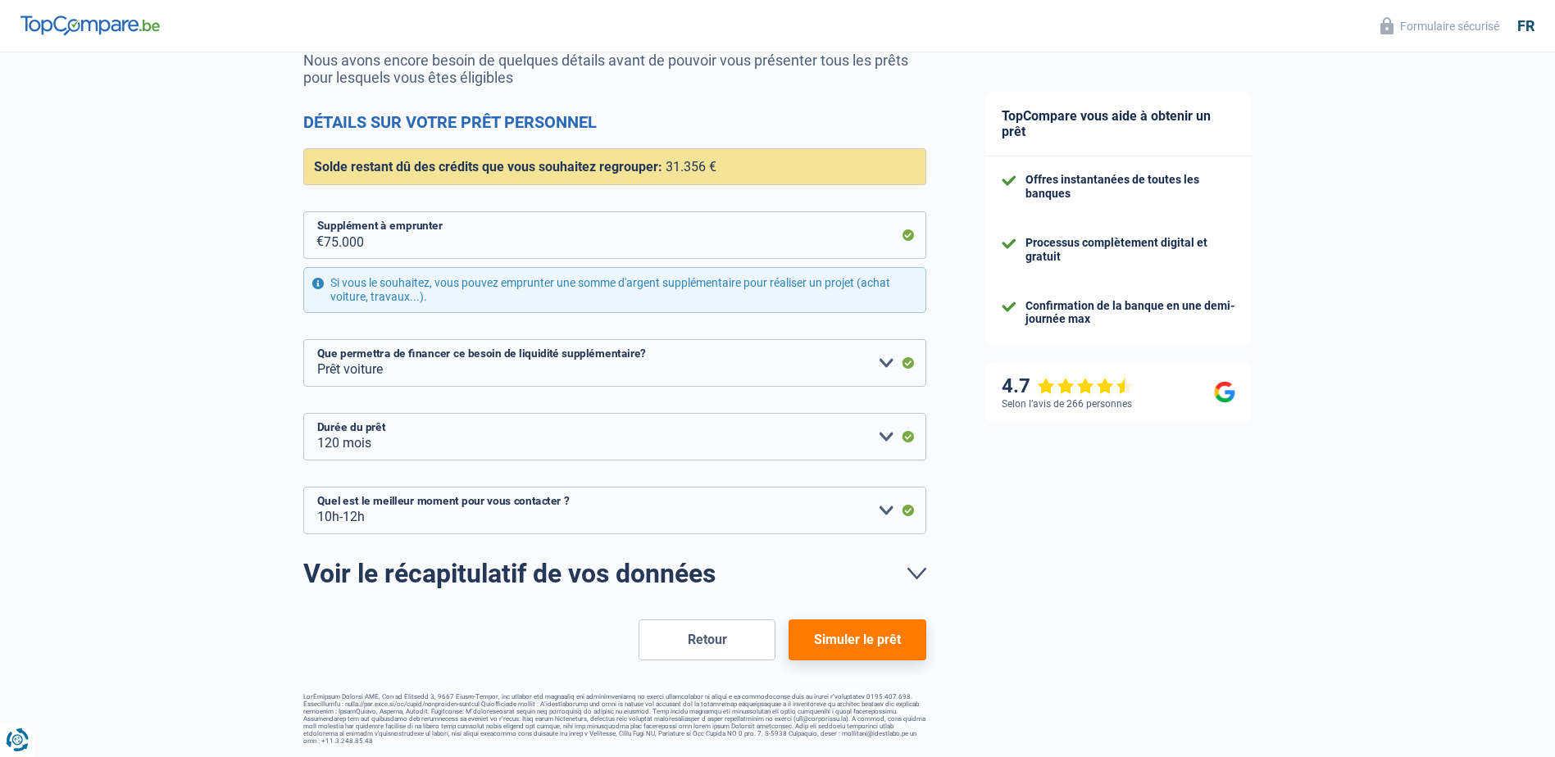
click at [823, 636] on button "Simuler le prêt" at bounding box center [856, 640] width 137 height 41
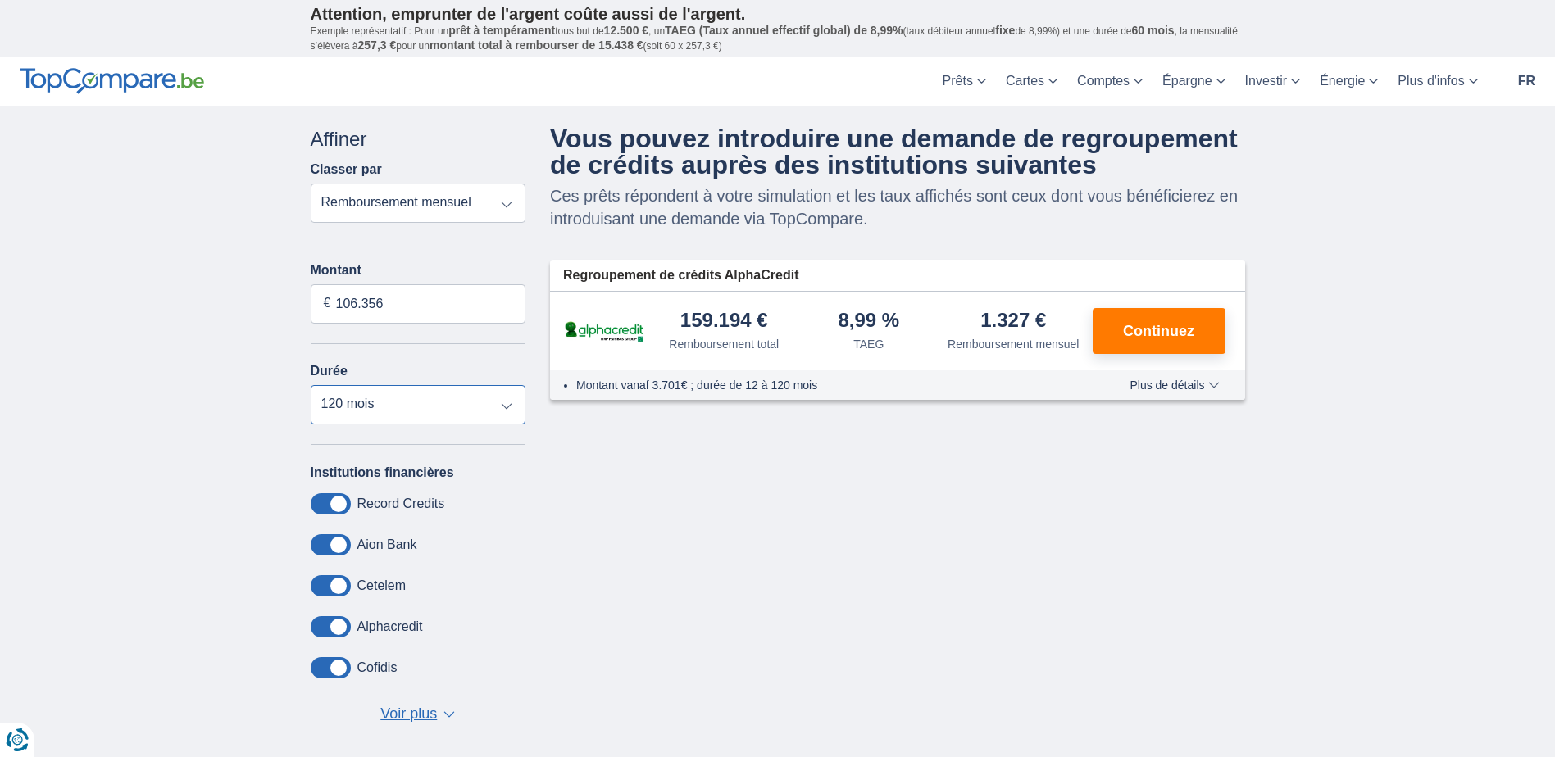
click at [502, 400] on select "12 mois 18 mois 24 mois 30 mois 36 mois 42 mois 48 mois 60 mois 72 mois 84 mois…" at bounding box center [419, 404] width 216 height 39
click at [311, 385] on select "12 mois 18 mois 24 mois 30 mois 36 mois 42 mois 48 mois 60 mois 72 mois 84 mois…" at bounding box center [419, 404] width 216 height 39
click at [392, 304] on input "106.356" at bounding box center [419, 303] width 216 height 39
click at [412, 298] on input "106.356" at bounding box center [419, 303] width 216 height 39
click at [1016, 313] on div "1.327 €" at bounding box center [1013, 322] width 66 height 22
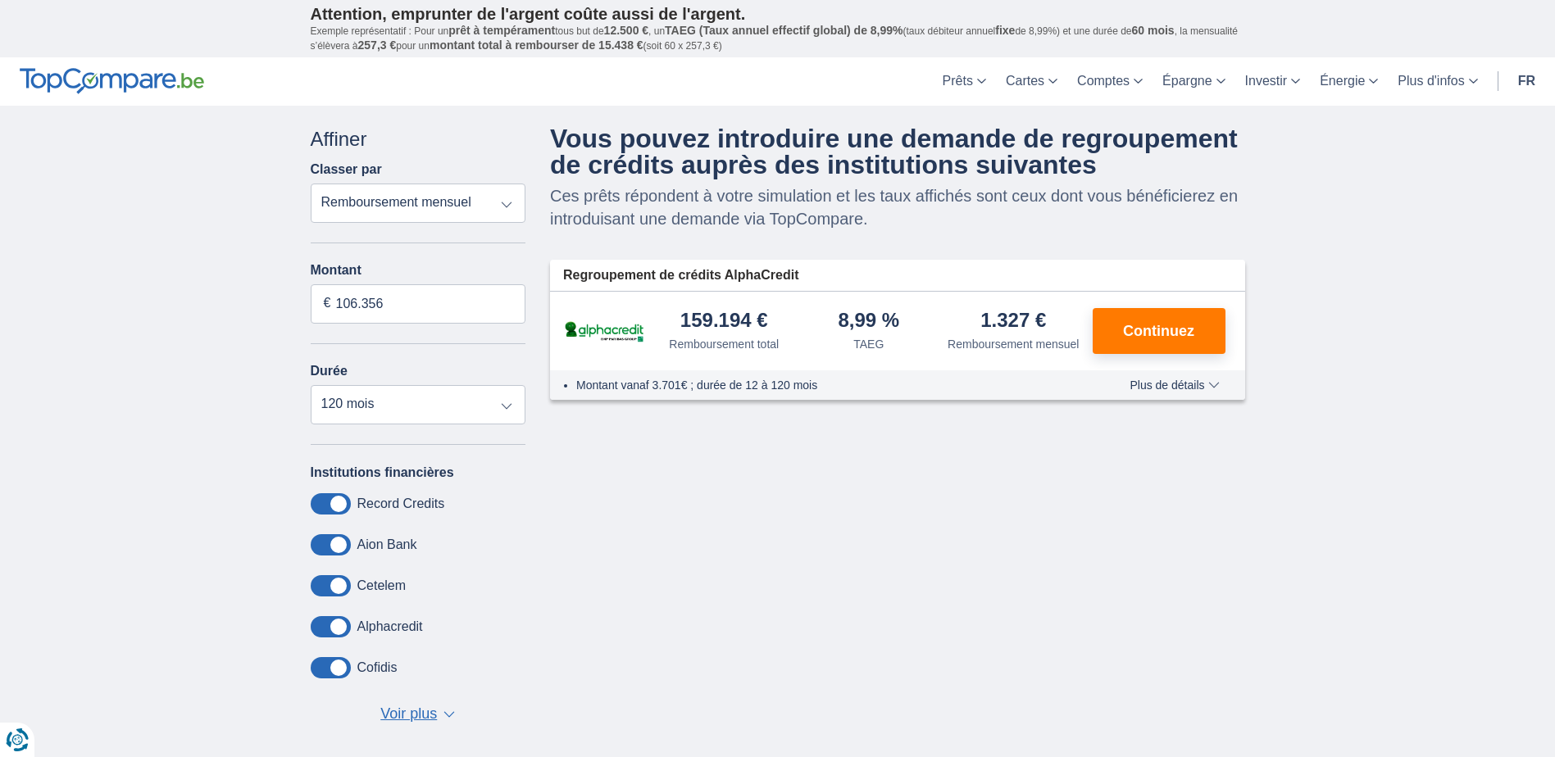
click at [614, 326] on img at bounding box center [604, 331] width 82 height 25
click at [1199, 379] on span "Plus de détails" at bounding box center [1173, 384] width 89 height 11
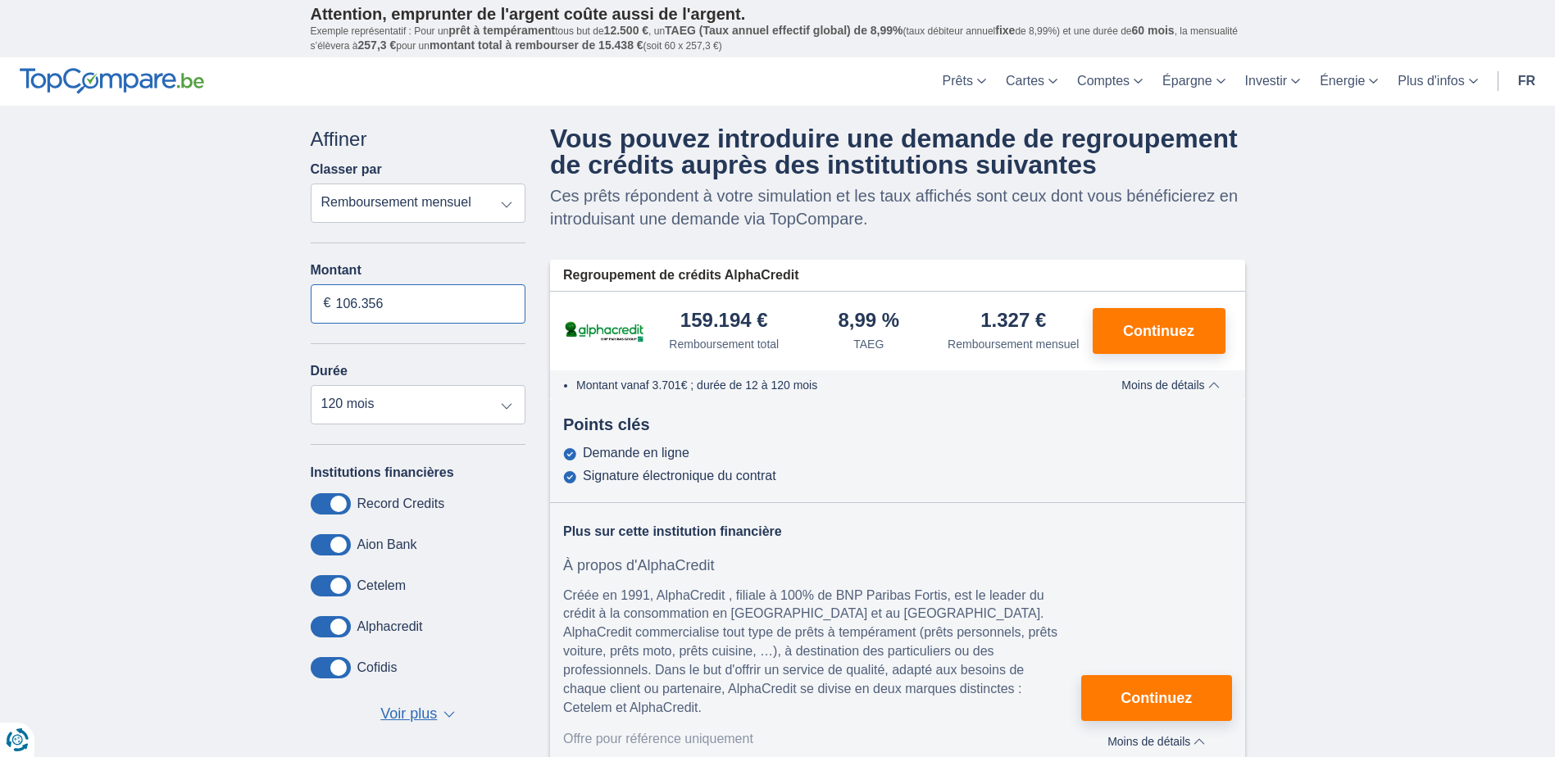
click at [401, 295] on input "106.356" at bounding box center [419, 303] width 216 height 39
click at [388, 298] on input "106.356" at bounding box center [419, 303] width 216 height 39
click at [383, 305] on input "106.356" at bounding box center [419, 303] width 216 height 39
click at [379, 303] on input "106.356" at bounding box center [419, 303] width 216 height 39
click at [334, 297] on input "106.356" at bounding box center [419, 303] width 216 height 39
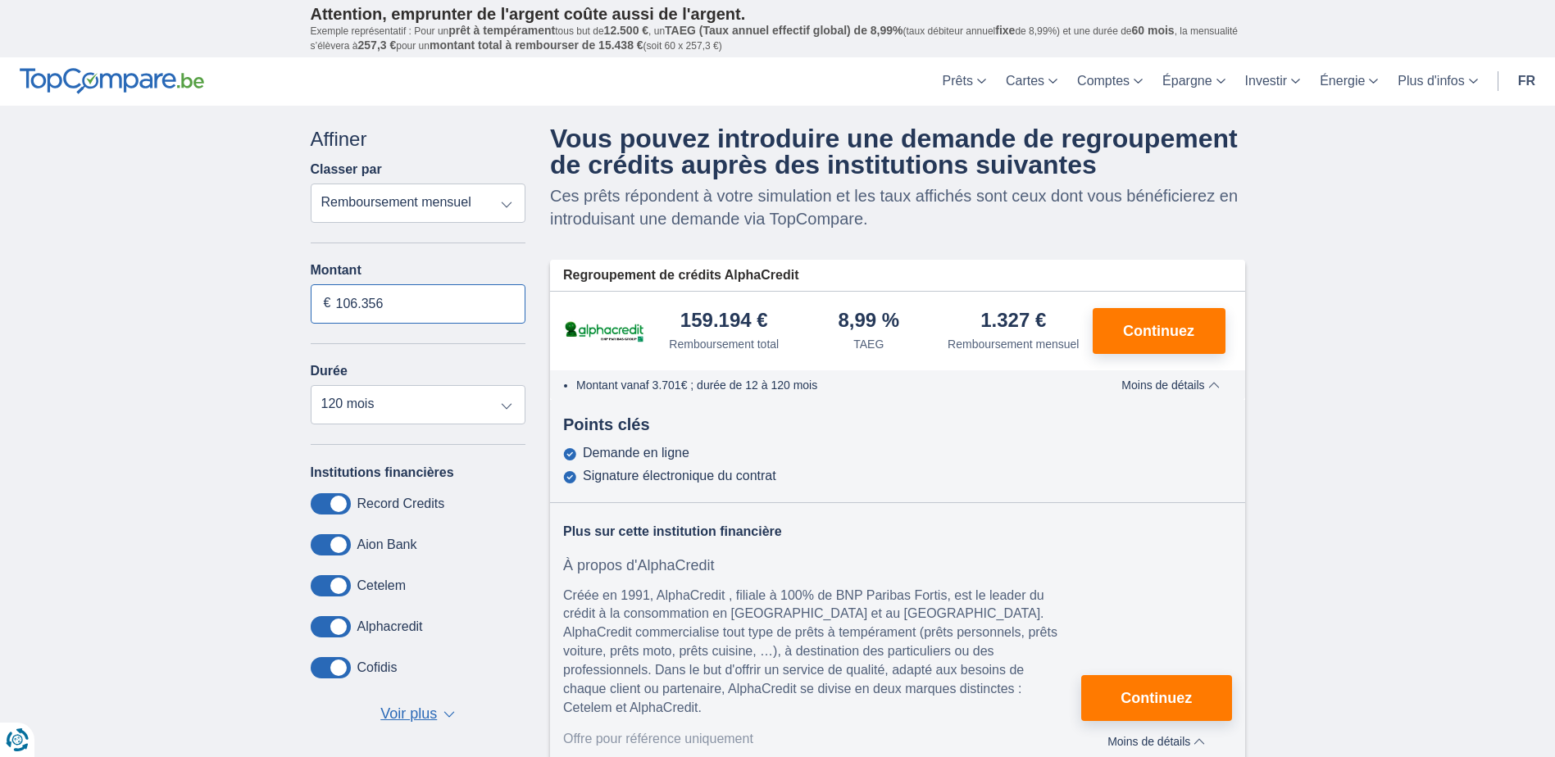
click at [361, 299] on input "106.356" at bounding box center [419, 303] width 216 height 39
click at [405, 288] on input "106.356" at bounding box center [419, 303] width 216 height 39
click at [488, 193] on select "Remboursement total TAEG Remboursement mensuel" at bounding box center [419, 203] width 216 height 39
click at [311, 184] on select "Remboursement total TAEG Remboursement mensuel" at bounding box center [419, 203] width 216 height 39
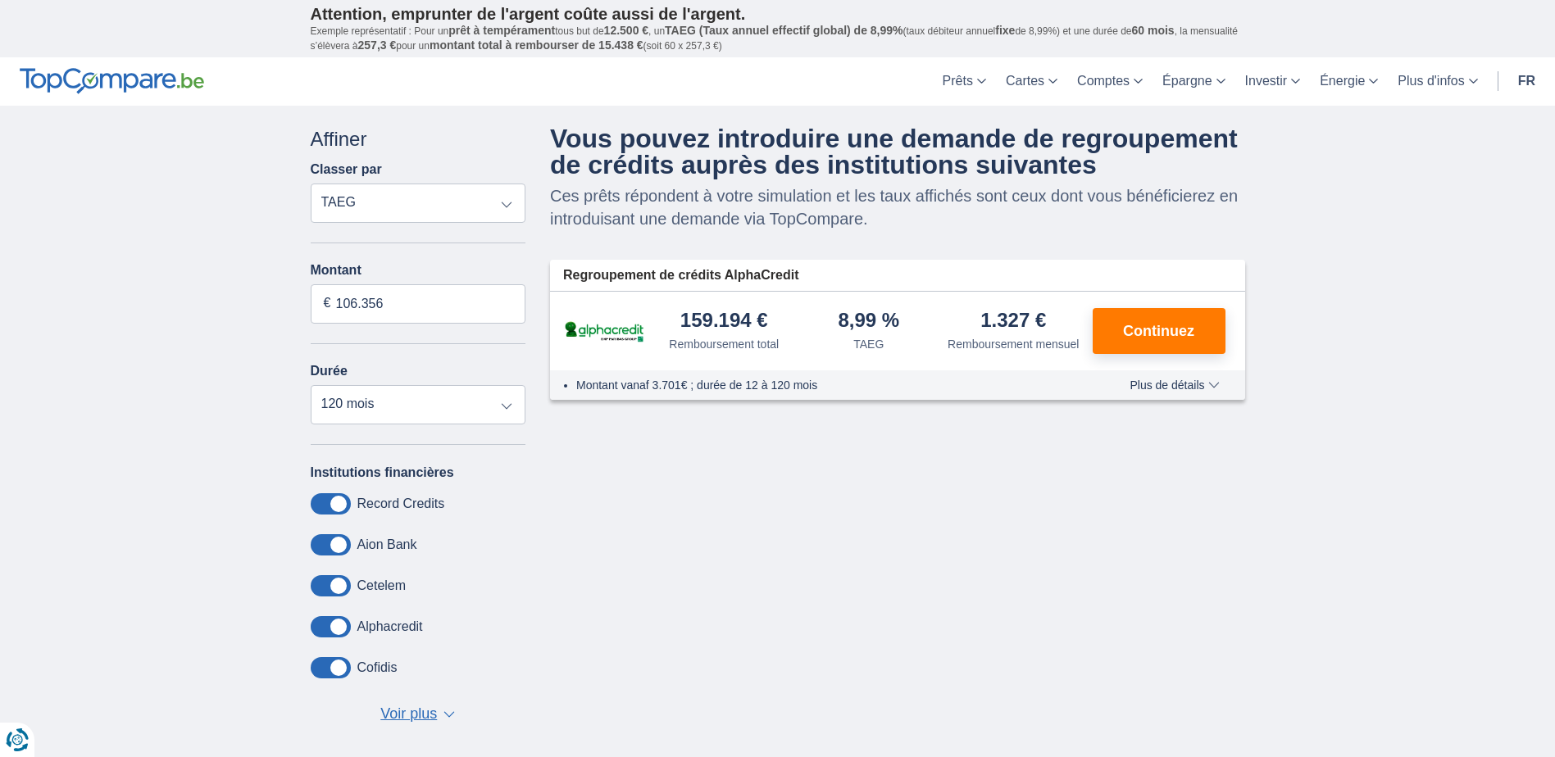
click at [482, 207] on select "Remboursement total TAEG Remboursement mensuel" at bounding box center [419, 203] width 216 height 39
click at [311, 184] on select "Remboursement total TAEG Remboursement mensuel" at bounding box center [419, 203] width 216 height 39
click at [465, 215] on select "Remboursement total TAEG Remboursement mensuel" at bounding box center [419, 203] width 216 height 39
select select "mrp+"
click at [311, 184] on select "Remboursement total TAEG Remboursement mensuel" at bounding box center [419, 203] width 216 height 39
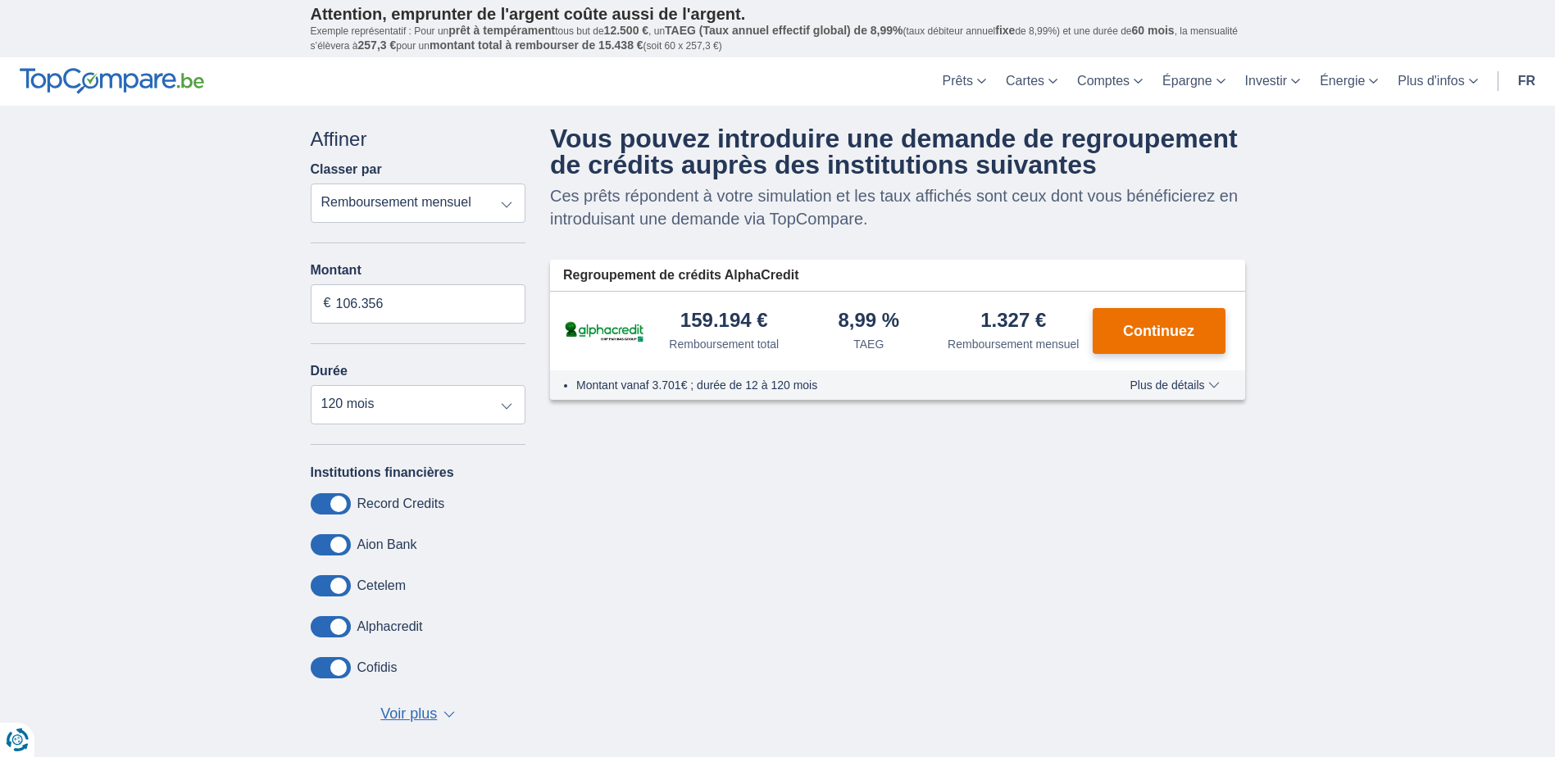
click at [1163, 328] on span "Continuez" at bounding box center [1158, 331] width 71 height 15
